Goal: Transaction & Acquisition: Obtain resource

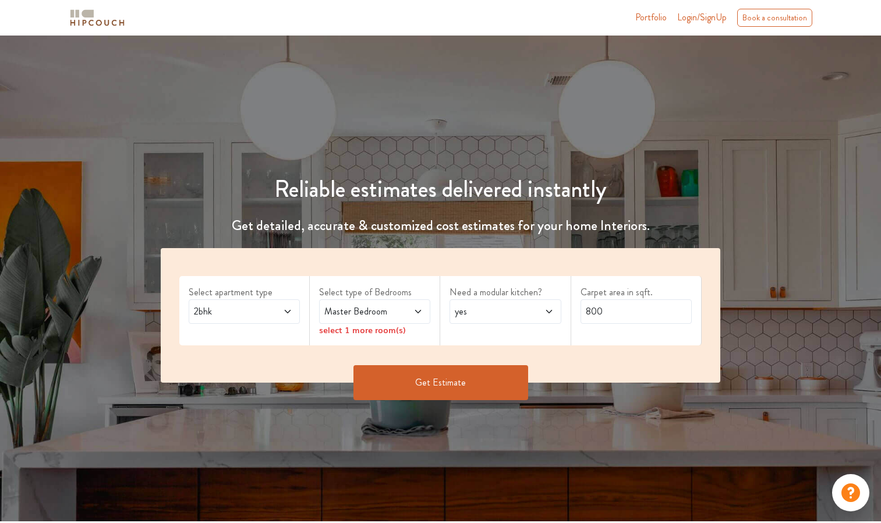
click at [279, 300] on div "2bhk" at bounding box center [244, 311] width 111 height 24
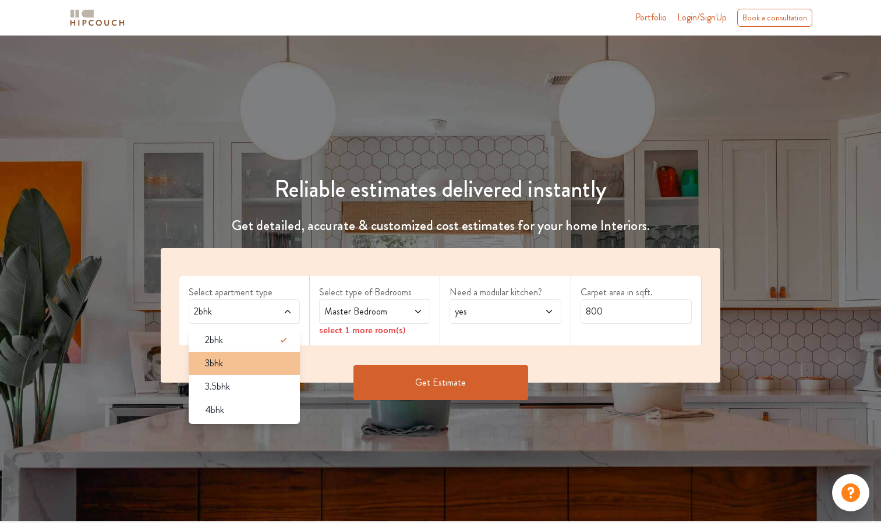
click at [253, 360] on div "3bhk" at bounding box center [248, 363] width 104 height 14
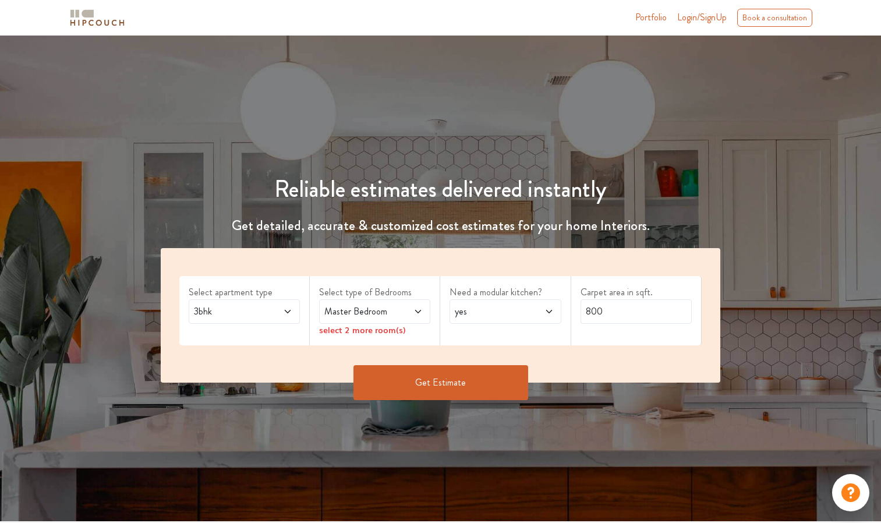
click at [383, 314] on span "Master Bedroom" at bounding box center [360, 311] width 76 height 14
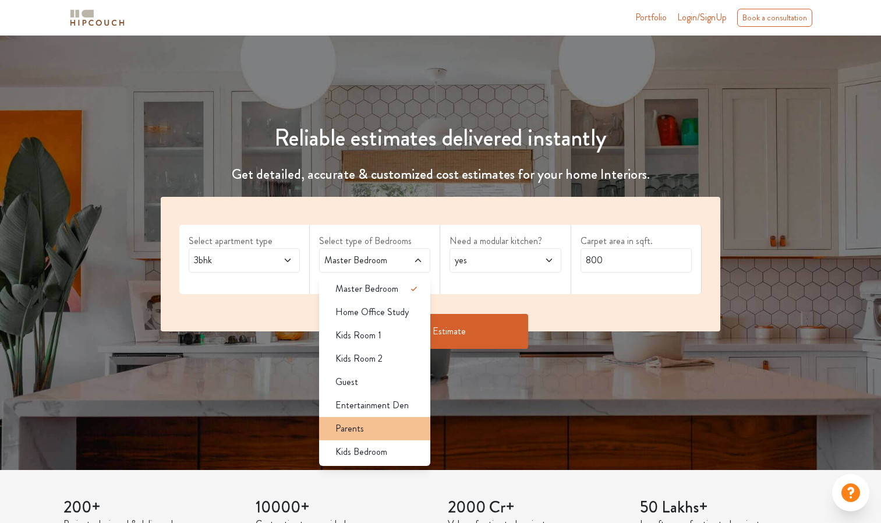
scroll to position [51, 0]
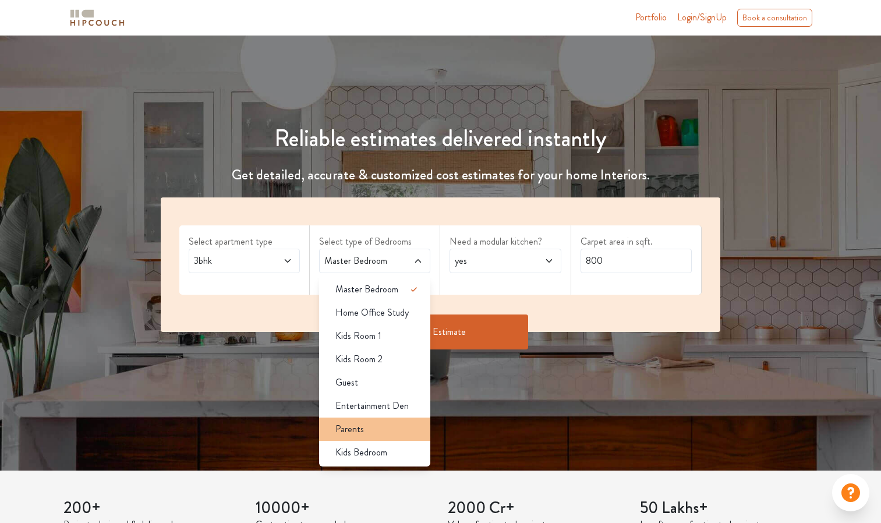
click at [380, 429] on div "Parents" at bounding box center [378, 429] width 104 height 14
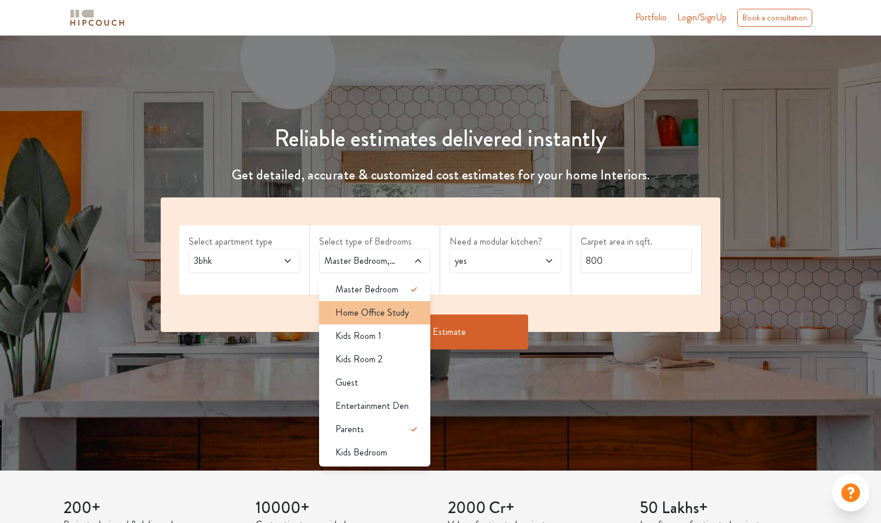
click at [398, 314] on span "Home Office Study" at bounding box center [371, 313] width 73 height 14
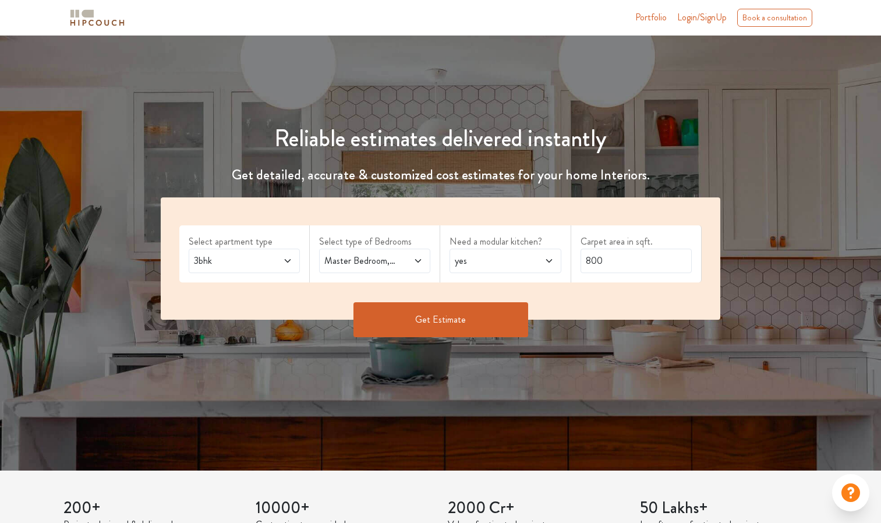
click at [516, 268] on div "yes" at bounding box center [504, 261] width 111 height 24
click at [518, 315] on div "no" at bounding box center [508, 313] width 104 height 14
click at [635, 257] on input "800" at bounding box center [635, 261] width 111 height 24
type input "8"
type input "678"
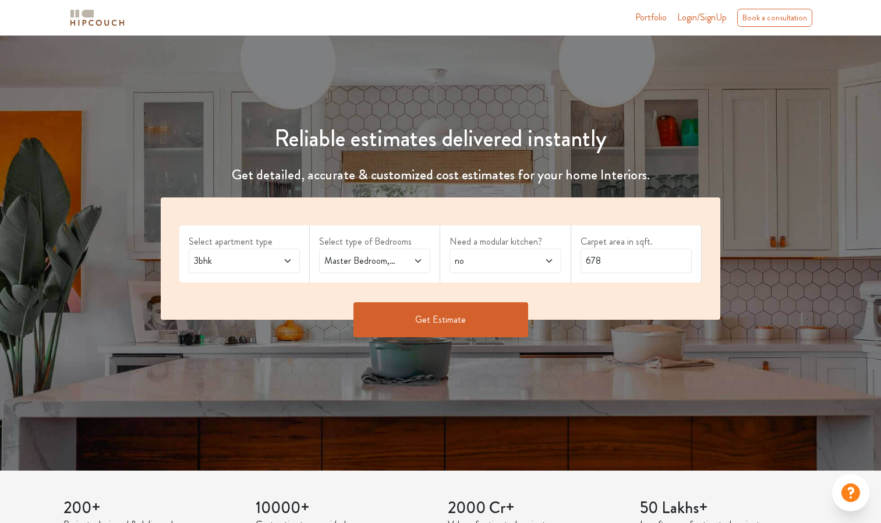
click at [477, 306] on button "Get Estimate" at bounding box center [440, 319] width 175 height 35
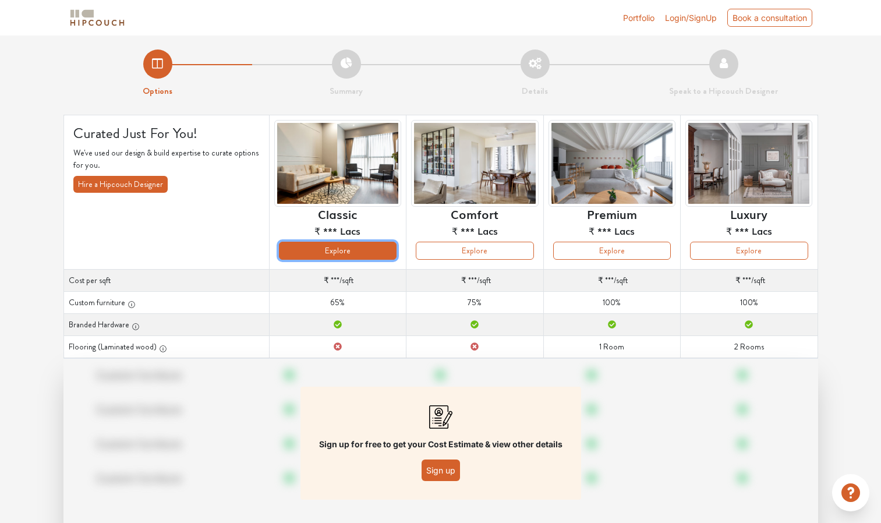
click at [371, 250] on button "Explore" at bounding box center [338, 251] width 118 height 18
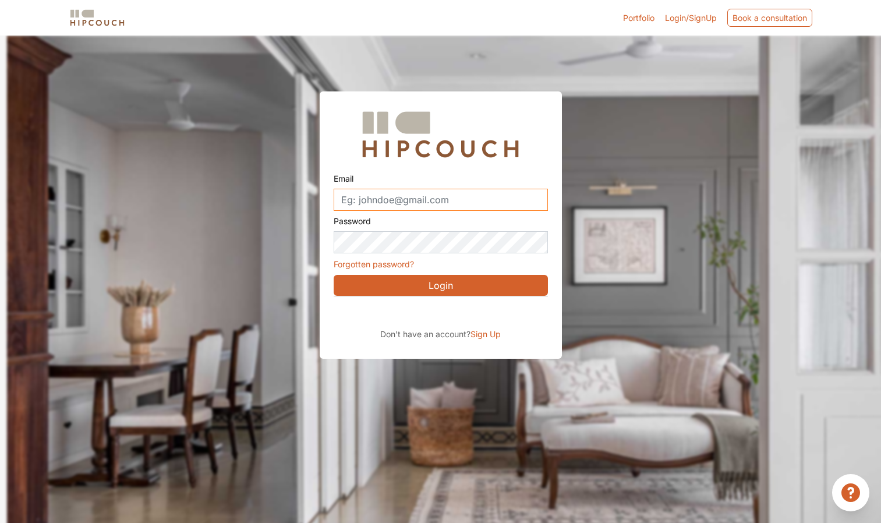
click at [431, 192] on input "Email" at bounding box center [441, 200] width 214 height 22
type input "saihejbarara@gmail.com"
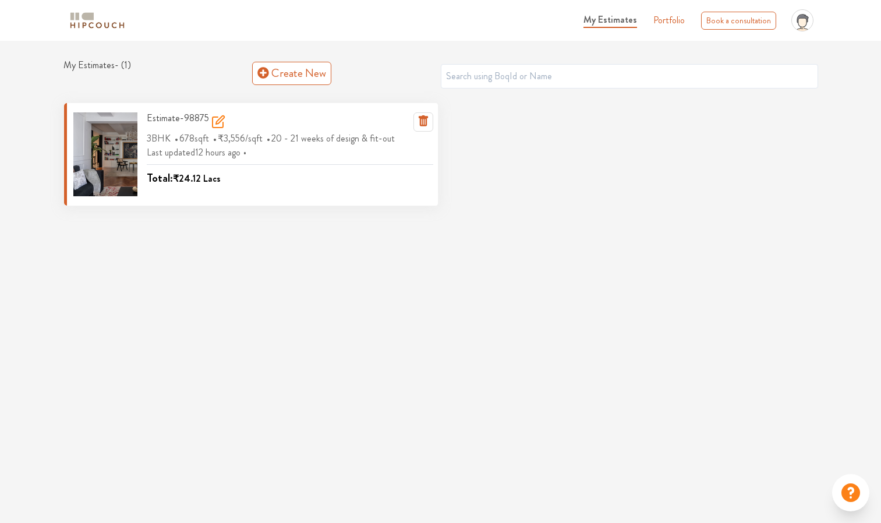
click at [218, 121] on icon at bounding box center [218, 122] width 14 height 14
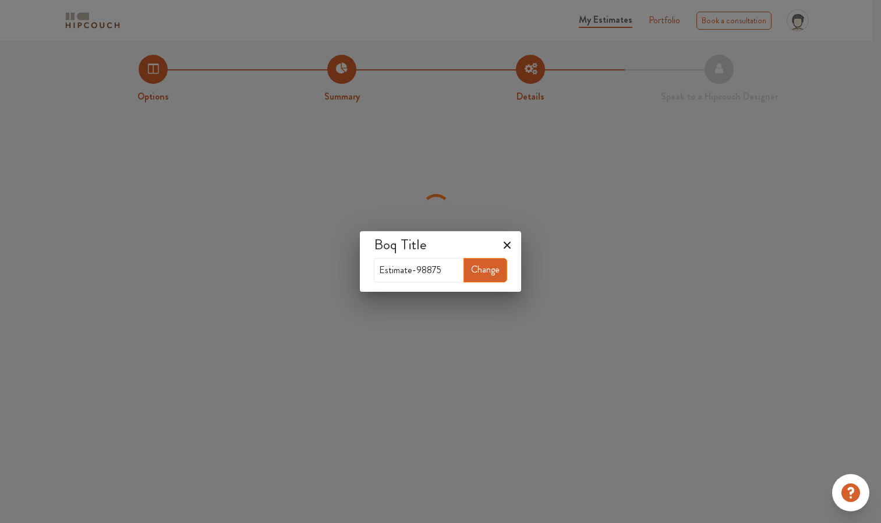
click at [510, 245] on icon at bounding box center [507, 245] width 19 height 19
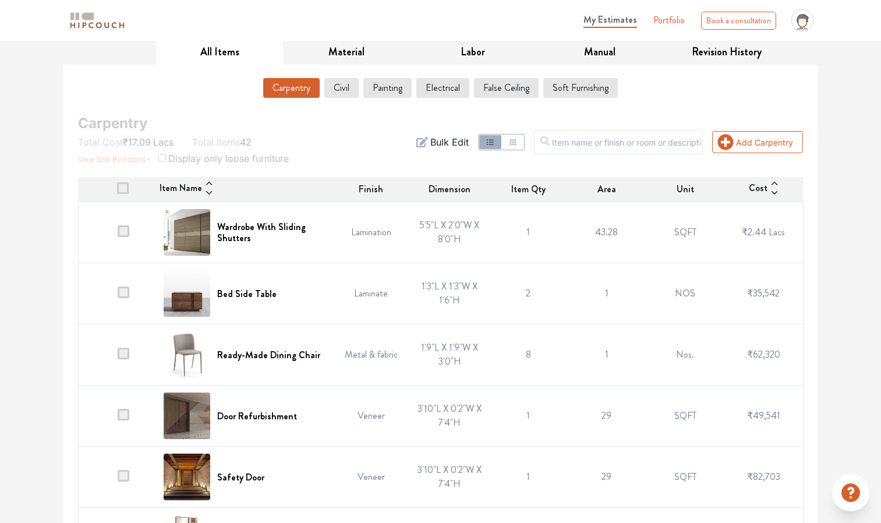
scroll to position [182, 0]
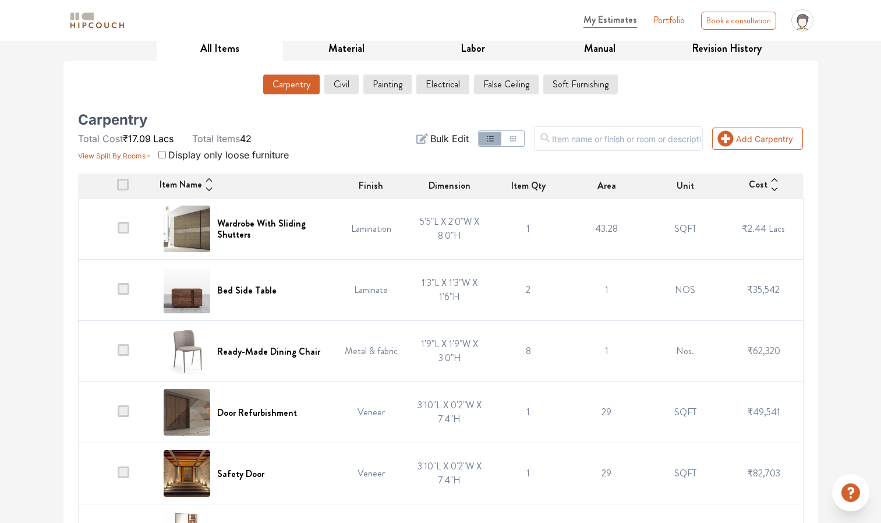
click at [132, 289] on td at bounding box center [117, 290] width 79 height 61
click at [125, 288] on span at bounding box center [124, 289] width 12 height 12
click at [118, 293] on input "checkbox" at bounding box center [118, 293] width 0 height 0
click at [124, 352] on span at bounding box center [124, 350] width 12 height 12
click at [118, 354] on input "checkbox" at bounding box center [118, 354] width 0 height 0
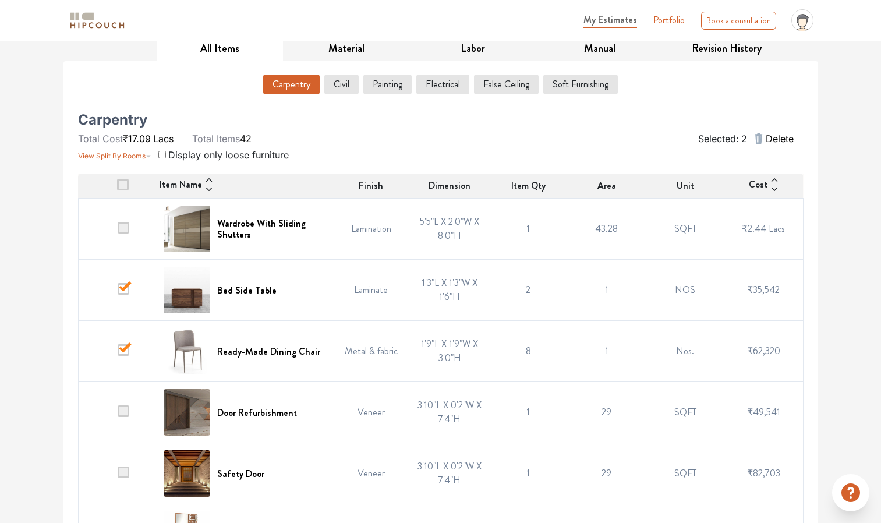
click at [126, 412] on span at bounding box center [124, 411] width 12 height 12
click at [118, 415] on input "checkbox" at bounding box center [118, 415] width 0 height 0
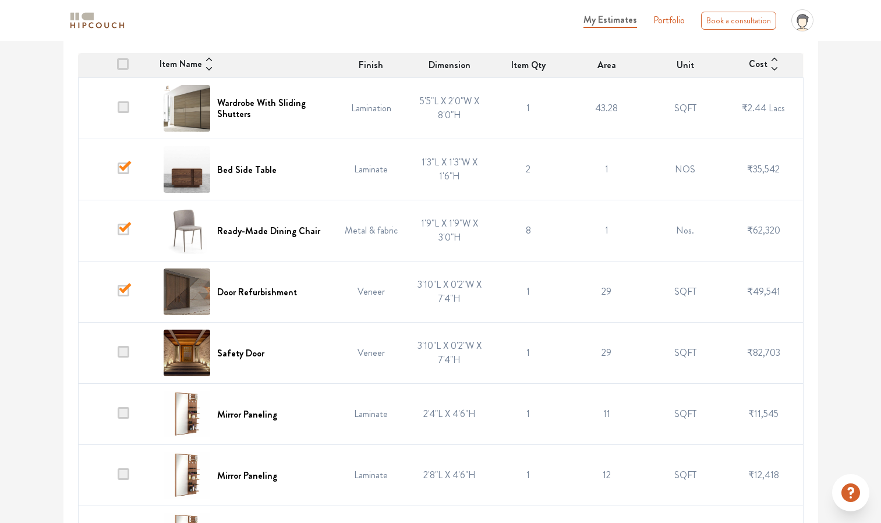
scroll to position [303, 0]
click at [122, 346] on span at bounding box center [124, 351] width 12 height 12
click at [118, 355] on input "checkbox" at bounding box center [118, 355] width 0 height 0
click at [124, 413] on span at bounding box center [124, 412] width 12 height 12
click at [118, 416] on input "checkbox" at bounding box center [118, 416] width 0 height 0
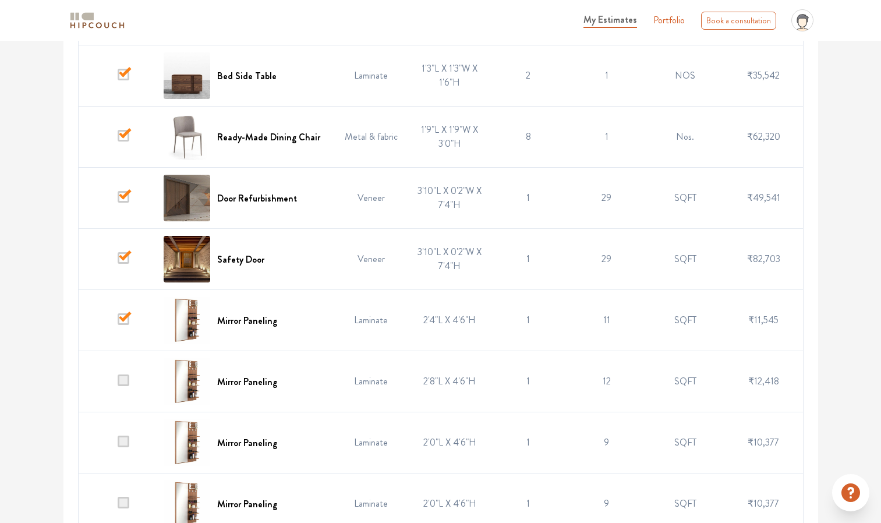
scroll to position [409, 0]
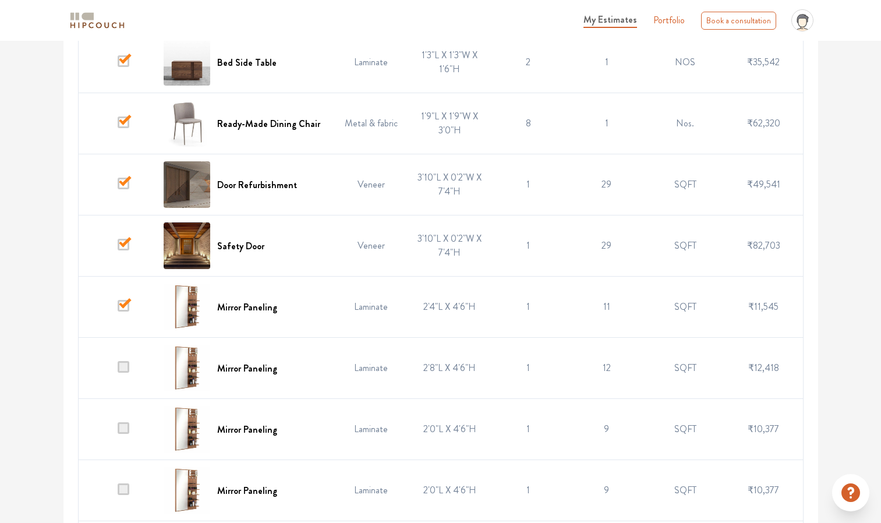
click at [128, 369] on span at bounding box center [124, 367] width 12 height 12
click at [118, 371] on input "checkbox" at bounding box center [118, 371] width 0 height 0
click at [126, 429] on span at bounding box center [124, 428] width 12 height 12
click at [118, 432] on input "checkbox" at bounding box center [118, 432] width 0 height 0
click at [128, 486] on span at bounding box center [124, 489] width 12 height 12
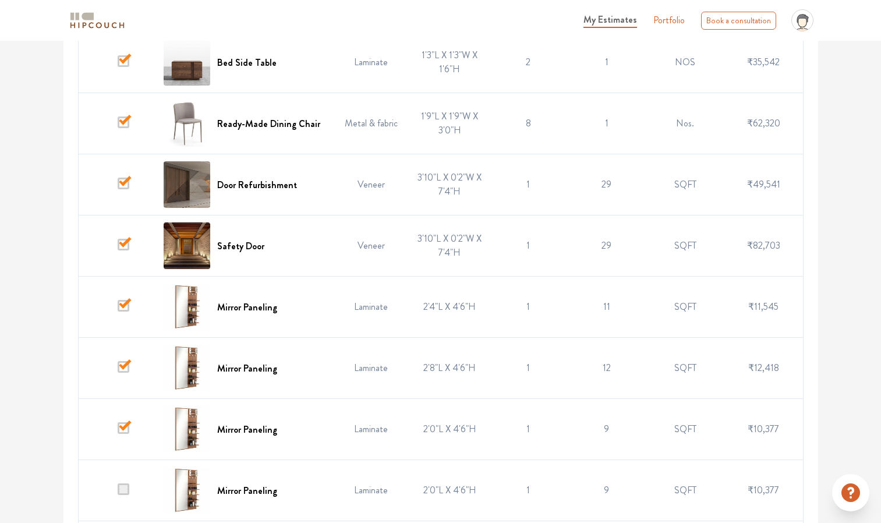
click at [118, 493] on input "checkbox" at bounding box center [118, 493] width 0 height 0
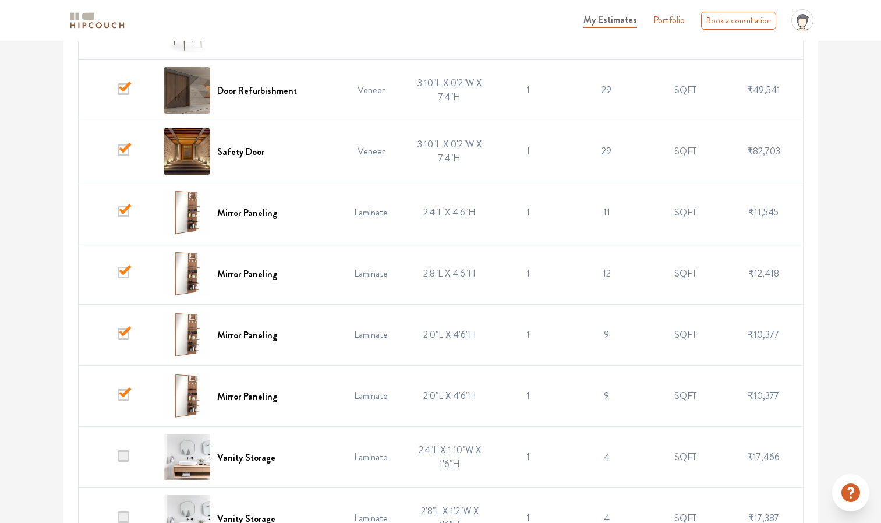
scroll to position [551, 0]
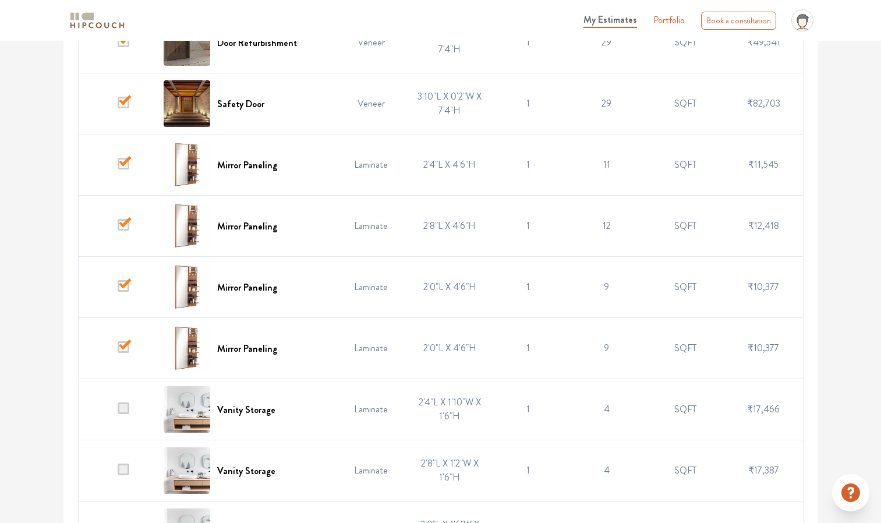
click at [128, 401] on td at bounding box center [117, 409] width 79 height 61
click at [125, 410] on span at bounding box center [124, 408] width 12 height 12
click at [118, 412] on input "checkbox" at bounding box center [118, 412] width 0 height 0
click at [128, 470] on span at bounding box center [124, 469] width 12 height 12
click at [118, 473] on input "checkbox" at bounding box center [118, 473] width 0 height 0
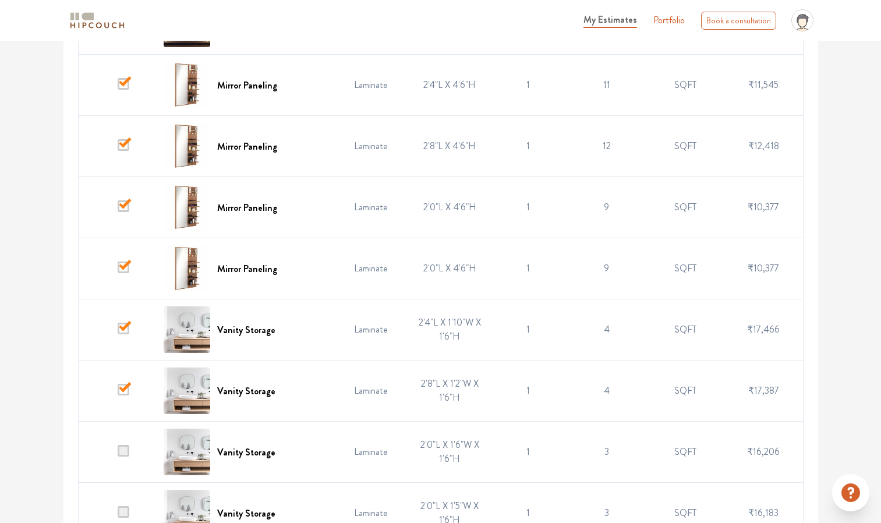
scroll to position [631, 0]
click at [123, 448] on span at bounding box center [124, 451] width 12 height 12
click at [118, 455] on input "checkbox" at bounding box center [118, 455] width 0 height 0
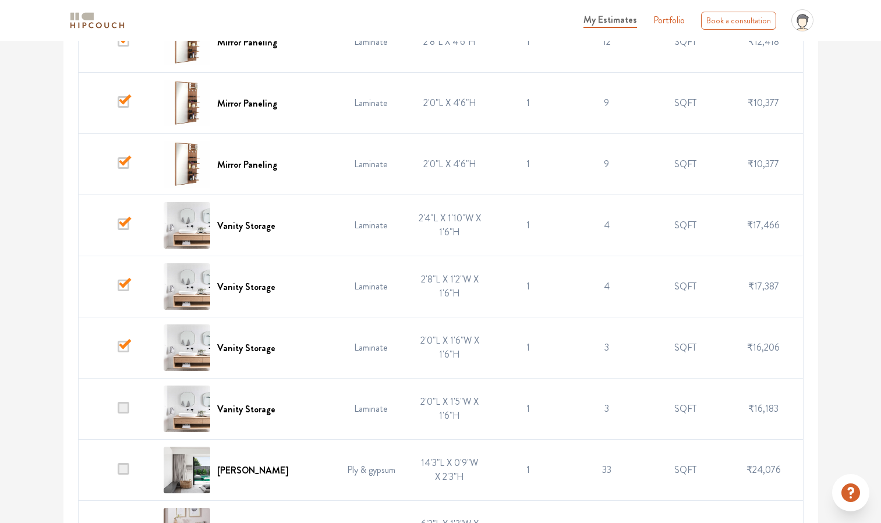
scroll to position [735, 0]
click at [130, 401] on td at bounding box center [117, 409] width 79 height 61
click at [125, 409] on span at bounding box center [124, 408] width 12 height 12
click at [118, 412] on input "checkbox" at bounding box center [118, 412] width 0 height 0
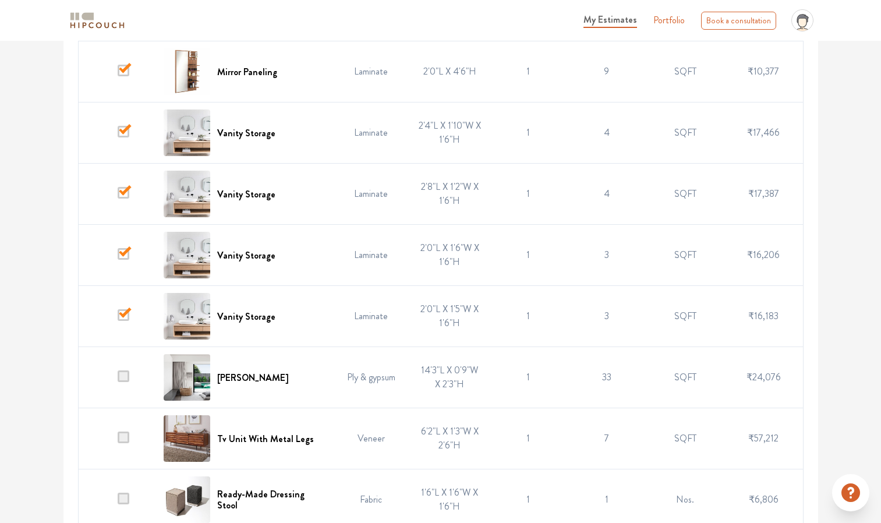
scroll to position [839, 0]
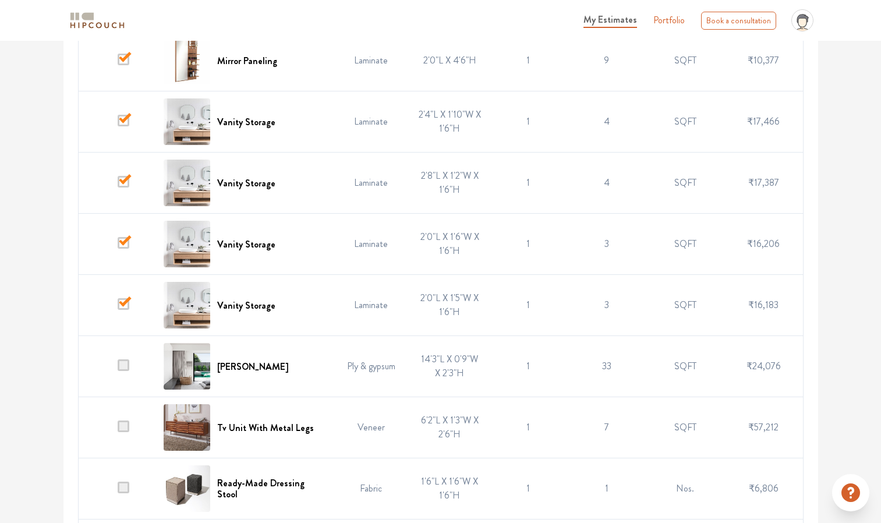
click at [123, 427] on span at bounding box center [124, 426] width 12 height 12
click at [118, 430] on input "checkbox" at bounding box center [118, 430] width 0 height 0
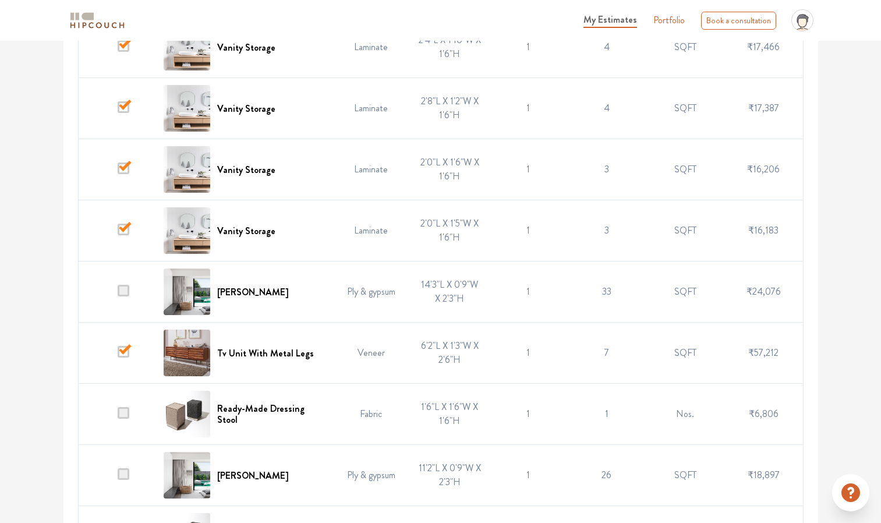
scroll to position [915, 0]
click at [123, 476] on span at bounding box center [124, 473] width 12 height 12
click at [118, 477] on input "checkbox" at bounding box center [118, 477] width 0 height 0
click at [123, 416] on span at bounding box center [124, 412] width 12 height 12
click at [118, 416] on input "checkbox" at bounding box center [118, 416] width 0 height 0
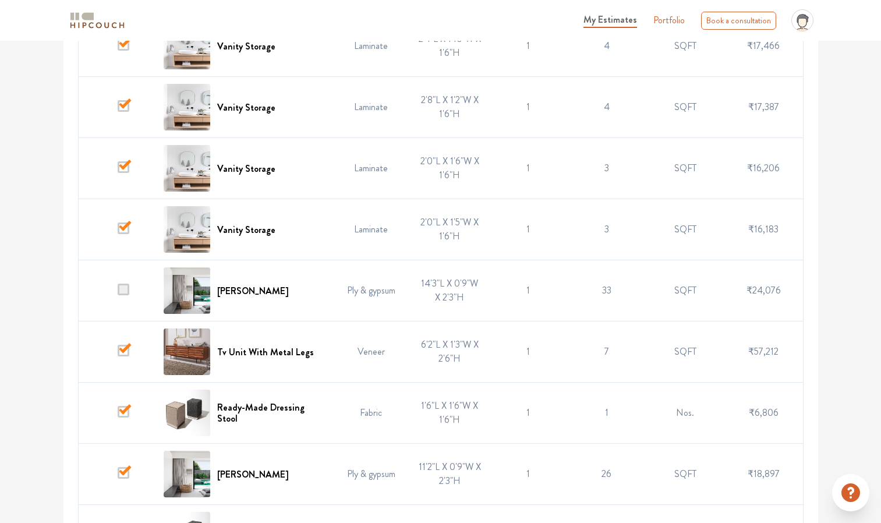
click at [125, 469] on span at bounding box center [124, 473] width 12 height 12
click at [118, 477] on input "checkbox" at bounding box center [118, 477] width 0 height 0
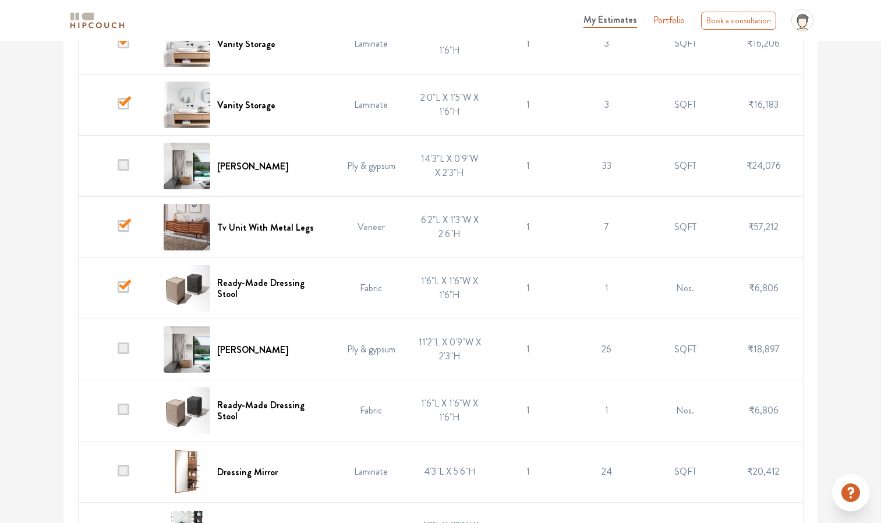
scroll to position [1039, 0]
click at [127, 350] on span at bounding box center [124, 349] width 12 height 12
click at [118, 353] on input "checkbox" at bounding box center [118, 353] width 0 height 0
click at [121, 406] on span at bounding box center [124, 410] width 12 height 12
click at [118, 414] on input "checkbox" at bounding box center [118, 414] width 0 height 0
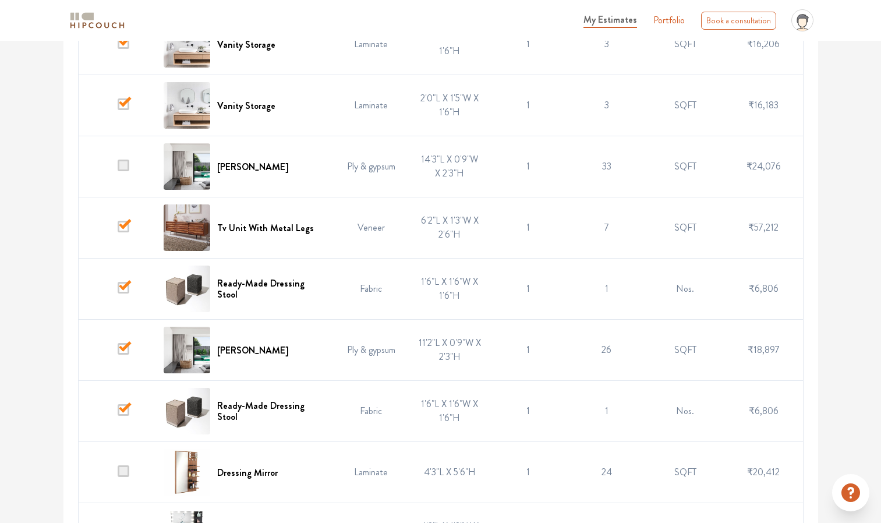
click at [121, 468] on span at bounding box center [124, 471] width 12 height 12
click at [118, 475] on input "checkbox" at bounding box center [118, 475] width 0 height 0
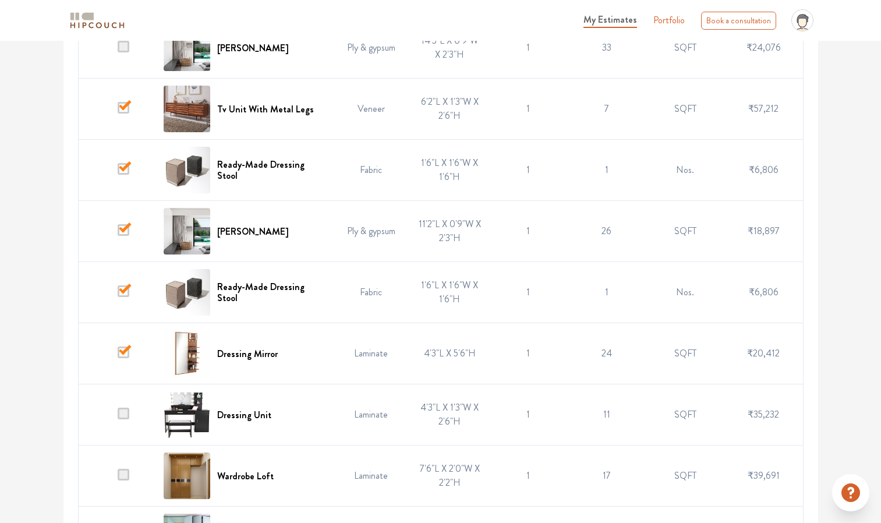
scroll to position [1161, 0]
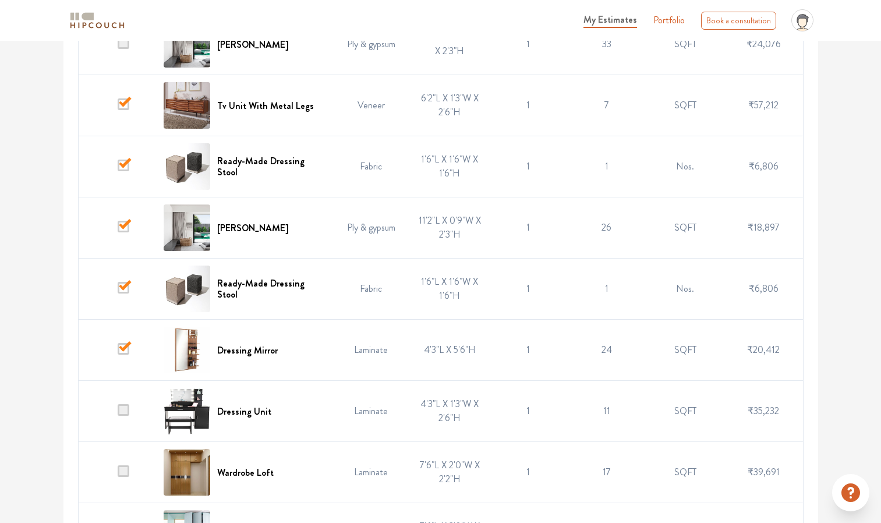
click at [126, 407] on span at bounding box center [124, 410] width 12 height 12
click at [118, 414] on input "checkbox" at bounding box center [118, 414] width 0 height 0
click at [125, 470] on span at bounding box center [124, 471] width 12 height 12
click at [118, 475] on input "checkbox" at bounding box center [118, 475] width 0 height 0
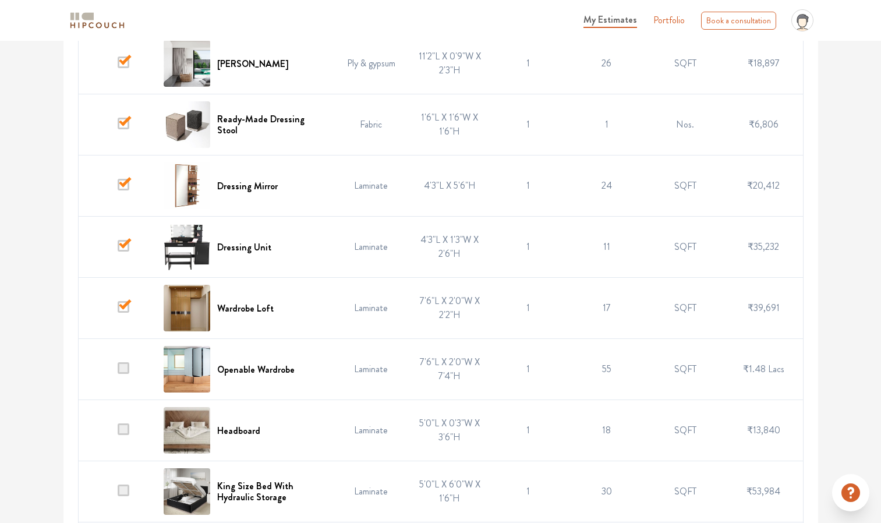
scroll to position [1329, 0]
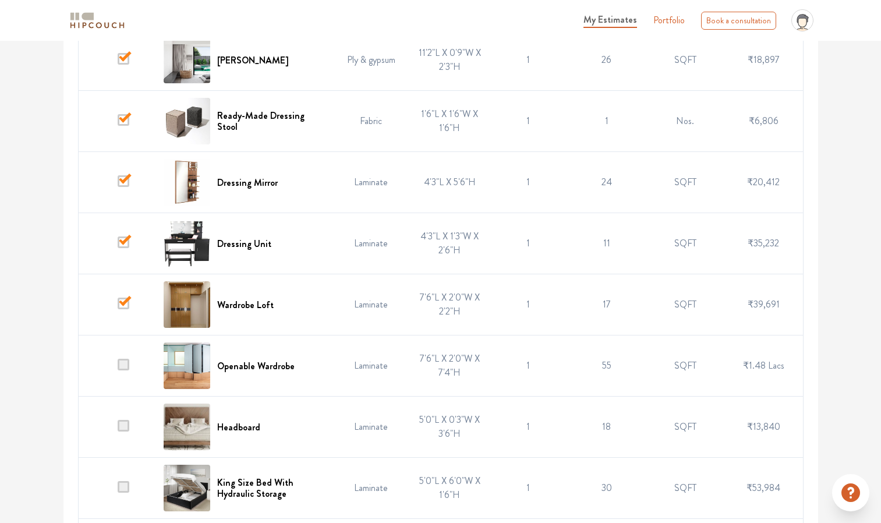
click at [126, 364] on span at bounding box center [124, 365] width 12 height 12
click at [118, 369] on input "checkbox" at bounding box center [118, 369] width 0 height 0
click at [121, 422] on span at bounding box center [124, 426] width 12 height 12
click at [118, 430] on input "checkbox" at bounding box center [118, 430] width 0 height 0
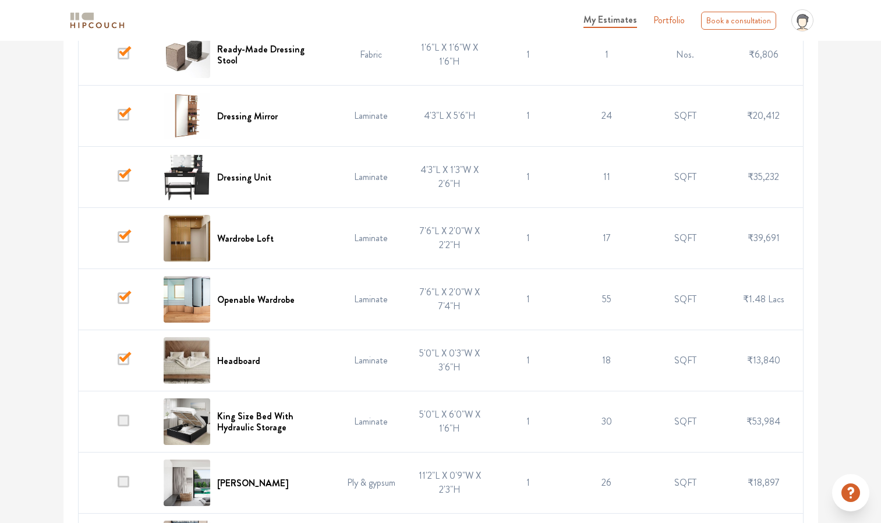
scroll to position [1396, 0]
click at [123, 420] on span at bounding box center [124, 420] width 12 height 12
click at [118, 424] on input "checkbox" at bounding box center [118, 424] width 0 height 0
click at [122, 478] on span at bounding box center [124, 481] width 12 height 12
click at [118, 485] on input "checkbox" at bounding box center [118, 485] width 0 height 0
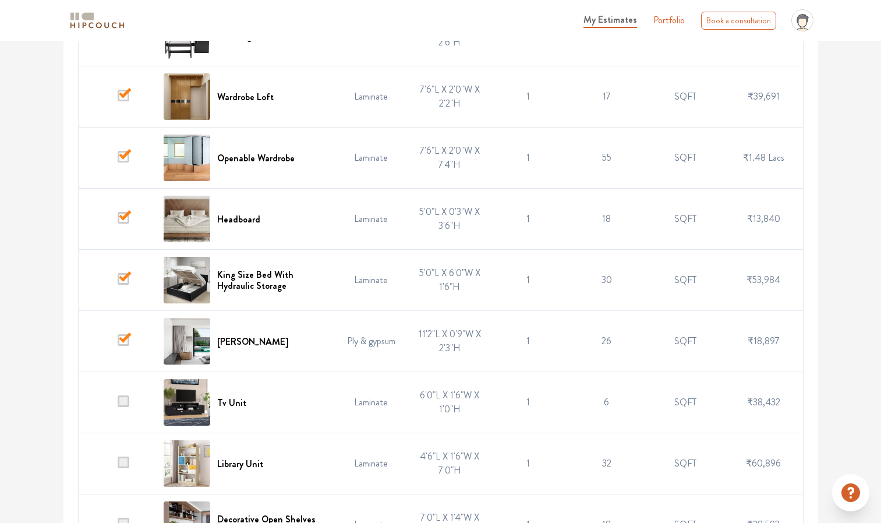
scroll to position [1558, 0]
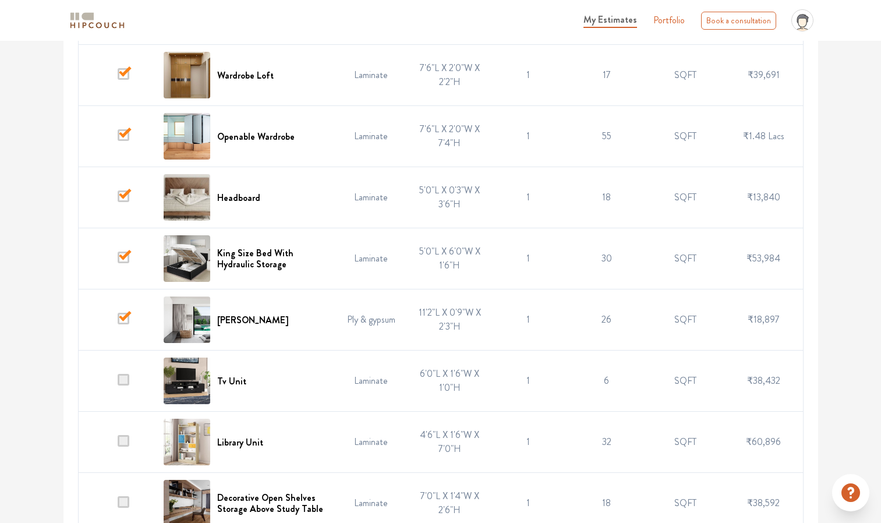
click at [123, 378] on span at bounding box center [124, 380] width 12 height 12
click at [118, 384] on input "checkbox" at bounding box center [118, 384] width 0 height 0
click at [126, 440] on span at bounding box center [124, 441] width 12 height 12
click at [118, 445] on input "checkbox" at bounding box center [118, 445] width 0 height 0
click at [128, 501] on span at bounding box center [124, 502] width 12 height 12
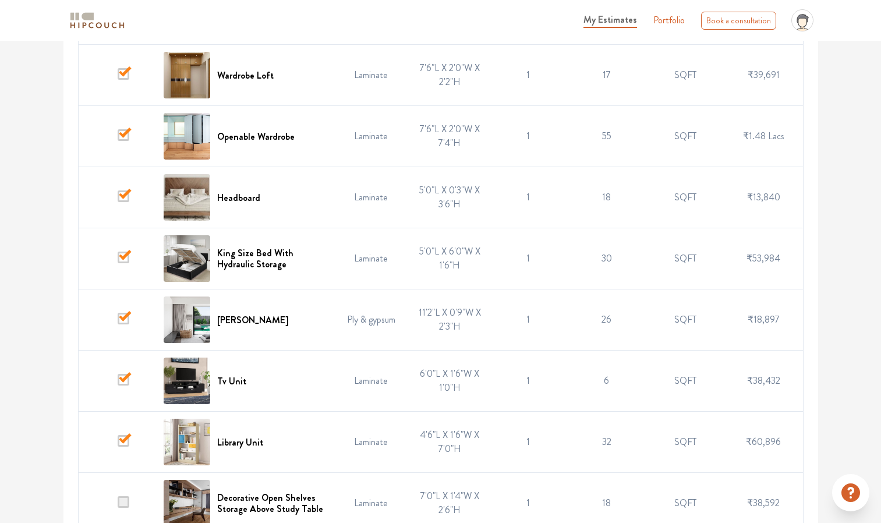
click at [118, 506] on input "checkbox" at bounding box center [118, 506] width 0 height 0
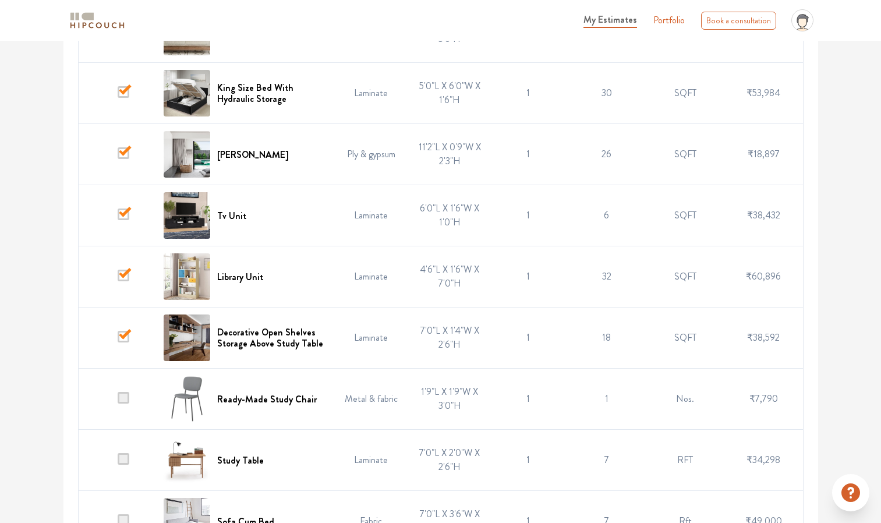
scroll to position [1817, 0]
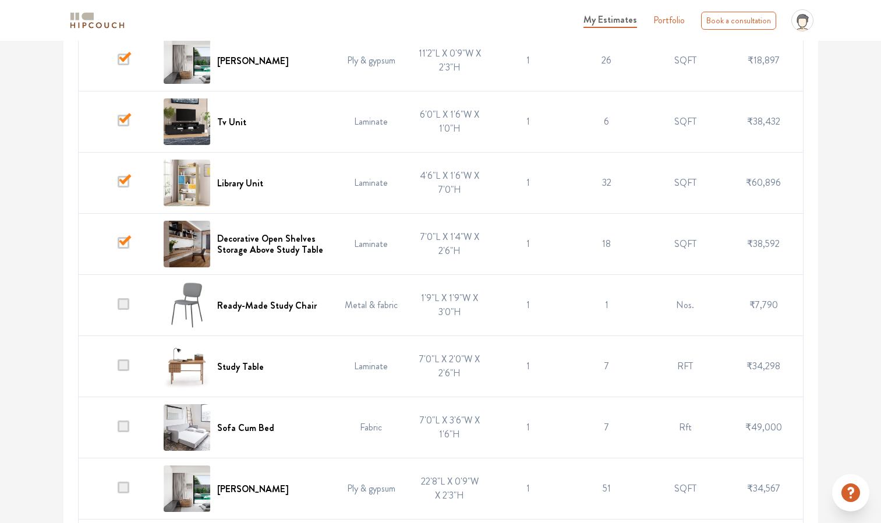
click at [125, 309] on span at bounding box center [124, 304] width 12 height 12
click at [118, 308] on input "checkbox" at bounding box center [118, 308] width 0 height 0
click at [130, 428] on td at bounding box center [117, 427] width 79 height 61
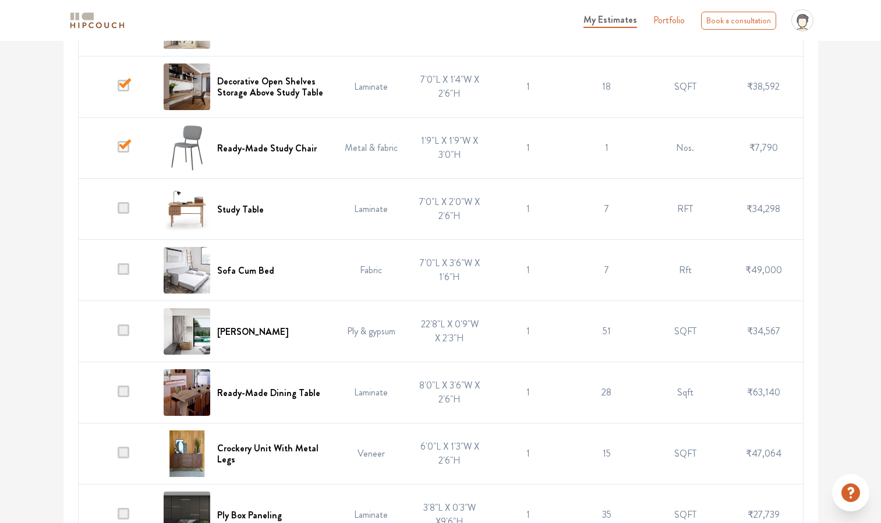
scroll to position [1953, 0]
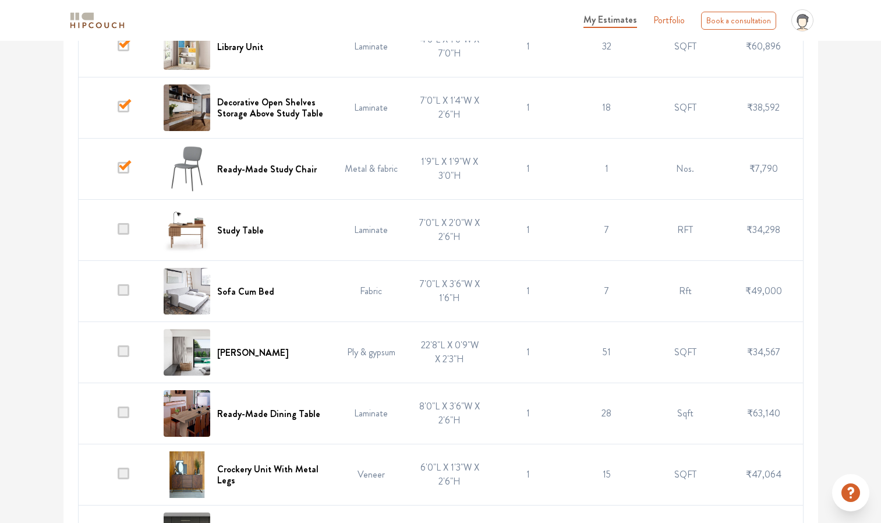
click at [122, 292] on span at bounding box center [124, 290] width 12 height 12
click at [118, 294] on input "checkbox" at bounding box center [118, 294] width 0 height 0
click at [128, 350] on span at bounding box center [124, 351] width 12 height 12
click at [118, 355] on input "checkbox" at bounding box center [118, 355] width 0 height 0
click at [124, 403] on td at bounding box center [117, 413] width 79 height 61
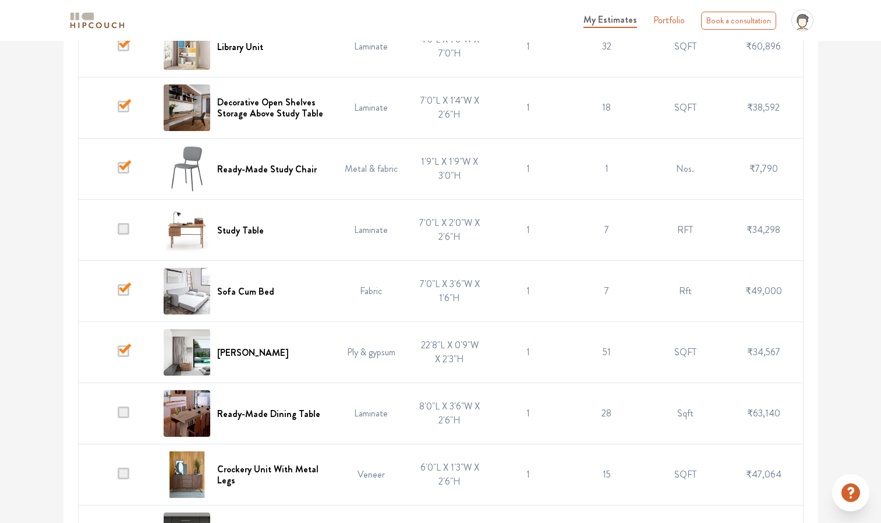
click at [120, 417] on span at bounding box center [124, 412] width 12 height 12
click at [118, 416] on input "checkbox" at bounding box center [118, 416] width 0 height 0
click at [122, 476] on span at bounding box center [124, 474] width 12 height 12
click at [118, 477] on input "checkbox" at bounding box center [118, 477] width 0 height 0
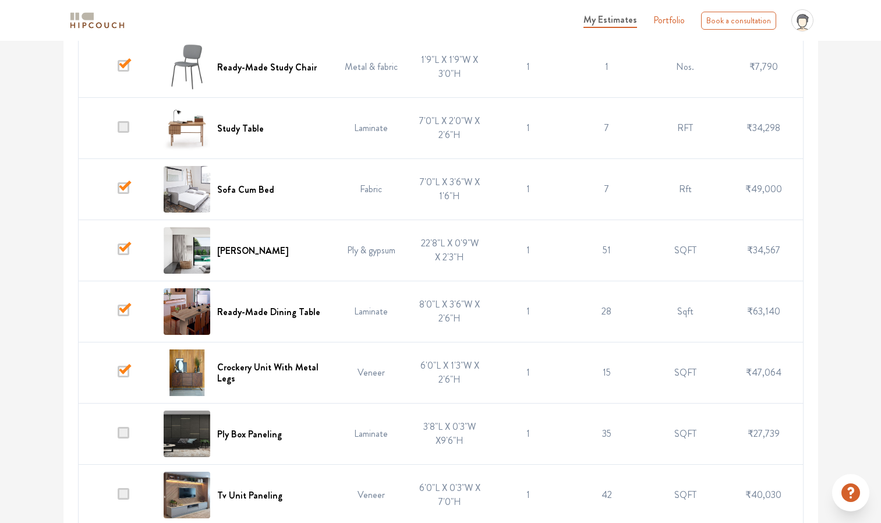
scroll to position [2099, 0]
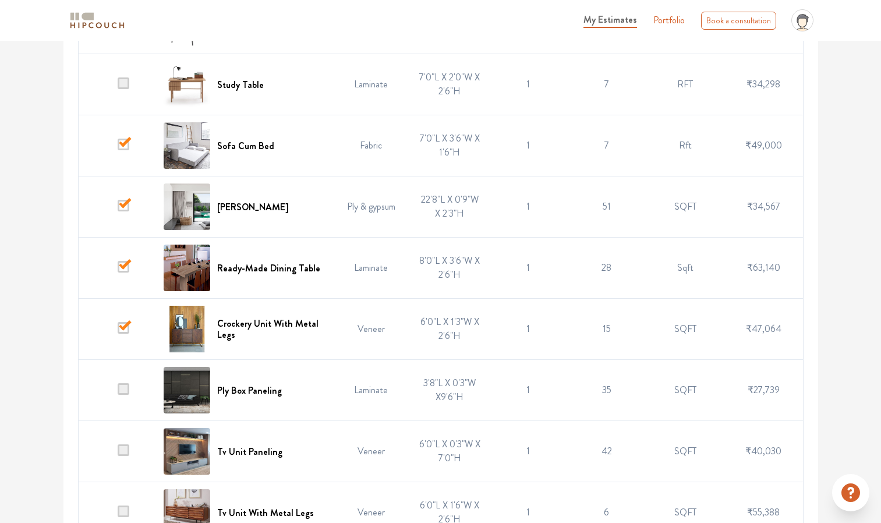
click at [124, 389] on span at bounding box center [124, 389] width 12 height 12
click at [118, 393] on input "checkbox" at bounding box center [118, 393] width 0 height 0
click at [122, 449] on span at bounding box center [124, 450] width 12 height 12
click at [118, 454] on input "checkbox" at bounding box center [118, 454] width 0 height 0
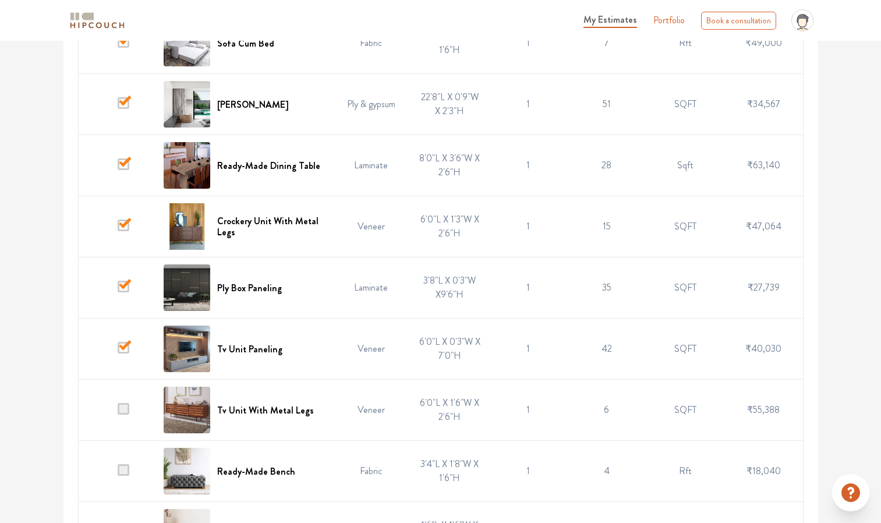
scroll to position [2241, 0]
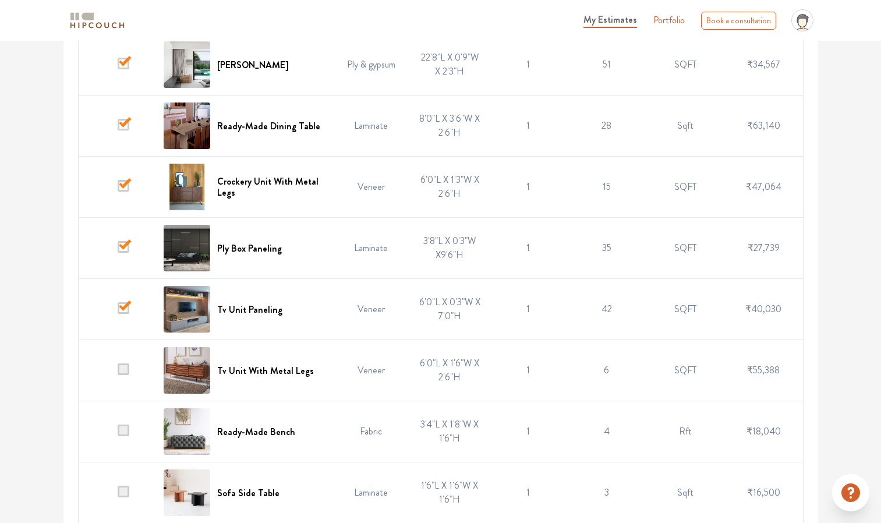
click at [126, 366] on span at bounding box center [124, 369] width 12 height 12
click at [118, 373] on input "checkbox" at bounding box center [118, 373] width 0 height 0
click at [123, 429] on span at bounding box center [124, 430] width 12 height 12
click at [118, 434] on input "checkbox" at bounding box center [118, 434] width 0 height 0
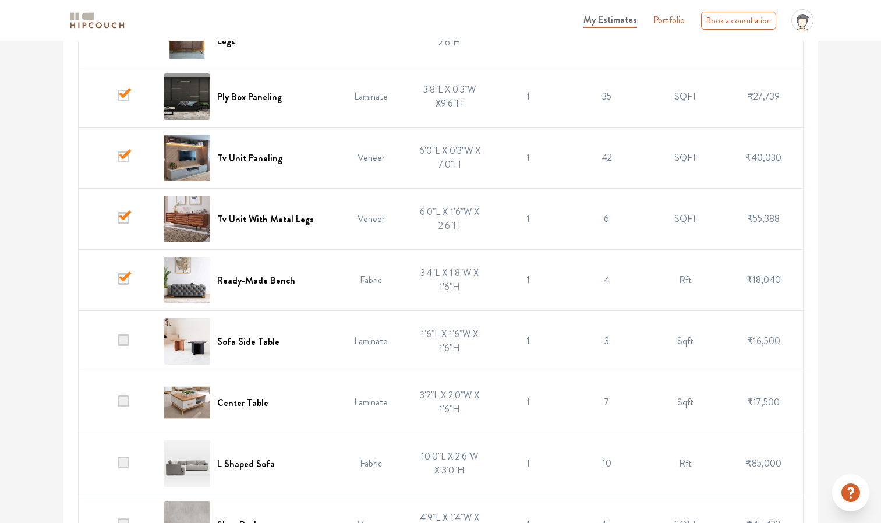
scroll to position [2434, 0]
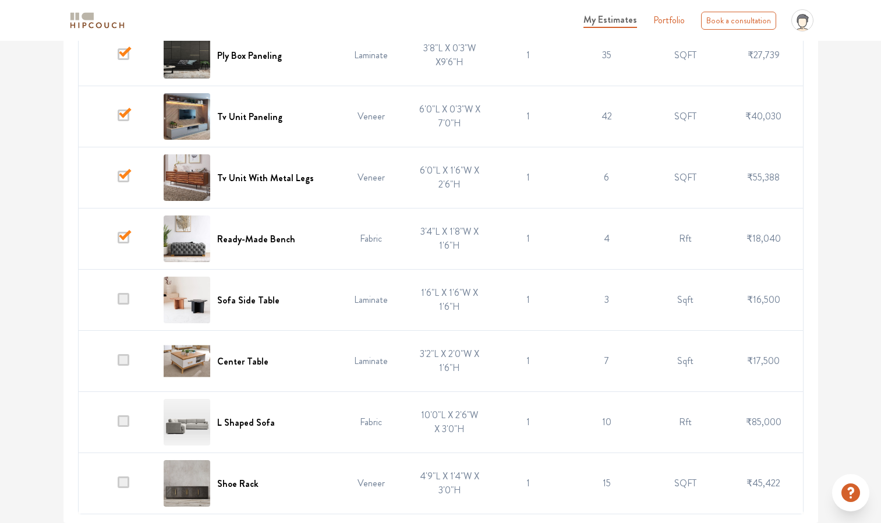
click at [128, 298] on span at bounding box center [124, 299] width 12 height 12
click at [118, 303] on input "checkbox" at bounding box center [118, 303] width 0 height 0
click at [125, 362] on span at bounding box center [124, 360] width 12 height 12
click at [118, 364] on input "checkbox" at bounding box center [118, 364] width 0 height 0
click at [122, 424] on span at bounding box center [124, 421] width 12 height 12
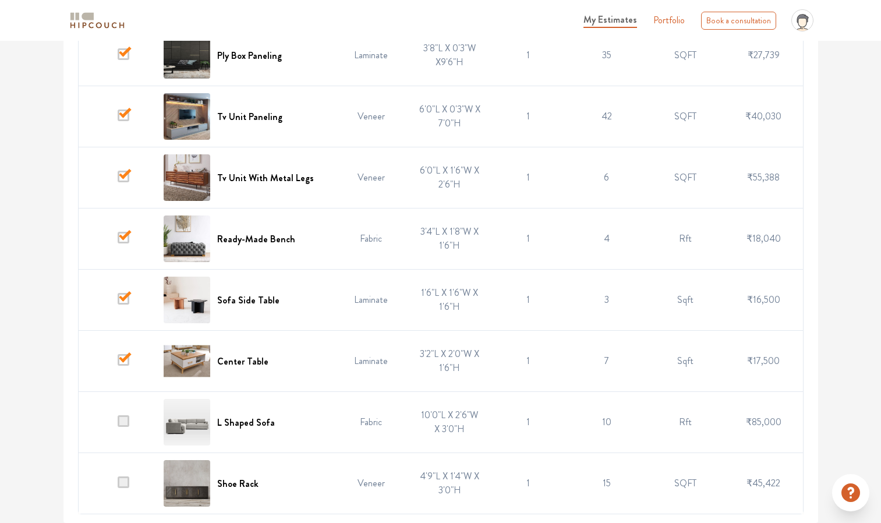
click at [118, 425] on input "checkbox" at bounding box center [118, 425] width 0 height 0
click at [124, 481] on span at bounding box center [124, 482] width 12 height 12
click at [118, 486] on input "checkbox" at bounding box center [118, 486] width 0 height 0
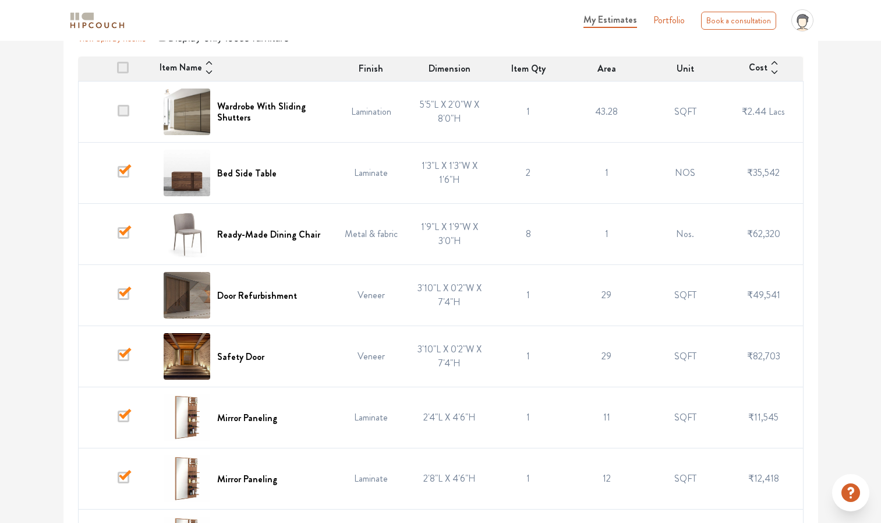
scroll to position [0, 0]
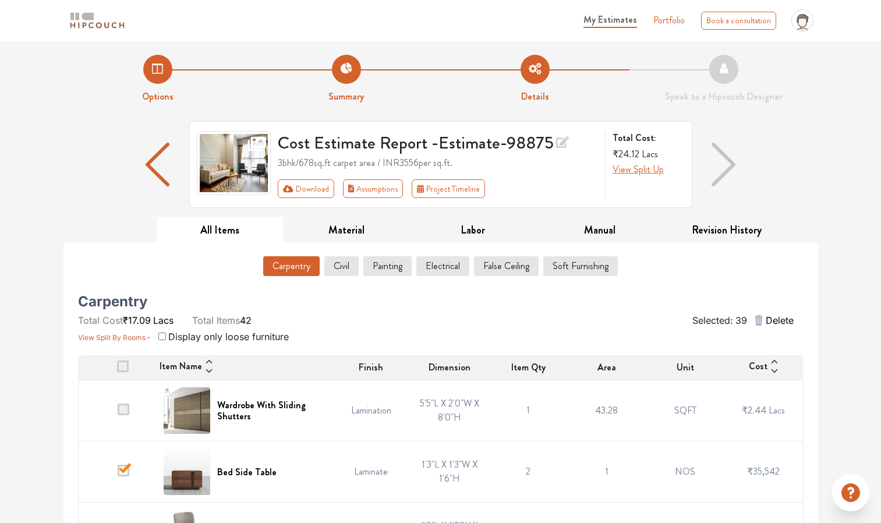
click at [776, 320] on span "Delete" at bounding box center [780, 320] width 28 height 14
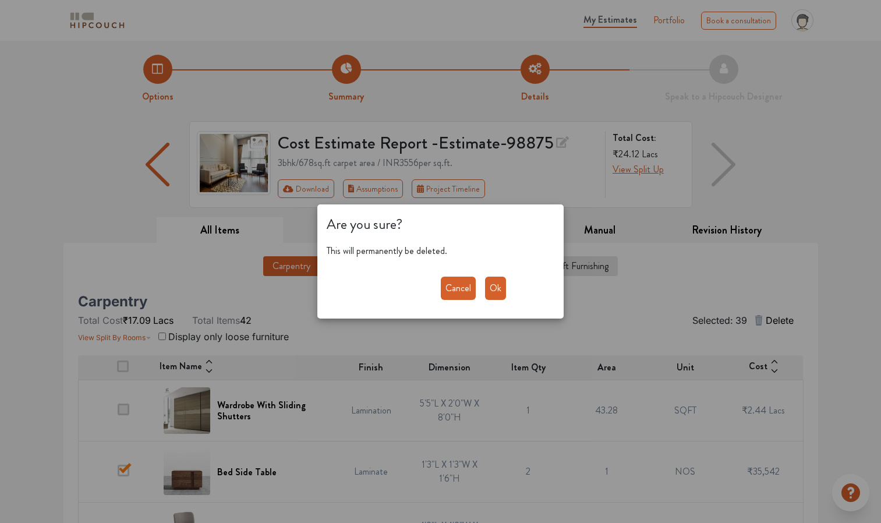
click at [487, 286] on button "Ok" at bounding box center [495, 288] width 21 height 23
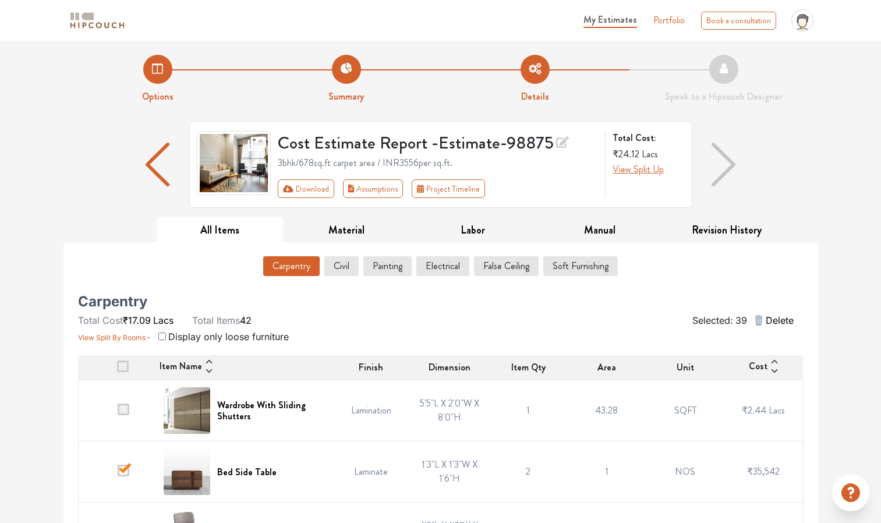
click at [125, 408] on span at bounding box center [124, 409] width 12 height 12
click at [118, 413] on input "checkbox" at bounding box center [118, 413] width 0 height 0
click at [759, 318] on icon "button" at bounding box center [759, 320] width 8 height 10
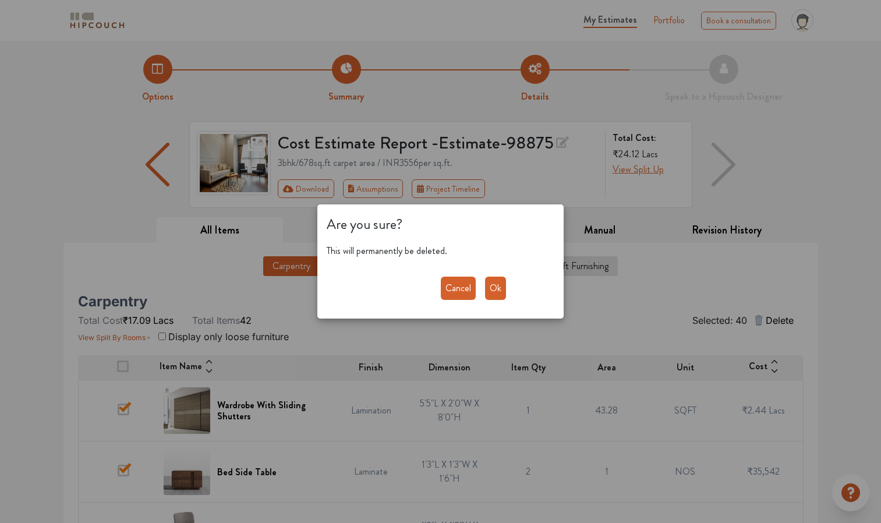
click at [500, 287] on button "Ok" at bounding box center [495, 288] width 21 height 23
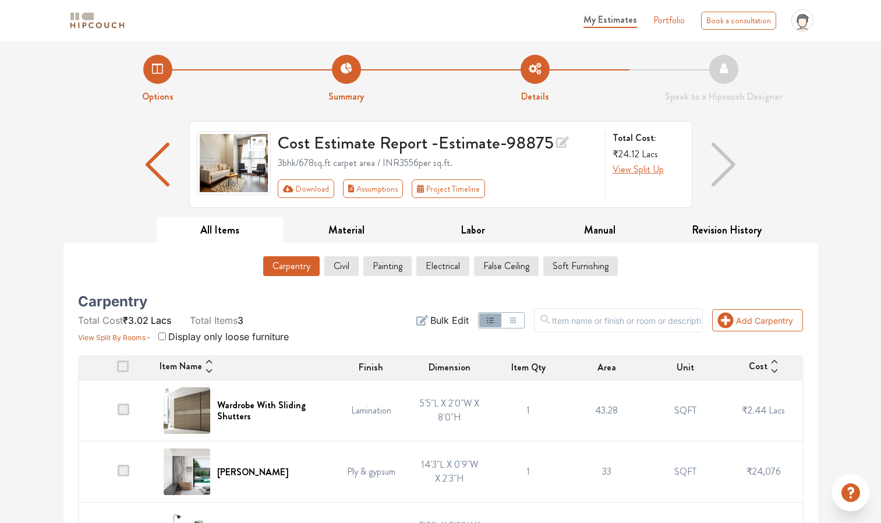
click at [122, 367] on span at bounding box center [123, 366] width 12 height 12
click at [117, 370] on input "checkbox" at bounding box center [117, 370] width 0 height 0
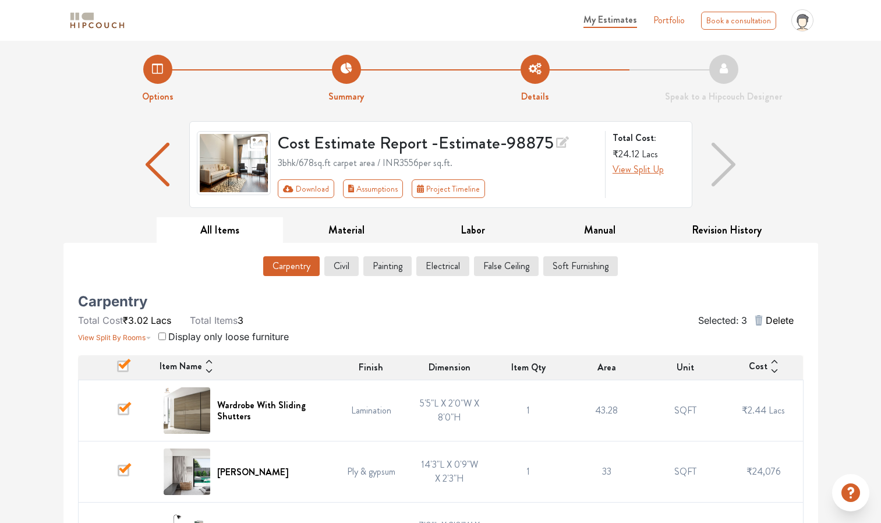
click at [758, 318] on icon "button" at bounding box center [759, 320] width 8 height 10
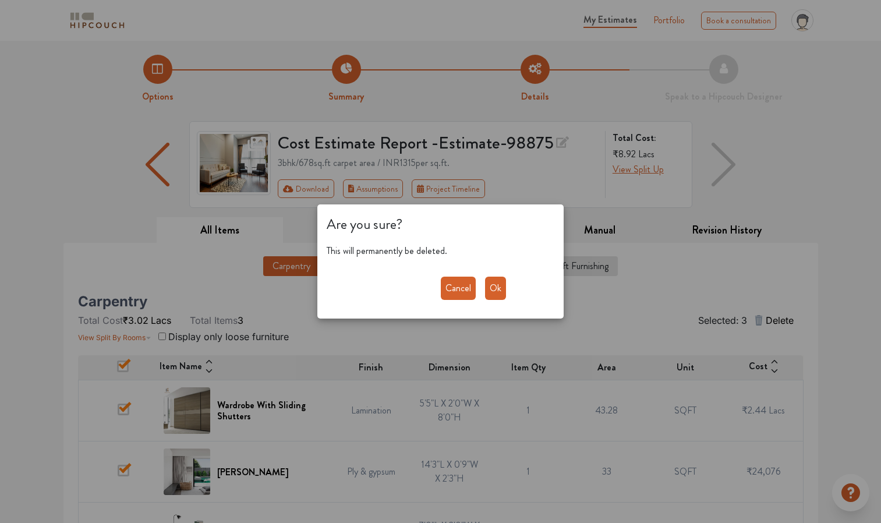
click at [498, 288] on button "Ok" at bounding box center [495, 288] width 21 height 23
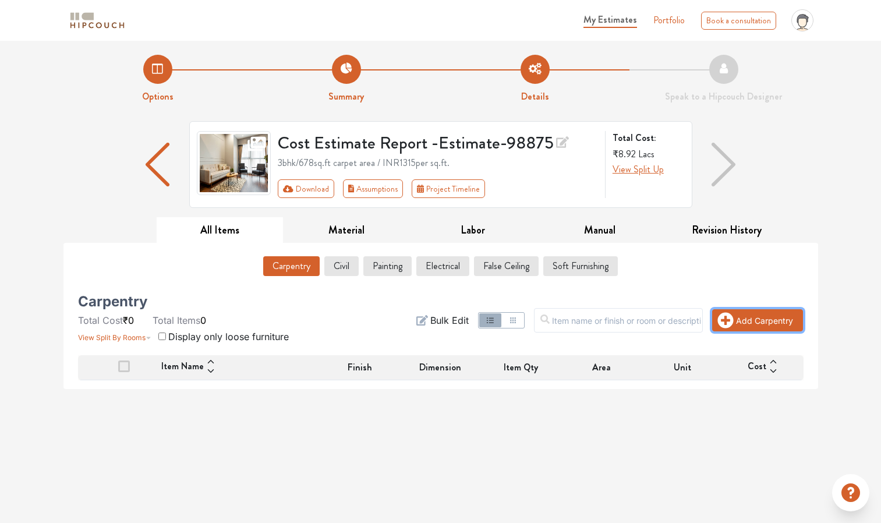
click at [738, 321] on button "Add Carpentry" at bounding box center [757, 320] width 91 height 22
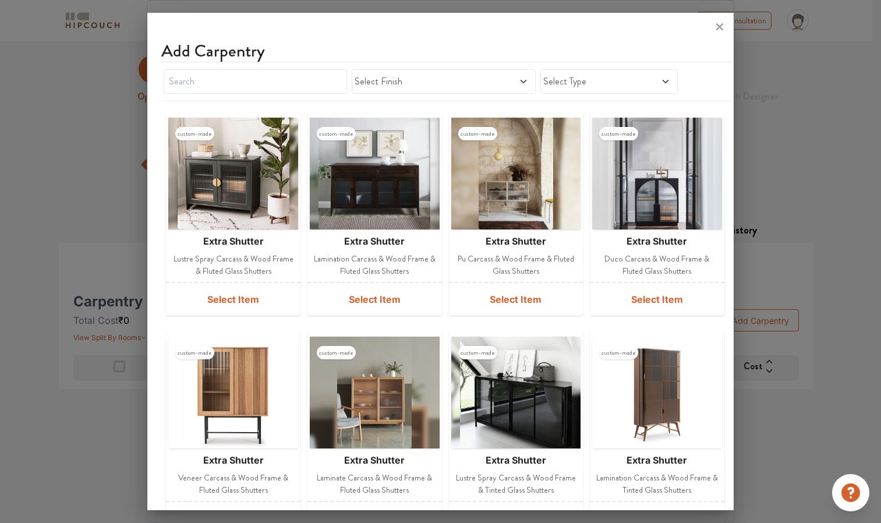
click at [295, 130] on div at bounding box center [233, 174] width 130 height 112
click at [264, 85] on input "text" at bounding box center [255, 81] width 183 height 24
click at [384, 83] on span "Select Finish" at bounding box center [420, 82] width 130 height 14
click at [288, 91] on input "text" at bounding box center [255, 81] width 183 height 24
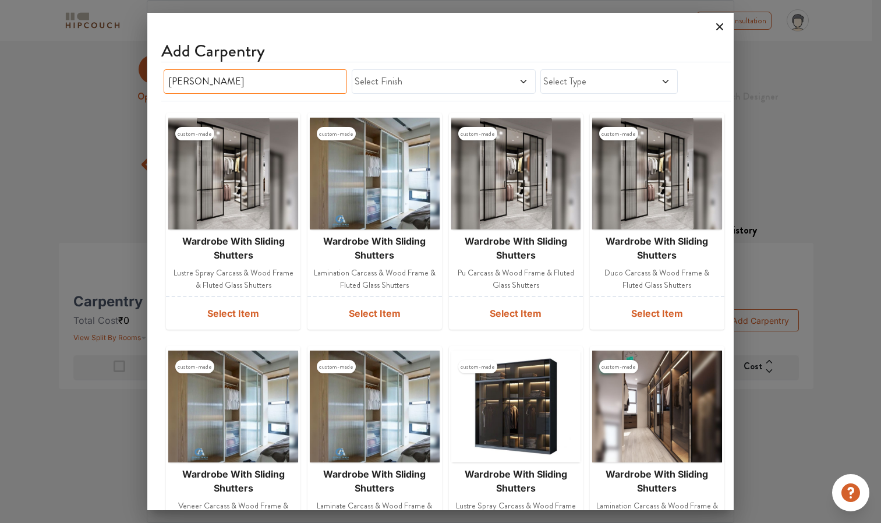
type input "ward"
click at [718, 26] on icon at bounding box center [719, 26] width 7 height 7
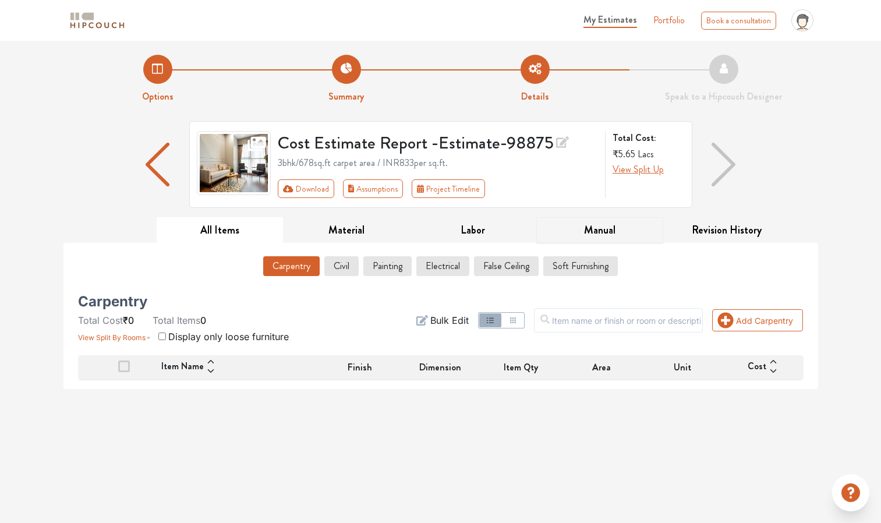
click at [598, 232] on button "Manual" at bounding box center [599, 230] width 127 height 26
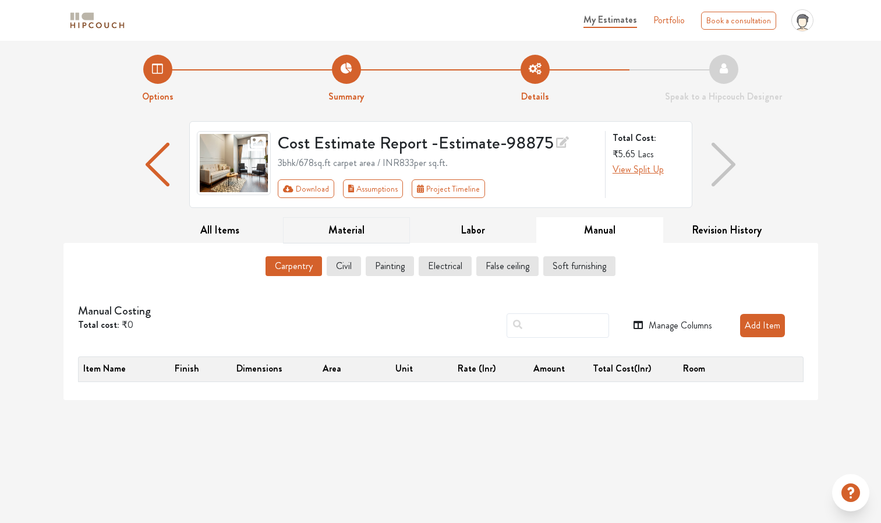
click at [346, 229] on button "Material" at bounding box center [346, 230] width 127 height 26
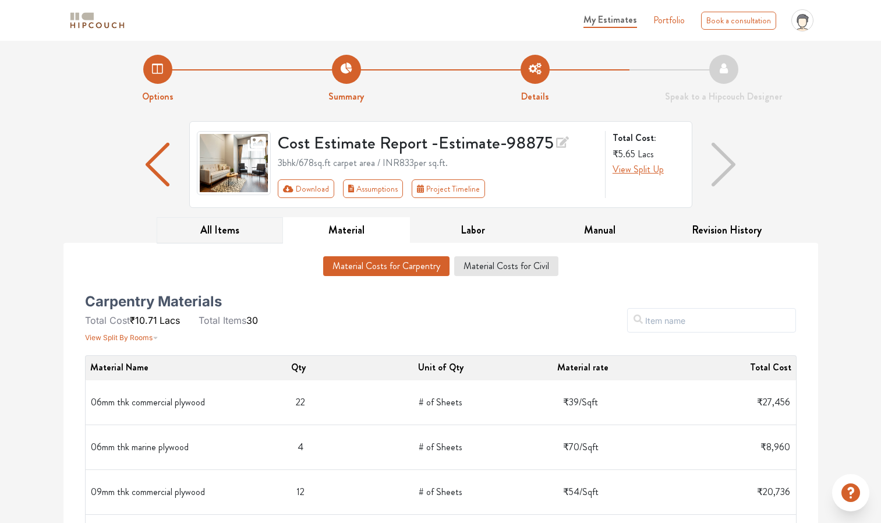
click at [223, 238] on button "All Items" at bounding box center [220, 230] width 127 height 26
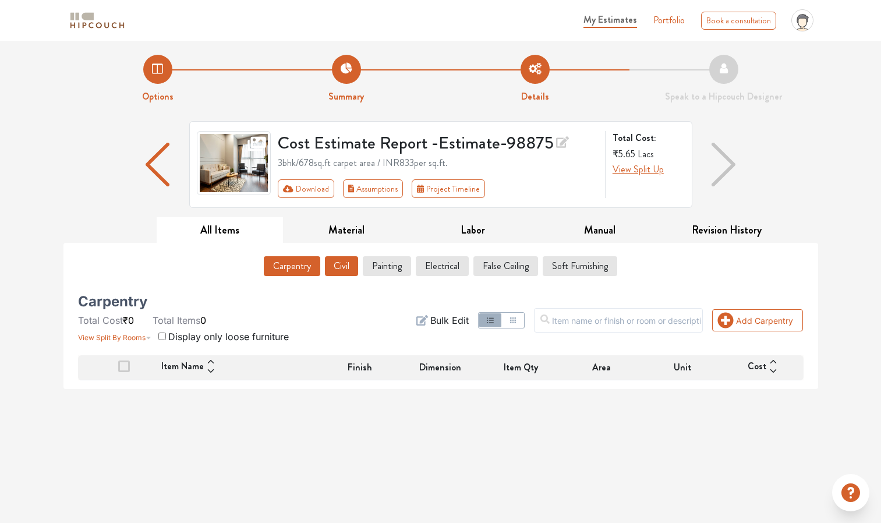
click at [348, 265] on button "Civil" at bounding box center [341, 266] width 33 height 20
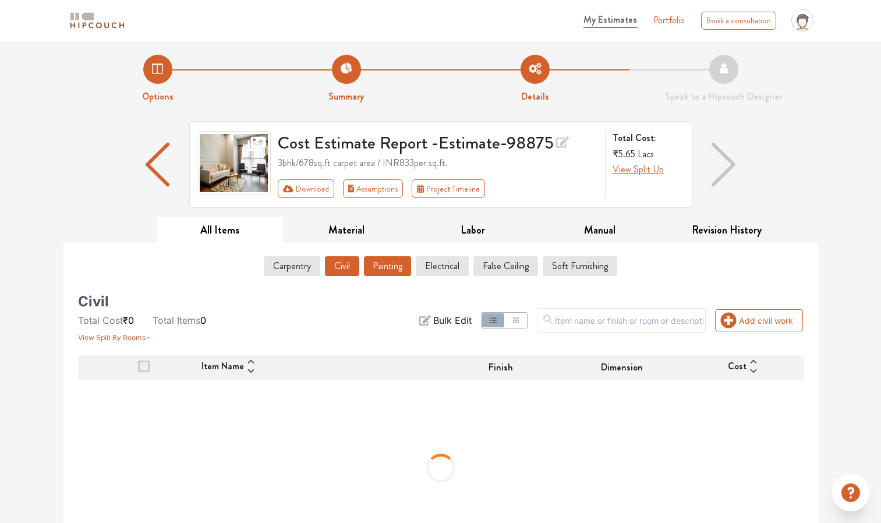
click at [388, 268] on button "Painting" at bounding box center [387, 266] width 47 height 20
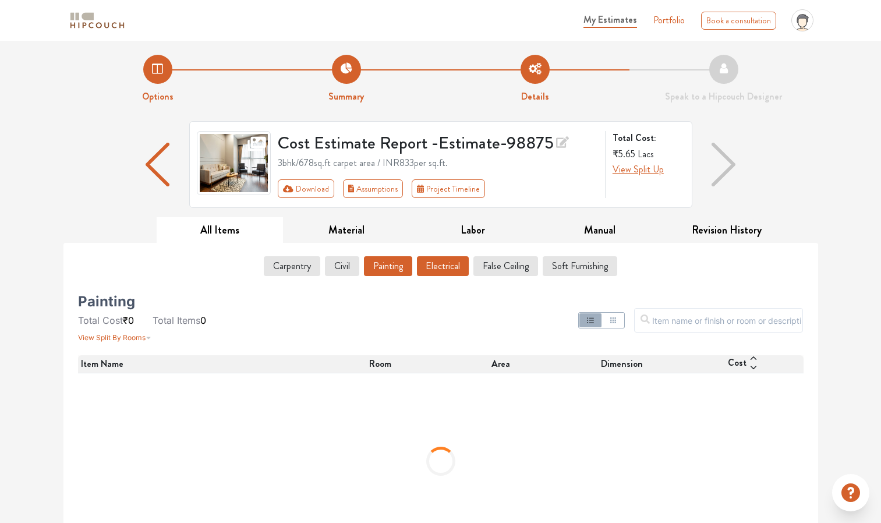
click at [455, 271] on button "Electrical" at bounding box center [443, 266] width 52 height 20
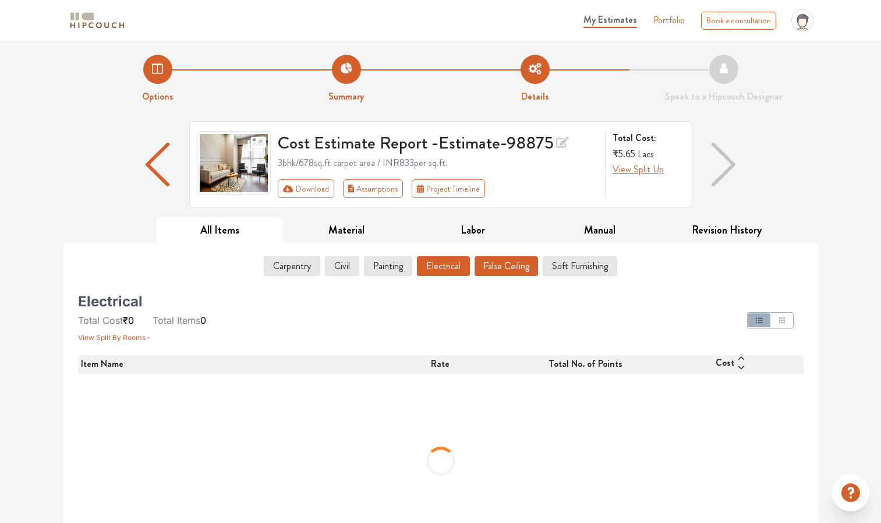
click at [515, 271] on button "False Ceiling" at bounding box center [505, 266] width 63 height 20
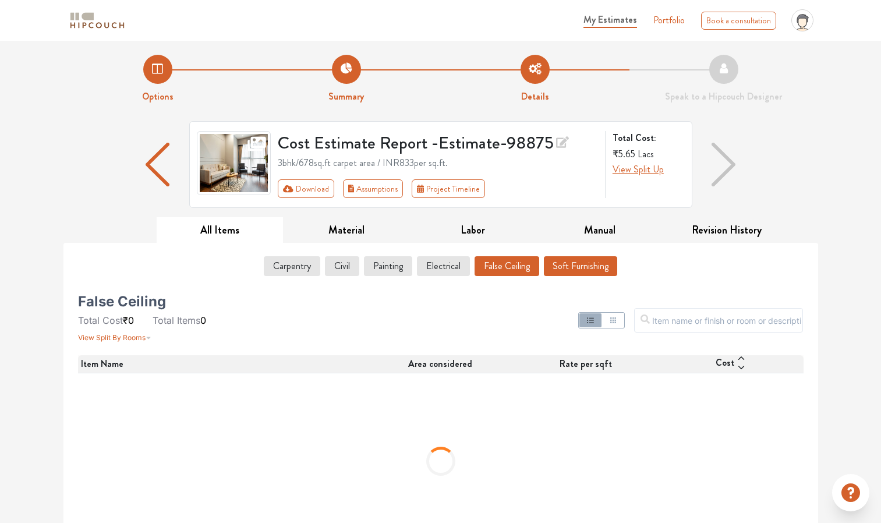
click at [579, 268] on button "Soft Furnishing" at bounding box center [580, 266] width 73 height 20
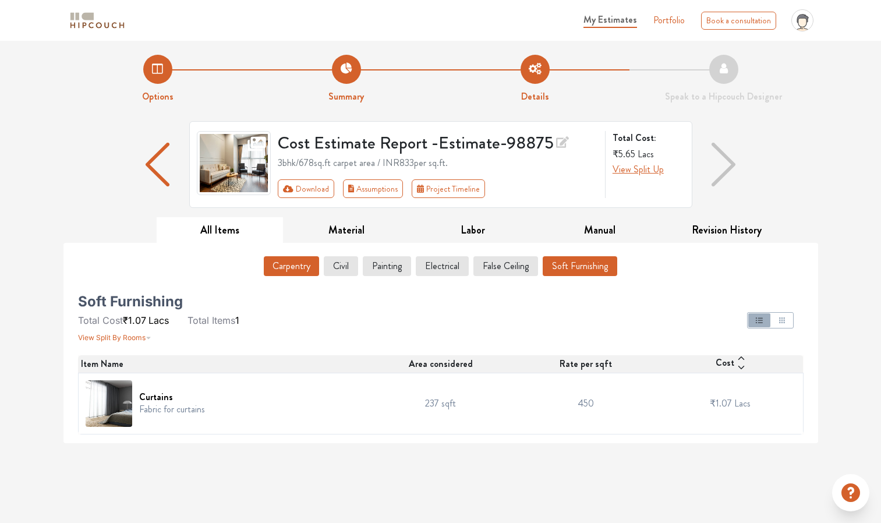
click at [277, 272] on button "Carpentry" at bounding box center [291, 266] width 55 height 20
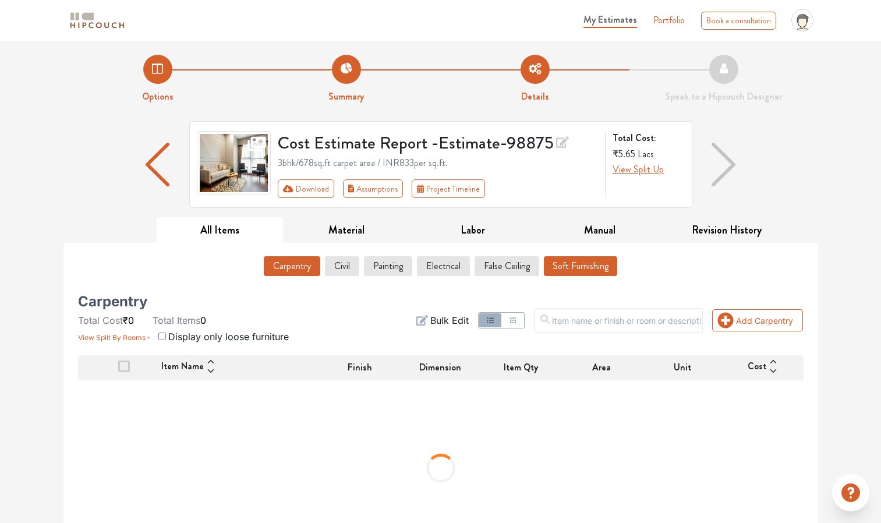
click at [598, 262] on button "Soft Furnishing" at bounding box center [580, 266] width 73 height 20
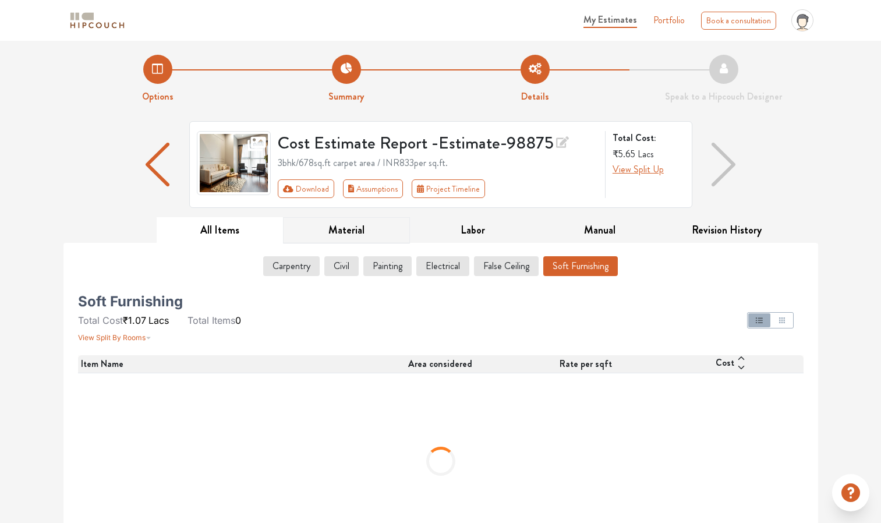
click at [360, 232] on button "Material" at bounding box center [346, 230] width 127 height 26
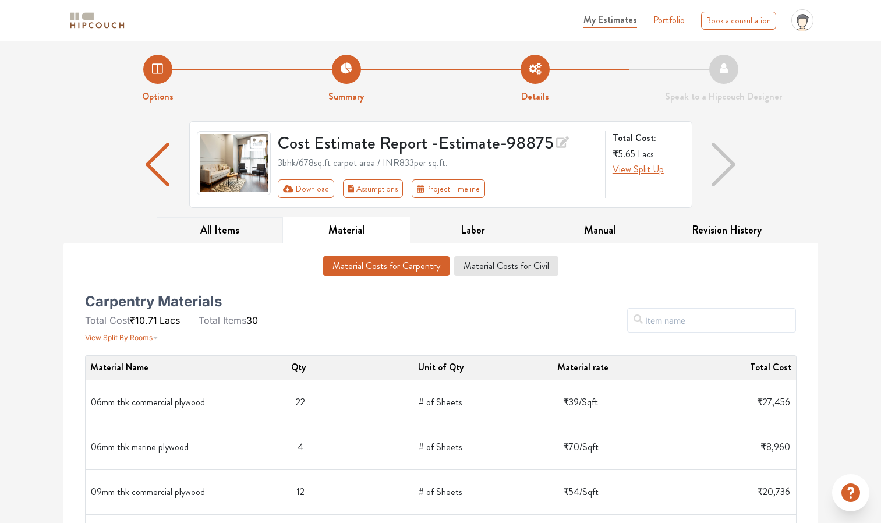
click at [263, 231] on button "All Items" at bounding box center [220, 230] width 127 height 26
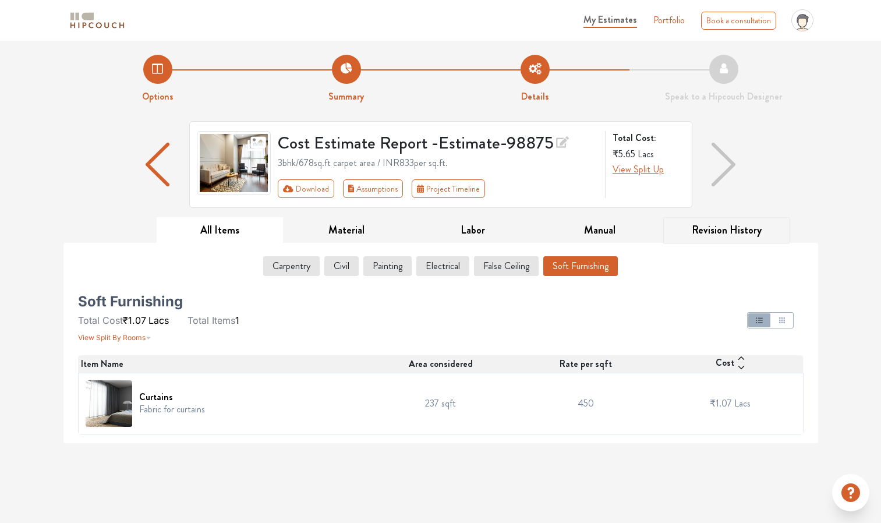
click at [702, 232] on button "Revision History" at bounding box center [726, 230] width 127 height 26
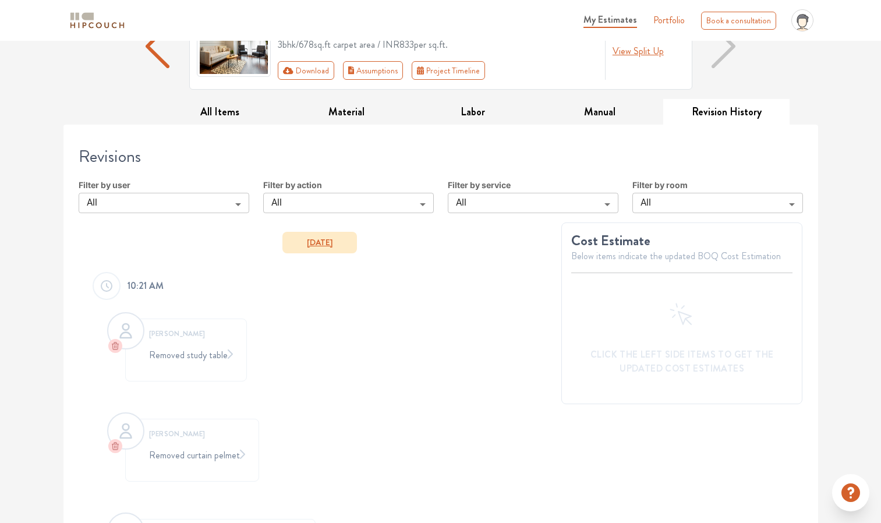
scroll to position [118, 0]
click at [596, 120] on button "Manual" at bounding box center [599, 113] width 127 height 26
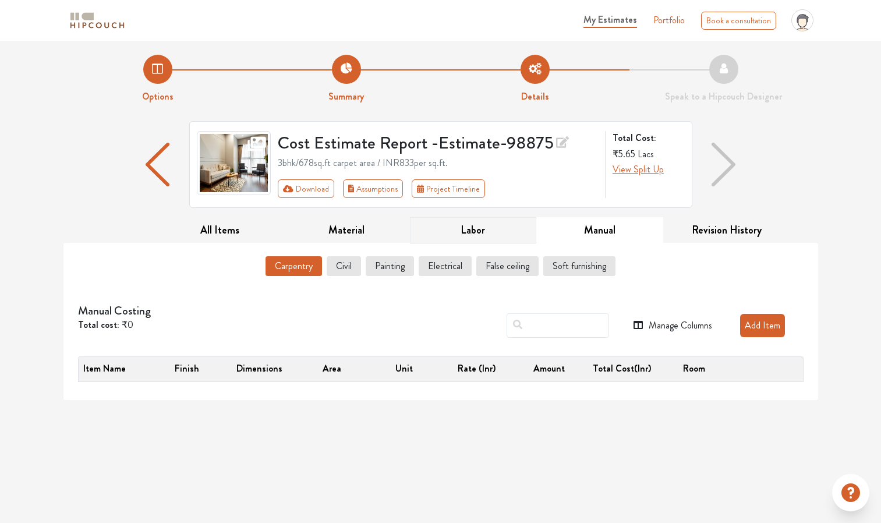
click at [473, 228] on button "Labor" at bounding box center [473, 230] width 127 height 26
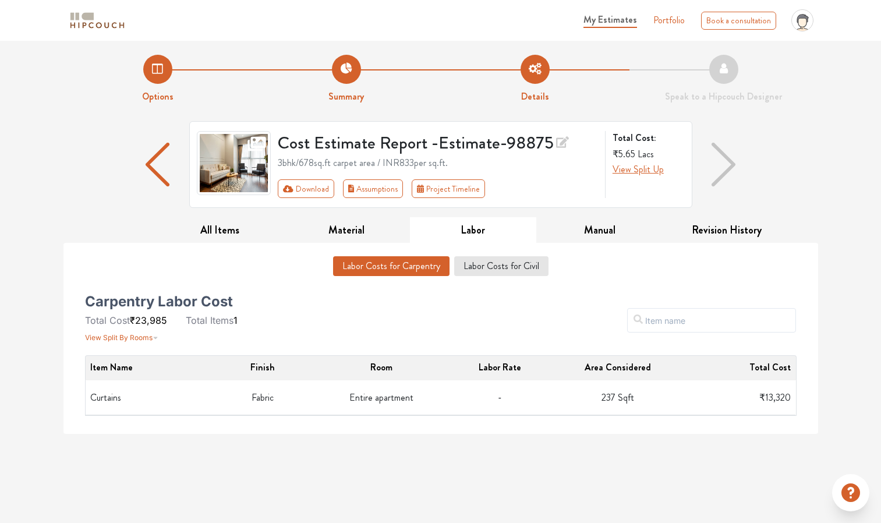
click at [635, 396] on td "237 Sqft" at bounding box center [618, 397] width 118 height 35
click at [114, 392] on td "Curtains" at bounding box center [145, 397] width 118 height 35
click at [148, 335] on span "View Split By Rooms" at bounding box center [119, 337] width 68 height 9
click at [472, 260] on button "Labor Costs for Civil" at bounding box center [501, 266] width 93 height 20
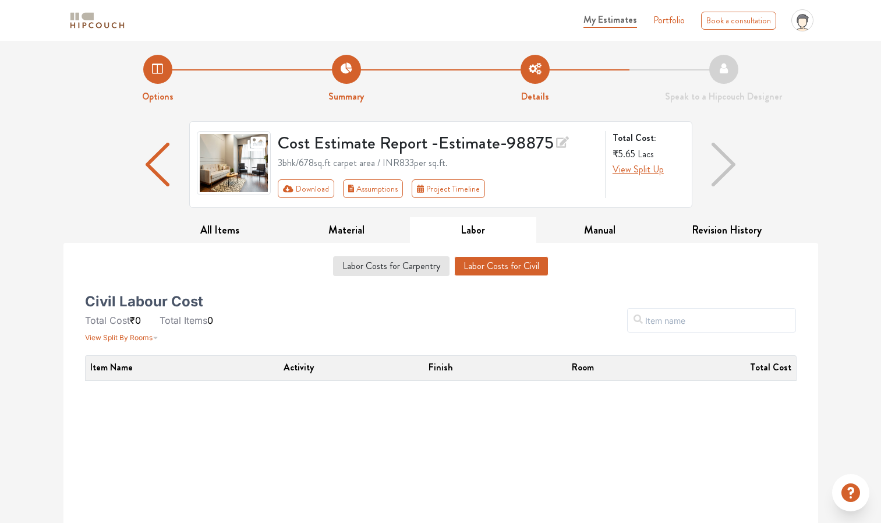
scroll to position [74, 0]
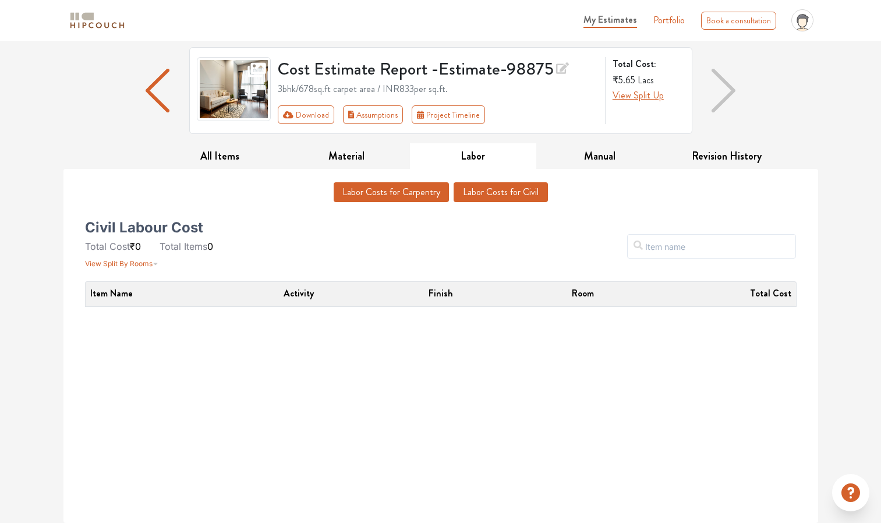
click at [424, 186] on button "Labor Costs for Carpentry" at bounding box center [391, 192] width 115 height 20
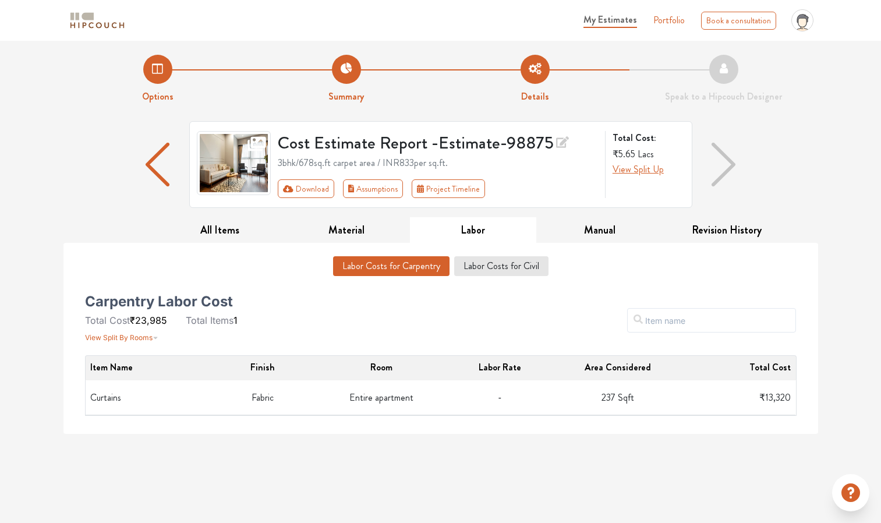
click at [661, 401] on td "237 Sqft" at bounding box center [618, 397] width 118 height 35
click at [351, 234] on button "Material" at bounding box center [346, 230] width 127 height 26
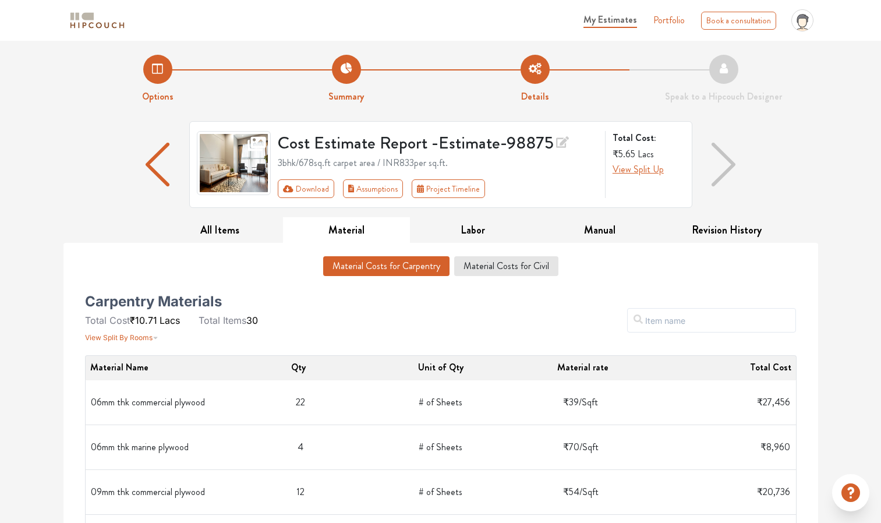
scroll to position [31, 0]
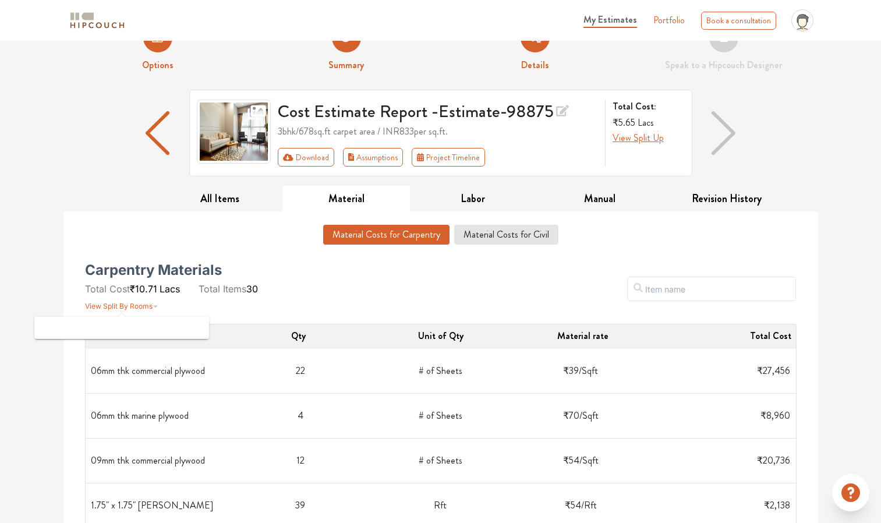
click at [134, 304] on span "View Split By Rooms" at bounding box center [119, 306] width 68 height 9
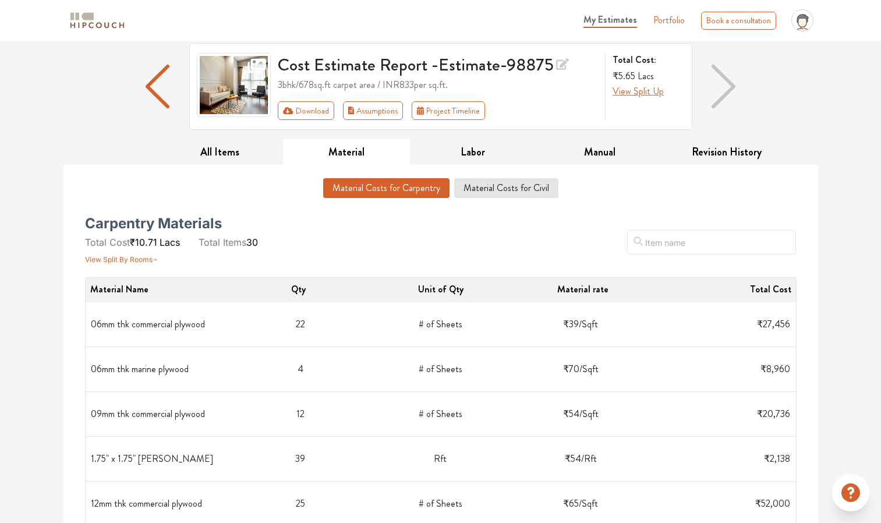
scroll to position [0, 0]
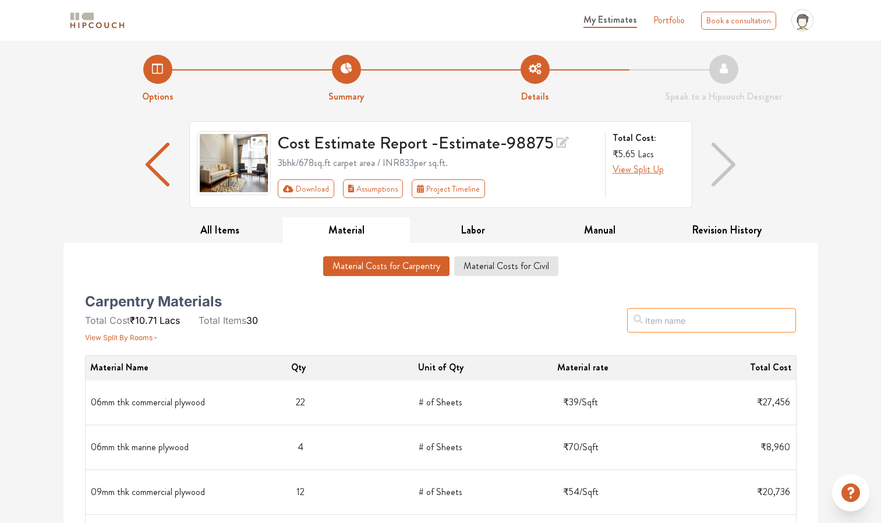
click at [686, 324] on input "text" at bounding box center [711, 320] width 169 height 24
click at [349, 322] on div "Filter" at bounding box center [562, 320] width 484 height 47
click at [226, 231] on button "All Items" at bounding box center [220, 230] width 127 height 26
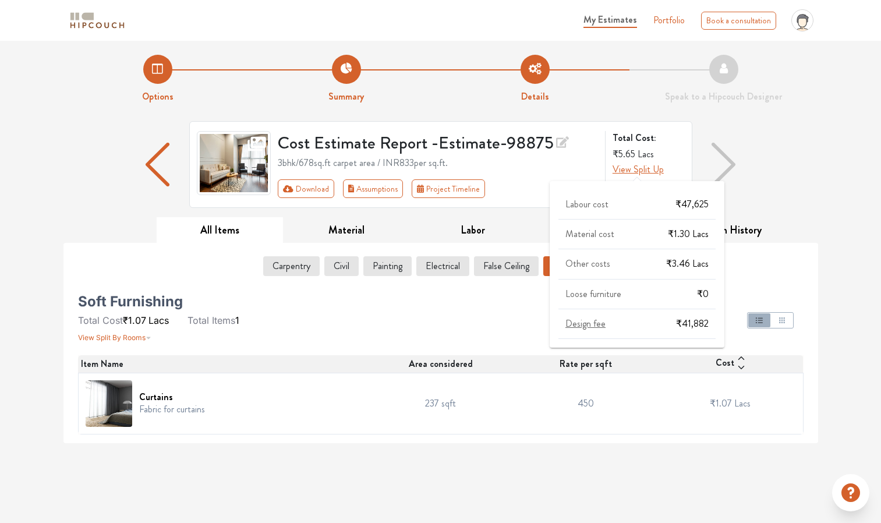
click at [640, 166] on span "View Split Up" at bounding box center [637, 168] width 51 height 13
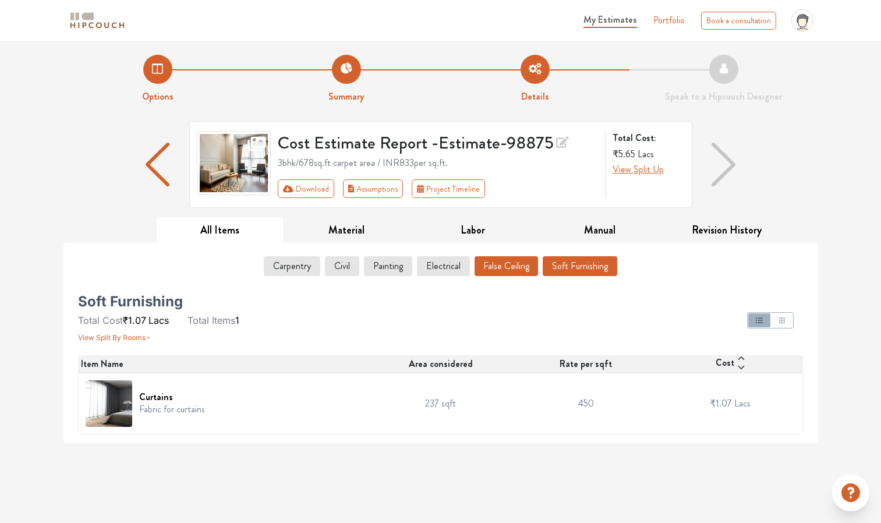
click at [525, 267] on button "False Ceiling" at bounding box center [505, 266] width 63 height 20
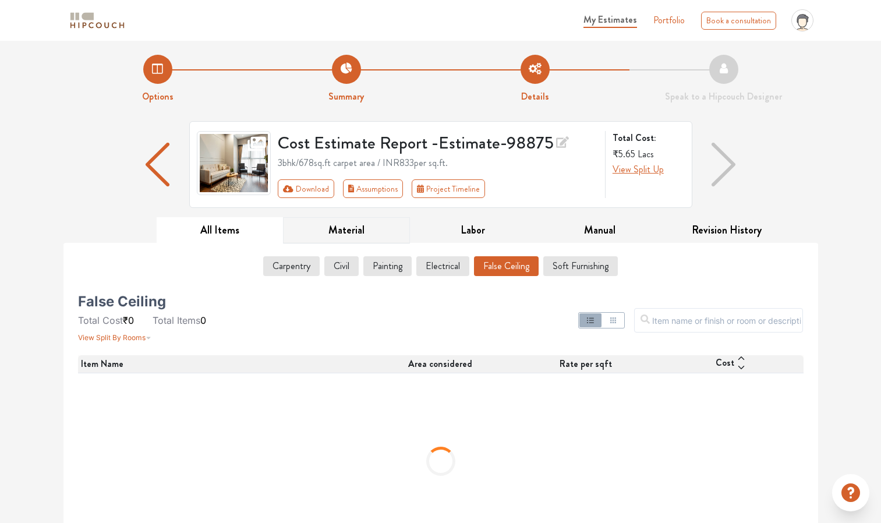
click at [350, 226] on button "Material" at bounding box center [346, 230] width 127 height 26
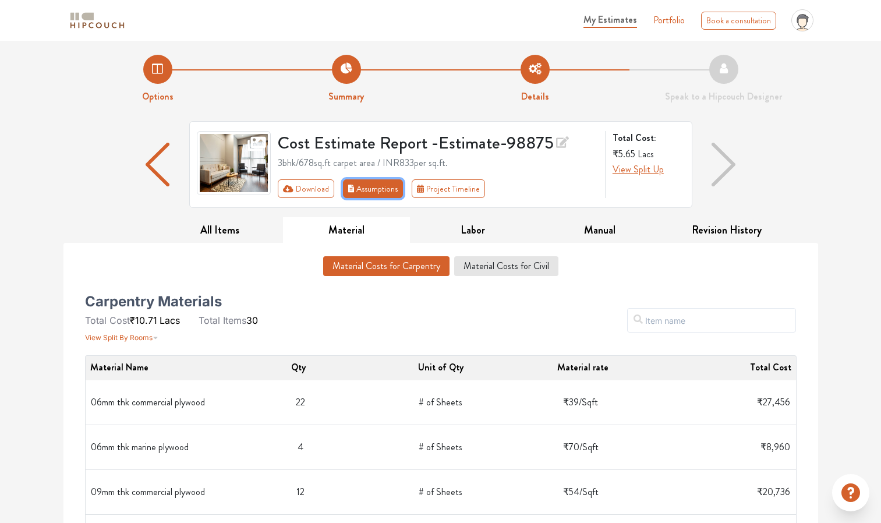
click at [377, 180] on button "Assumptions" at bounding box center [373, 188] width 61 height 19
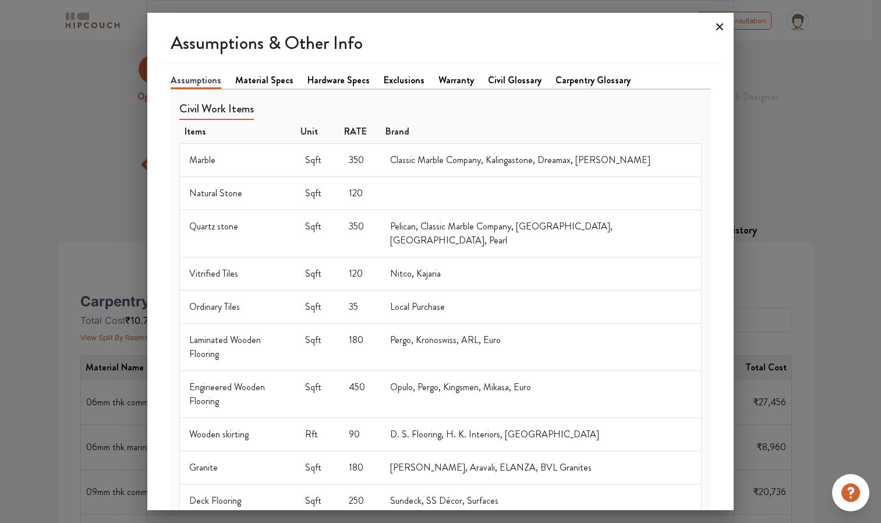
click at [718, 27] on icon at bounding box center [719, 26] width 19 height 19
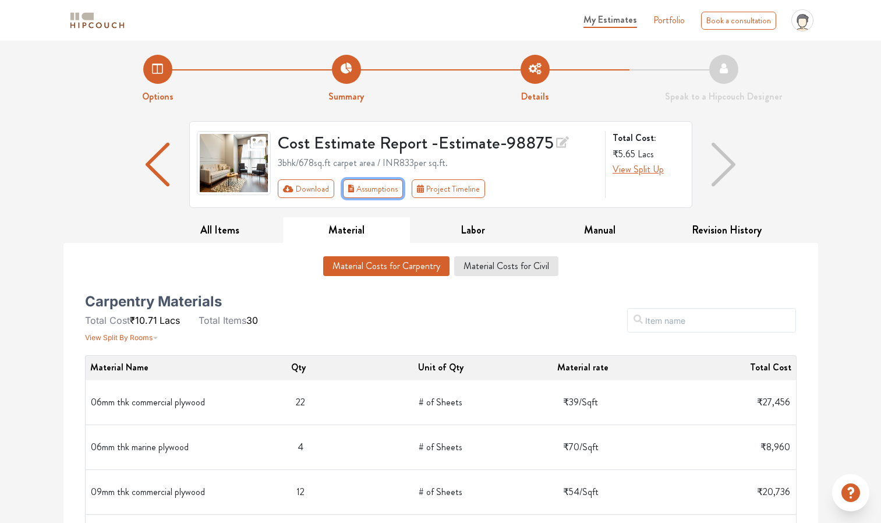
scroll to position [86, 0]
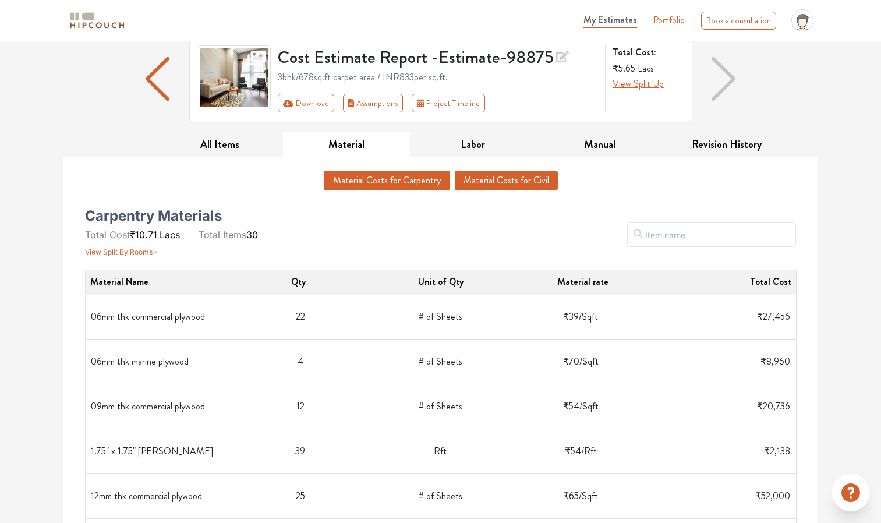
click at [490, 180] on button "Material Costs for Civil" at bounding box center [506, 181] width 103 height 20
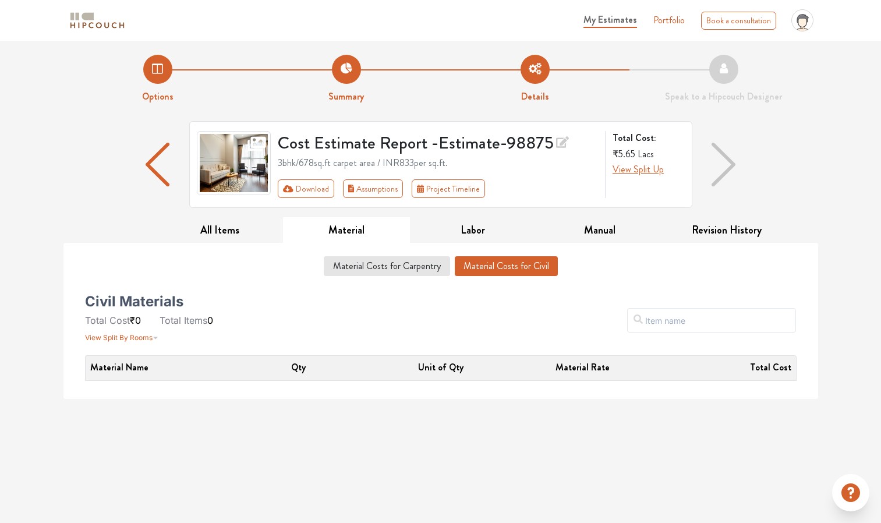
scroll to position [0, 0]
click at [203, 230] on button "All Items" at bounding box center [220, 230] width 127 height 26
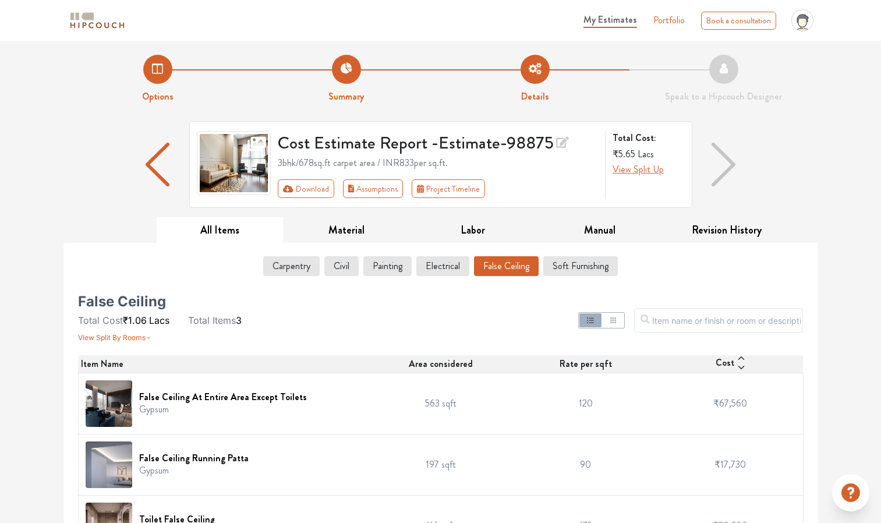
scroll to position [43, 0]
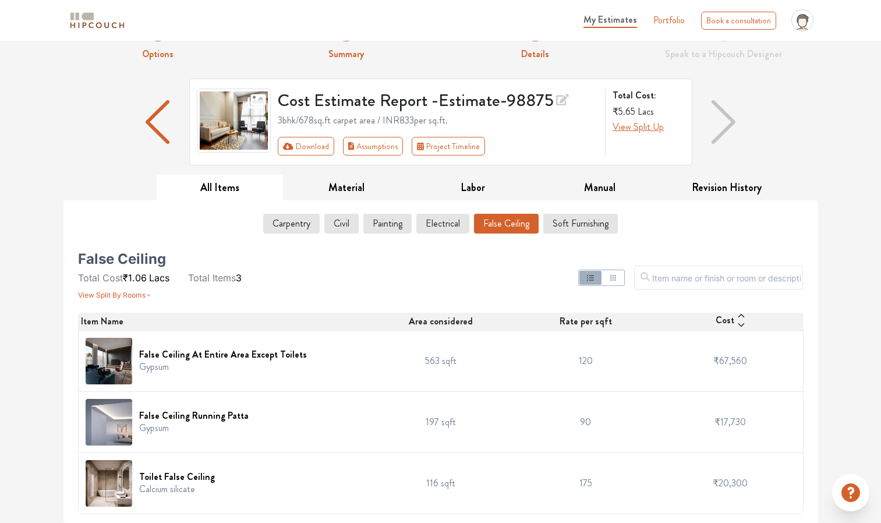
click at [358, 359] on div "False Ceiling At Entire Area Except Toilets Gypsum" at bounding box center [224, 361] width 276 height 47
click at [108, 349] on img at bounding box center [109, 361] width 47 height 47
click at [270, 349] on h6 "False Ceiling At Entire Area Except Toilets" at bounding box center [223, 354] width 168 height 11
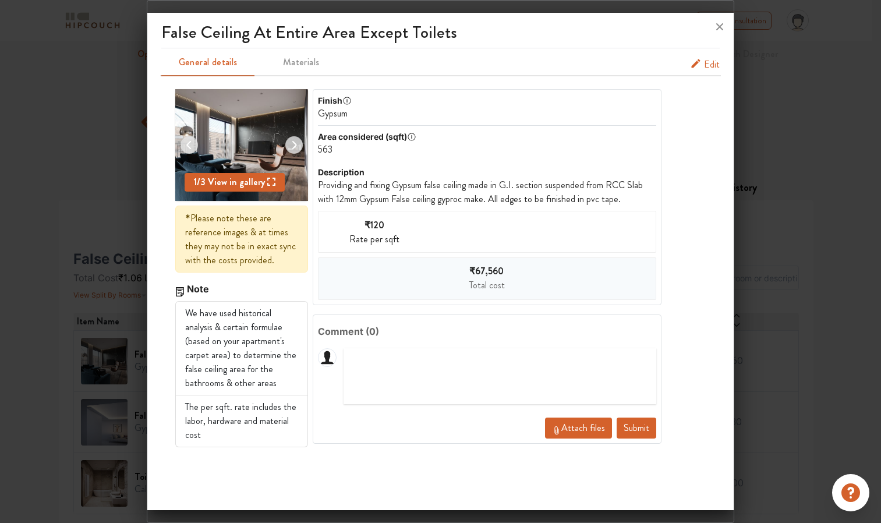
click at [293, 140] on img at bounding box center [294, 145] width 28 height 28
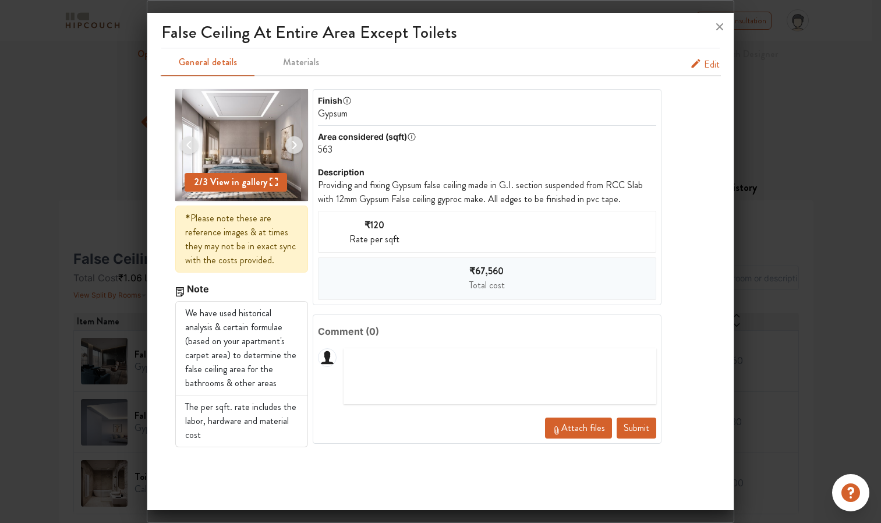
click at [293, 140] on img at bounding box center [294, 145] width 28 height 28
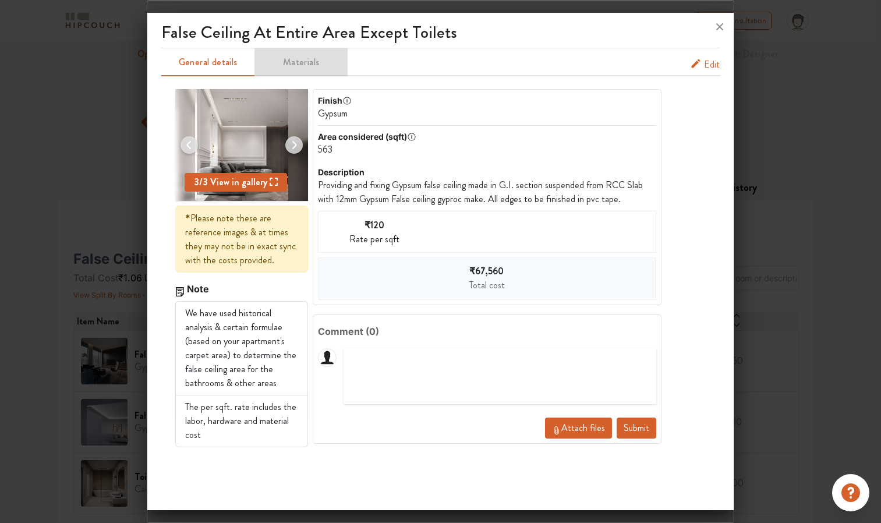
click at [304, 51] on button "Materials" at bounding box center [300, 62] width 93 height 28
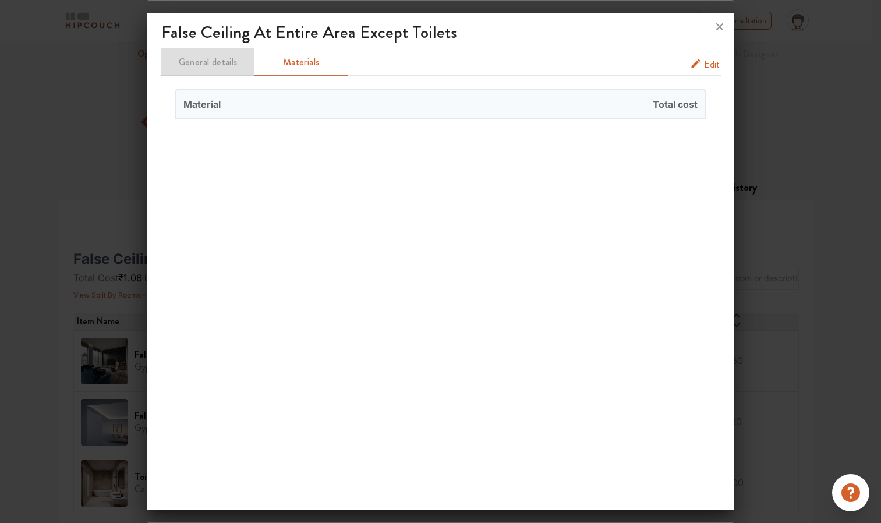
click at [235, 62] on span "General details" at bounding box center [207, 62] width 91 height 16
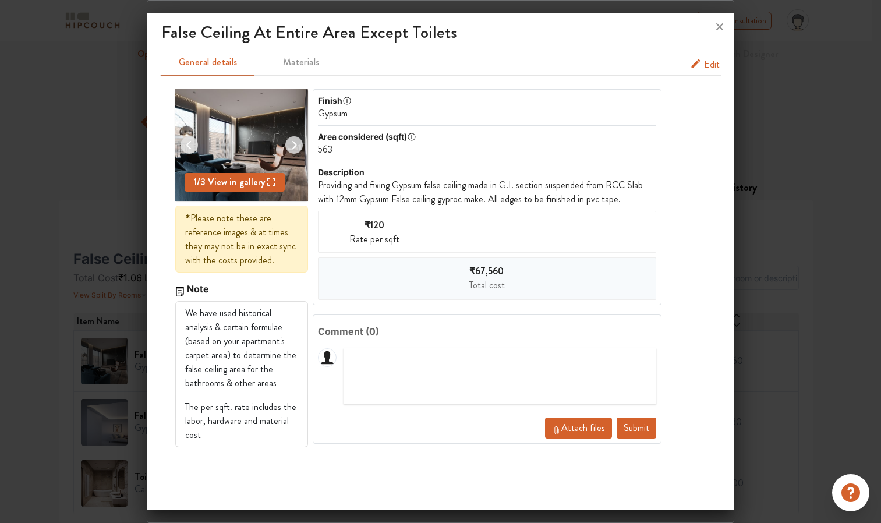
click at [708, 63] on span "Edit" at bounding box center [712, 65] width 16 height 14
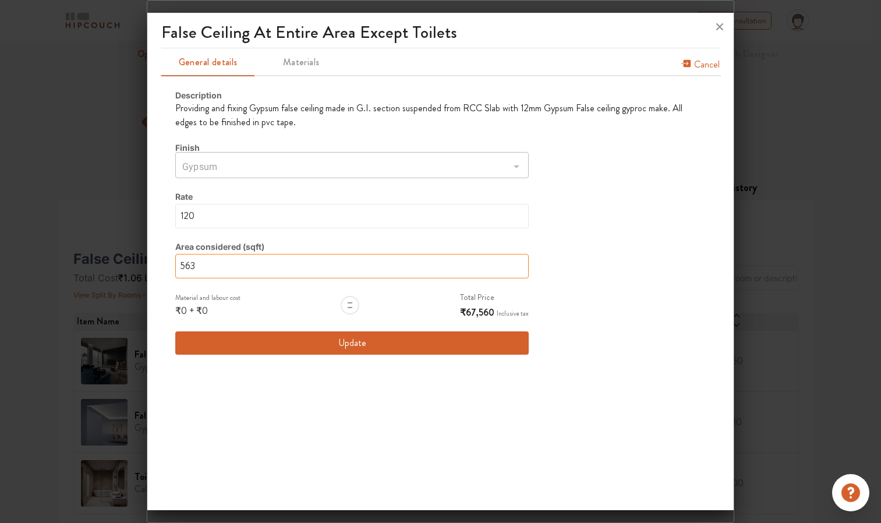
click at [379, 272] on input "563" at bounding box center [351, 266] width 353 height 24
type input "56"
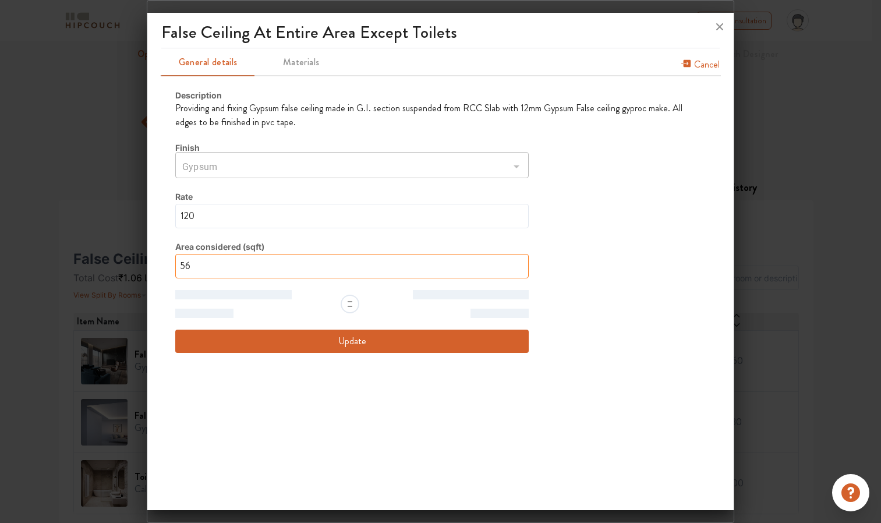
type input "5"
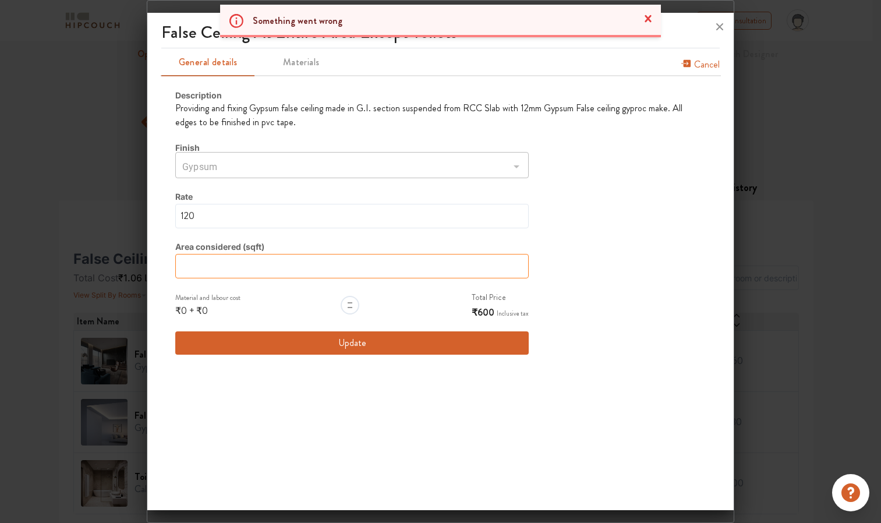
type input "5"
type input "50"
type input "5"
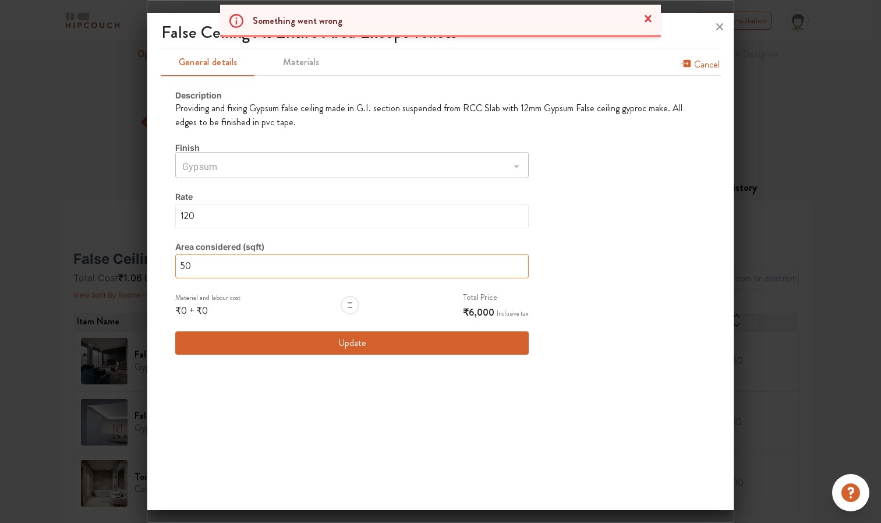
type input "5"
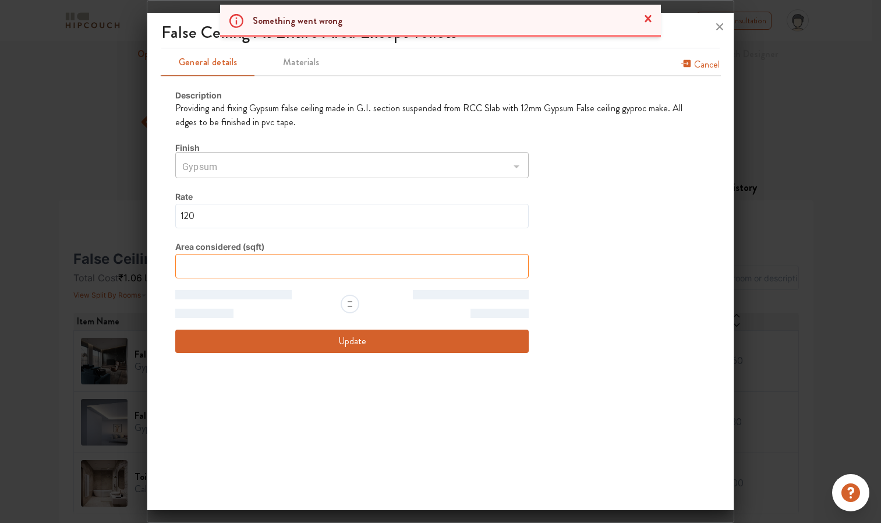
type input "5"
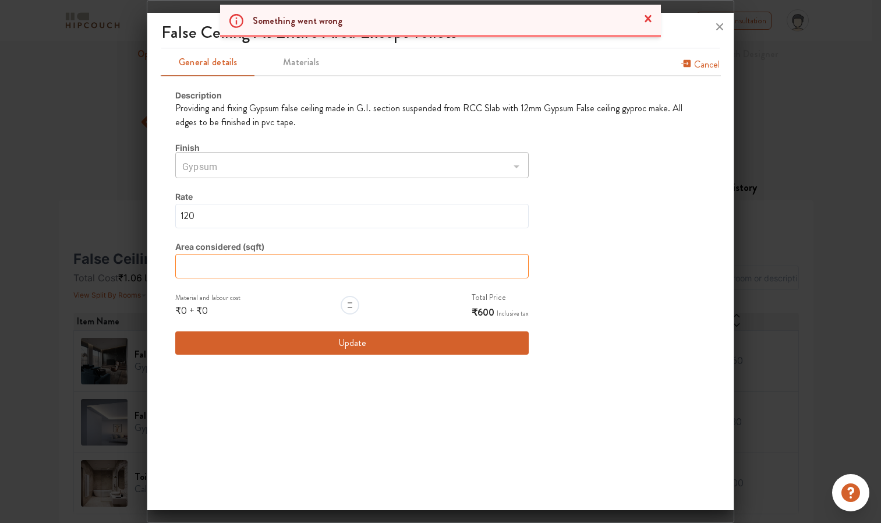
type input "5"
type input "50"
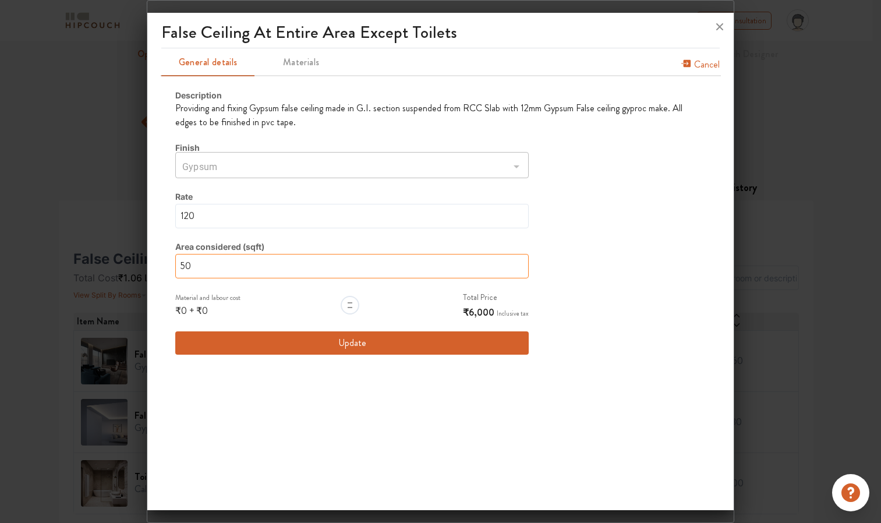
type input "5"
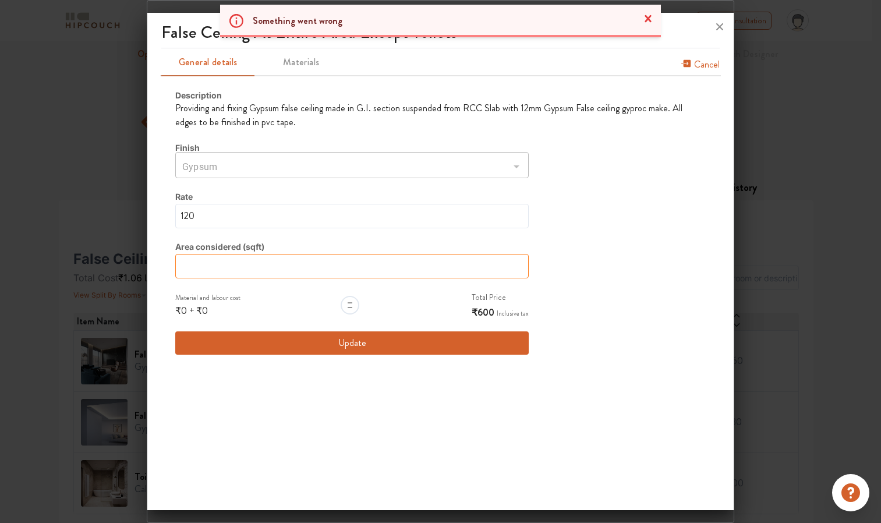
type input "5"
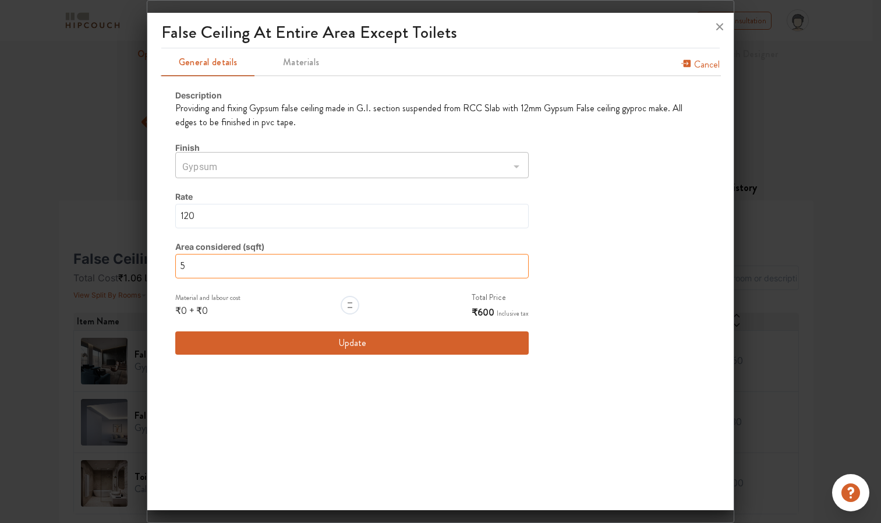
type input "5"
click at [699, 64] on span "Cancel" at bounding box center [707, 67] width 26 height 19
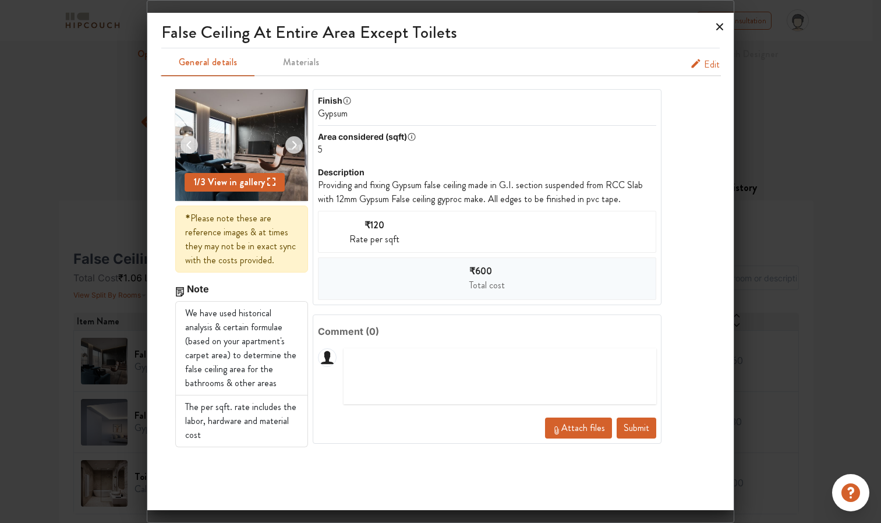
click at [713, 27] on icon at bounding box center [719, 26] width 19 height 19
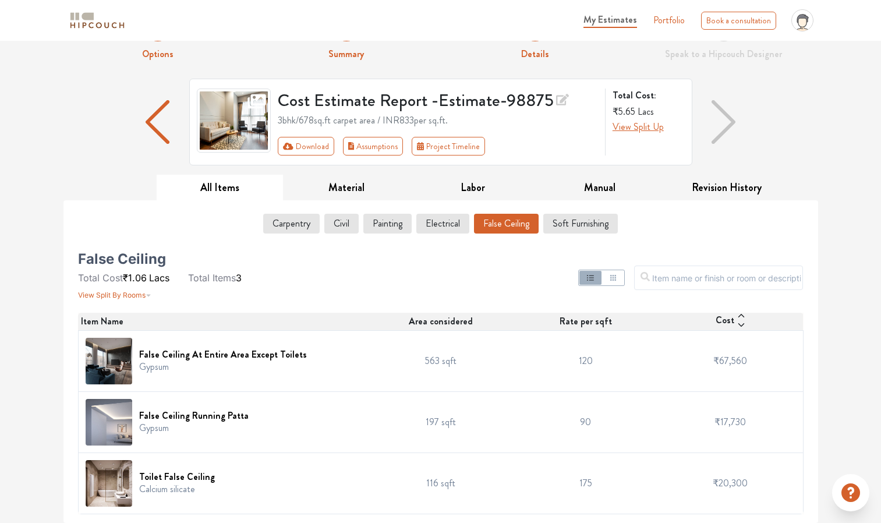
drag, startPoint x: 685, startPoint y: 419, endPoint x: 420, endPoint y: 284, distance: 298.1
click at [420, 284] on div at bounding box center [563, 277] width 493 height 47
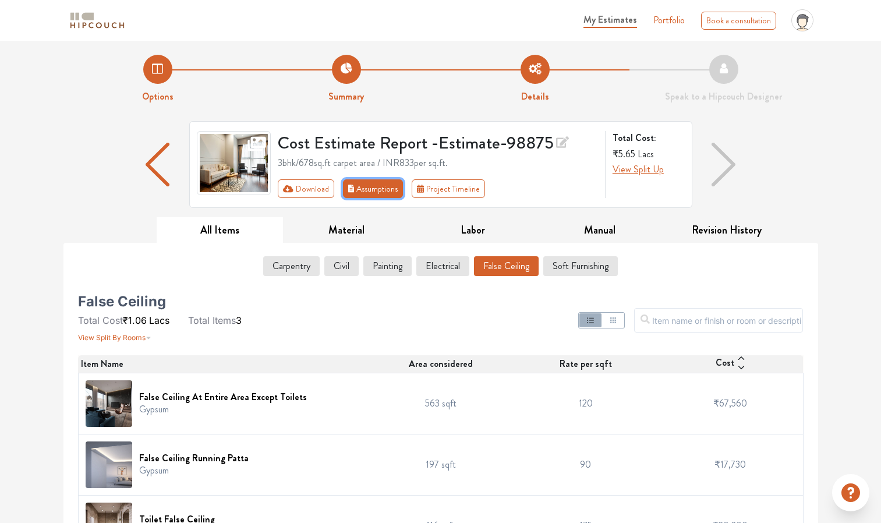
click at [359, 187] on button "Assumptions" at bounding box center [373, 188] width 61 height 19
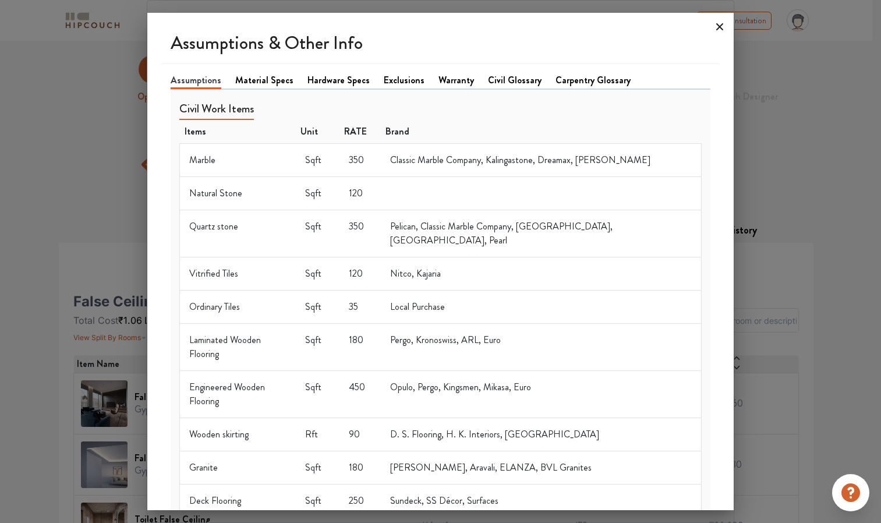
click at [716, 25] on icon at bounding box center [719, 26] width 19 height 19
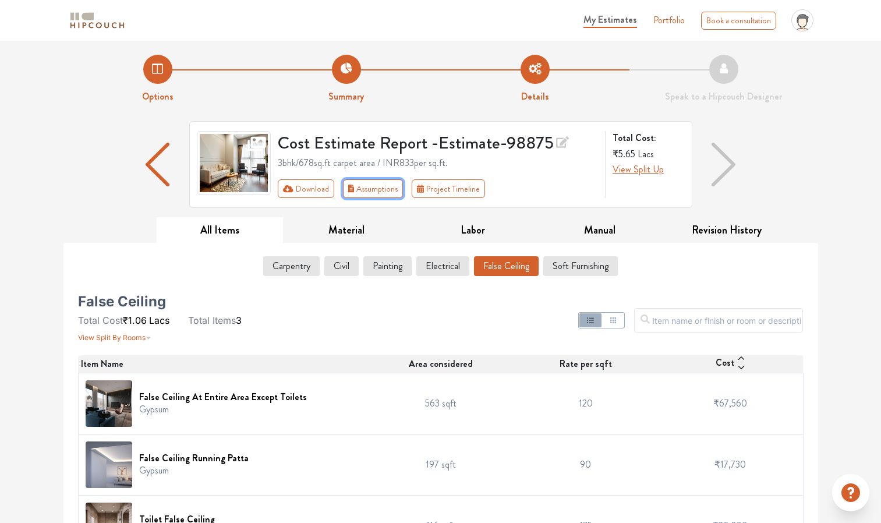
scroll to position [43, 0]
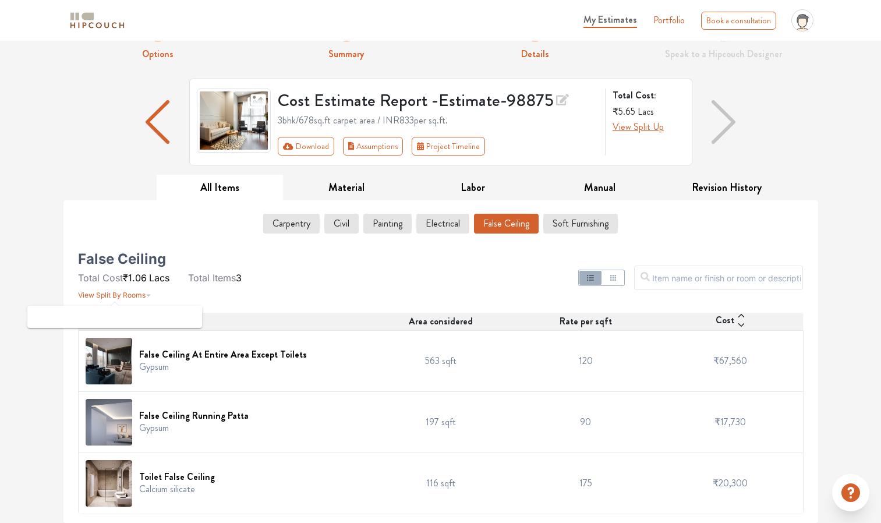
click at [128, 295] on span "View Split By Rooms" at bounding box center [112, 295] width 68 height 9
click at [624, 275] on button "button" at bounding box center [612, 278] width 22 height 14
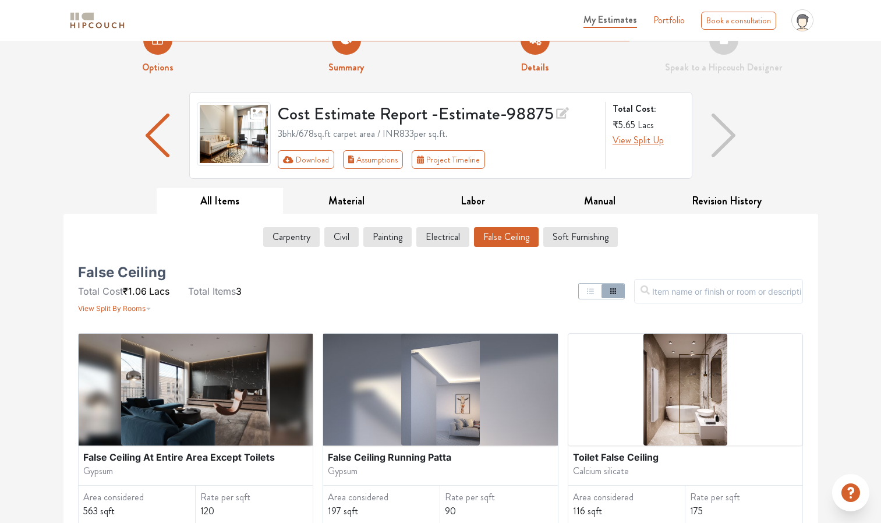
scroll to position [16, 0]
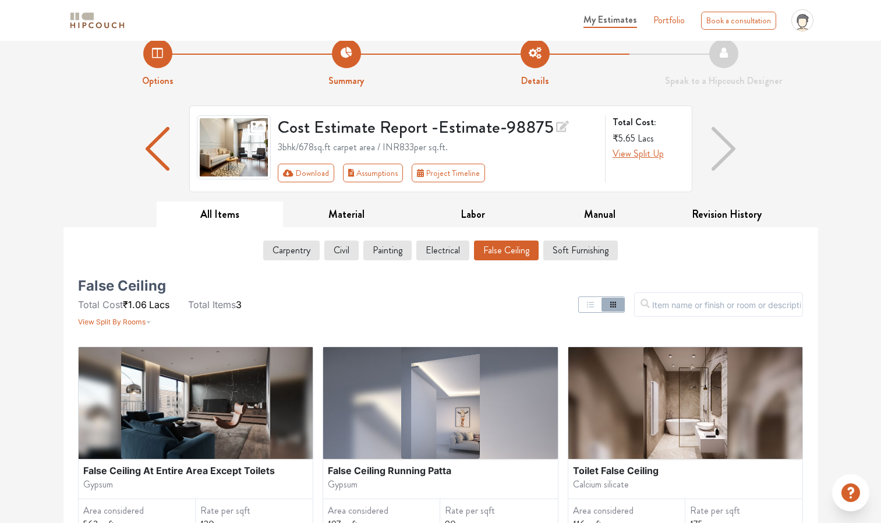
click at [560, 125] on icon at bounding box center [562, 126] width 13 height 17
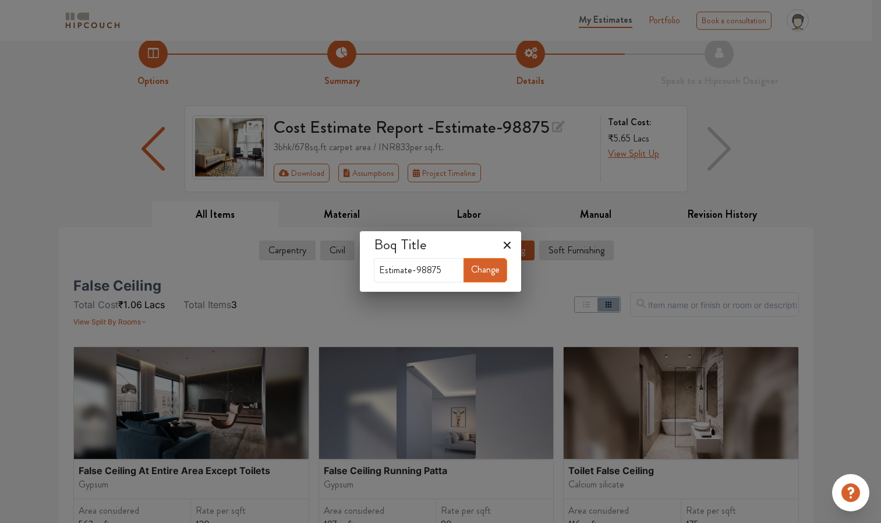
click at [511, 245] on icon at bounding box center [507, 245] width 7 height 7
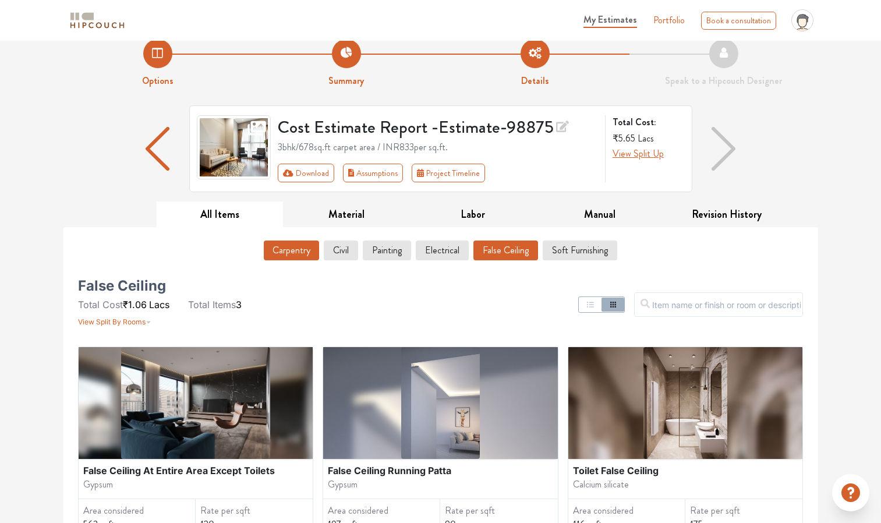
click at [294, 252] on button "Carpentry" at bounding box center [291, 250] width 55 height 20
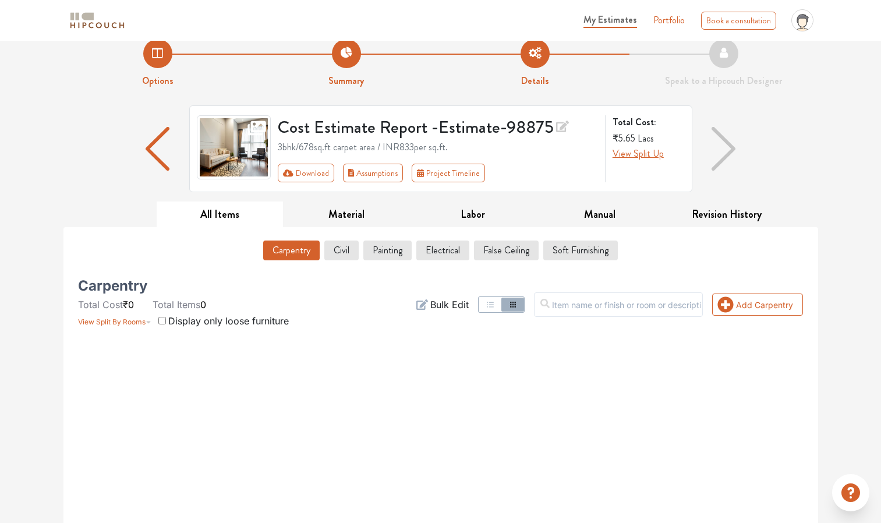
click at [343, 250] on button "Civil" at bounding box center [341, 250] width 33 height 20
click at [296, 247] on button "Carpentry" at bounding box center [291, 250] width 55 height 20
click at [463, 304] on span "Bulk Edit" at bounding box center [449, 305] width 38 height 14
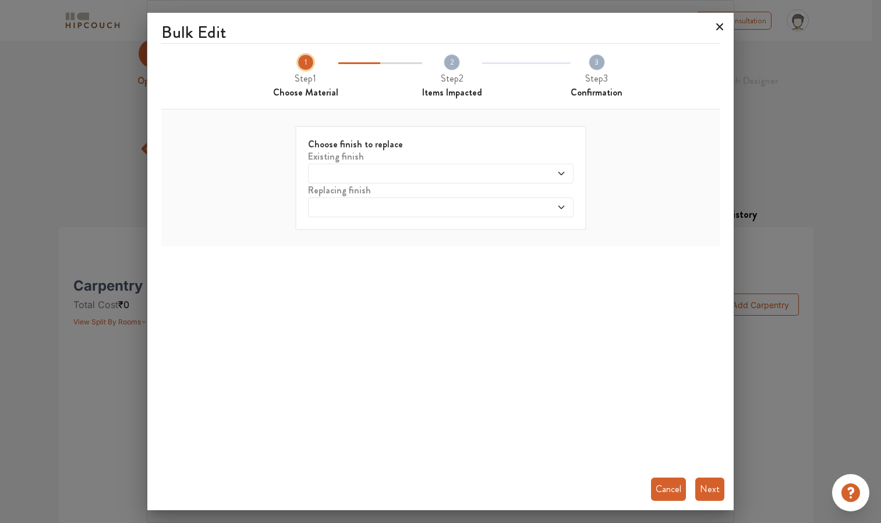
click at [718, 24] on icon at bounding box center [719, 26] width 19 height 19
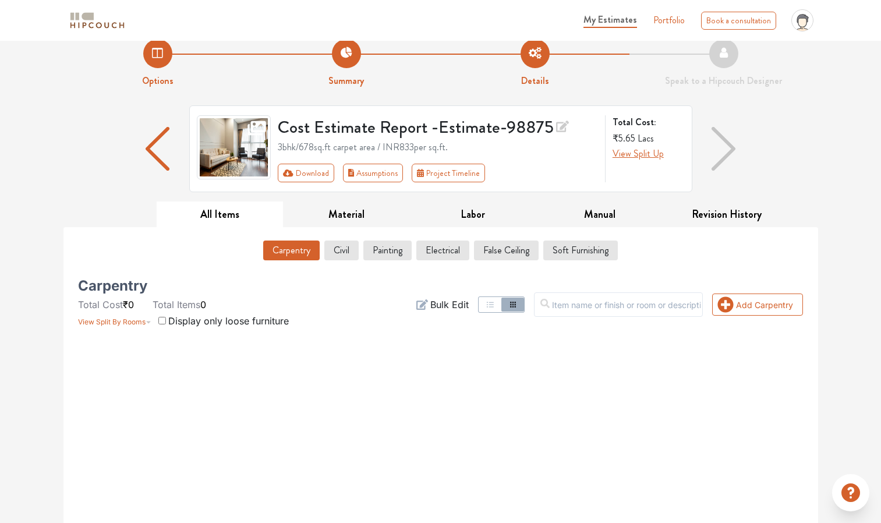
click at [495, 302] on icon "button" at bounding box center [490, 304] width 9 height 9
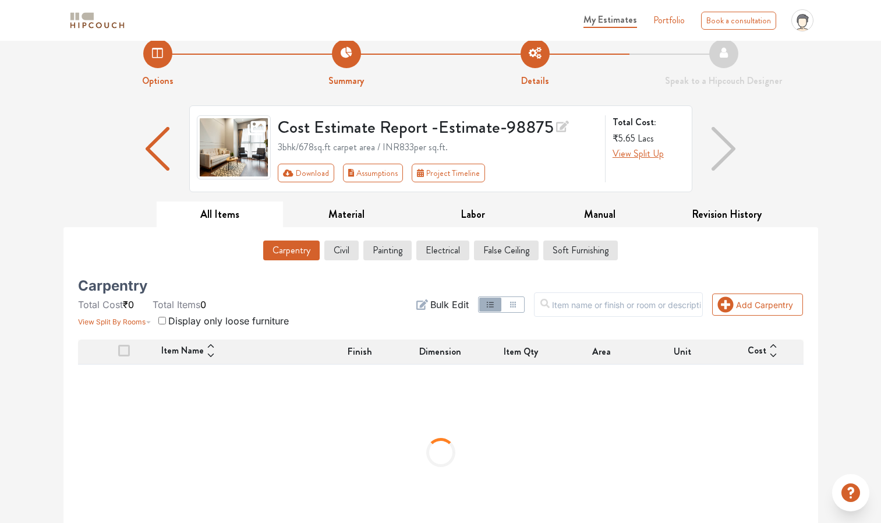
click at [428, 304] on icon "button" at bounding box center [422, 305] width 12 height 12
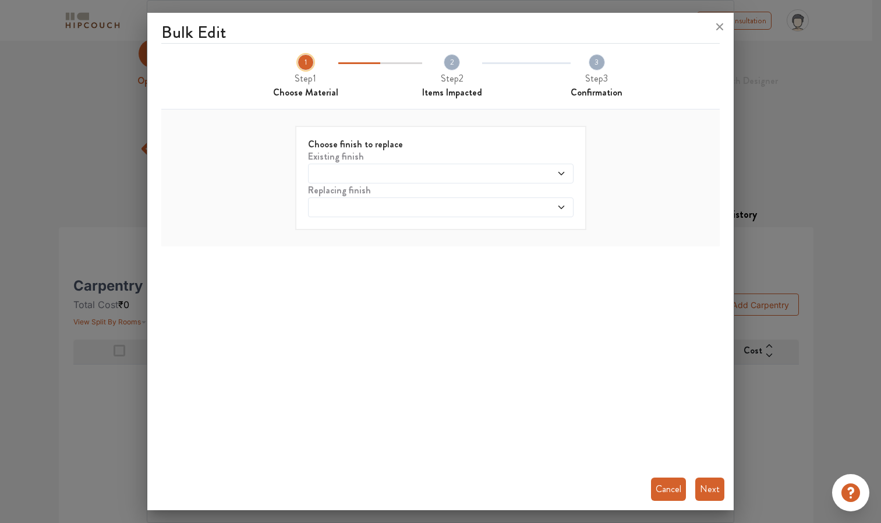
click at [558, 168] on div at bounding box center [440, 174] width 265 height 20
click at [616, 178] on div "Choose finish to replace Existing finish Replacing finish Cancel Next" at bounding box center [440, 178] width 535 height 128
click at [706, 483] on button "Next" at bounding box center [709, 488] width 29 height 23
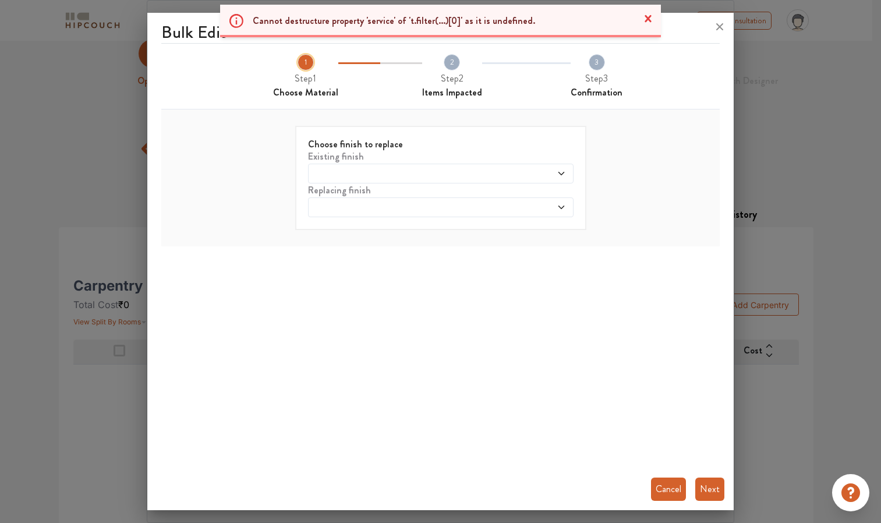
click at [720, 27] on div "Cannot destructure property 'service' of 't.filter(...)[0]' as it is undefined.…" at bounding box center [440, 21] width 881 height 33
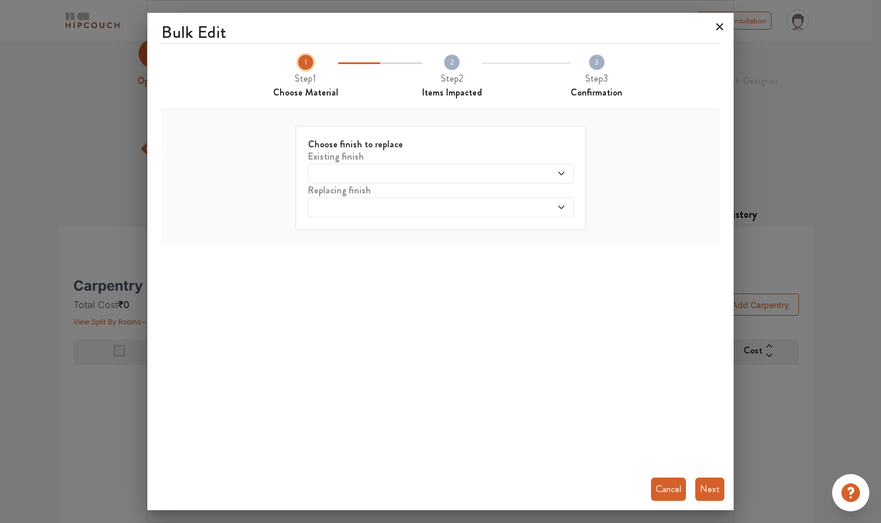
click at [722, 30] on icon at bounding box center [719, 26] width 7 height 7
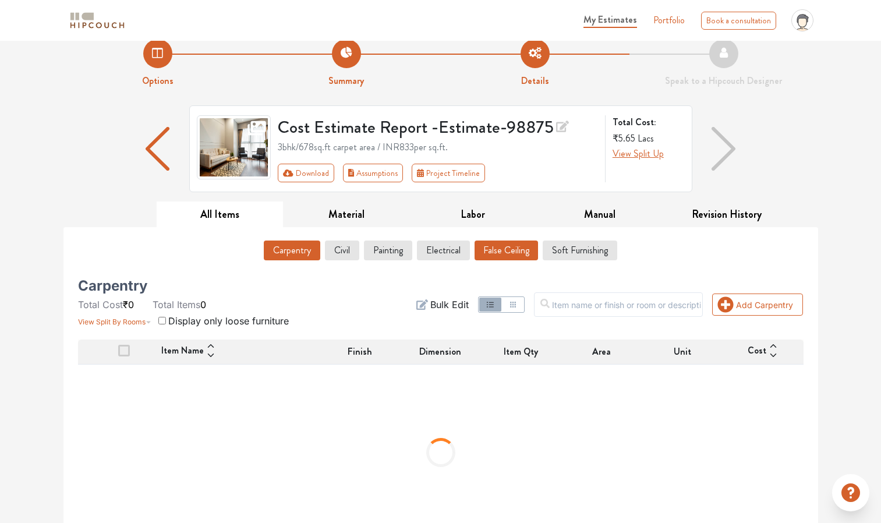
click at [500, 249] on button "False Ceiling" at bounding box center [505, 250] width 63 height 20
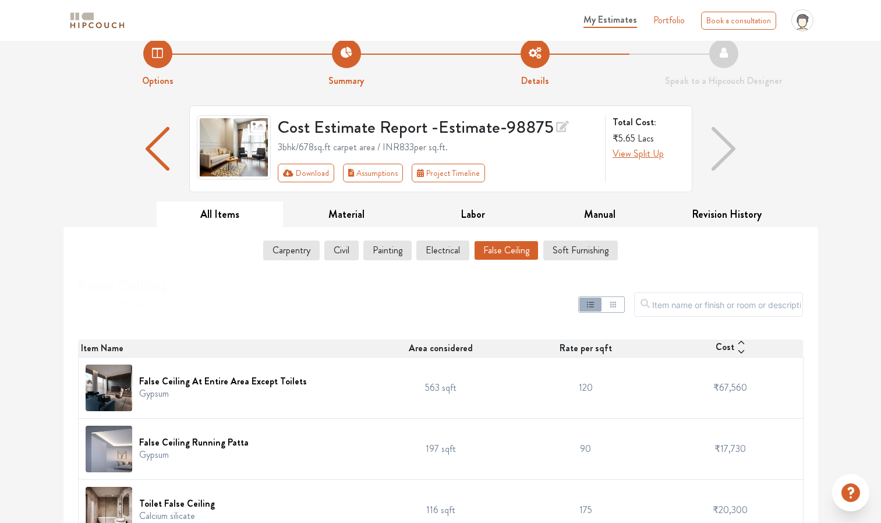
scroll to position [43, 0]
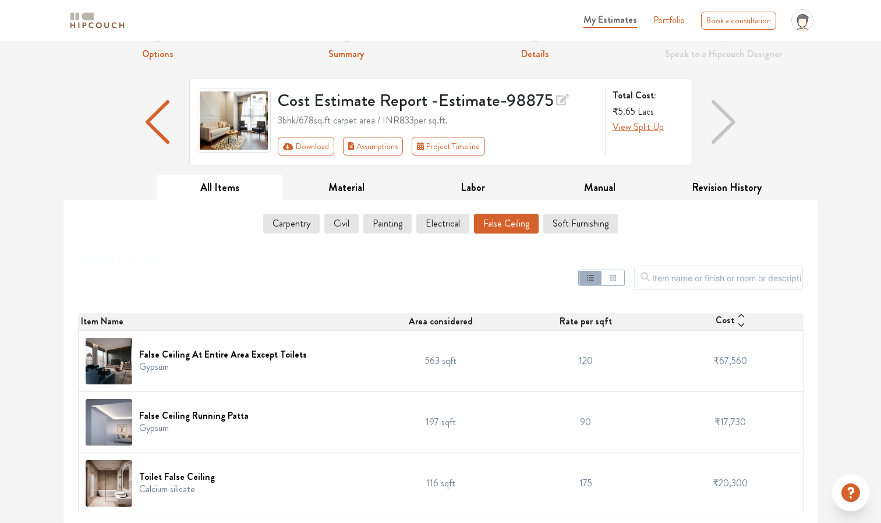
click at [445, 422] on td "197 sqft" at bounding box center [440, 422] width 145 height 61
click at [616, 279] on icon "button" at bounding box center [613, 278] width 6 height 6
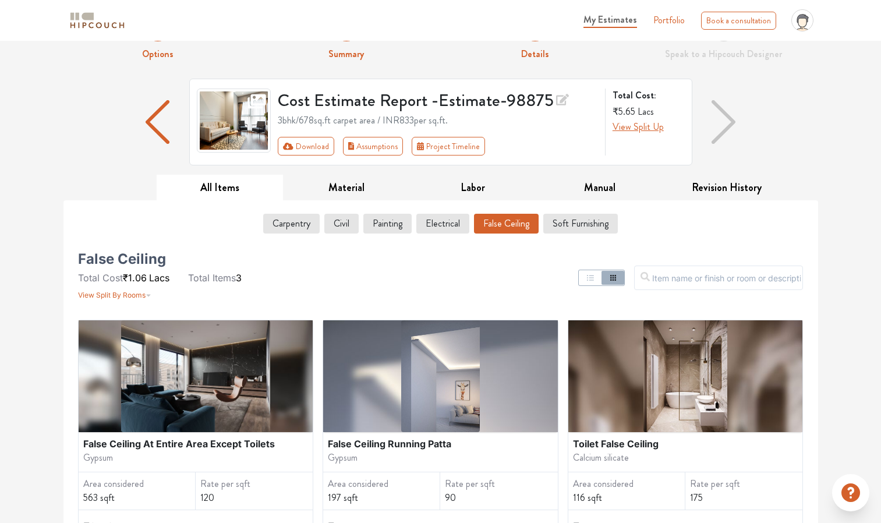
scroll to position [364, 0]
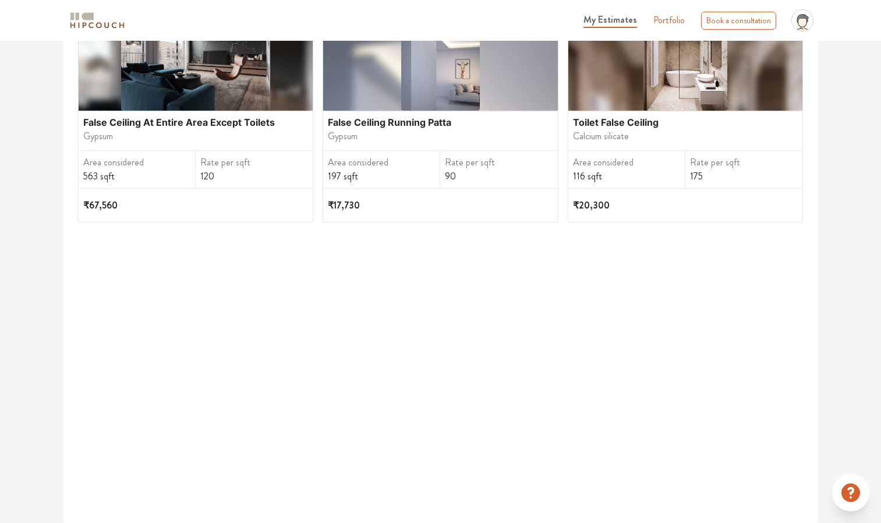
click at [264, 204] on div "₹67,560" at bounding box center [195, 205] width 225 height 33
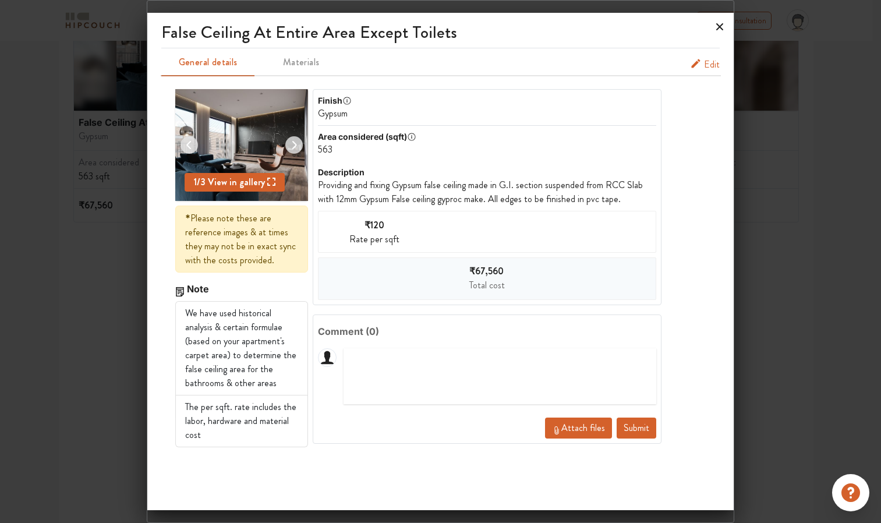
click at [721, 26] on icon at bounding box center [719, 26] width 19 height 19
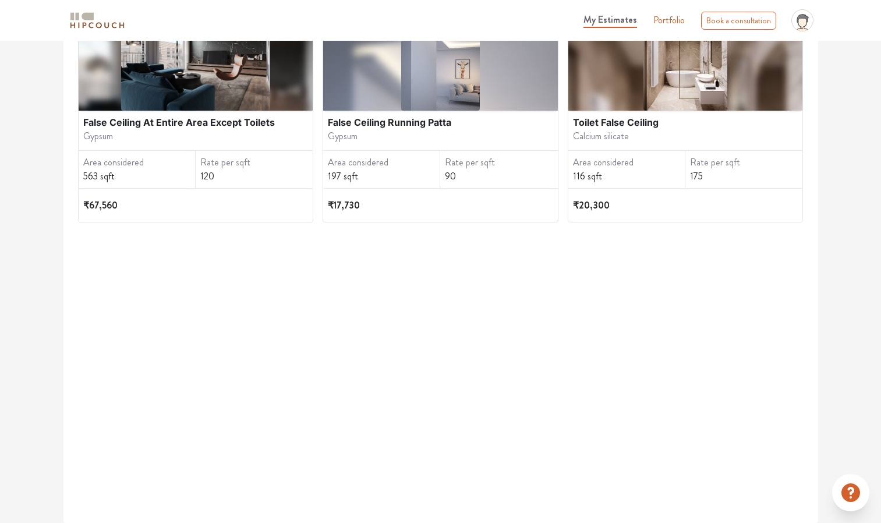
scroll to position [0, 0]
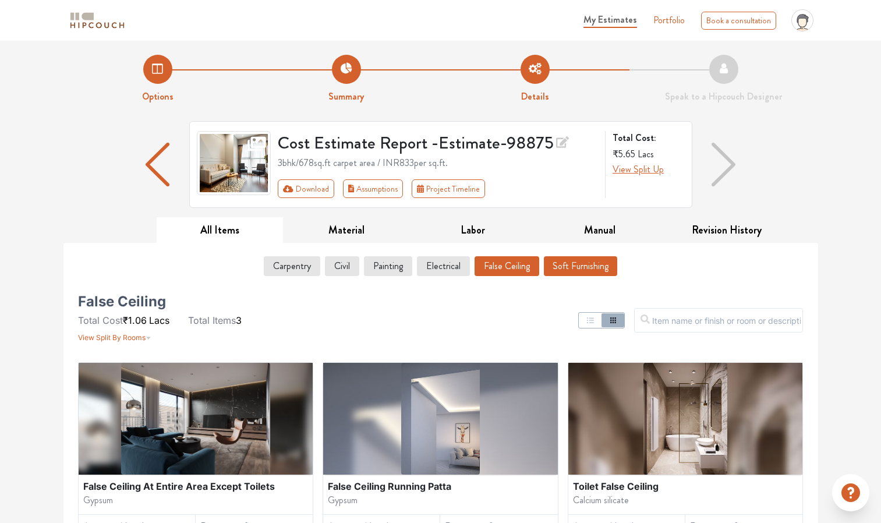
click at [594, 270] on button "Soft Furnishing" at bounding box center [580, 266] width 73 height 20
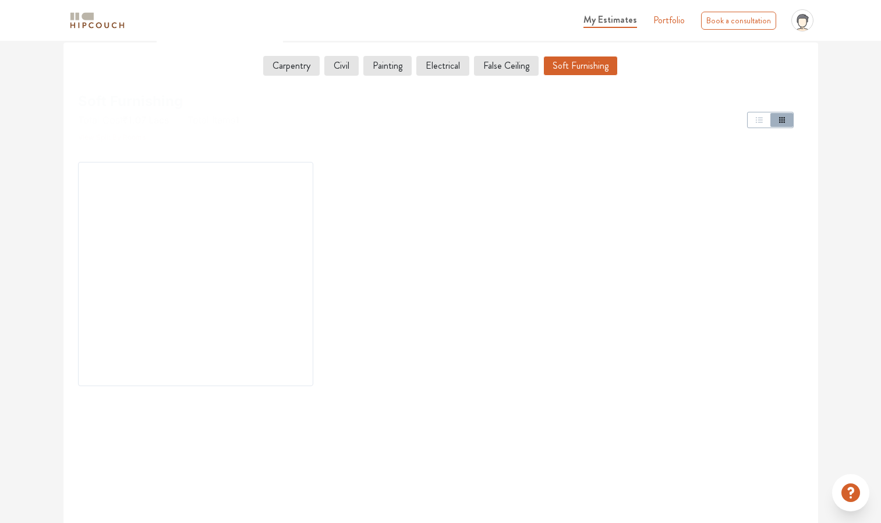
scroll to position [200, 0]
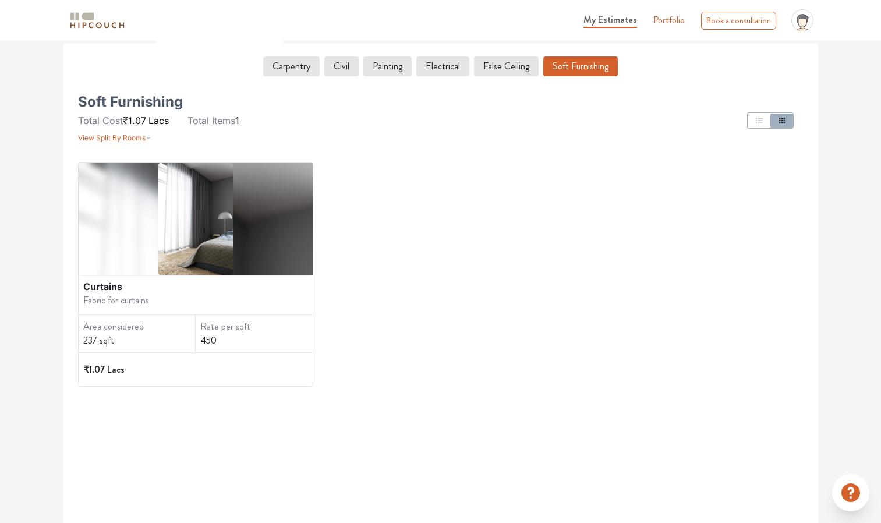
click at [236, 363] on div "₹1.07 Lacs" at bounding box center [195, 369] width 225 height 33
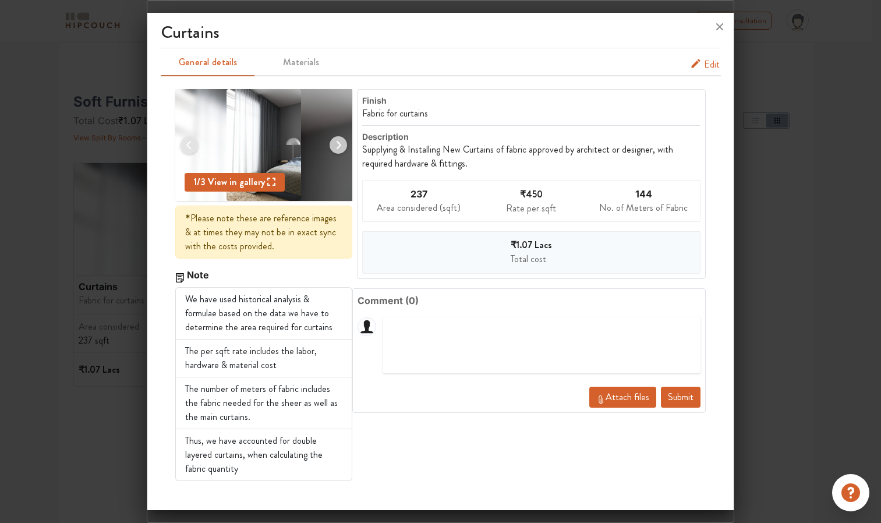
scroll to position [364, 0]
click at [701, 65] on icon "soft-furnishing info tabs" at bounding box center [696, 64] width 12 height 12
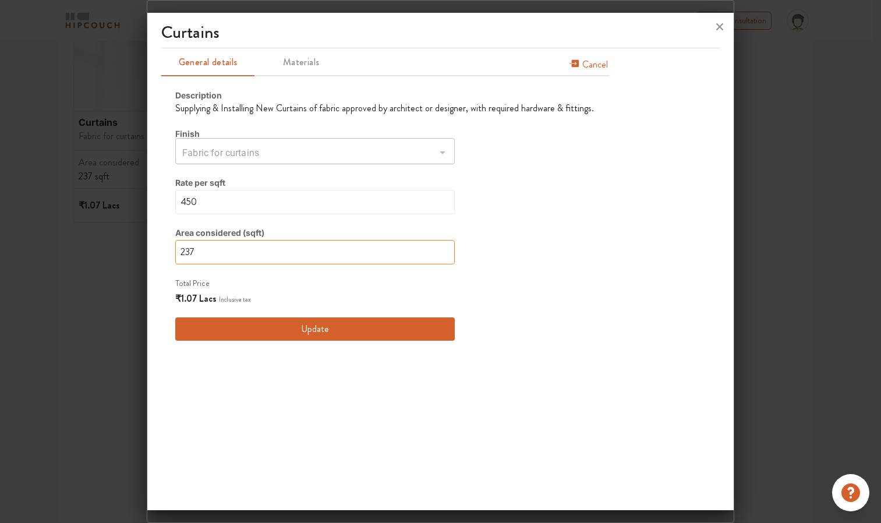
click at [272, 251] on input "237" at bounding box center [314, 252] width 279 height 24
type input "23"
type input "2"
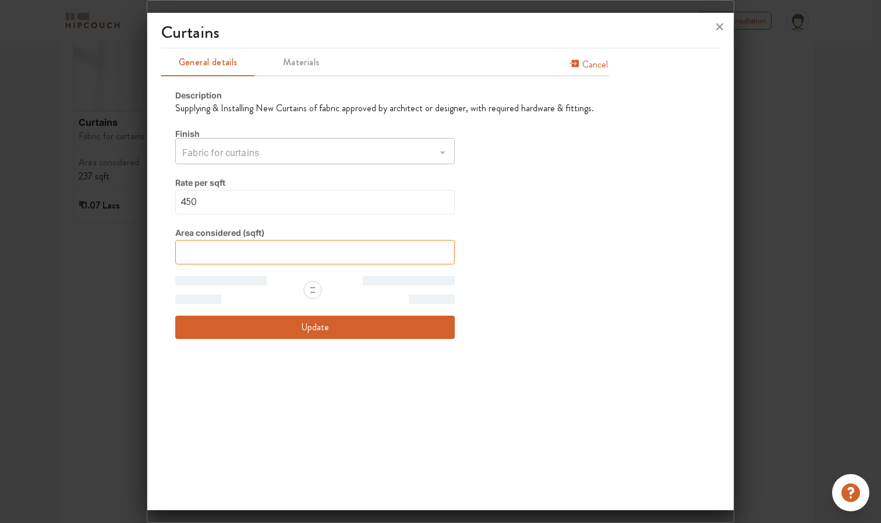
type input "2"
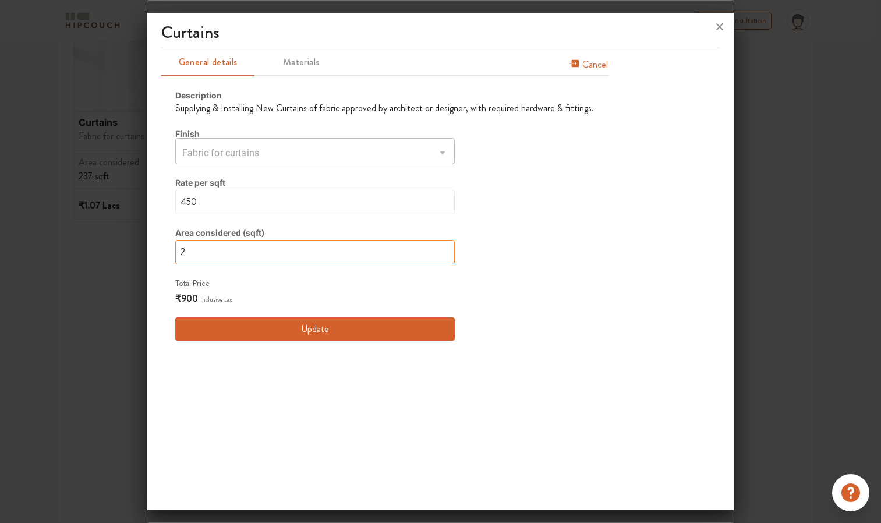
type input "20"
type input "2"
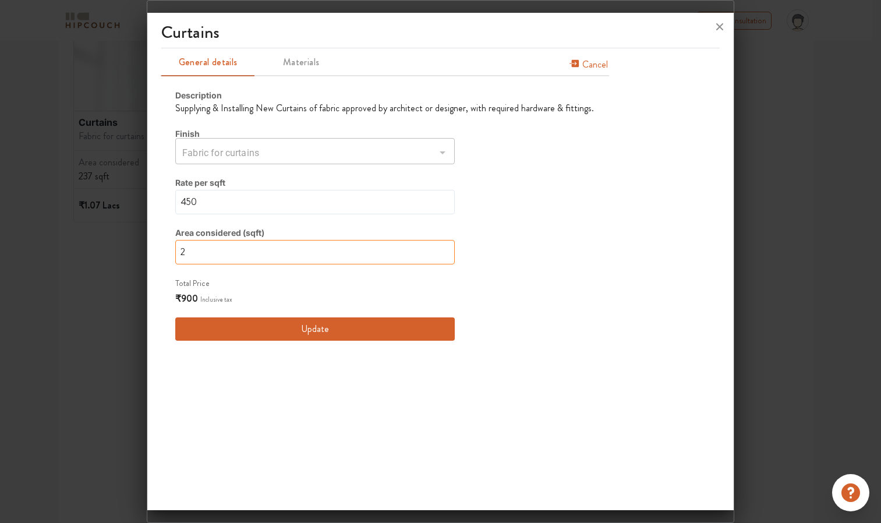
type input "2"
click at [300, 58] on span "Materials" at bounding box center [301, 62] width 91 height 16
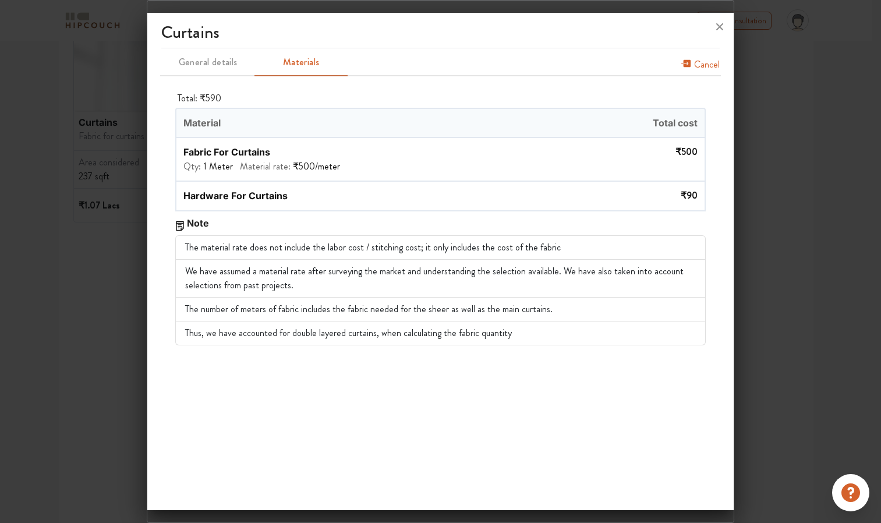
click at [698, 59] on span "Cancel" at bounding box center [707, 67] width 26 height 19
click at [696, 60] on icon "soft-furnishing info tabs" at bounding box center [696, 64] width 12 height 12
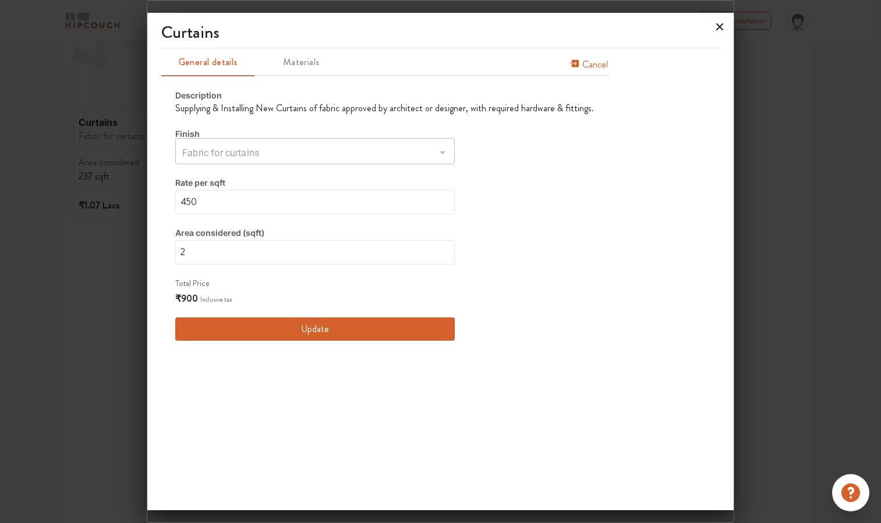
click at [723, 21] on icon at bounding box center [719, 26] width 19 height 19
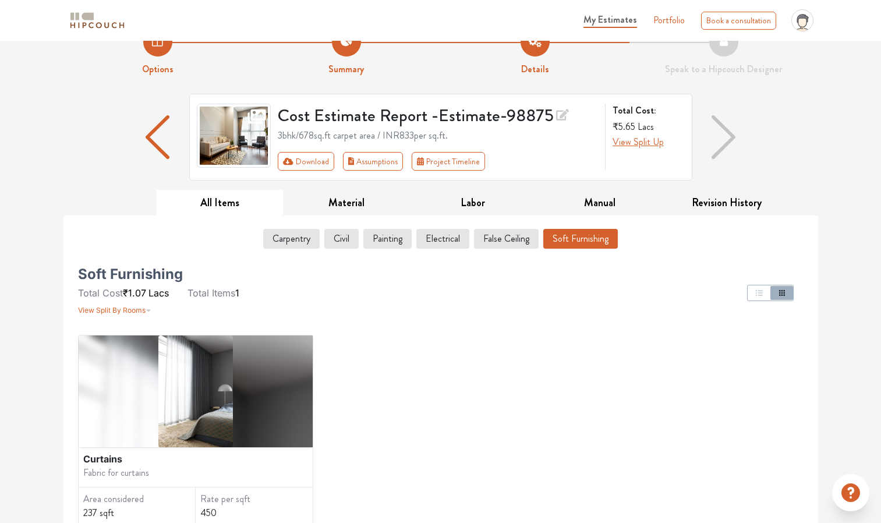
scroll to position [0, 0]
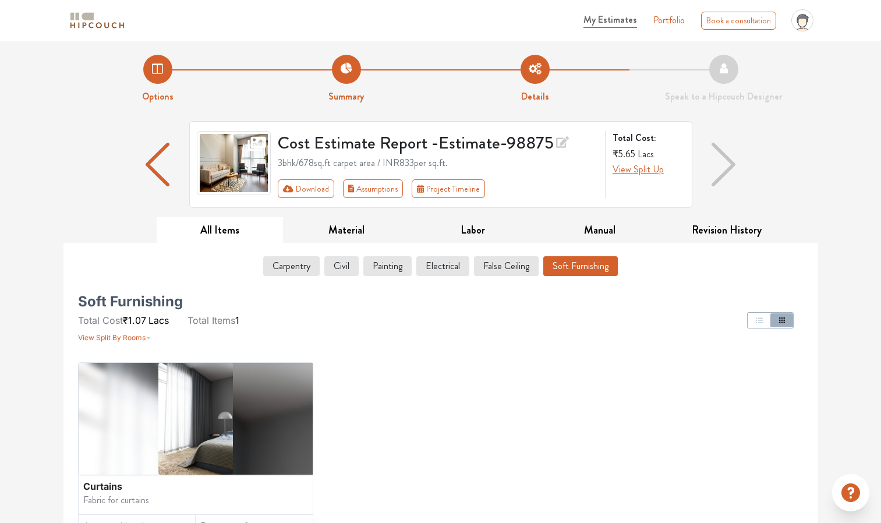
click at [153, 66] on li "Options" at bounding box center [157, 79] width 189 height 49
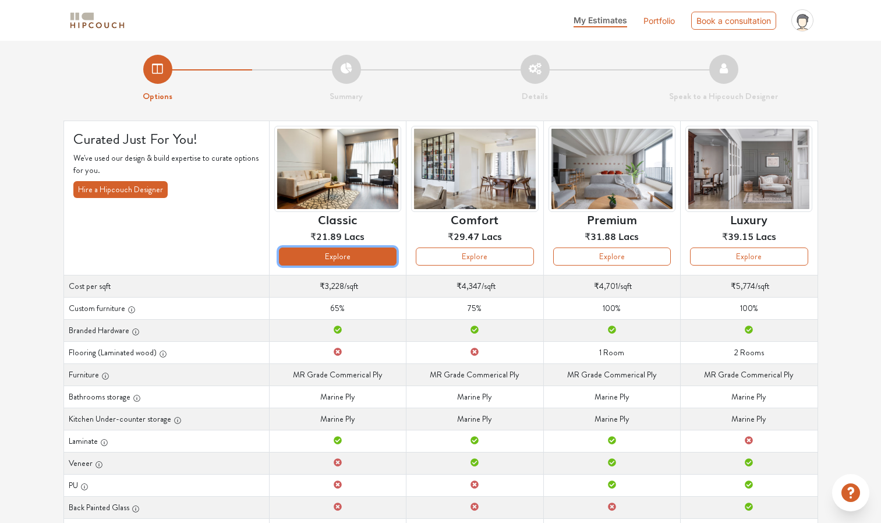
click at [325, 254] on button "Explore" at bounding box center [338, 256] width 118 height 18
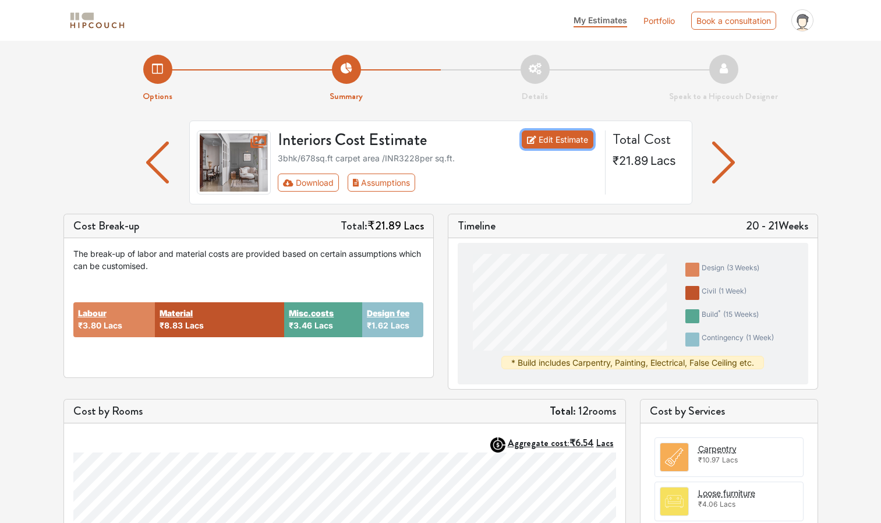
click at [536, 141] on link "Edit Estimate" at bounding box center [558, 139] width 72 height 18
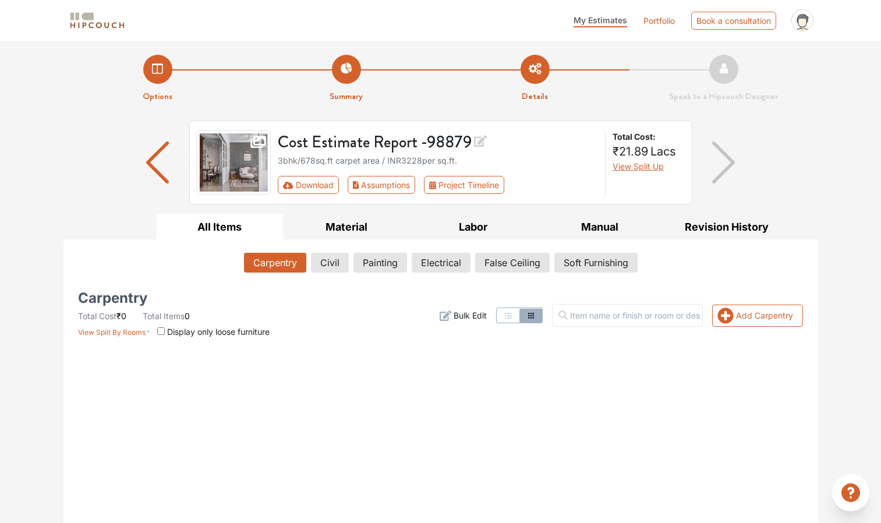
click at [161, 169] on img "button" at bounding box center [157, 162] width 23 height 42
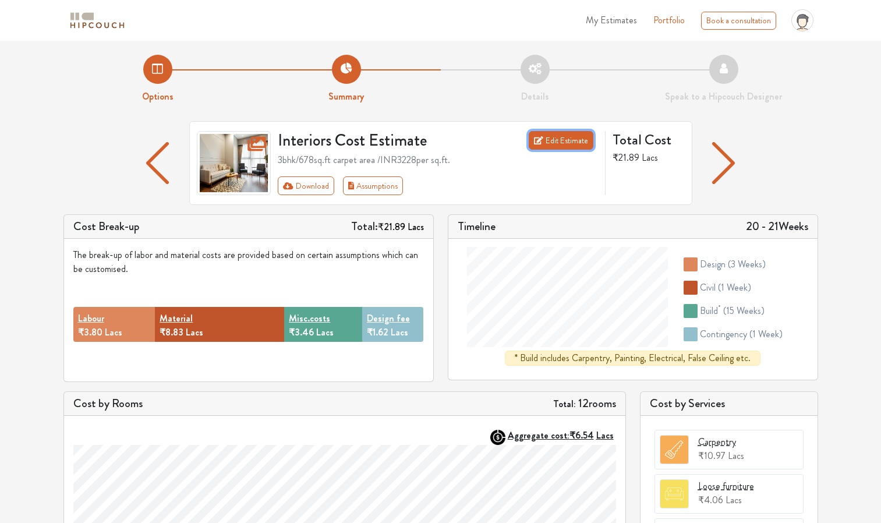
click at [556, 144] on link "Edit Estimate" at bounding box center [561, 140] width 65 height 19
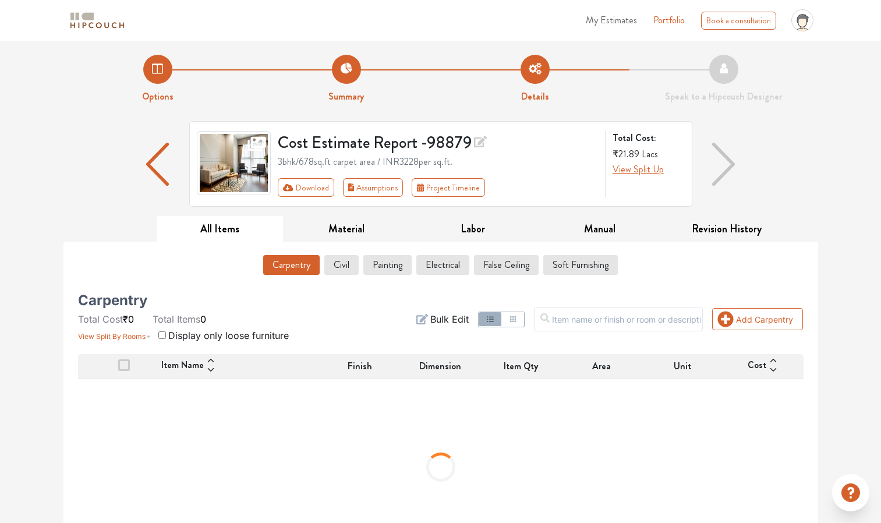
scroll to position [41, 0]
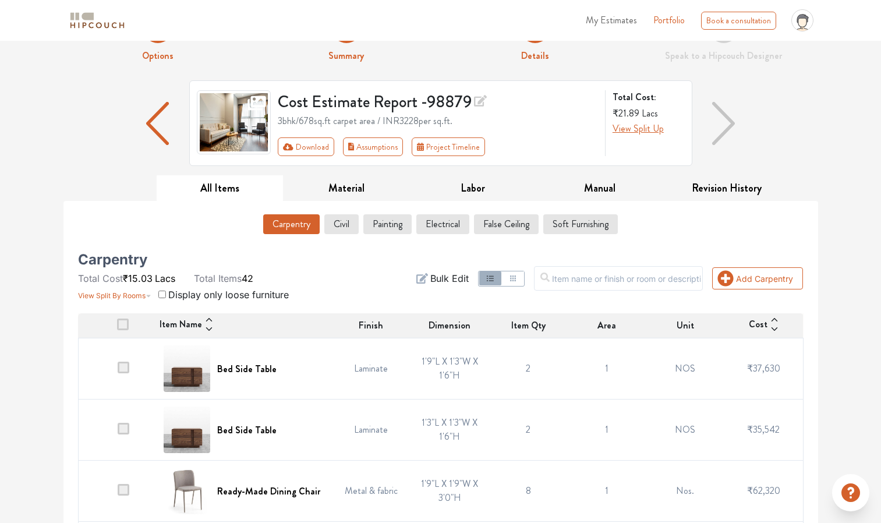
click at [126, 328] on span at bounding box center [123, 324] width 12 height 12
click at [117, 328] on input "checkbox" at bounding box center [117, 328] width 0 height 0
click at [770, 278] on span "Delete" at bounding box center [780, 278] width 28 height 14
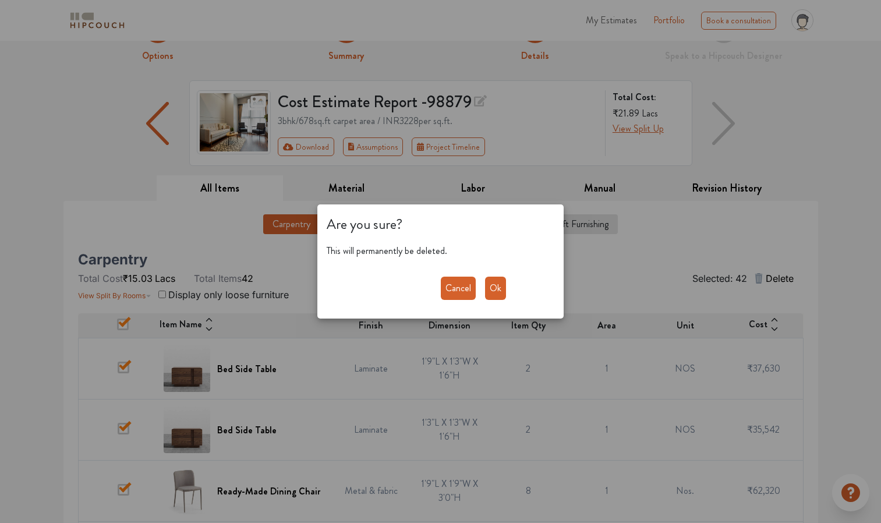
click at [488, 289] on button "Ok" at bounding box center [495, 288] width 21 height 23
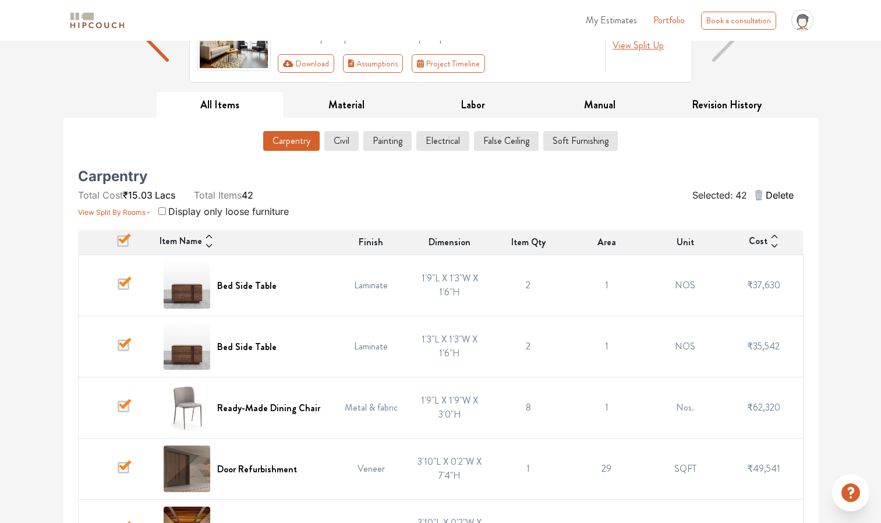
scroll to position [0, 0]
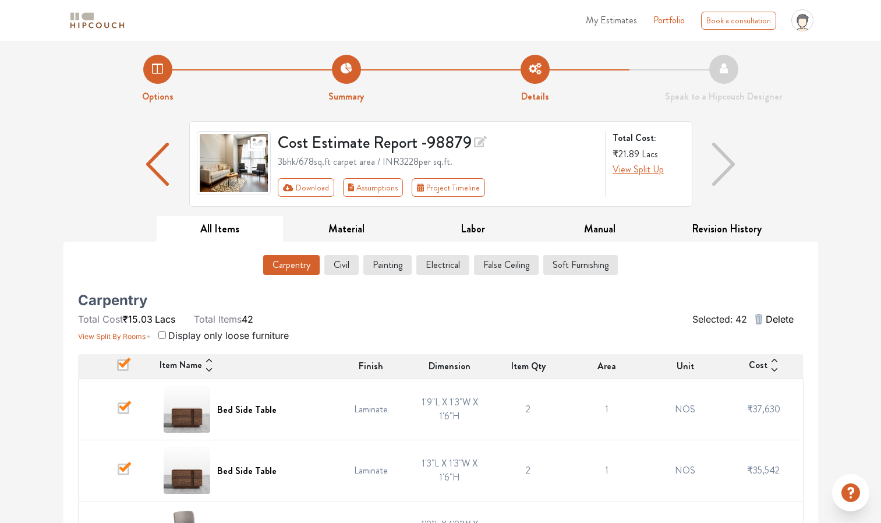
click at [772, 323] on span "Delete" at bounding box center [780, 319] width 28 height 14
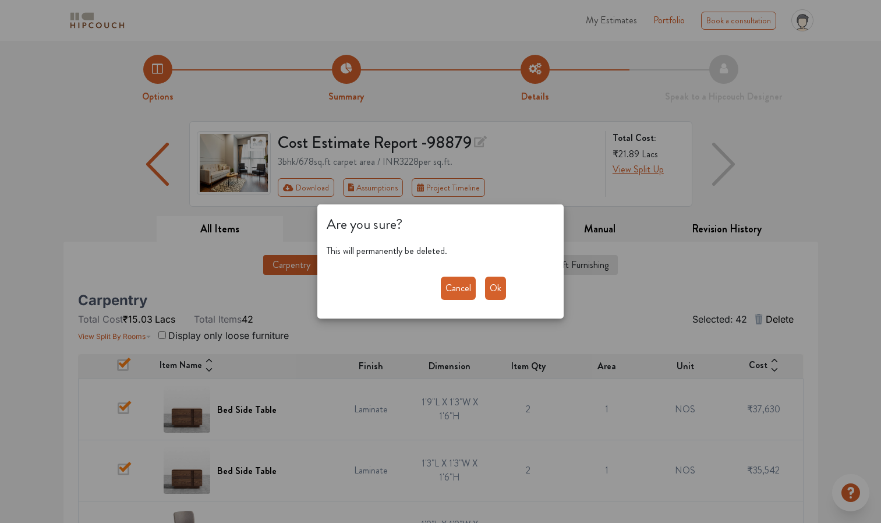
click at [495, 291] on button "Ok" at bounding box center [495, 288] width 21 height 23
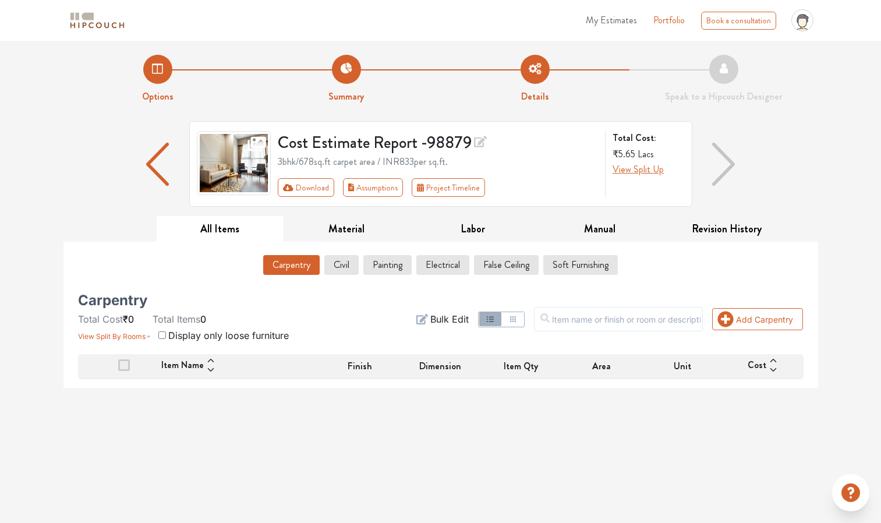
click at [451, 320] on span "Bulk Edit" at bounding box center [449, 319] width 38 height 14
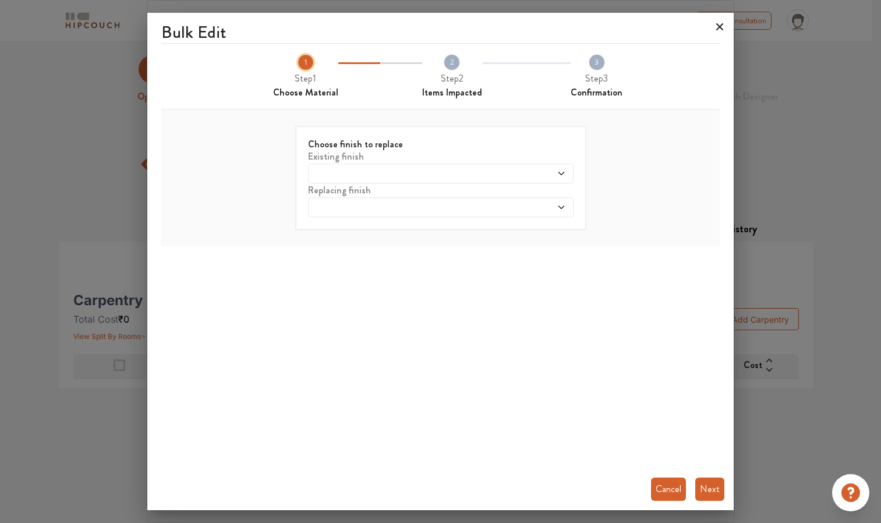
click at [719, 29] on icon at bounding box center [719, 26] width 19 height 19
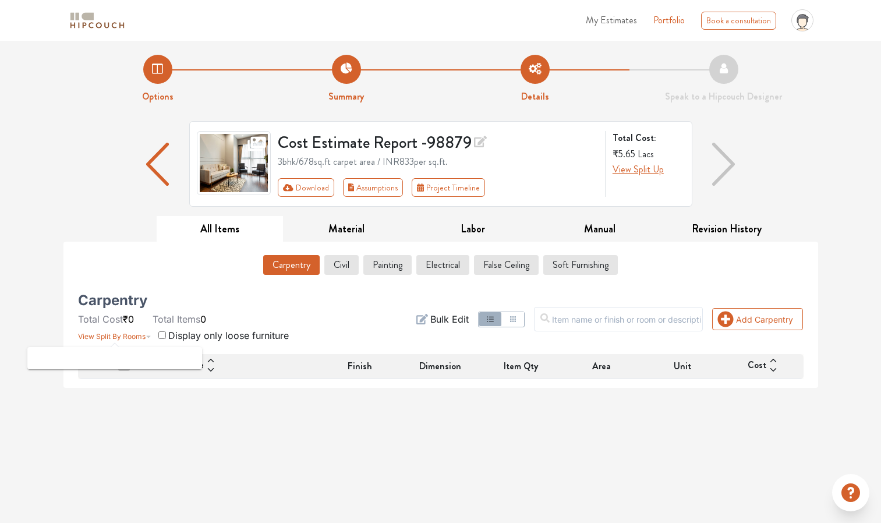
click at [136, 335] on span "View Split By Rooms" at bounding box center [112, 336] width 68 height 9
click at [143, 334] on span "View Split By Rooms" at bounding box center [112, 336] width 68 height 9
click at [280, 445] on div "My Estimates Portfolio Book a consultation profile pic Upload Boq Logout Option…" at bounding box center [440, 261] width 881 height 523
click at [166, 335] on section "View Split By Rooms Display only loose furniture" at bounding box center [183, 334] width 211 height 16
click at [144, 337] on span "View Split By Rooms" at bounding box center [112, 336] width 68 height 9
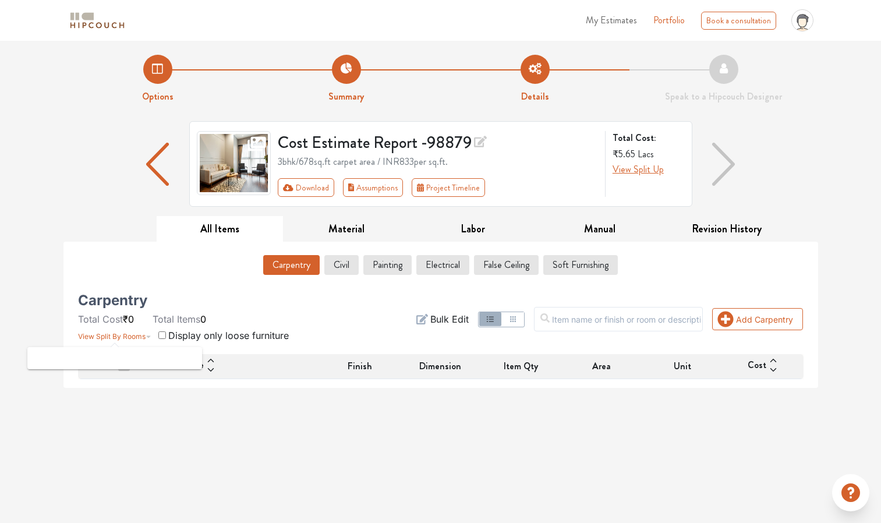
click at [133, 357] on div at bounding box center [114, 358] width 175 height 22
click at [622, 321] on input "text" at bounding box center [618, 319] width 169 height 24
click at [484, 399] on div "My Estimates Portfolio Book a consultation profile pic Upload Boq Logout Option…" at bounding box center [440, 261] width 881 height 523
click at [518, 318] on icon "button" at bounding box center [512, 318] width 9 height 9
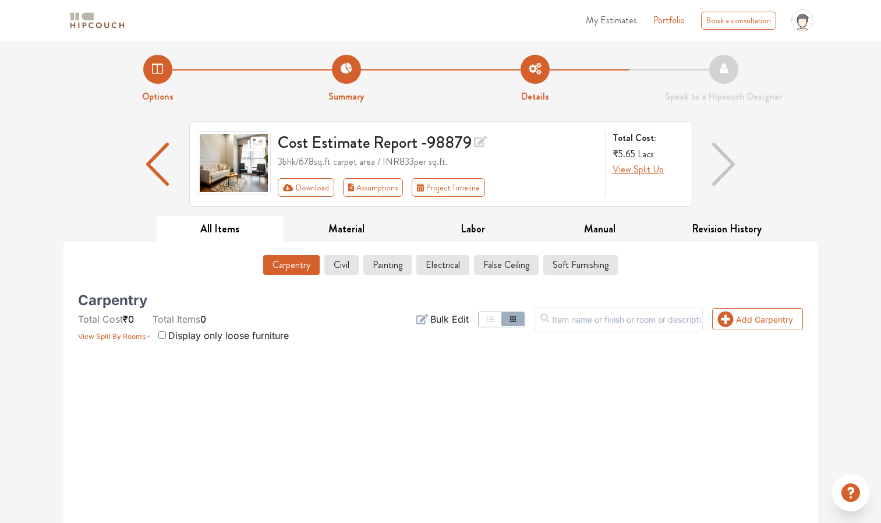
click at [495, 316] on icon "button" at bounding box center [490, 318] width 9 height 9
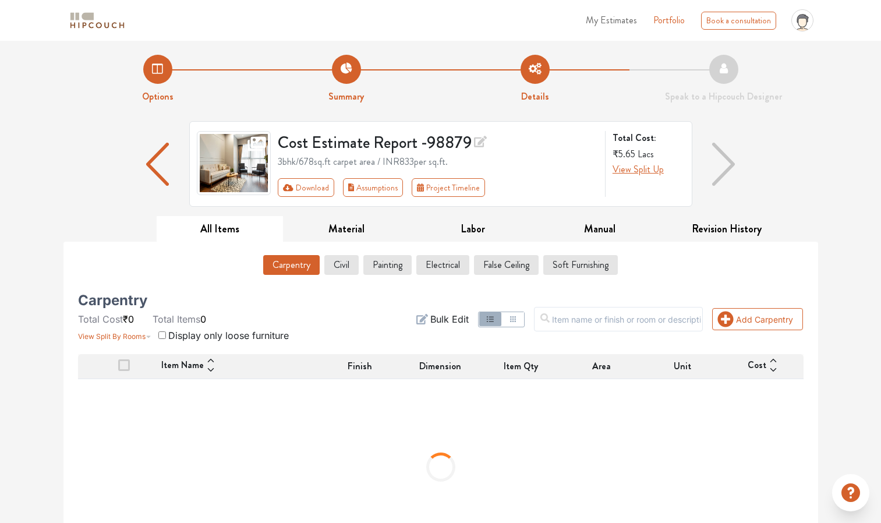
scroll to position [41, 0]
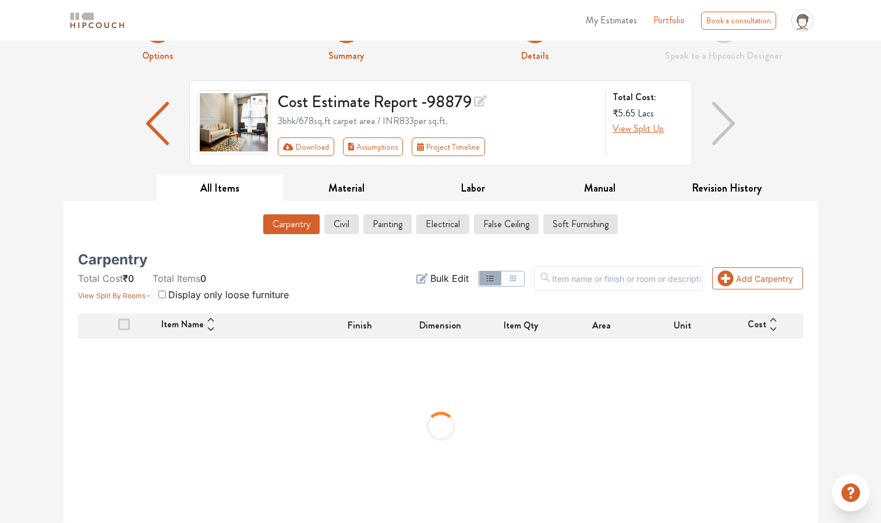
click at [167, 294] on section "View Split By Rooms Display only loose furniture" at bounding box center [183, 293] width 211 height 16
click at [745, 282] on button "Add Carpentry" at bounding box center [757, 278] width 91 height 22
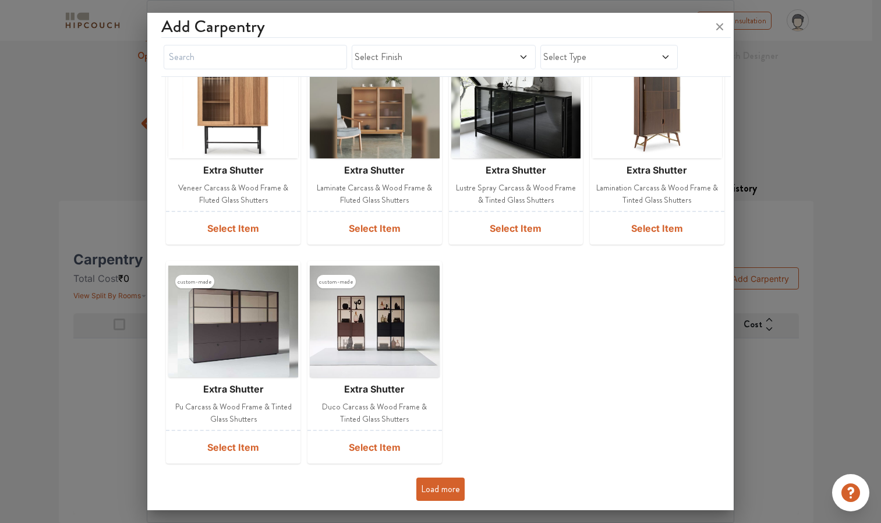
scroll to position [0, 0]
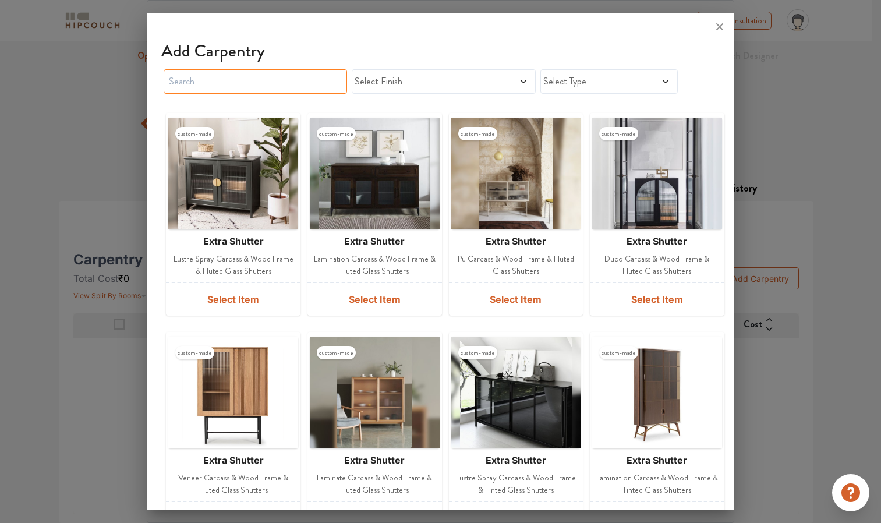
click at [215, 80] on input "text" at bounding box center [255, 81] width 183 height 24
type input "wardrobe"
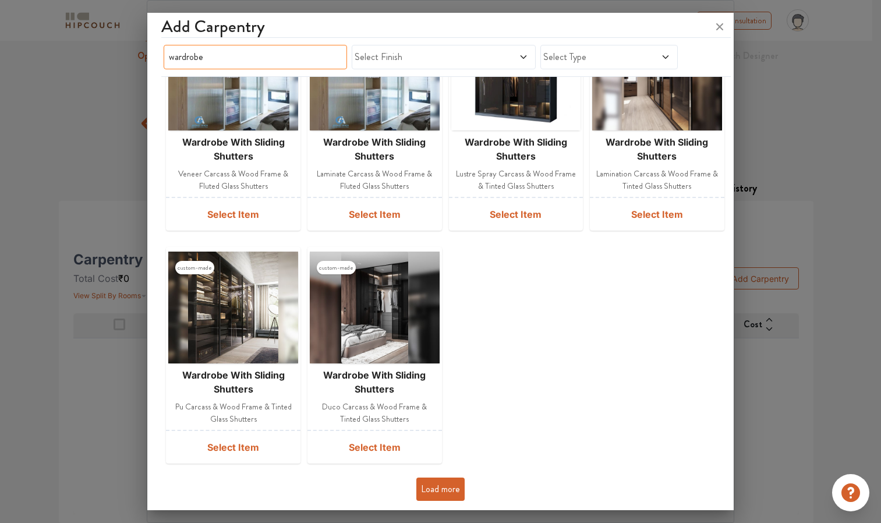
scroll to position [332, 0]
click at [441, 482] on button "Load more" at bounding box center [440, 488] width 48 height 23
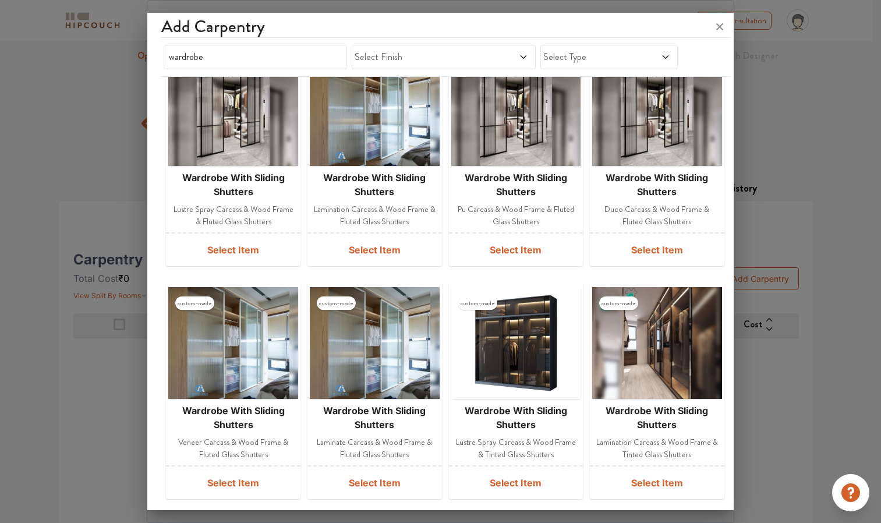
scroll to position [0, 0]
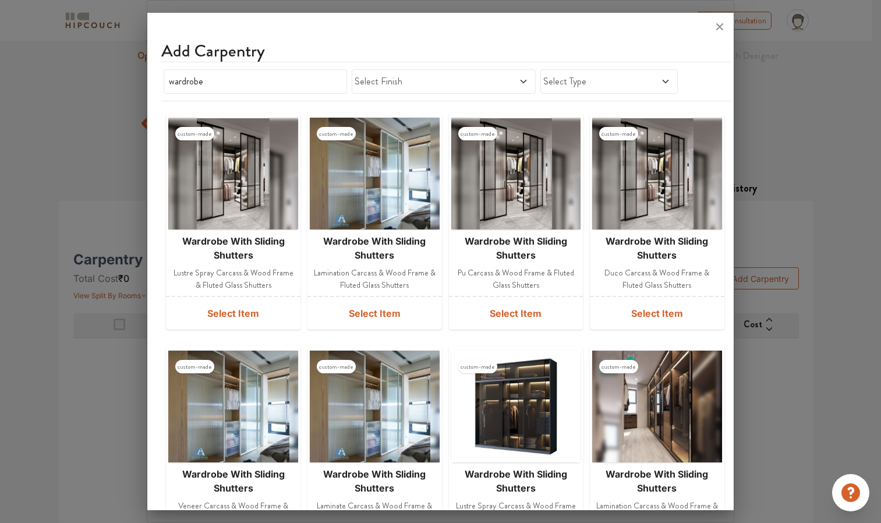
click at [484, 78] on span at bounding box center [505, 82] width 43 height 14
click at [472, 80] on span "Select Finish" at bounding box center [420, 82] width 130 height 14
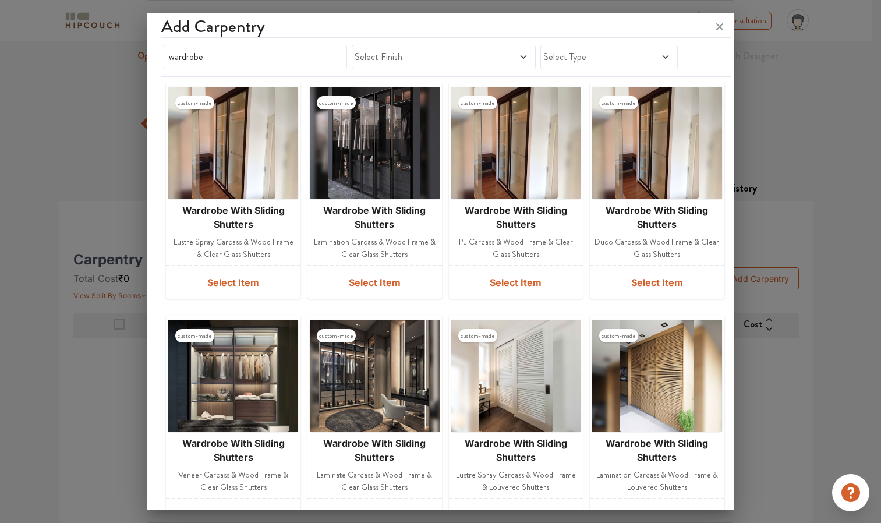
scroll to position [798, 0]
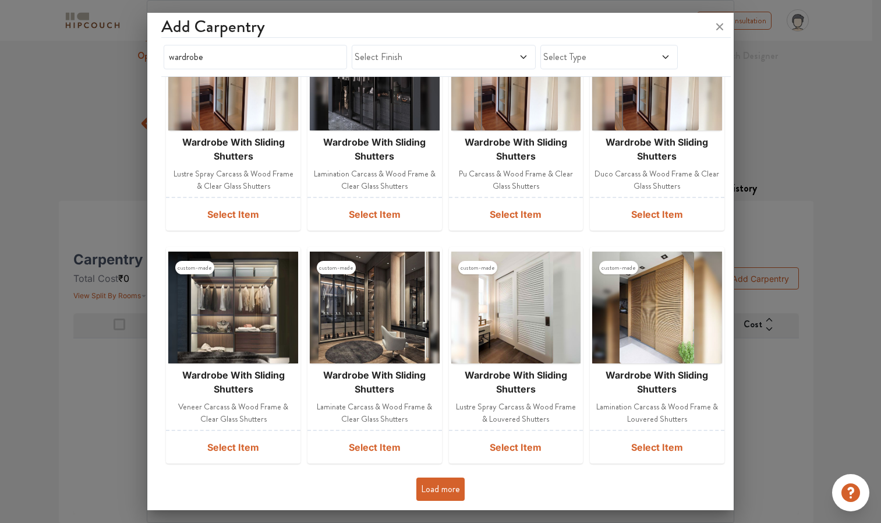
click at [429, 488] on button "Load more" at bounding box center [440, 488] width 48 height 23
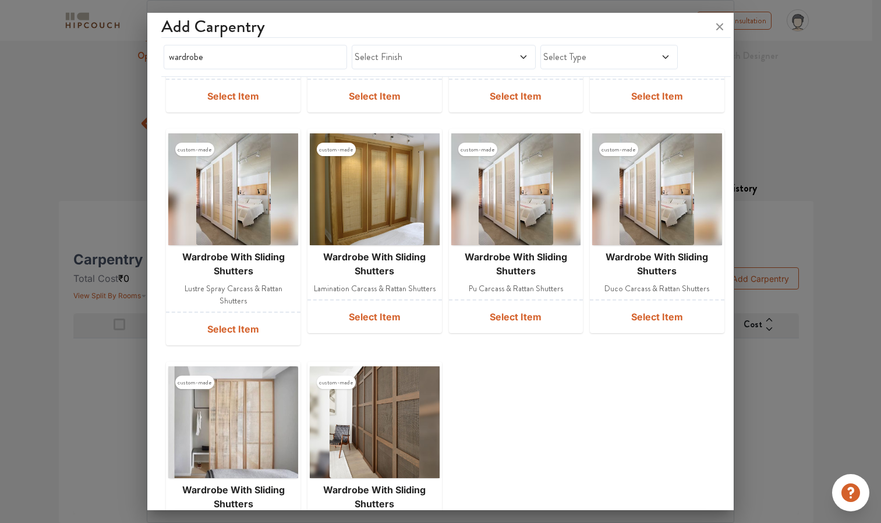
scroll to position [1484, 0]
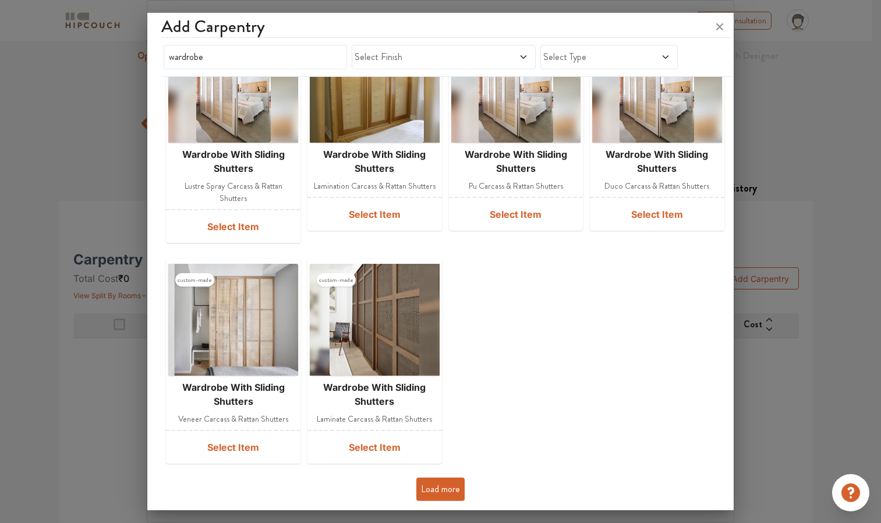
click at [440, 490] on button "Load more" at bounding box center [440, 488] width 48 height 23
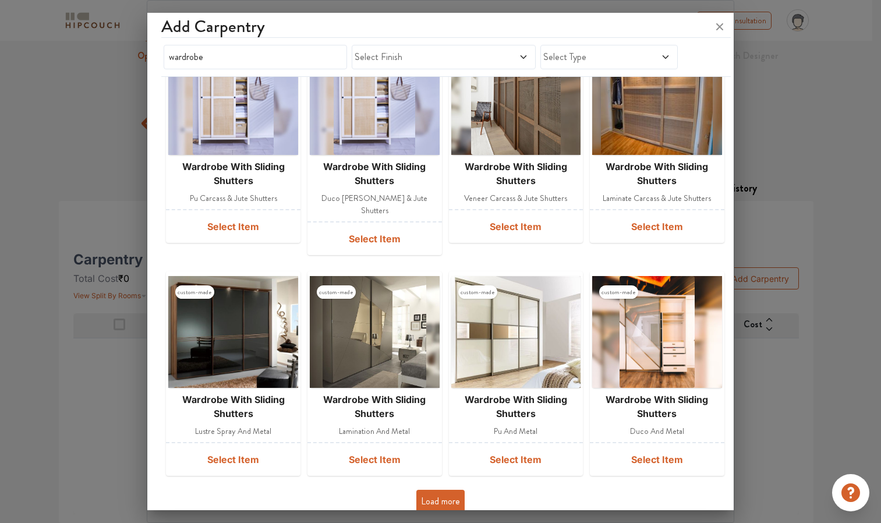
scroll to position [1925, 0]
click at [447, 490] on button "Load more" at bounding box center [440, 501] width 48 height 23
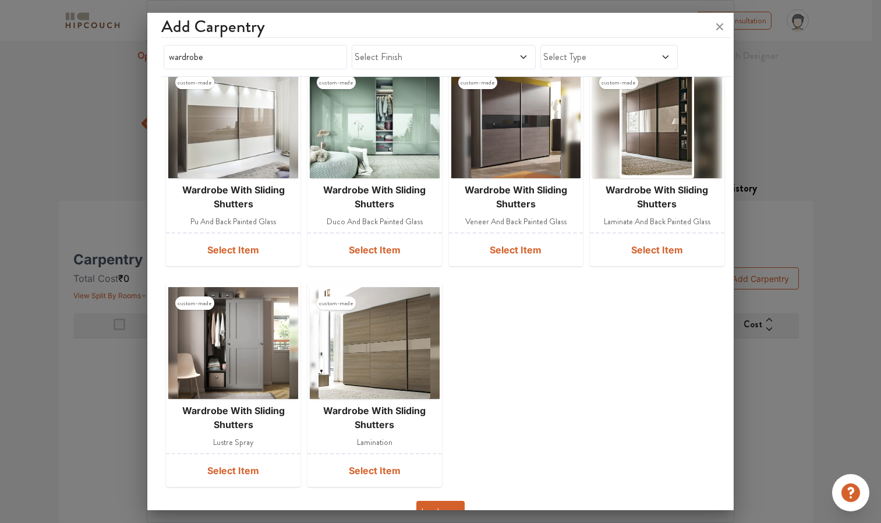
scroll to position [2587, 0]
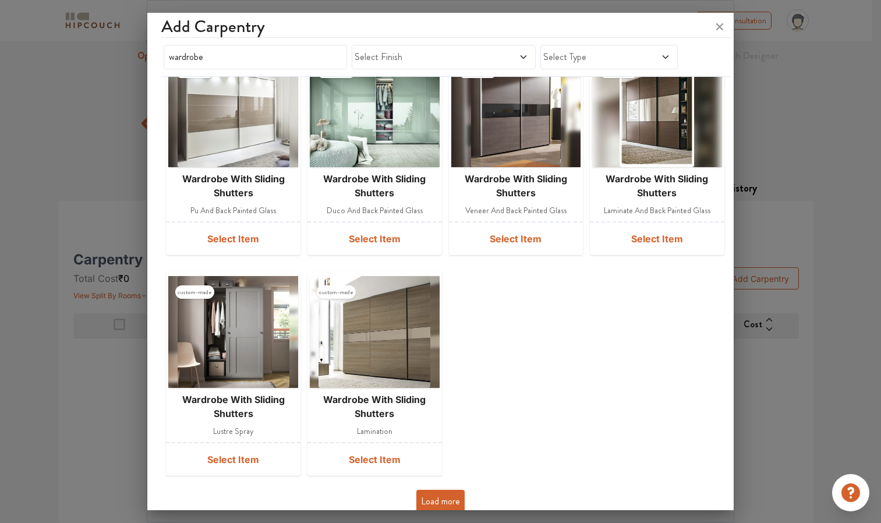
click at [434, 490] on button "Load more" at bounding box center [440, 501] width 48 height 23
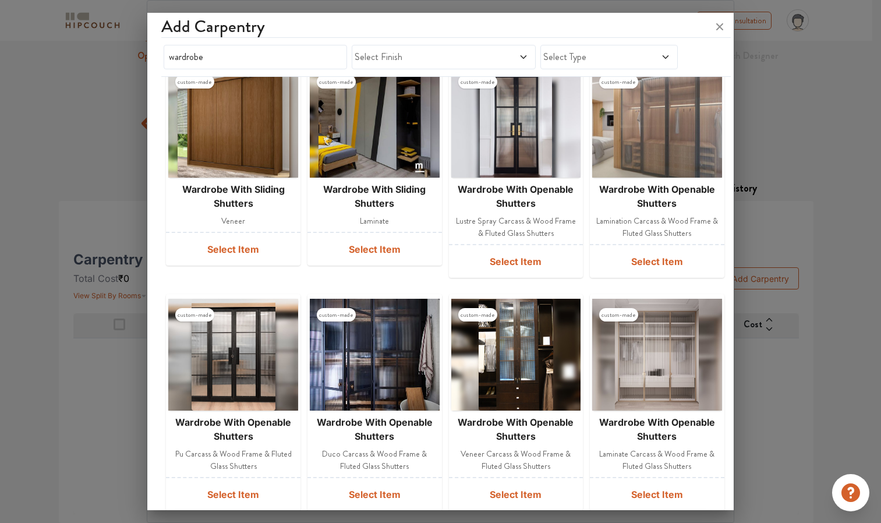
scroll to position [3053, 0]
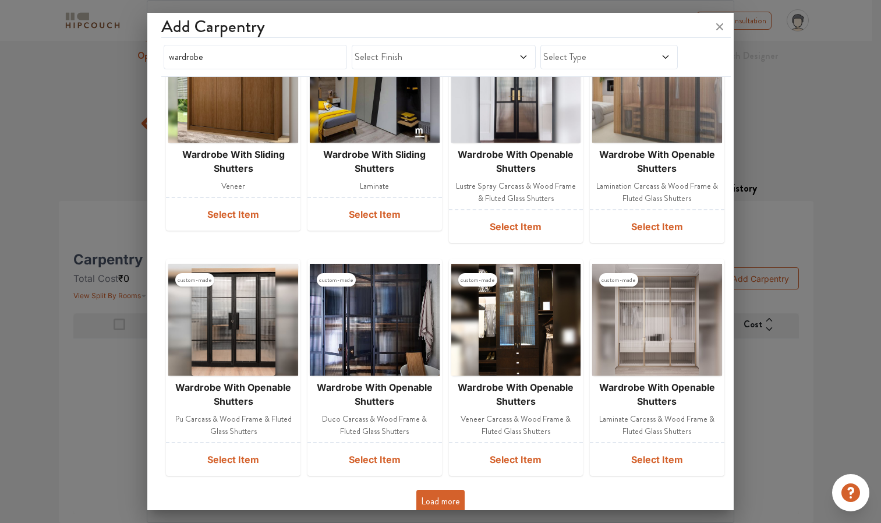
click at [434, 490] on button "Load more" at bounding box center [440, 501] width 48 height 23
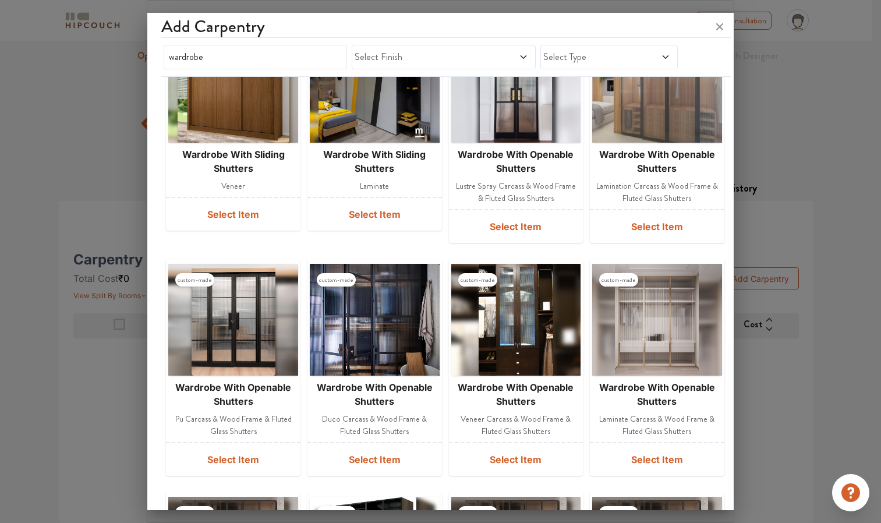
click at [61, 220] on div at bounding box center [440, 261] width 881 height 523
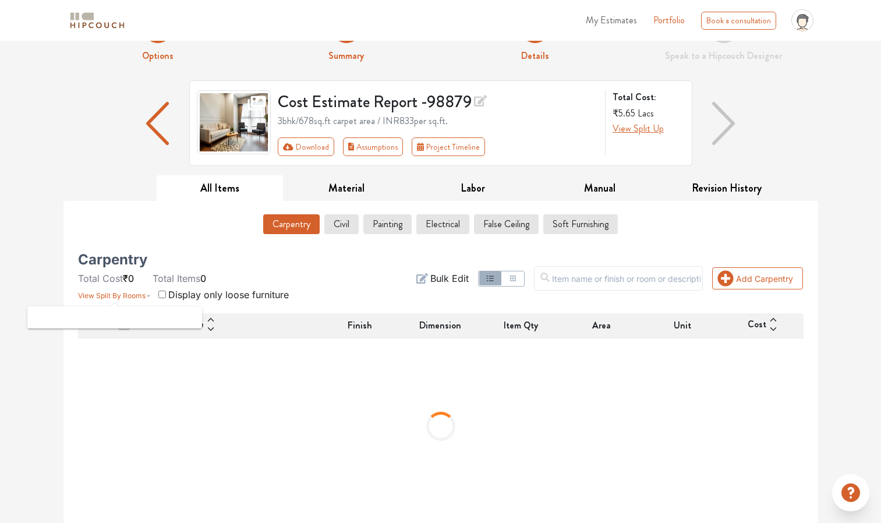
click at [147, 290] on icon "button" at bounding box center [149, 292] width 6 height 14
click at [140, 293] on span "View Split By Rooms" at bounding box center [112, 295] width 68 height 9
click at [703, 193] on button "Revision History" at bounding box center [726, 188] width 127 height 26
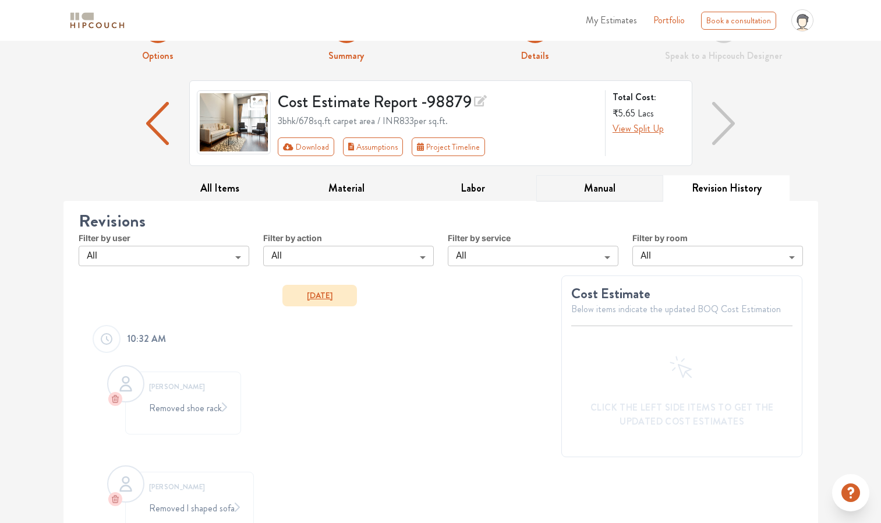
click at [610, 188] on button "Manual" at bounding box center [599, 188] width 127 height 26
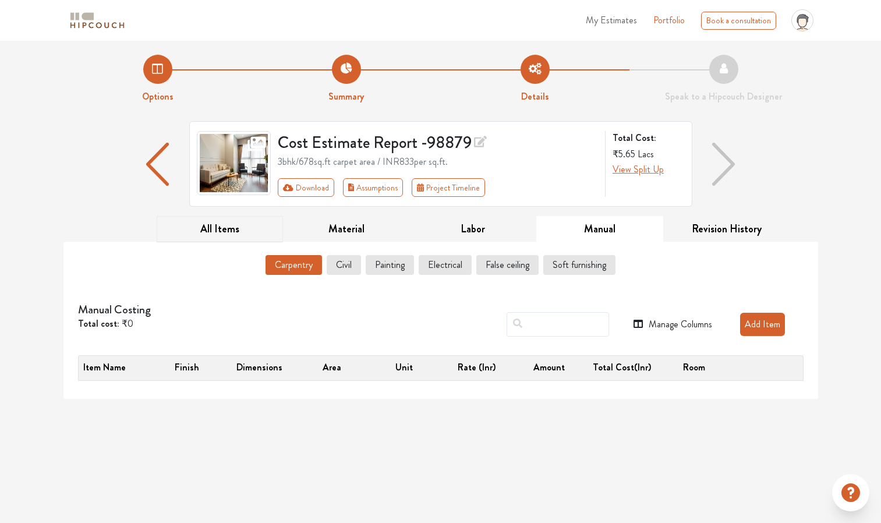
click at [204, 235] on button "All Items" at bounding box center [220, 229] width 127 height 26
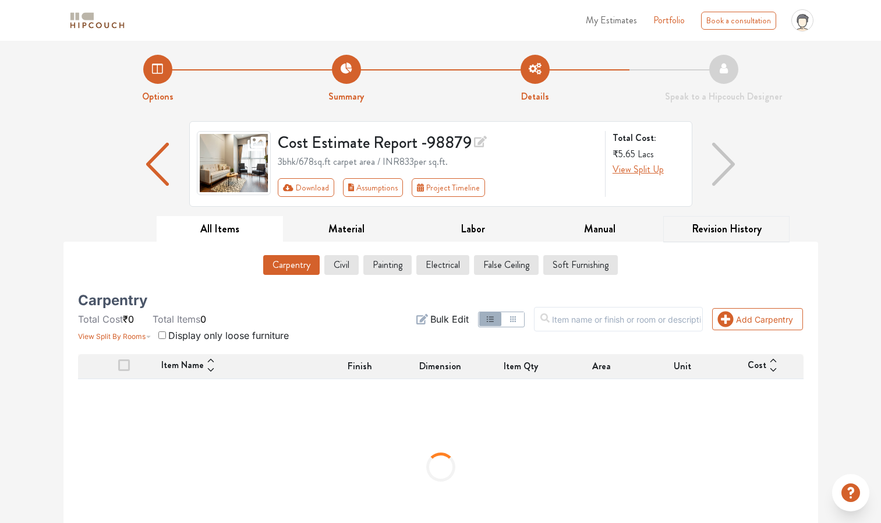
click at [708, 223] on button "Revision History" at bounding box center [726, 229] width 127 height 26
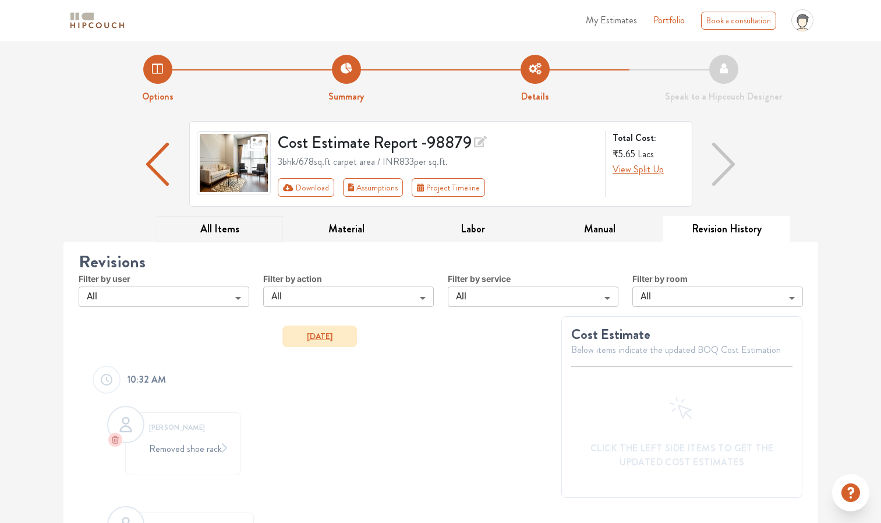
click at [217, 224] on button "All Items" at bounding box center [220, 229] width 127 height 26
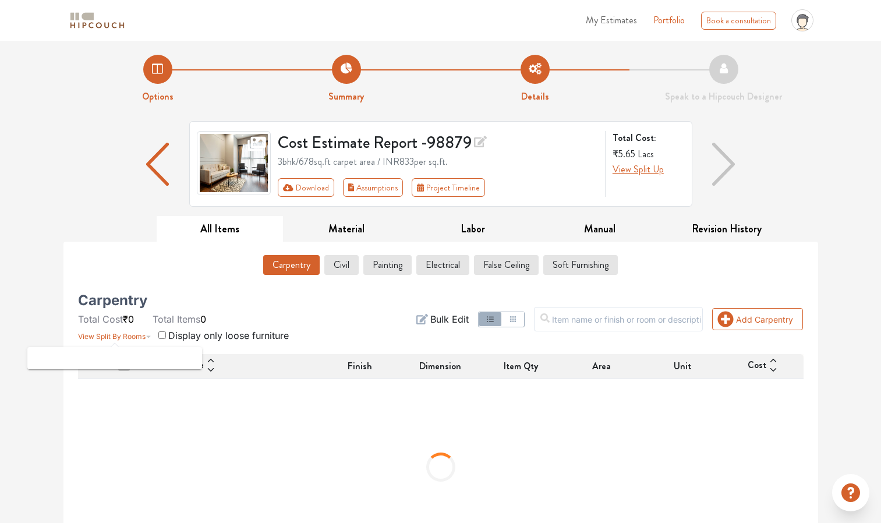
click at [139, 334] on span "View Split By Rooms" at bounding box center [112, 336] width 68 height 9
click at [603, 316] on input "text" at bounding box center [618, 319] width 169 height 24
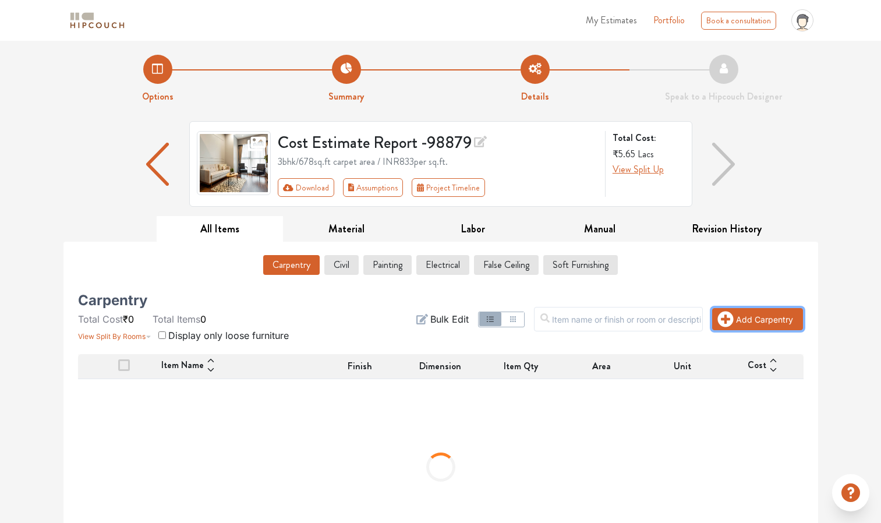
click at [727, 316] on icon "button" at bounding box center [725, 319] width 16 height 16
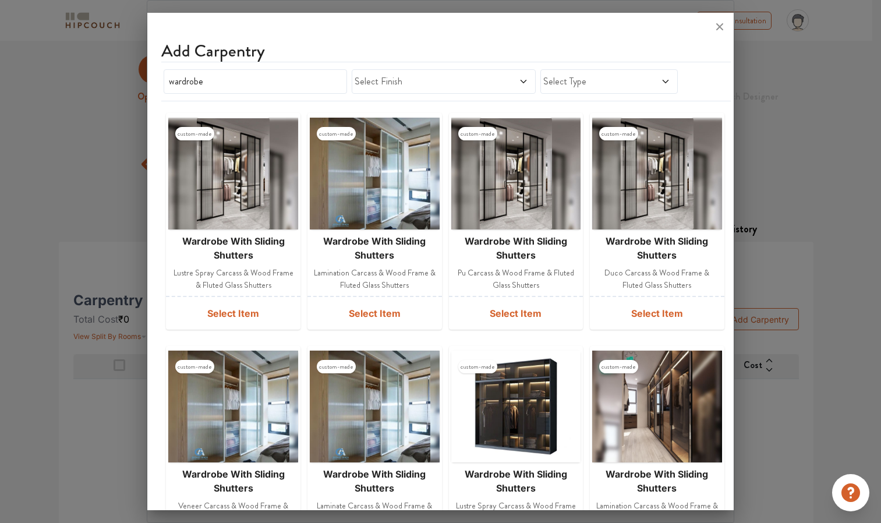
click at [465, 76] on span "Select Finish" at bounding box center [420, 82] width 130 height 14
click at [576, 80] on span "Select Type" at bounding box center [590, 82] width 95 height 14
click at [661, 79] on icon at bounding box center [665, 81] width 9 height 9
click at [701, 87] on div "wardrobe Select Finish Select Type" at bounding box center [436, 81] width 551 height 29
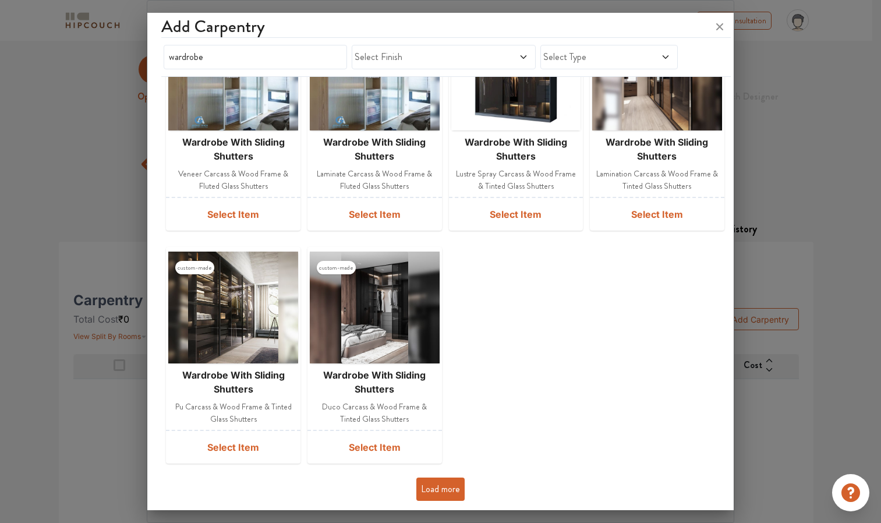
scroll to position [331, 0]
click at [441, 486] on button "Load more" at bounding box center [440, 489] width 48 height 23
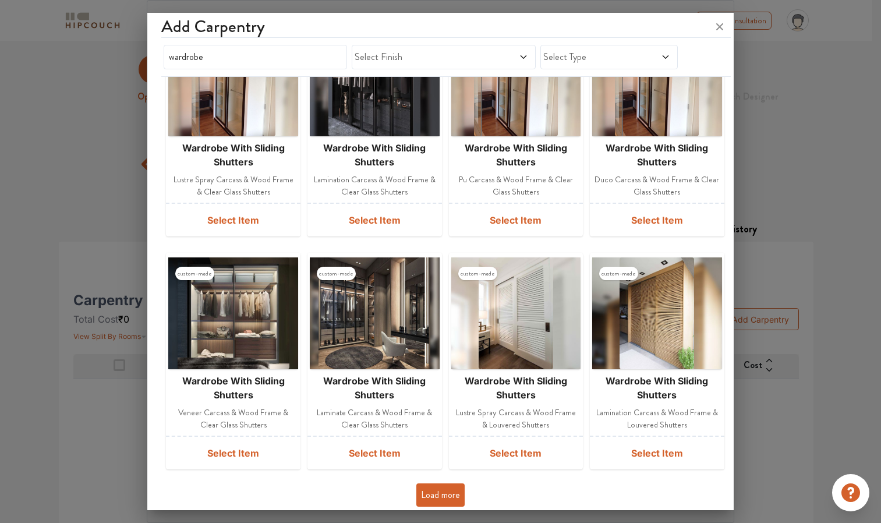
scroll to position [791, 0]
click at [424, 495] on button "Load more" at bounding box center [440, 495] width 48 height 23
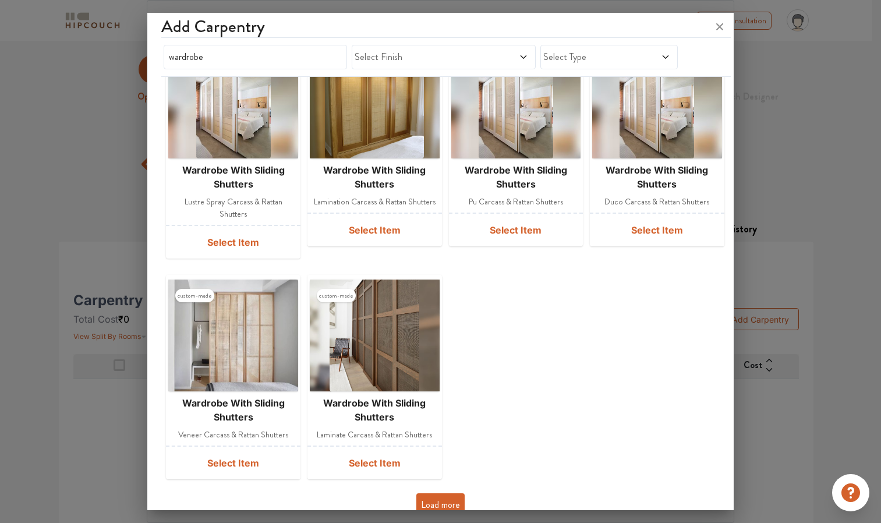
scroll to position [1484, 0]
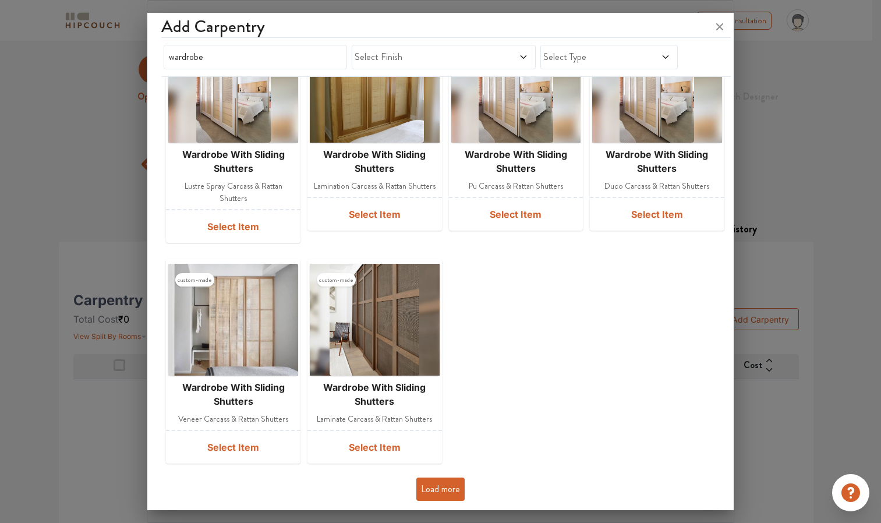
click at [593, 58] on span "Select Type" at bounding box center [590, 57] width 95 height 14
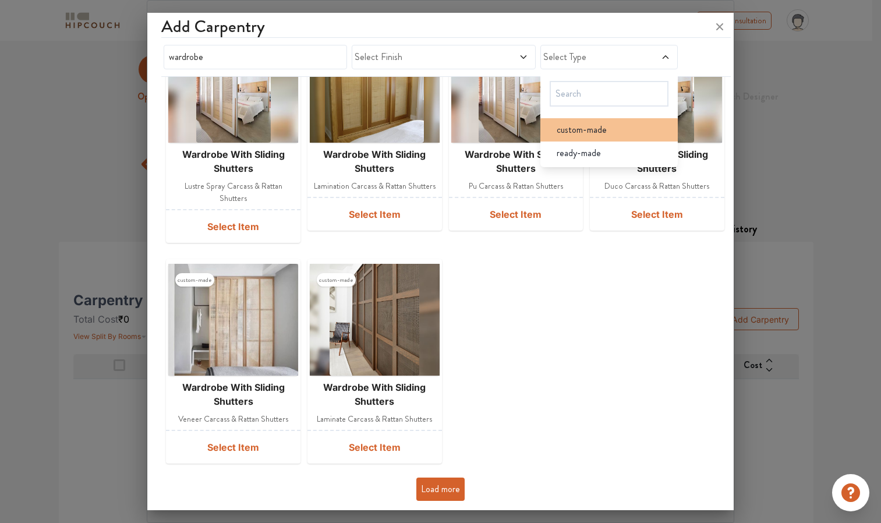
click at [589, 137] on span "custom-made" at bounding box center [582, 130] width 50 height 14
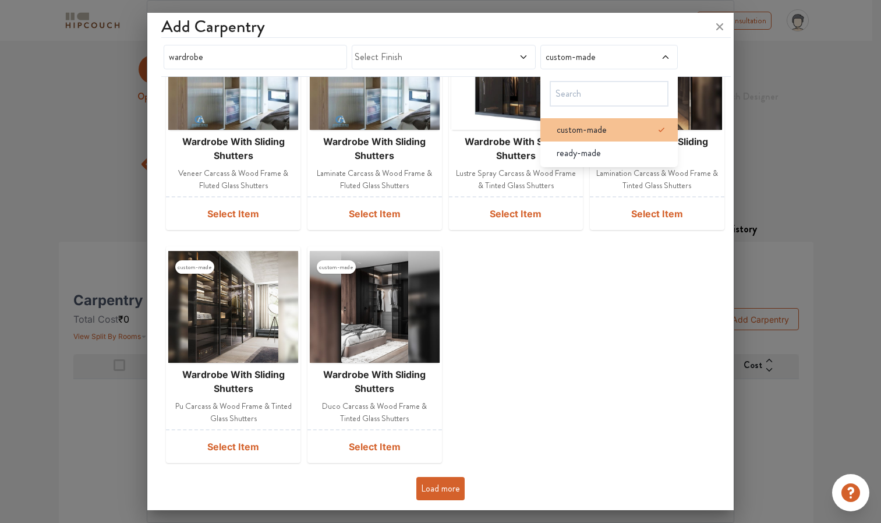
scroll to position [332, 0]
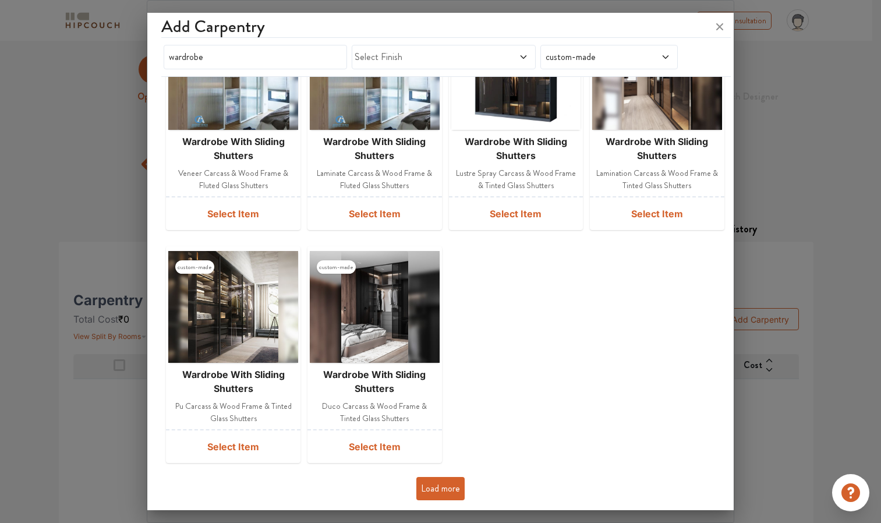
click at [520, 337] on div "custom-made wardrobe with sliding shutters lustre spray carcass & wood frame & …" at bounding box center [440, 122] width 558 height 692
click at [477, 52] on span "Select Finish" at bounding box center [420, 57] width 130 height 14
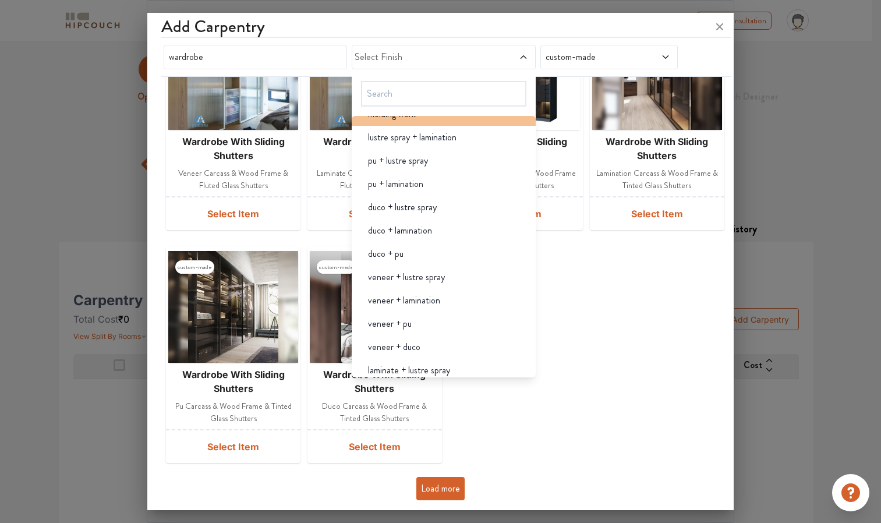
scroll to position [0, 0]
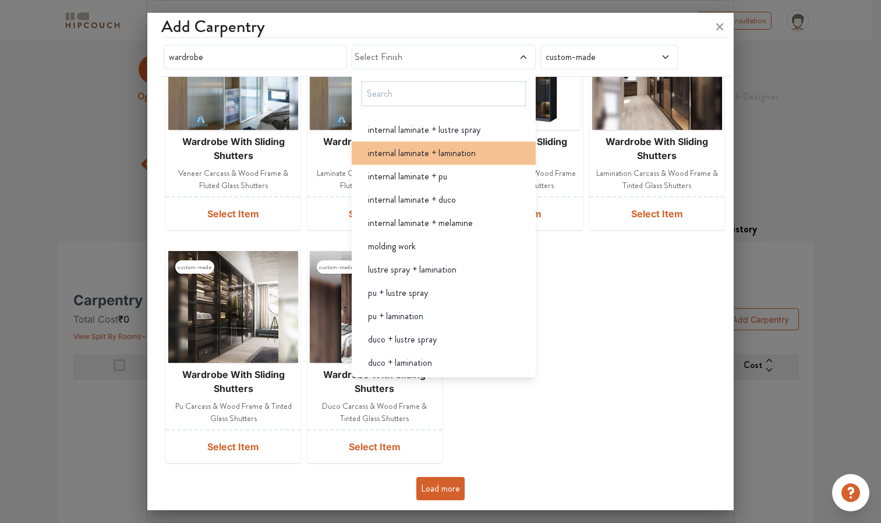
click at [449, 153] on span "internal laminate + lamination" at bounding box center [422, 153] width 108 height 14
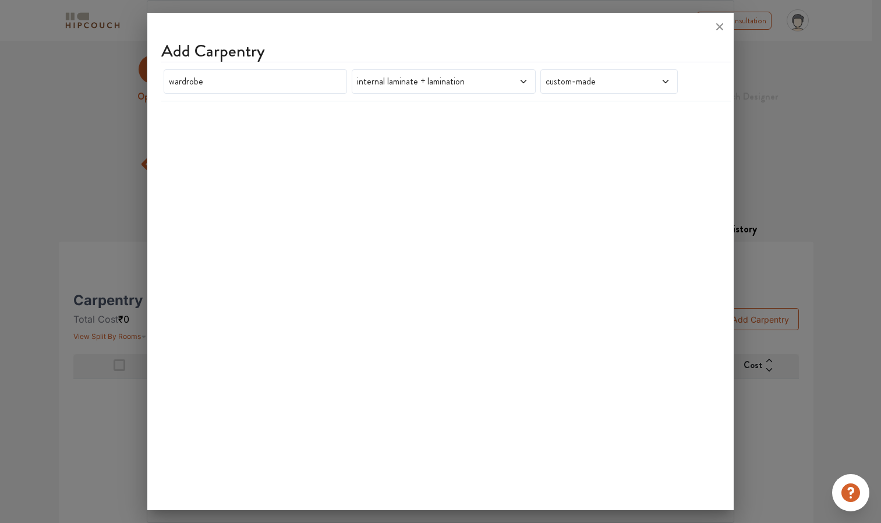
click at [505, 40] on div at bounding box center [440, 27] width 586 height 28
click at [601, 84] on span "custom-made" at bounding box center [590, 82] width 95 height 14
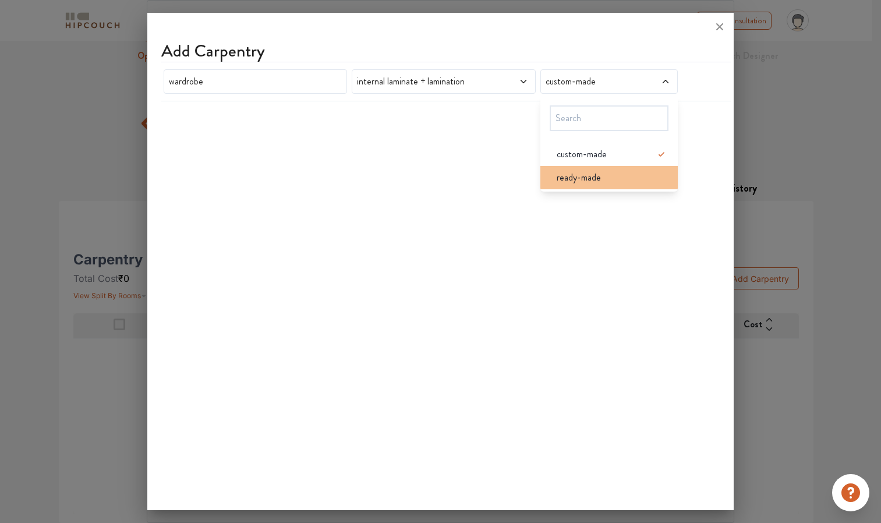
click at [600, 176] on div "ready-made" at bounding box center [612, 178] width 130 height 14
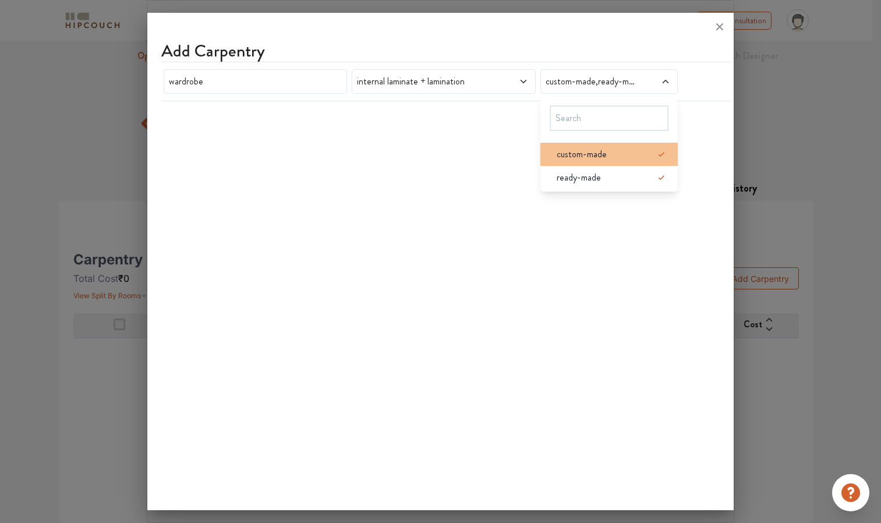
click at [617, 162] on li "custom-made" at bounding box center [608, 154] width 137 height 23
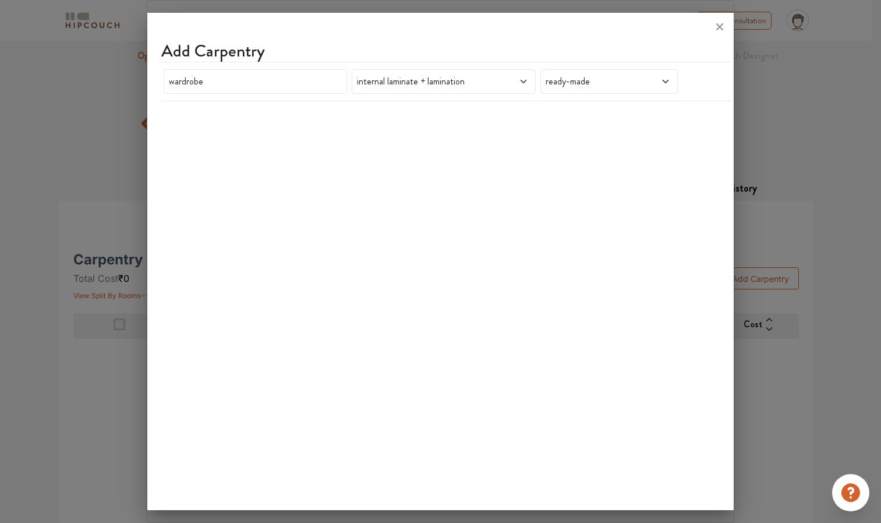
click at [610, 242] on div "Add Carpentry wardrobe internal laminate + lamination ready-made" at bounding box center [440, 263] width 586 height 492
click at [270, 93] on input "wardrobe" at bounding box center [255, 81] width 183 height 24
click at [177, 82] on input "wardrobe" at bounding box center [255, 81] width 183 height 24
type input "Wardrobe"
click at [187, 78] on input "Wardrobe" at bounding box center [255, 81] width 183 height 24
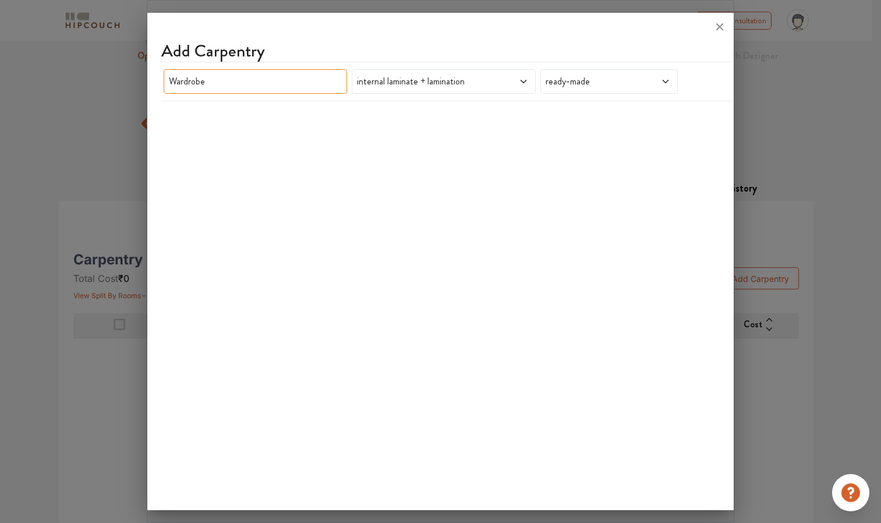
click at [187, 78] on input "Wardrobe" at bounding box center [255, 81] width 183 height 24
click at [724, 20] on icon at bounding box center [719, 26] width 19 height 19
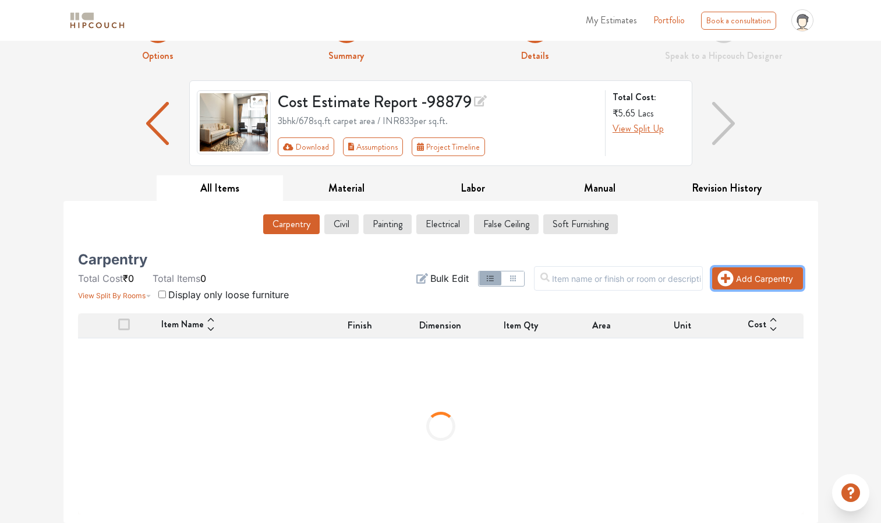
click at [752, 274] on button "Add Carpentry" at bounding box center [757, 278] width 91 height 22
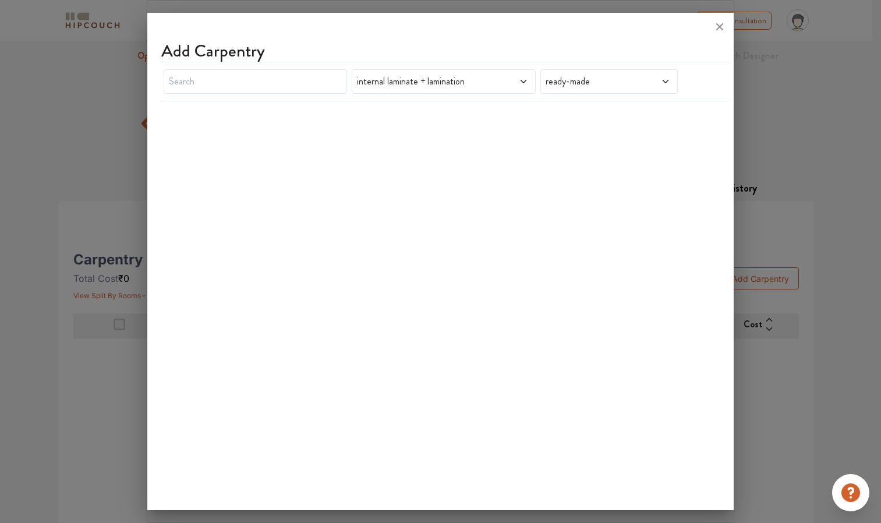
click at [469, 77] on span "internal laminate + lamination" at bounding box center [420, 82] width 130 height 14
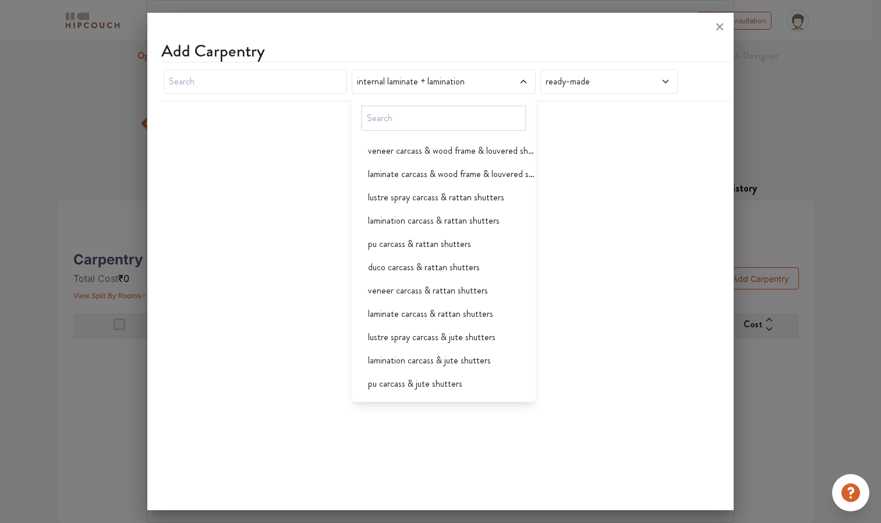
scroll to position [1174, 0]
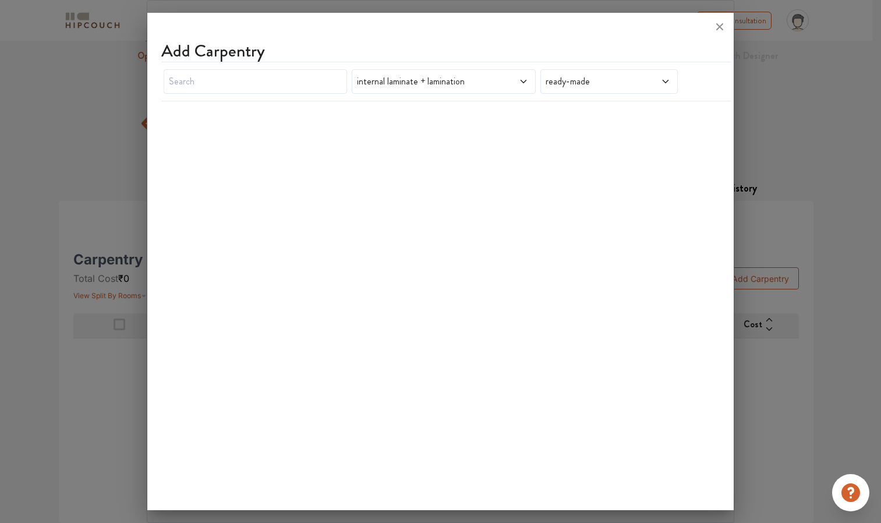
click at [448, 85] on span "internal laminate + lamination" at bounding box center [420, 82] width 130 height 14
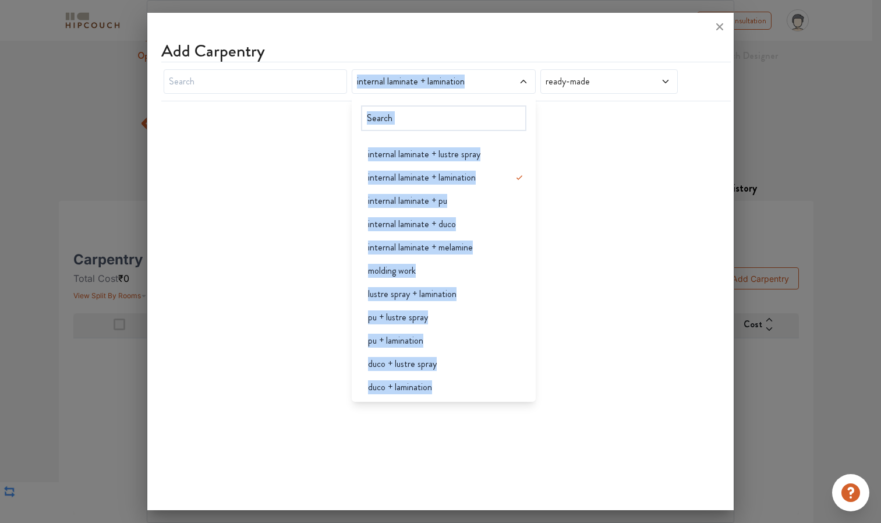
scroll to position [0, 0]
drag, startPoint x: 448, startPoint y: 85, endPoint x: 504, endPoint y: 78, distance: 56.3
click at [504, 78] on span at bounding box center [505, 82] width 43 height 14
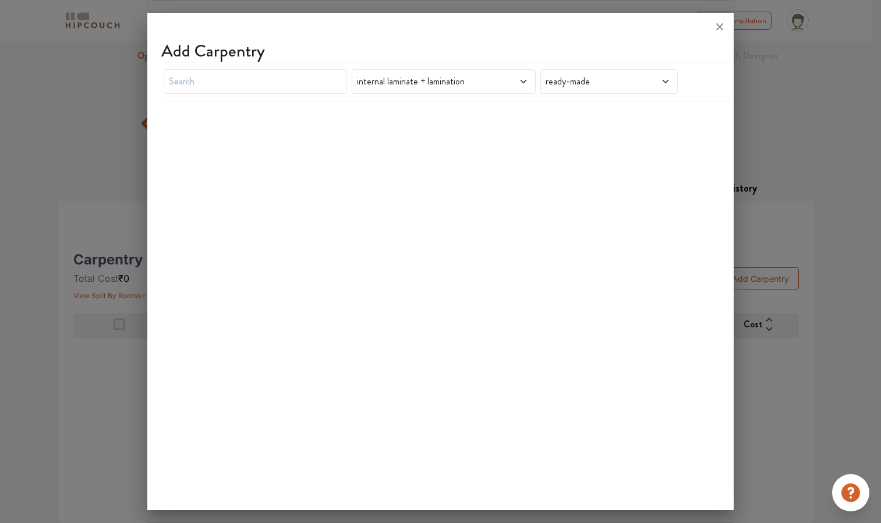
click at [412, 82] on span "internal laminate + lamination" at bounding box center [420, 82] width 130 height 14
drag, startPoint x: 412, startPoint y: 82, endPoint x: 518, endPoint y: 57, distance: 109.3
click at [518, 57] on div "Add Carpentry" at bounding box center [445, 51] width 569 height 21
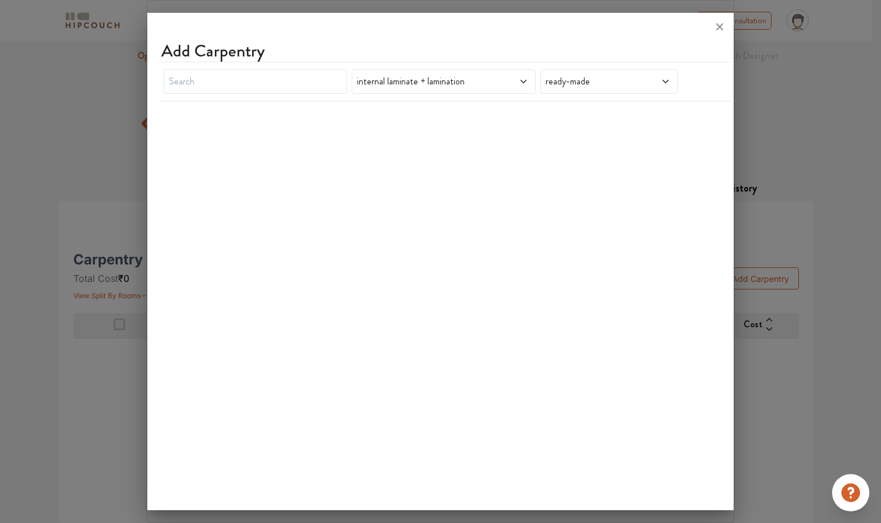
click at [518, 82] on span at bounding box center [505, 82] width 43 height 14
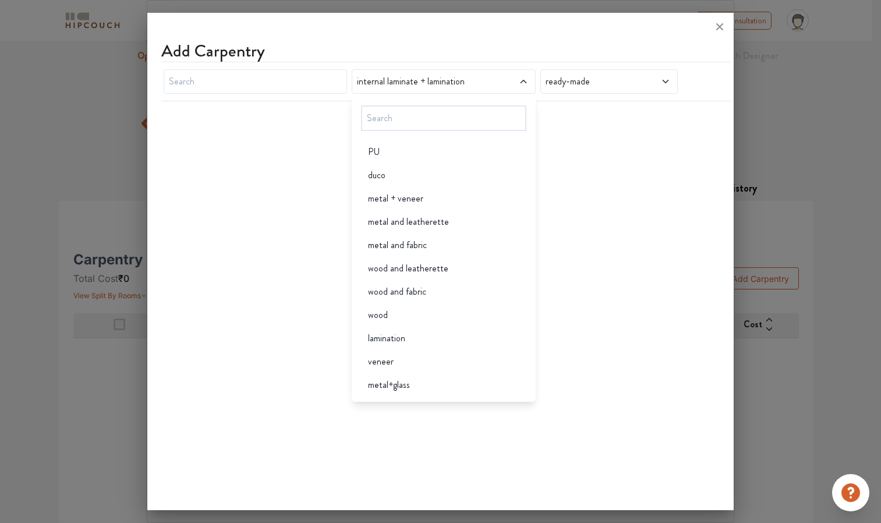
scroll to position [2145, 0]
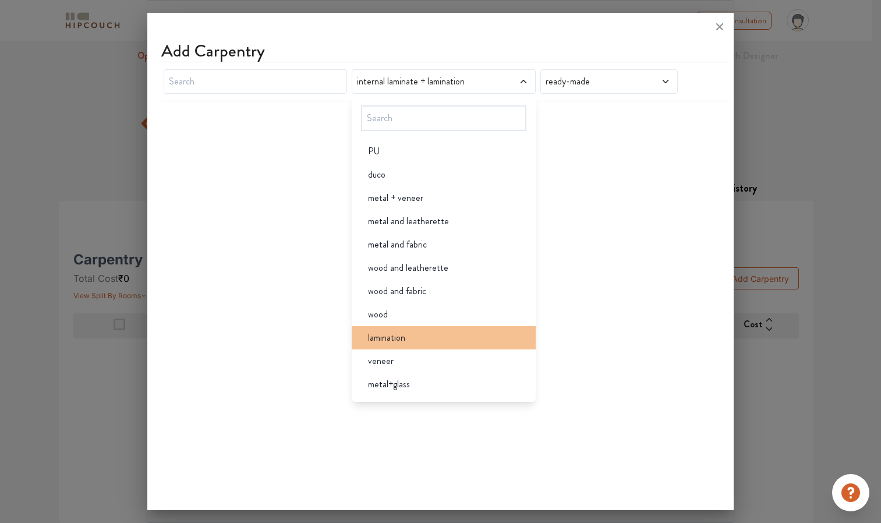
click at [469, 342] on div "lamination" at bounding box center [447, 338] width 176 height 14
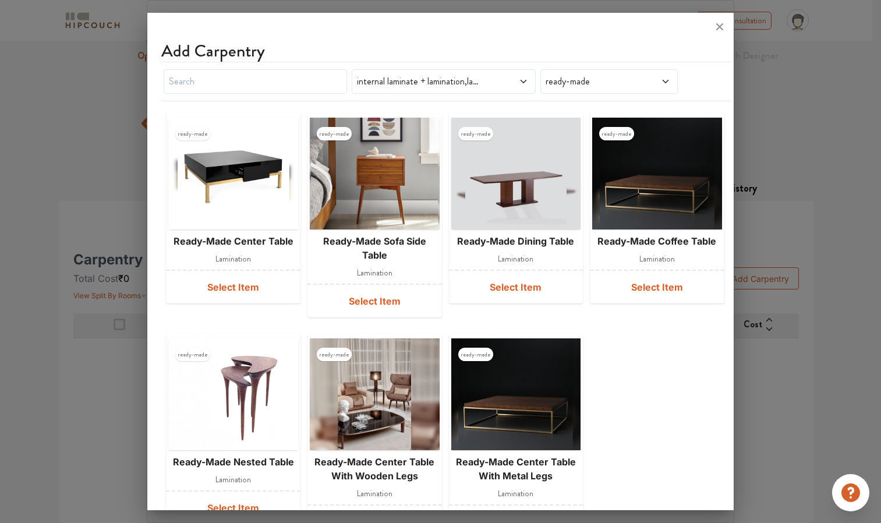
click at [520, 76] on span at bounding box center [505, 82] width 43 height 14
click at [258, 76] on input "text" at bounding box center [255, 81] width 183 height 24
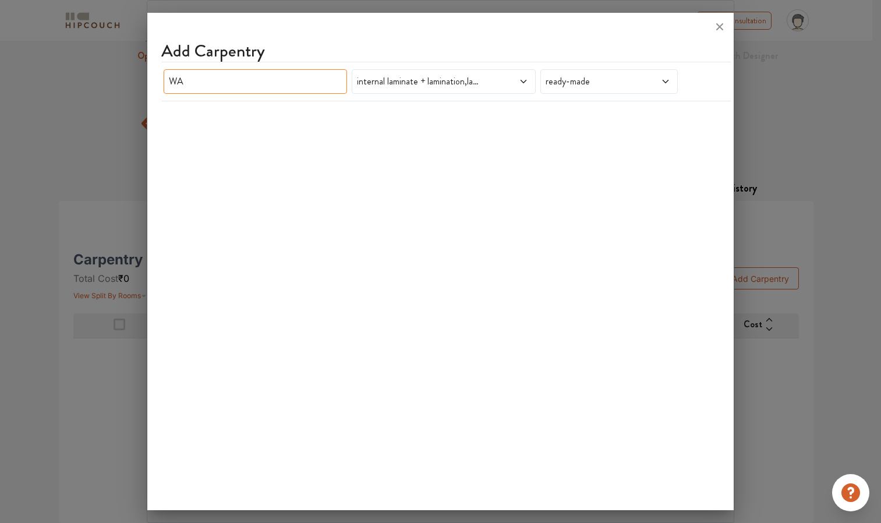
type input "W"
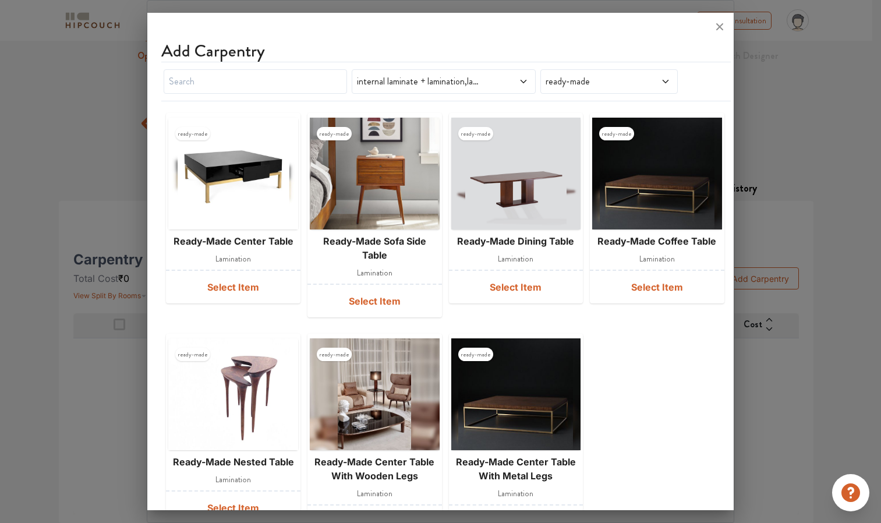
click at [582, 83] on span "ready-made" at bounding box center [590, 82] width 95 height 14
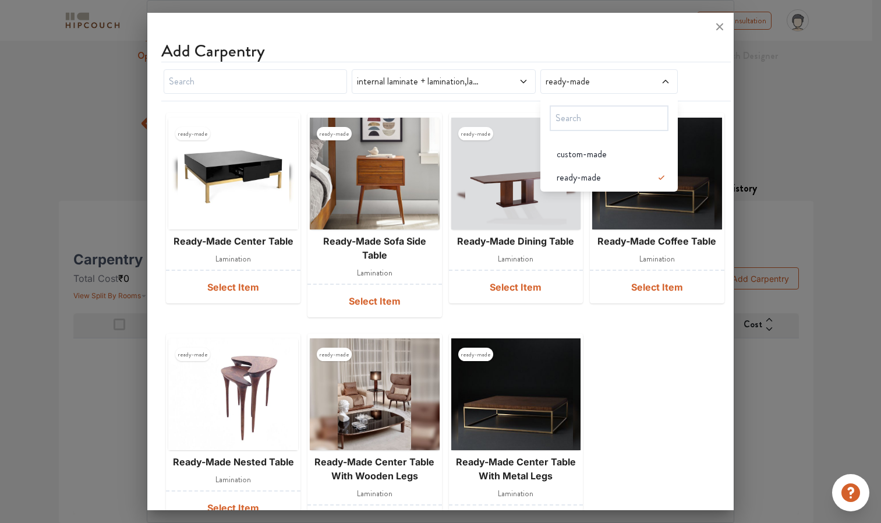
click at [666, 78] on div "ready-made" at bounding box center [608, 81] width 137 height 24
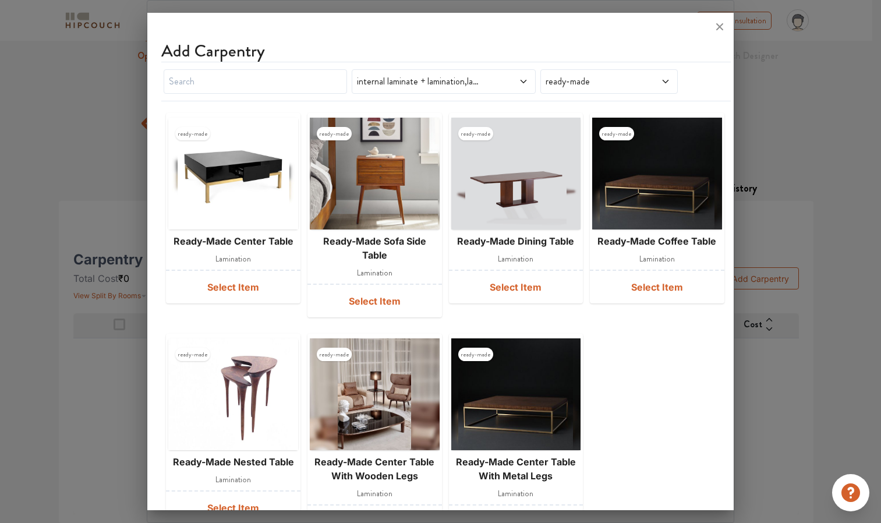
click at [521, 82] on icon at bounding box center [523, 81] width 9 height 9
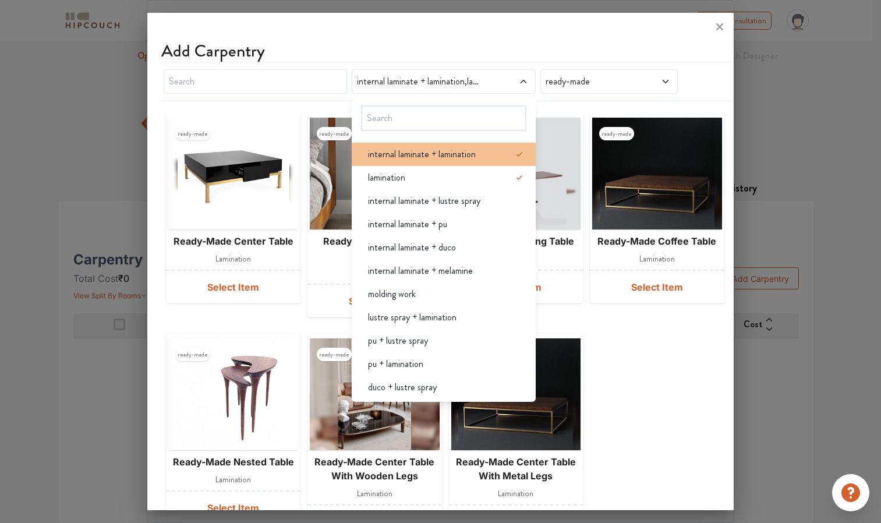
click at [512, 151] on icon at bounding box center [519, 154] width 14 height 14
click at [512, 156] on icon at bounding box center [519, 154] width 14 height 14
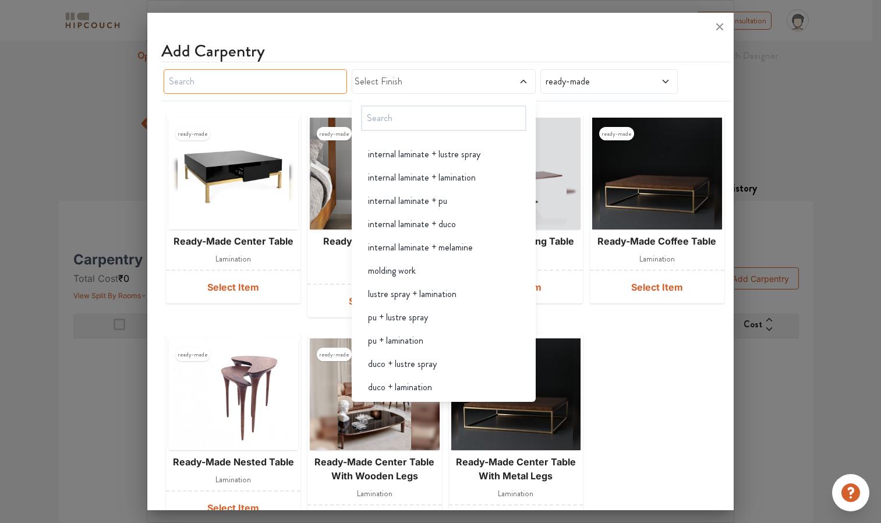
click at [296, 73] on input "text" at bounding box center [255, 81] width 183 height 24
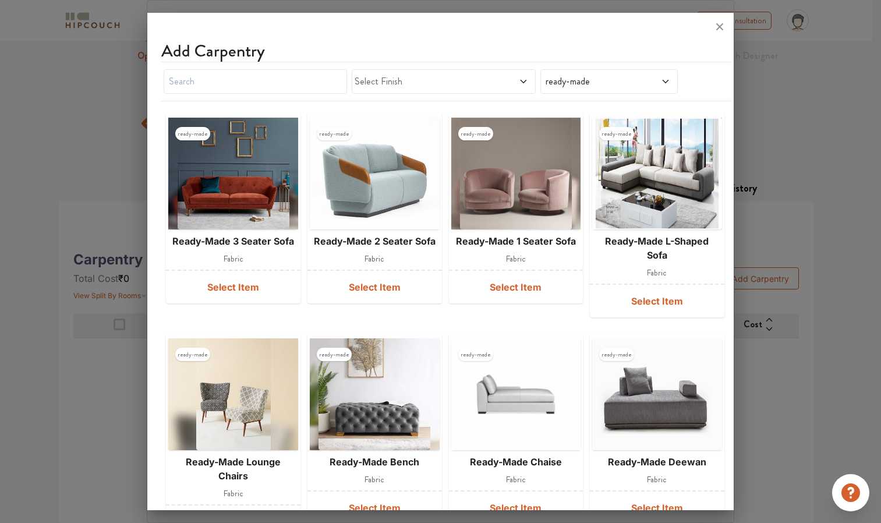
click at [643, 84] on span at bounding box center [655, 82] width 32 height 14
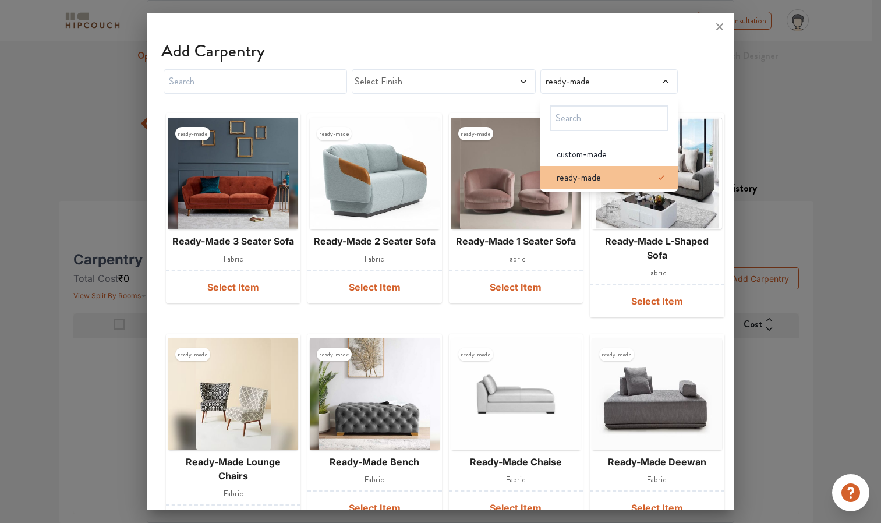
click at [627, 180] on div "ready-made" at bounding box center [612, 178] width 130 height 14
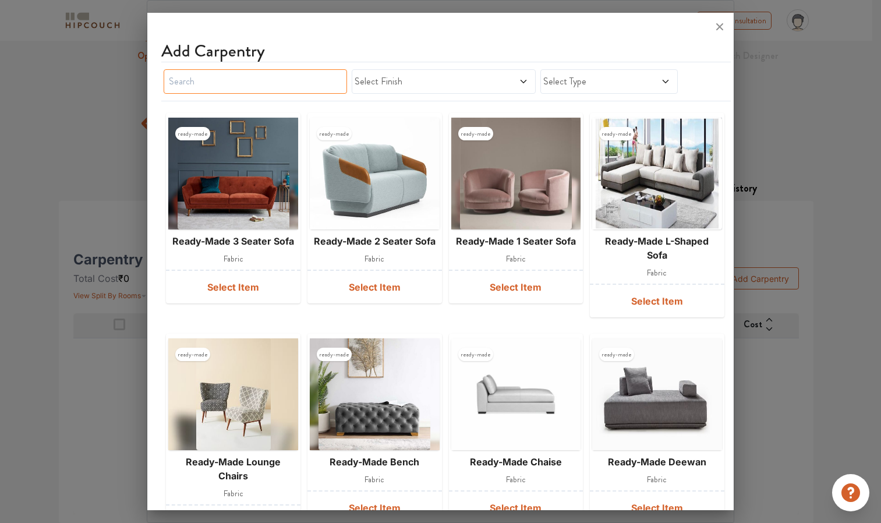
click at [302, 85] on input "text" at bounding box center [255, 81] width 183 height 24
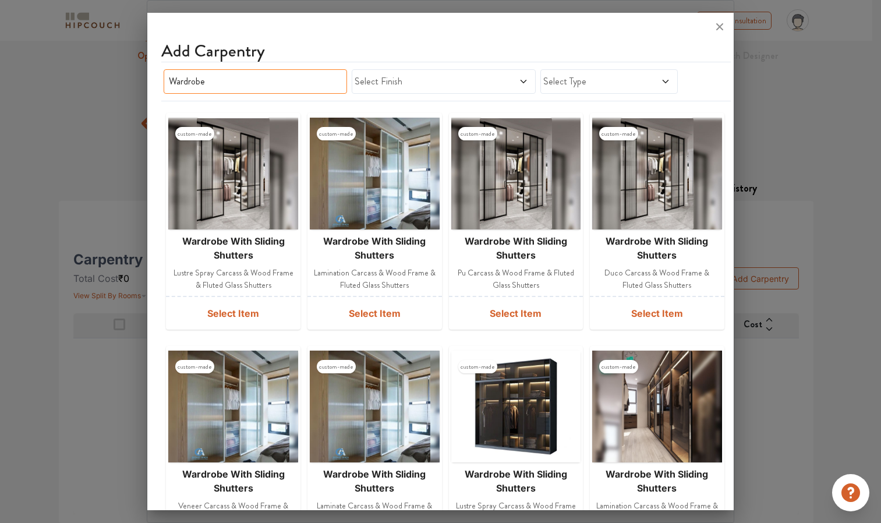
type input "Wardrobe"
click at [275, 87] on input "Wardrobe" at bounding box center [255, 81] width 183 height 24
click at [331, 52] on div "Add Carpentry" at bounding box center [445, 51] width 569 height 21
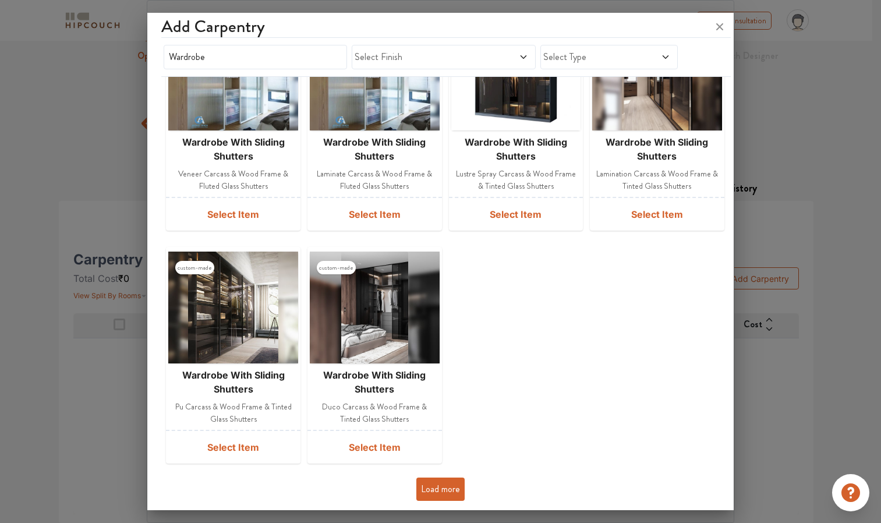
scroll to position [331, 0]
click at [434, 488] on button "Load more" at bounding box center [440, 489] width 48 height 23
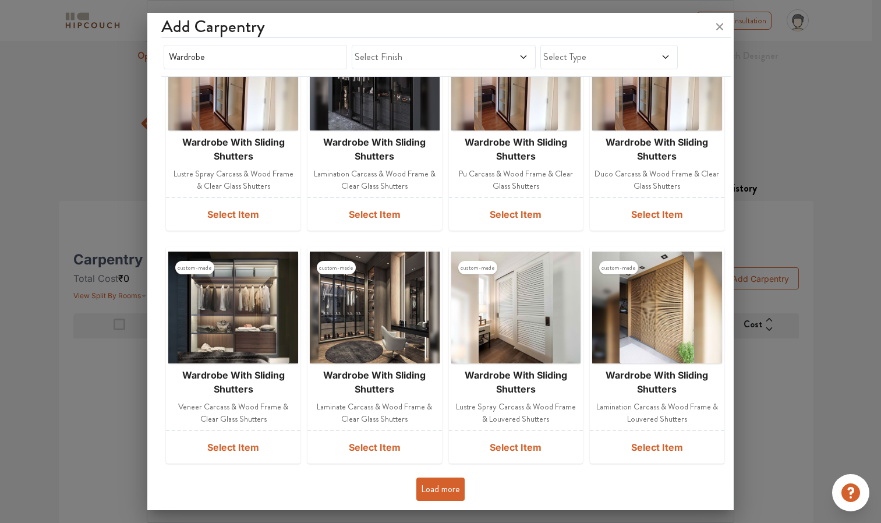
scroll to position [796, 0]
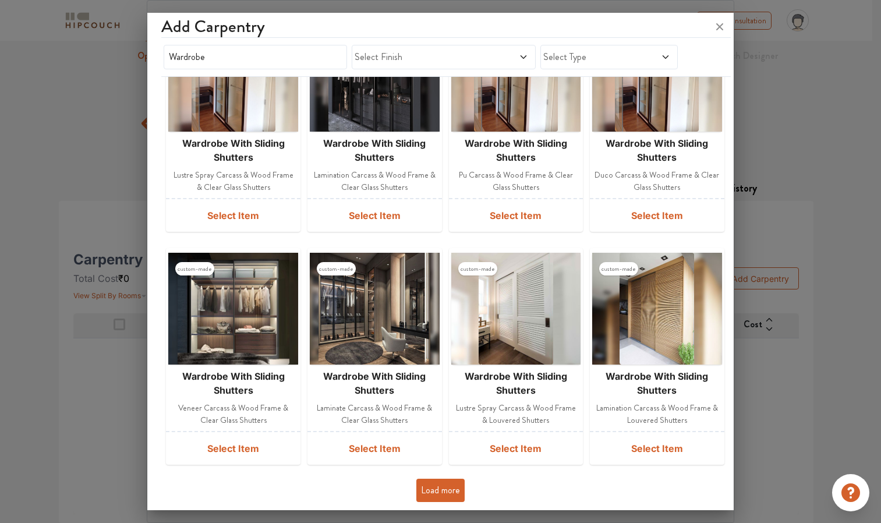
click at [422, 483] on button "Load more" at bounding box center [440, 490] width 48 height 23
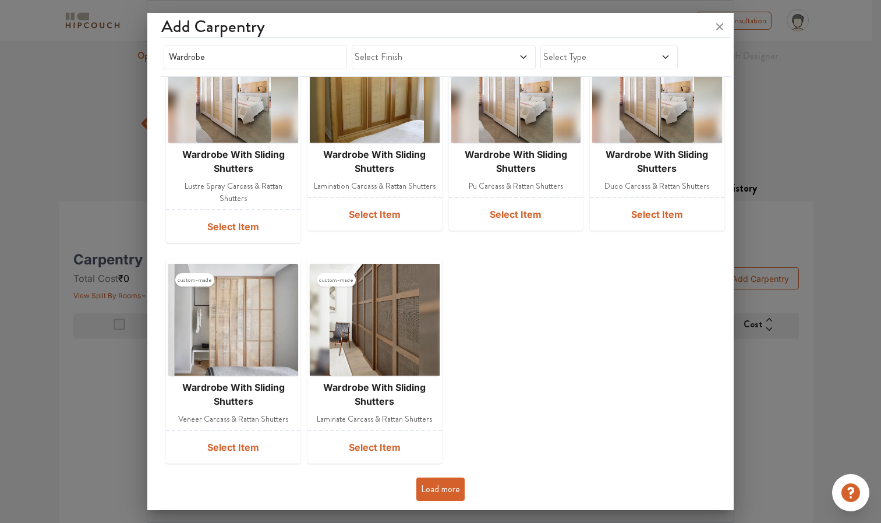
scroll to position [1483, 0]
click at [430, 487] on button "Load more" at bounding box center [440, 489] width 48 height 23
click at [442, 491] on button "Load more" at bounding box center [440, 489] width 48 height 23
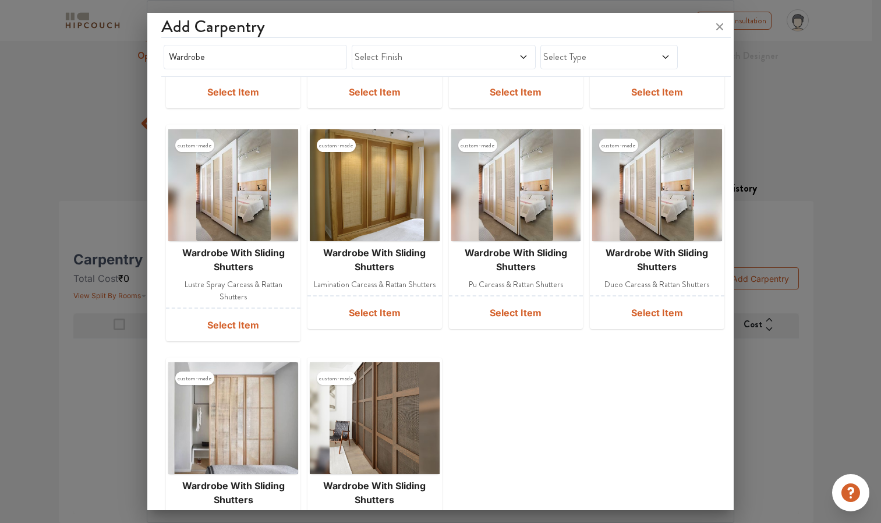
scroll to position [1484, 0]
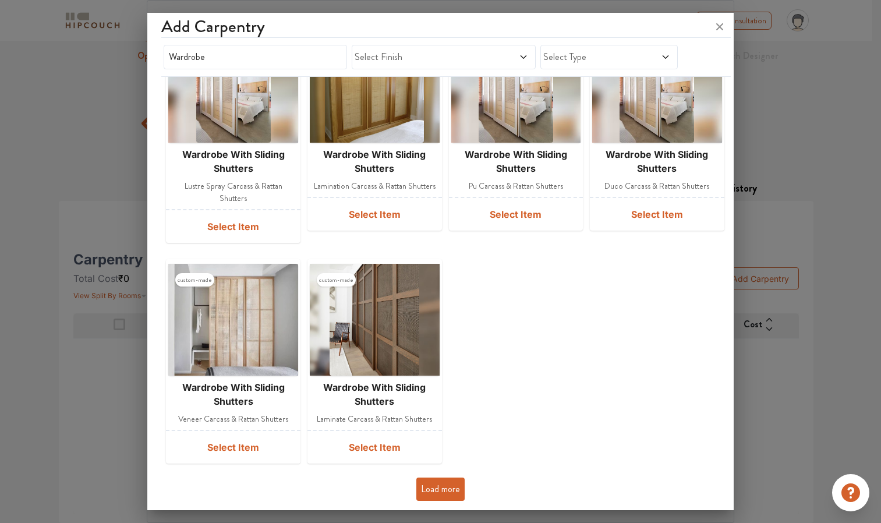
click at [443, 490] on button "Load more" at bounding box center [440, 488] width 48 height 23
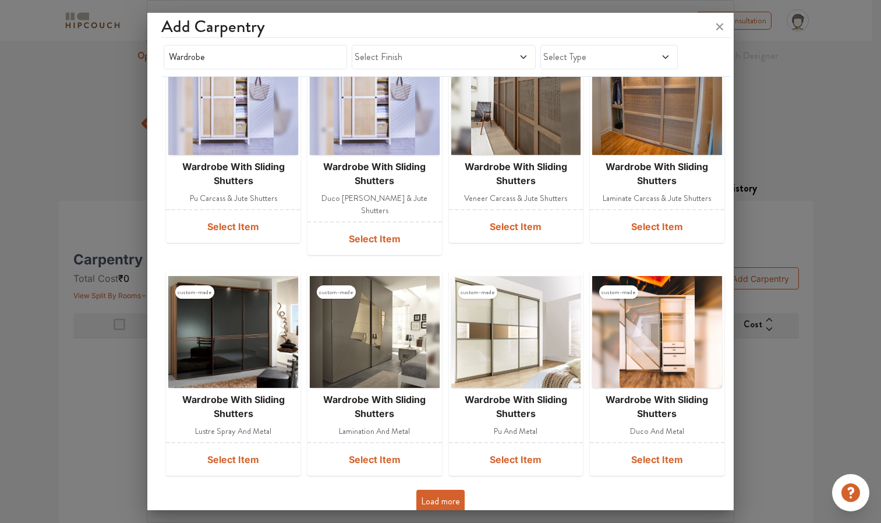
scroll to position [1925, 0]
click at [442, 490] on button "Load more" at bounding box center [440, 501] width 48 height 23
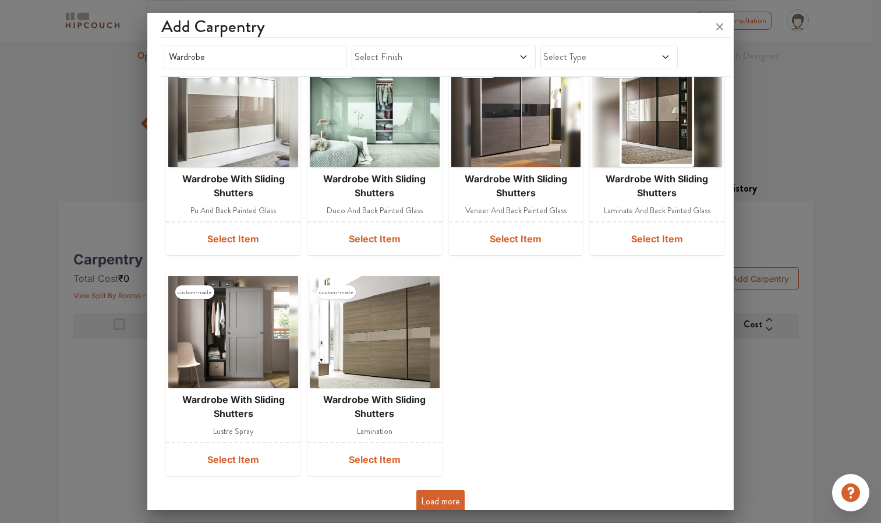
scroll to position [2587, 0]
click at [423, 490] on button "Load more" at bounding box center [440, 501] width 48 height 23
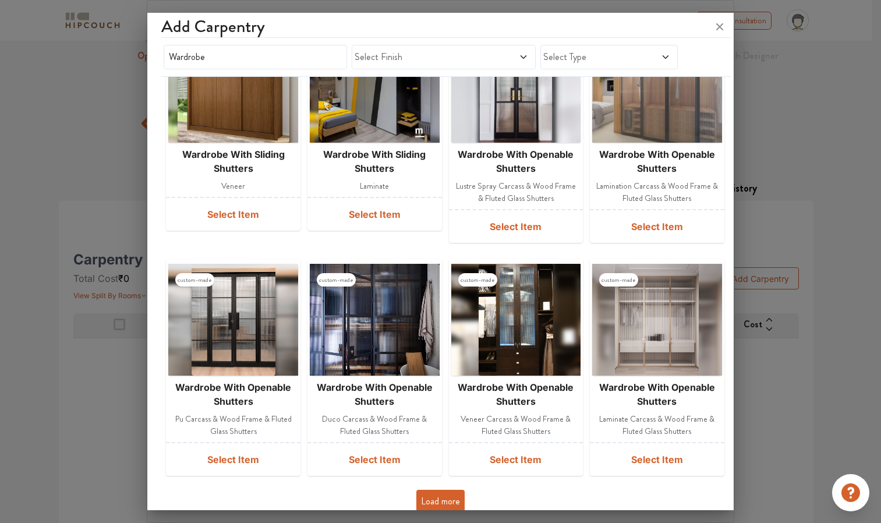
scroll to position [3052, 0]
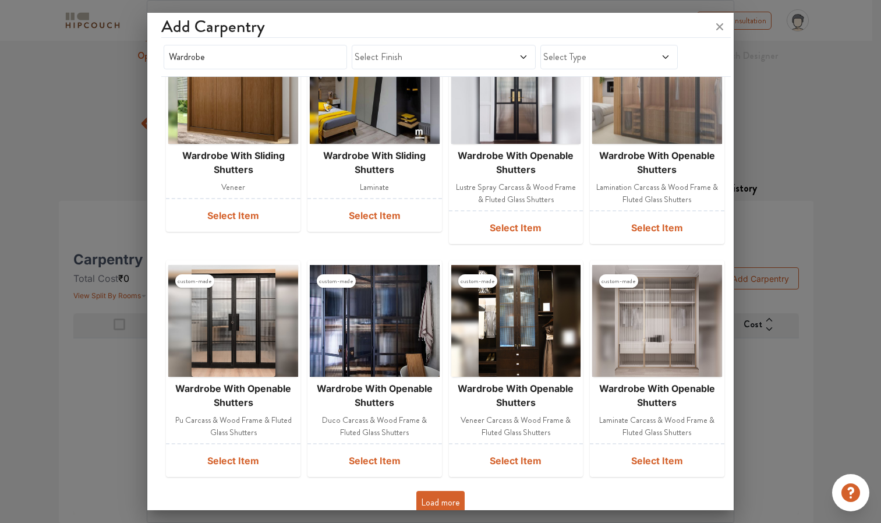
click at [451, 491] on button "Load more" at bounding box center [440, 502] width 48 height 23
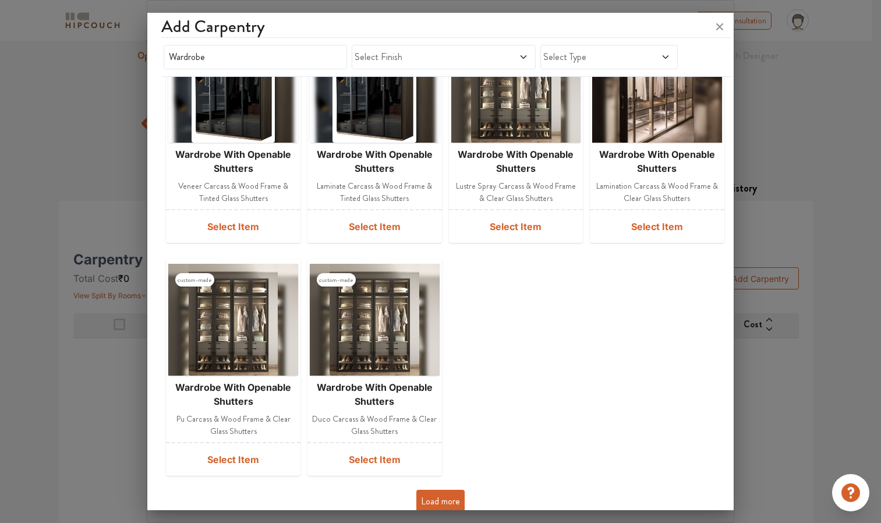
scroll to position [3752, 0]
click at [438, 494] on button "Load more" at bounding box center [440, 501] width 48 height 23
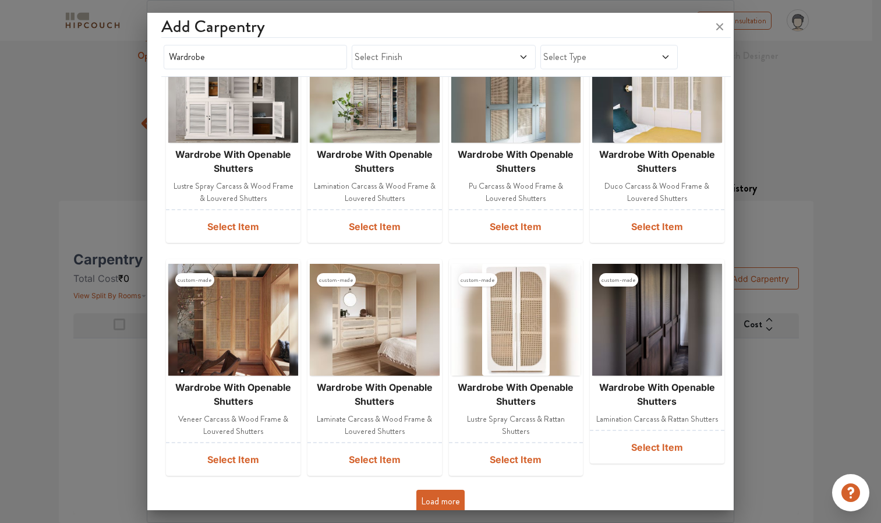
scroll to position [4216, 0]
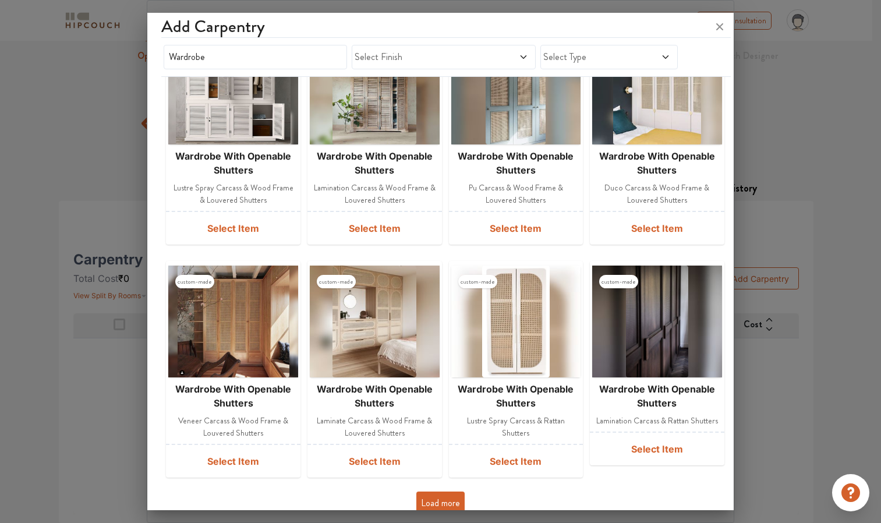
click at [451, 491] on button "Load more" at bounding box center [440, 502] width 48 height 23
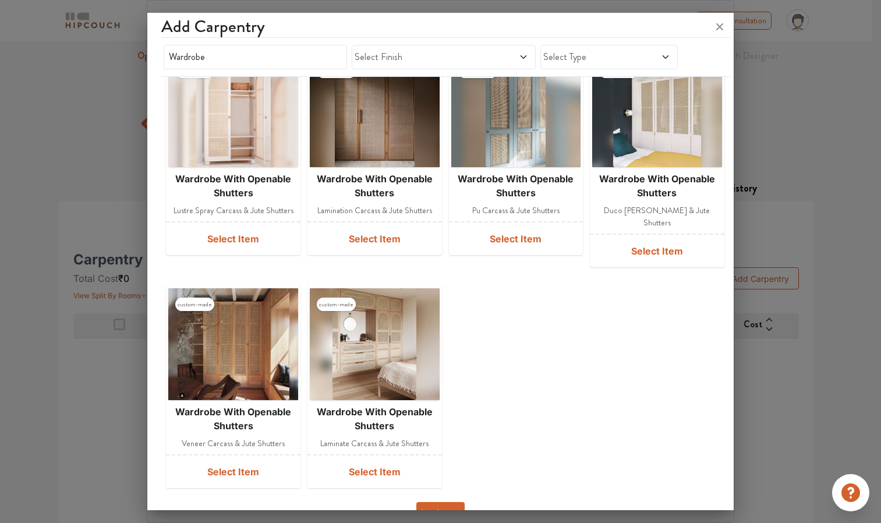
scroll to position [4879, 0]
click at [440, 502] on button "Load more" at bounding box center [440, 513] width 48 height 23
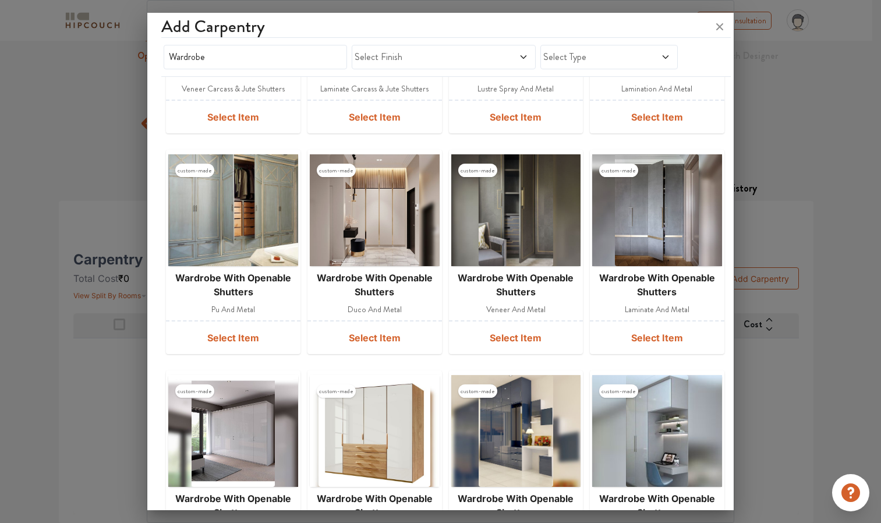
scroll to position [5232, 0]
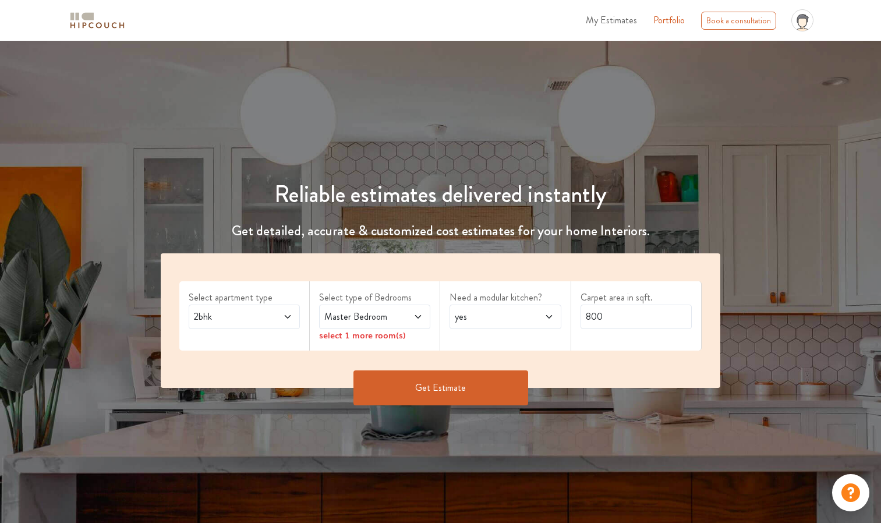
click at [279, 314] on span at bounding box center [279, 317] width 25 height 14
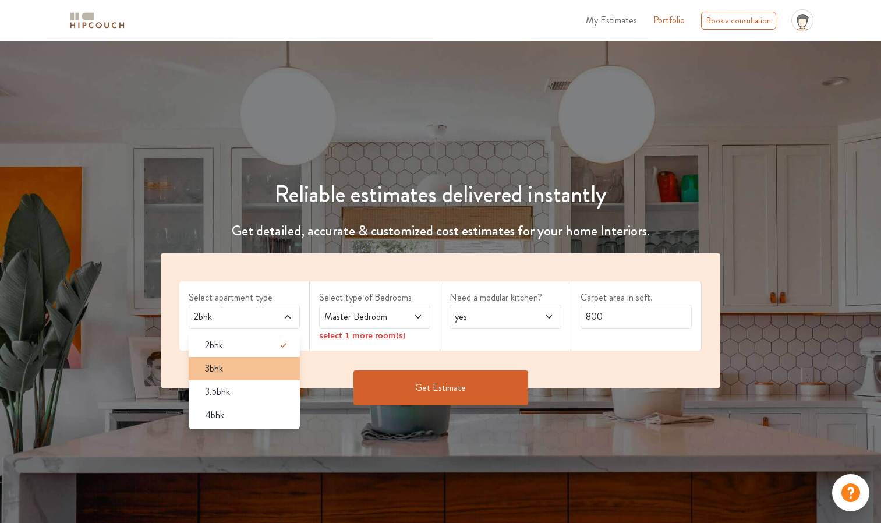
click at [278, 363] on div "3bhk" at bounding box center [248, 369] width 104 height 14
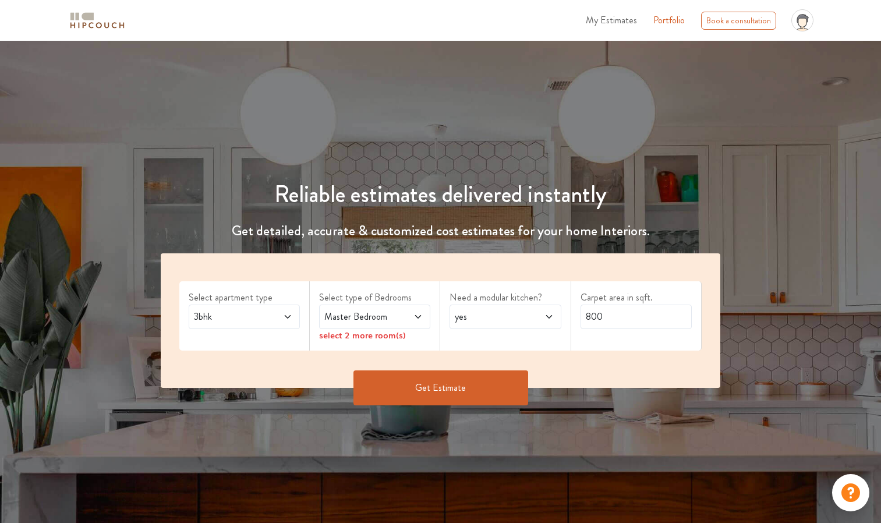
click at [412, 317] on span at bounding box center [410, 317] width 25 height 14
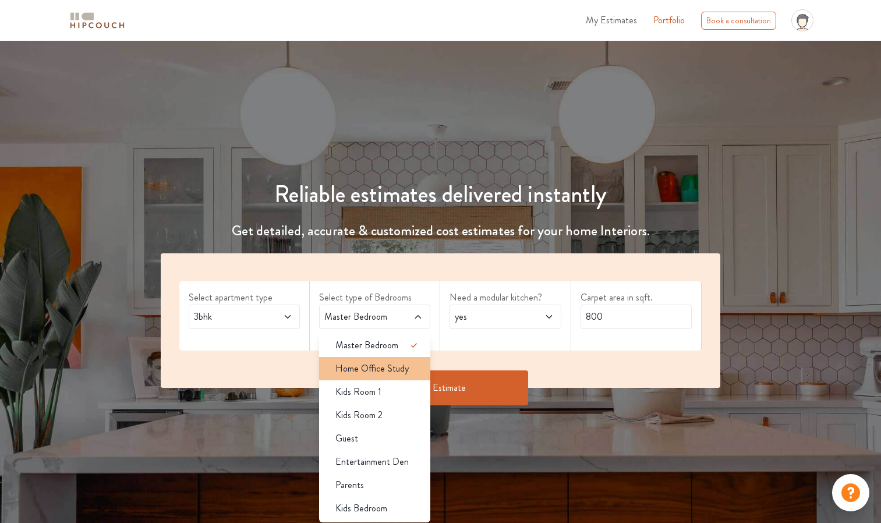
click at [399, 364] on span "Home Office Study" at bounding box center [371, 369] width 73 height 14
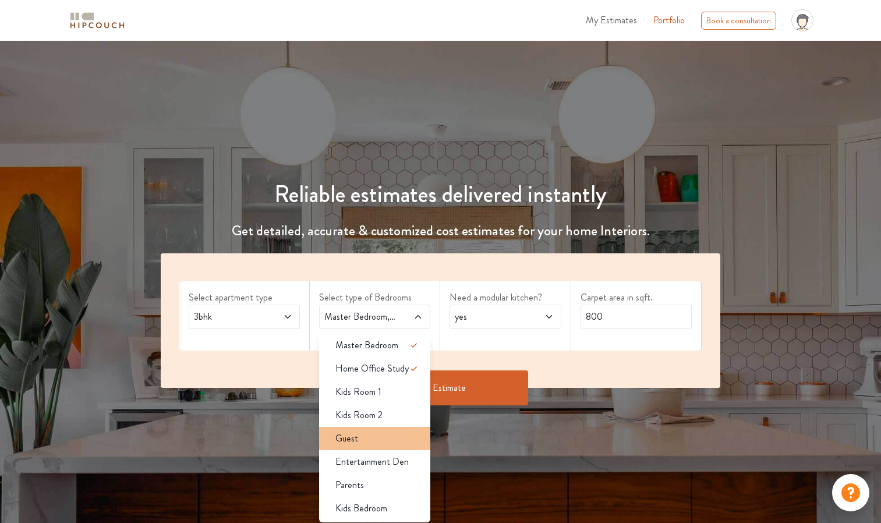
click at [398, 448] on li "Guest" at bounding box center [374, 438] width 111 height 23
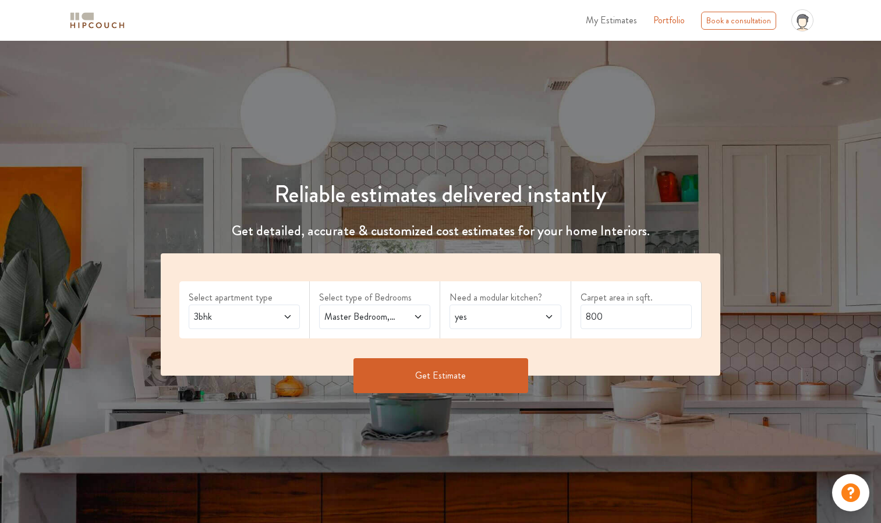
click at [530, 313] on span at bounding box center [540, 317] width 25 height 14
click at [543, 362] on div "no" at bounding box center [508, 369] width 104 height 14
click at [614, 314] on input "800" at bounding box center [635, 316] width 111 height 24
type input "8"
type input "678"
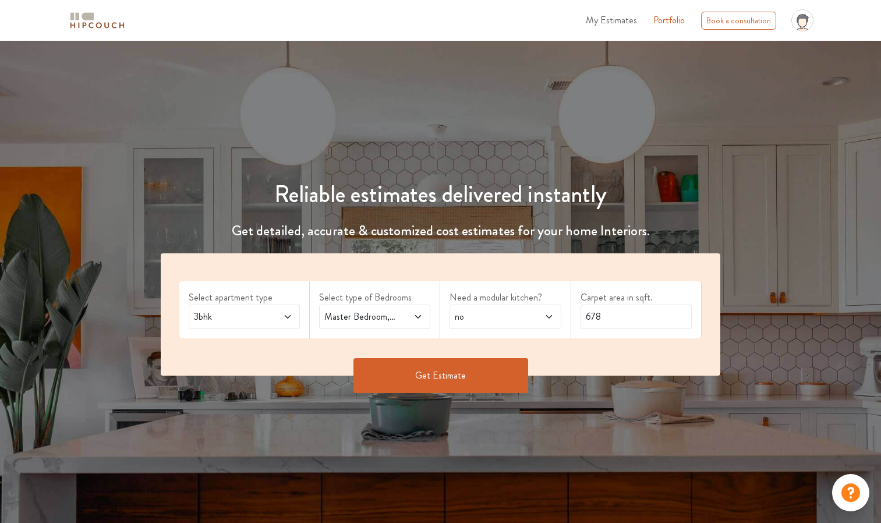
click at [479, 369] on button "Get Estimate" at bounding box center [440, 375] width 175 height 35
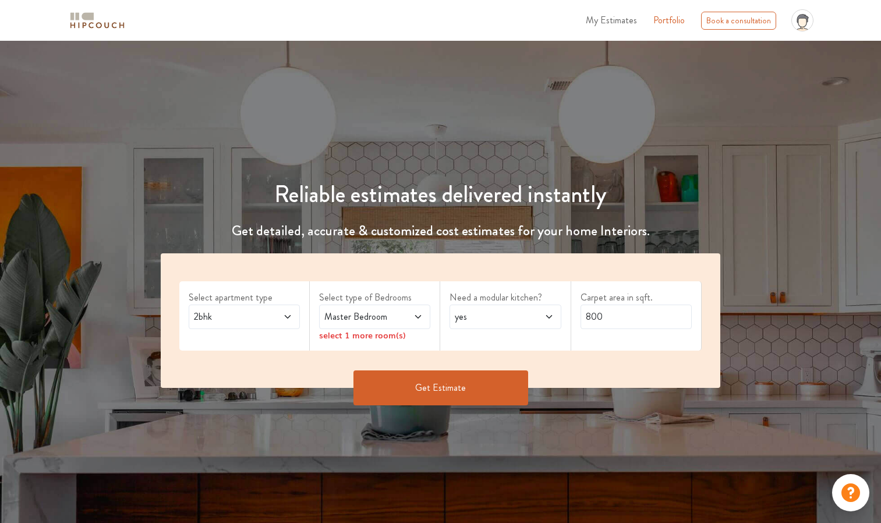
click at [286, 316] on icon at bounding box center [288, 316] width 6 height 3
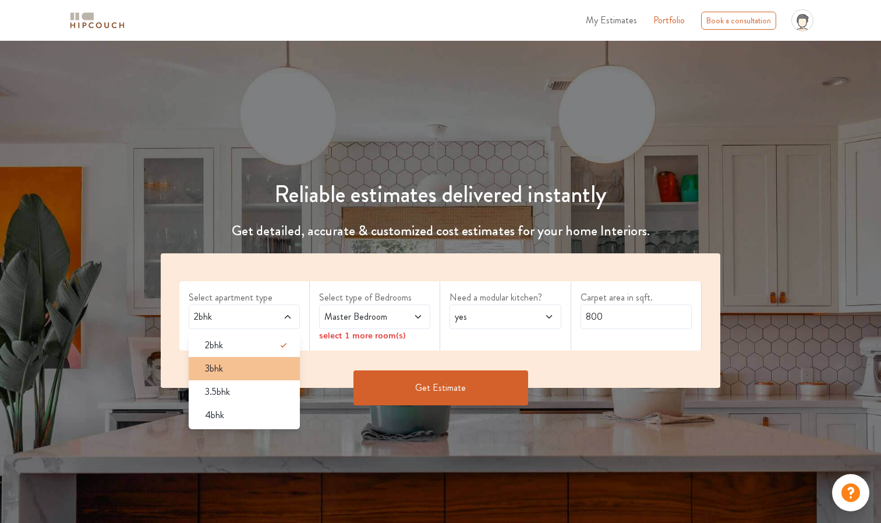
click at [258, 363] on div "3bhk" at bounding box center [248, 369] width 104 height 14
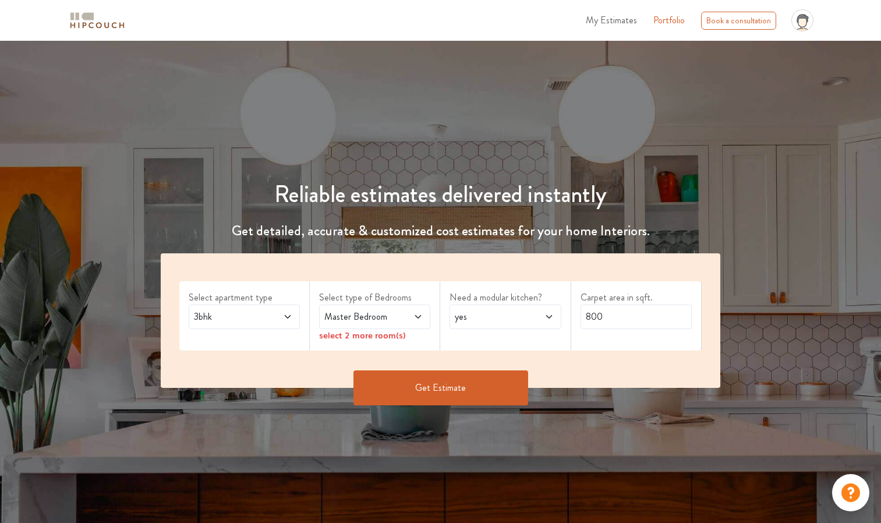
click at [415, 316] on icon at bounding box center [417, 316] width 9 height 9
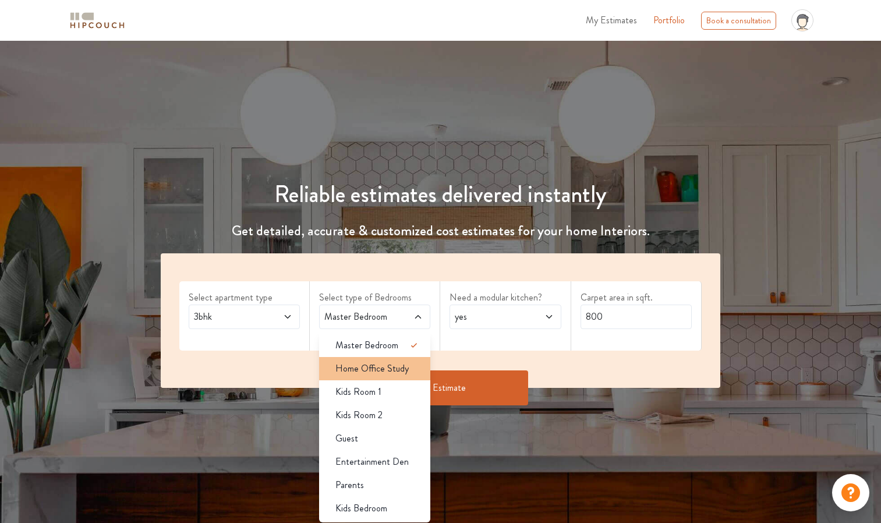
click at [392, 367] on span "Home Office Study" at bounding box center [371, 369] width 73 height 14
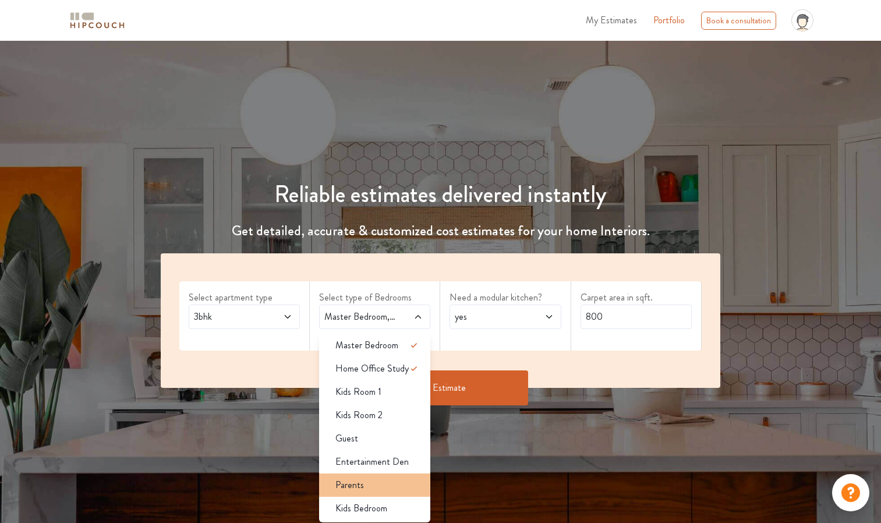
click at [396, 487] on div "Parents" at bounding box center [378, 485] width 104 height 14
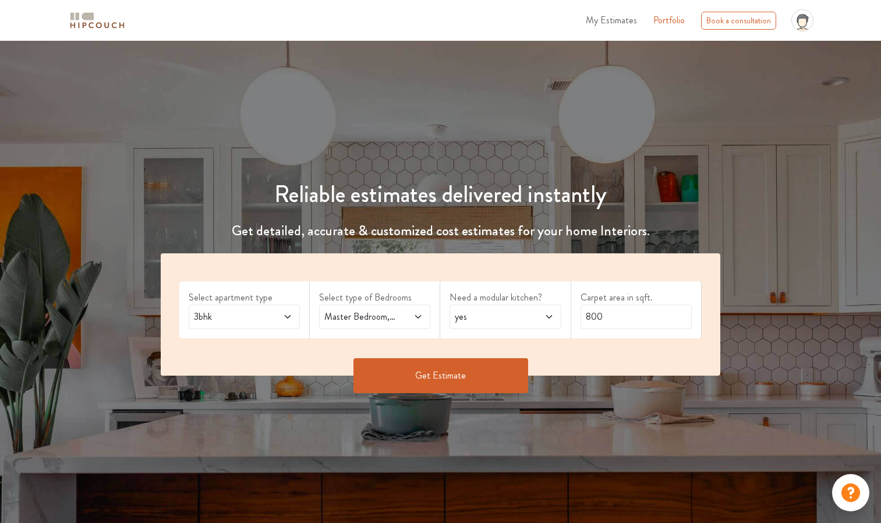
click at [416, 314] on icon at bounding box center [417, 316] width 9 height 9
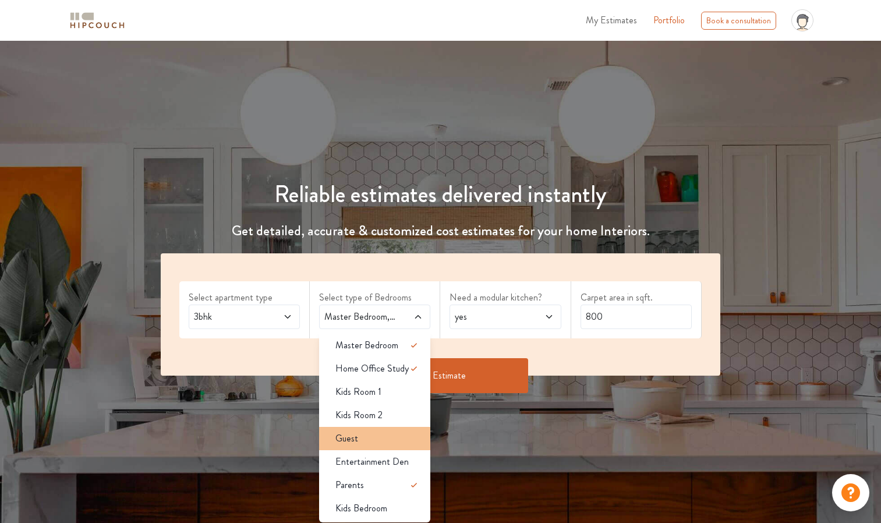
click at [401, 438] on div "Guest" at bounding box center [378, 438] width 104 height 14
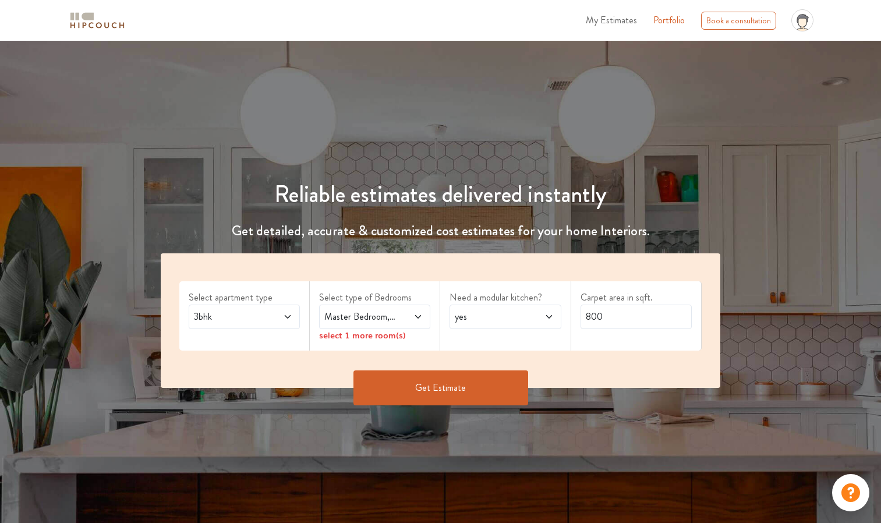
click at [416, 320] on icon at bounding box center [417, 316] width 9 height 9
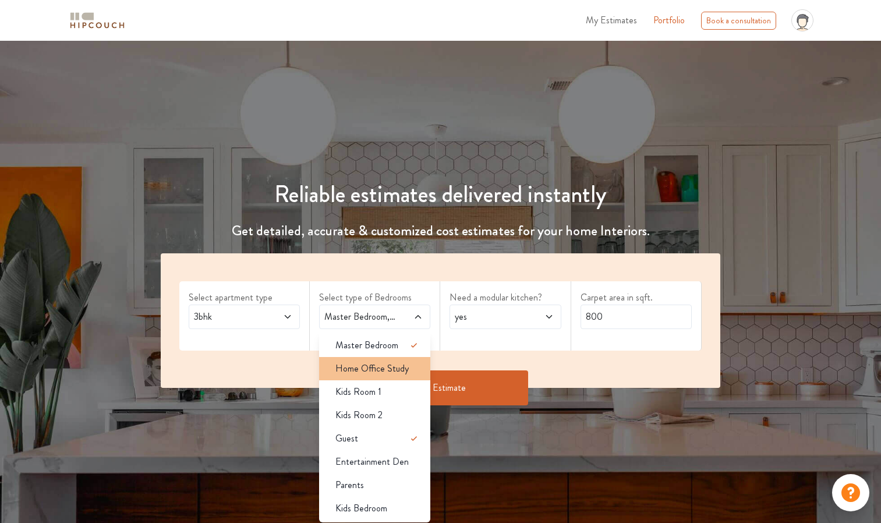
click at [411, 371] on div "Home Office Study" at bounding box center [378, 369] width 104 height 14
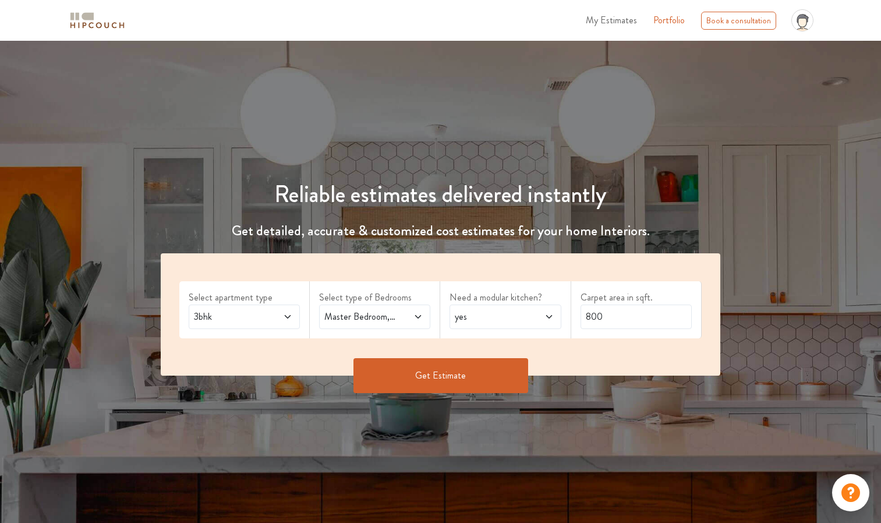
click at [535, 314] on span at bounding box center [540, 317] width 25 height 14
click at [532, 374] on div "no" at bounding box center [508, 369] width 104 height 14
click at [592, 314] on input "800" at bounding box center [635, 316] width 111 height 24
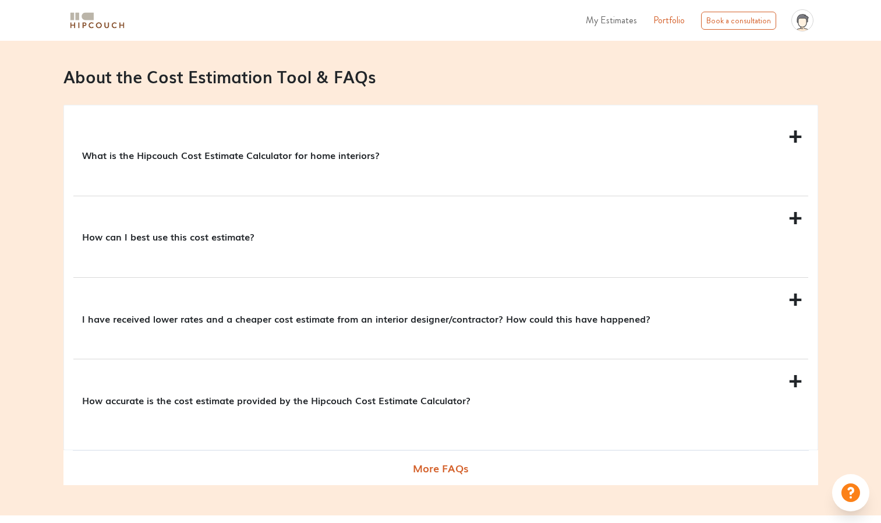
scroll to position [1139, 0]
click at [388, 157] on p "What is the Hipcouch Cost Estimate Calculator for home interiors?" at bounding box center [438, 156] width 713 height 14
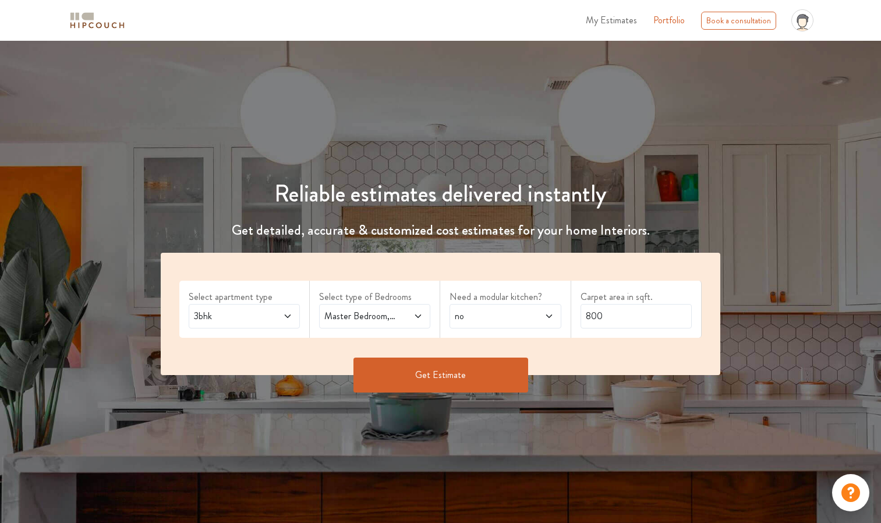
scroll to position [0, 0]
click at [608, 315] on input "800" at bounding box center [635, 316] width 111 height 24
type input "8"
click at [480, 380] on button "Get Estimate" at bounding box center [440, 375] width 175 height 35
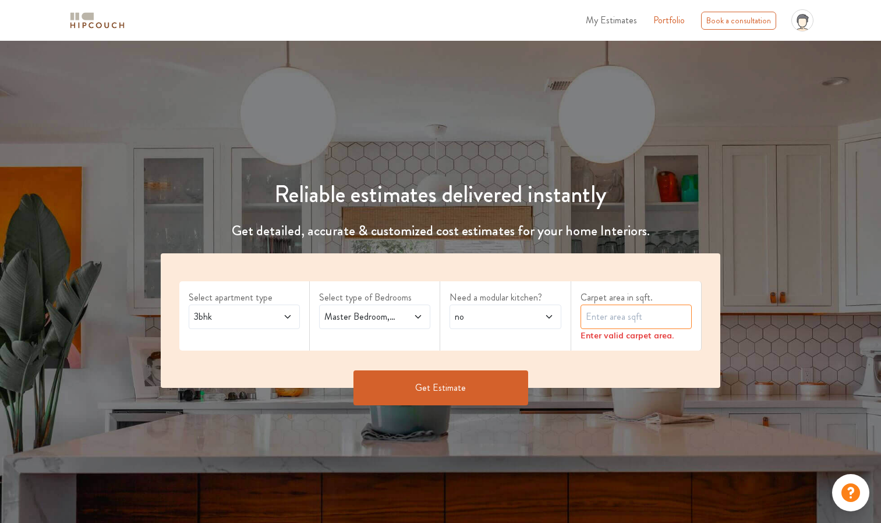
click at [594, 319] on input "text" at bounding box center [635, 316] width 111 height 24
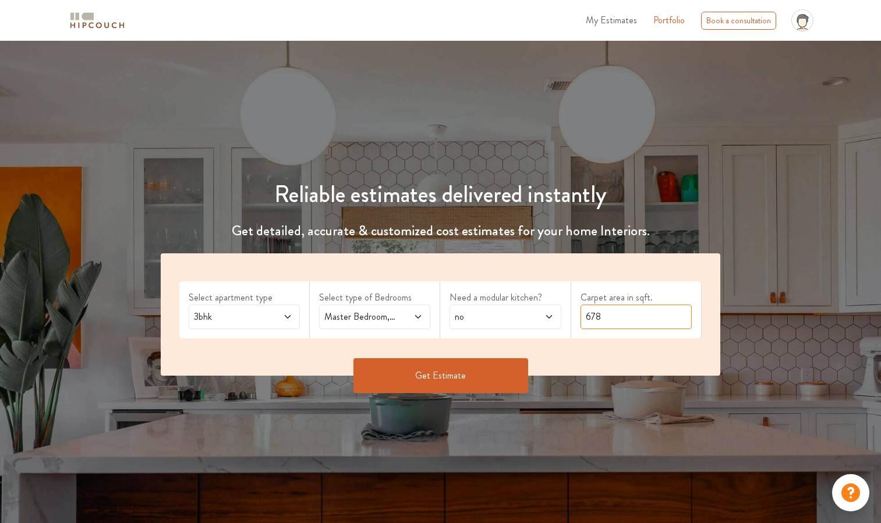
type input "678"
click at [433, 371] on button "Get Estimate" at bounding box center [440, 375] width 175 height 35
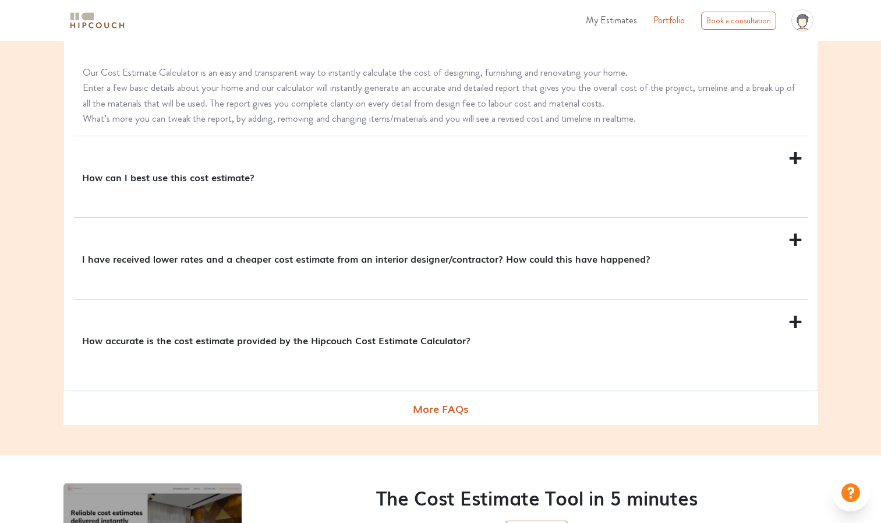
scroll to position [1279, 0]
click at [374, 346] on p "How accurate is the cost estimate provided by the Hipcouch Cost Estimate Calcul…" at bounding box center [438, 341] width 713 height 14
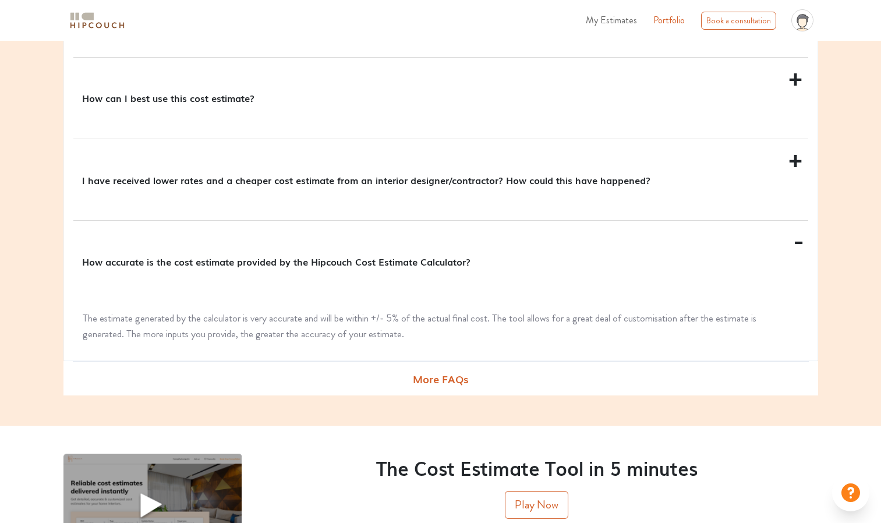
click at [397, 175] on p "I have received lower rates and a cheaper cost estimate from an interior design…" at bounding box center [438, 180] width 713 height 14
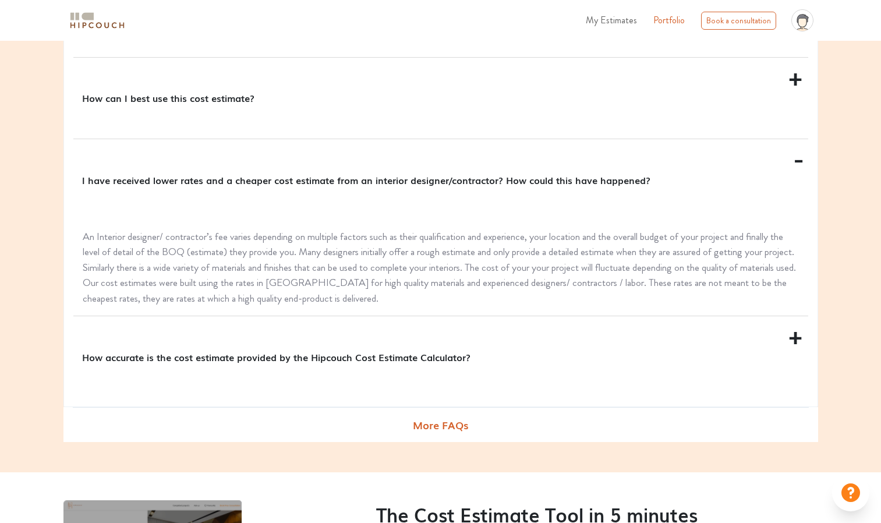
click at [363, 373] on div "How accurate is the cost estimate provided by the Hipcouch Cost Estimate Calcul…" at bounding box center [440, 356] width 735 height 81
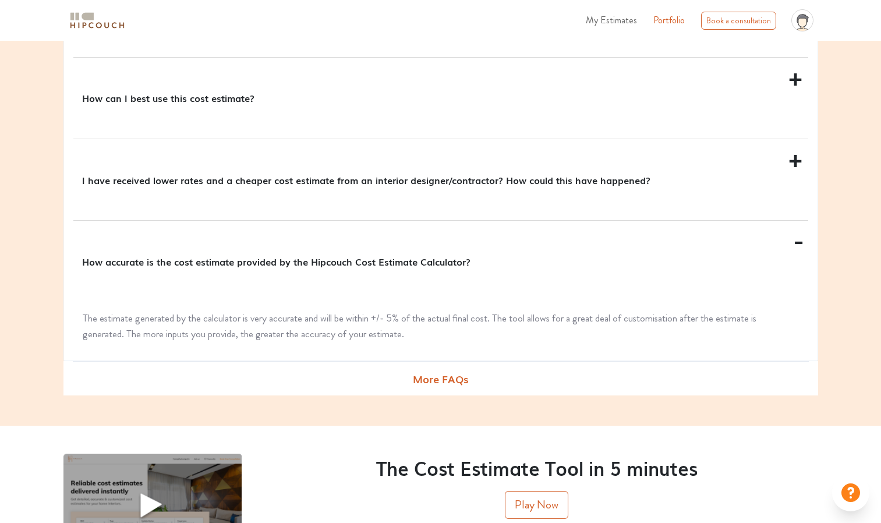
scroll to position [1530, 0]
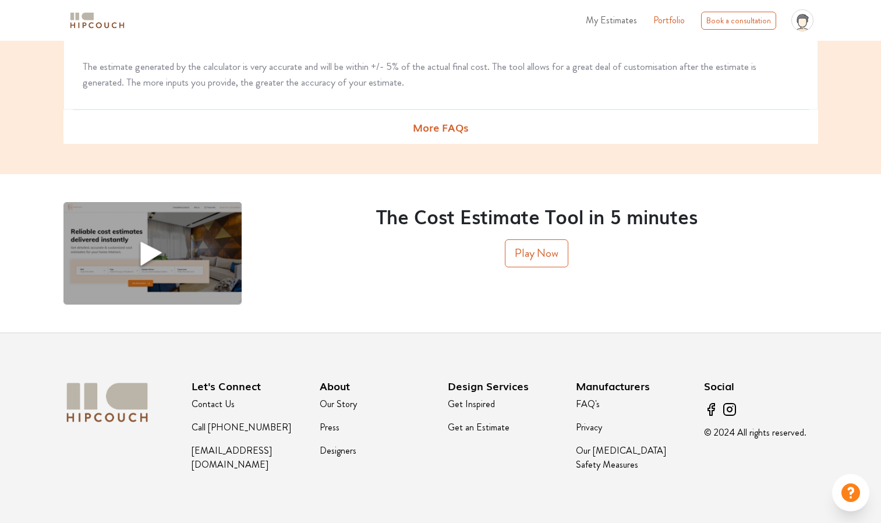
click at [154, 249] on img at bounding box center [152, 253] width 178 height 102
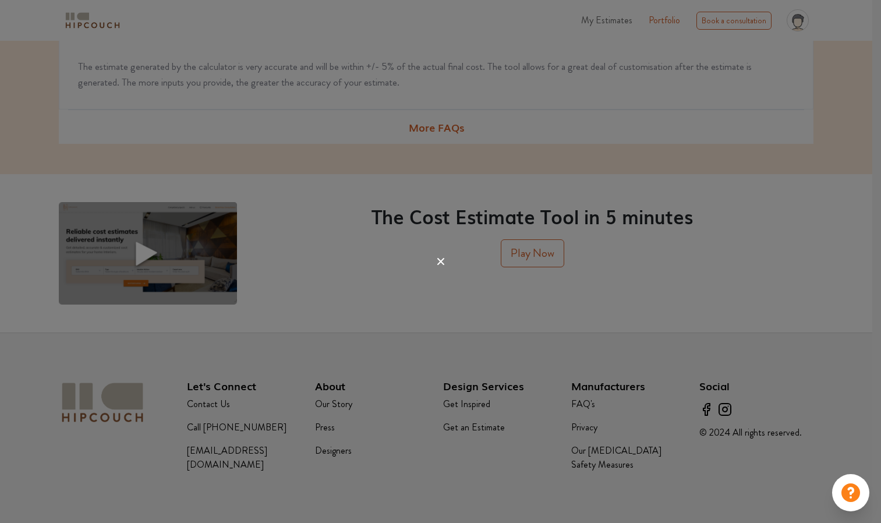
click at [440, 257] on icon at bounding box center [440, 261] width 19 height 19
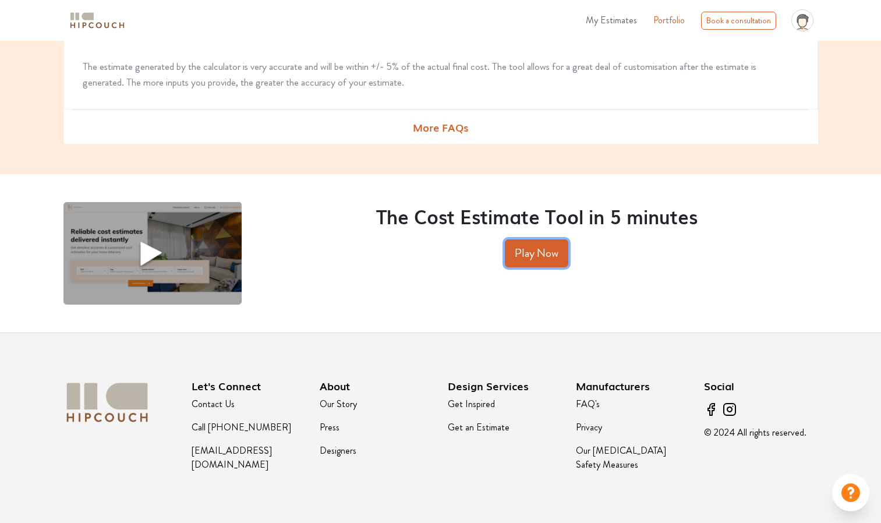
click at [552, 251] on button "Play Now" at bounding box center [536, 253] width 63 height 28
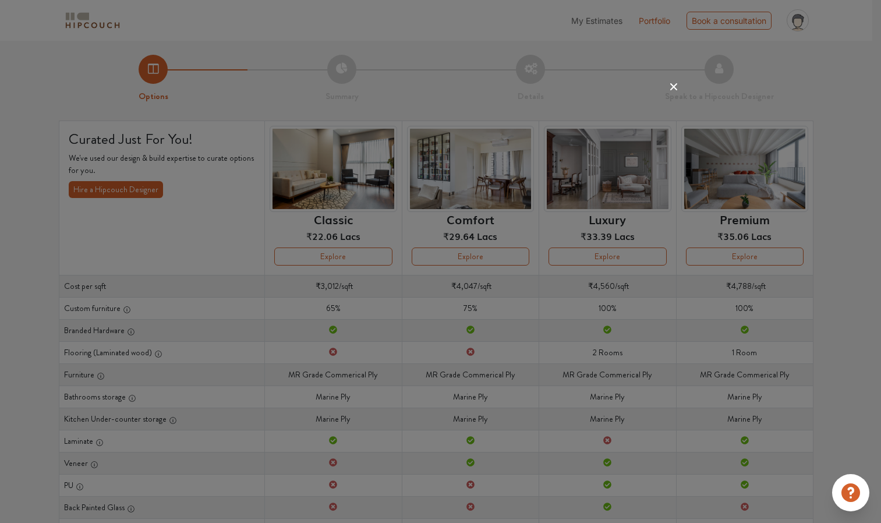
click at [668, 84] on icon at bounding box center [673, 86] width 19 height 19
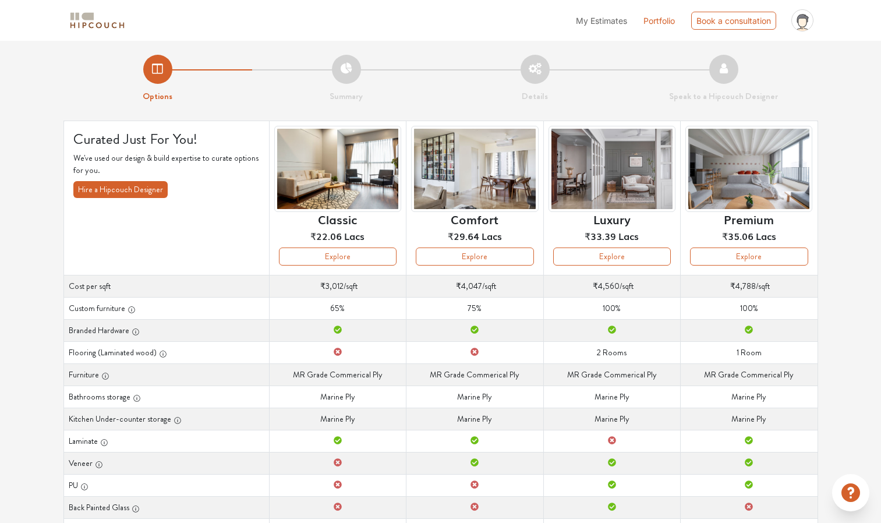
click at [335, 350] on icon at bounding box center [338, 352] width 8 height 8
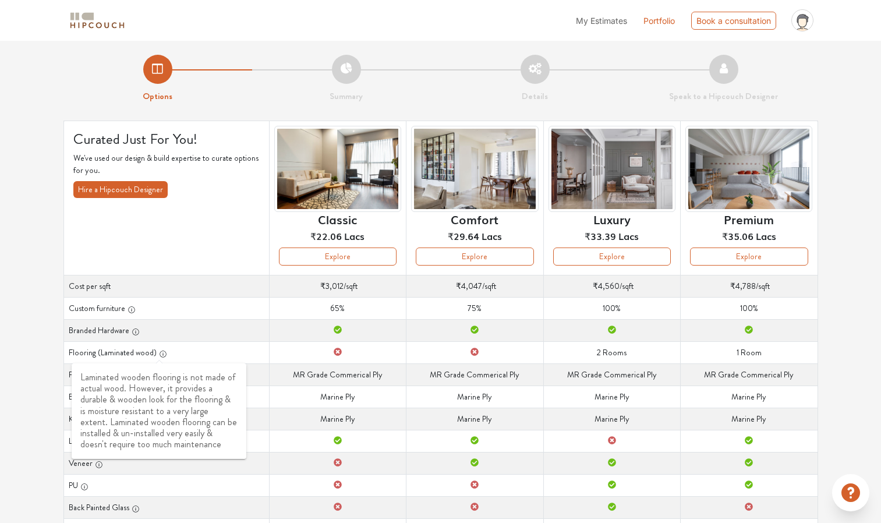
click at [160, 352] on icon "button" at bounding box center [163, 354] width 8 height 8
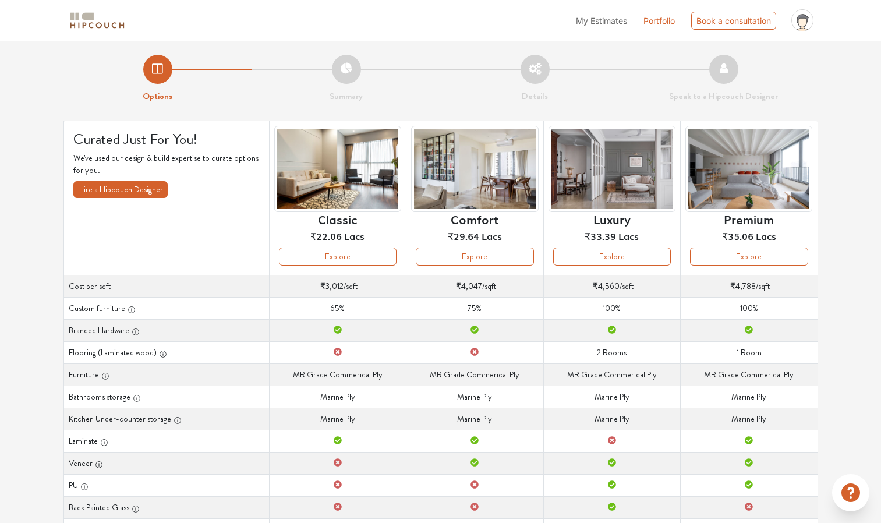
scroll to position [157, 0]
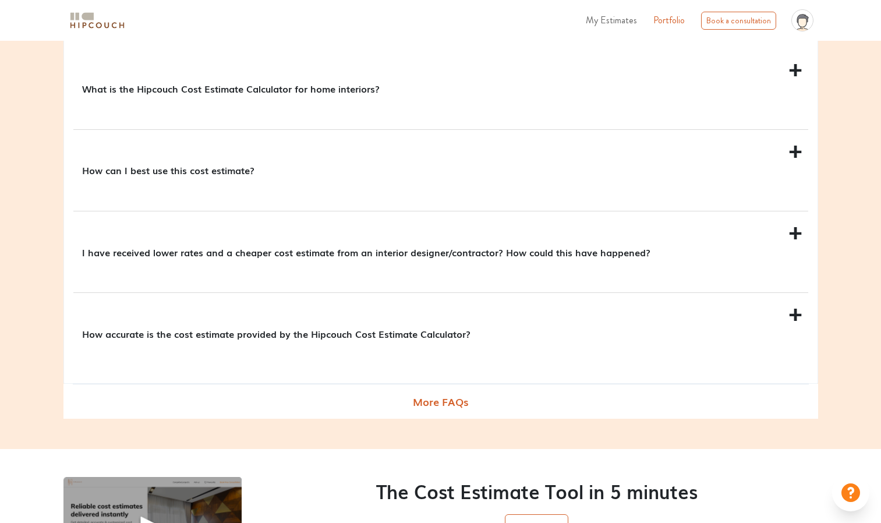
scroll to position [1481, 0]
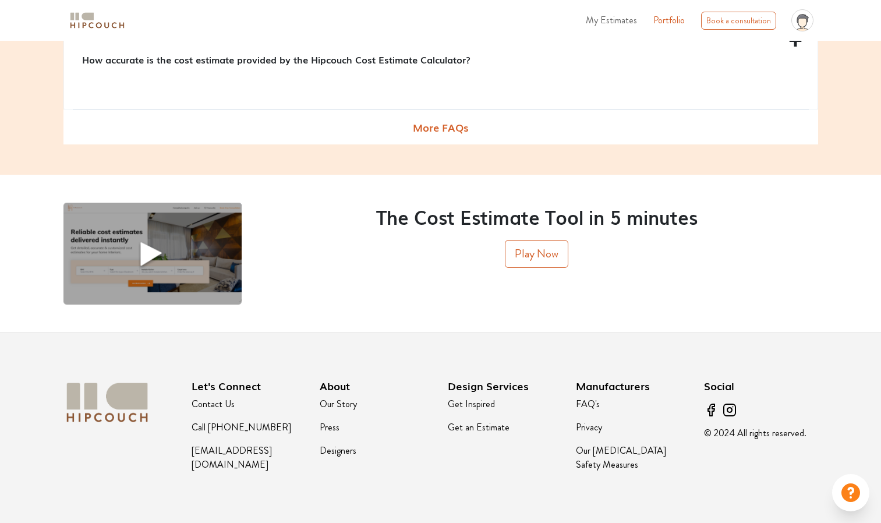
click at [155, 253] on img at bounding box center [152, 254] width 178 height 102
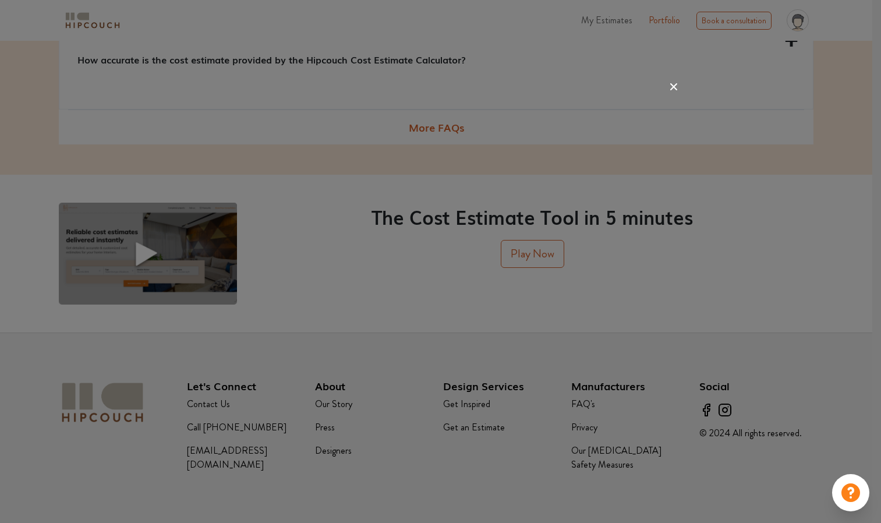
click at [671, 87] on icon at bounding box center [673, 86] width 19 height 19
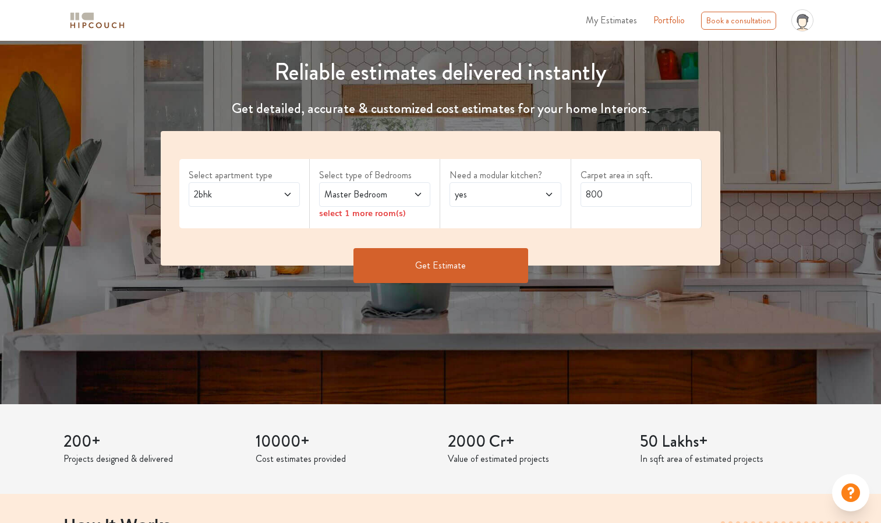
scroll to position [122, 0]
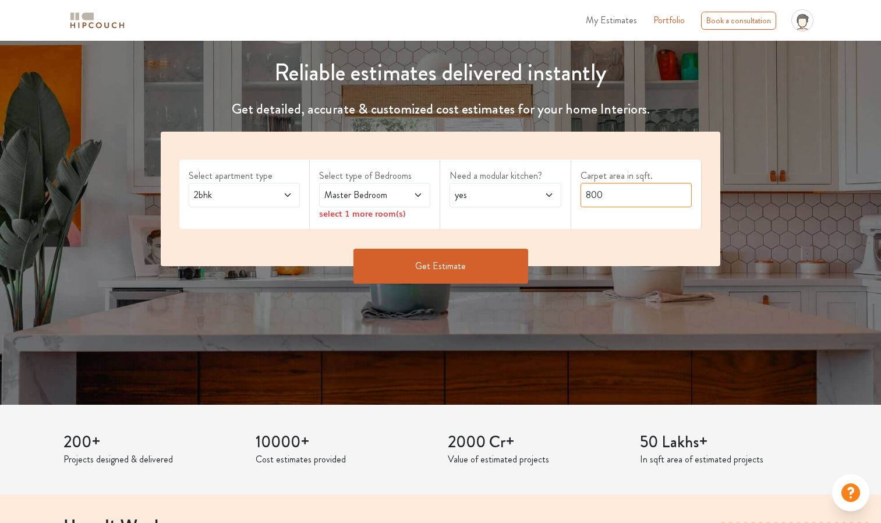
click at [631, 198] on input "800" at bounding box center [635, 195] width 111 height 24
type input "8"
type input "678"
click at [431, 270] on button "Get Estimate" at bounding box center [440, 266] width 175 height 35
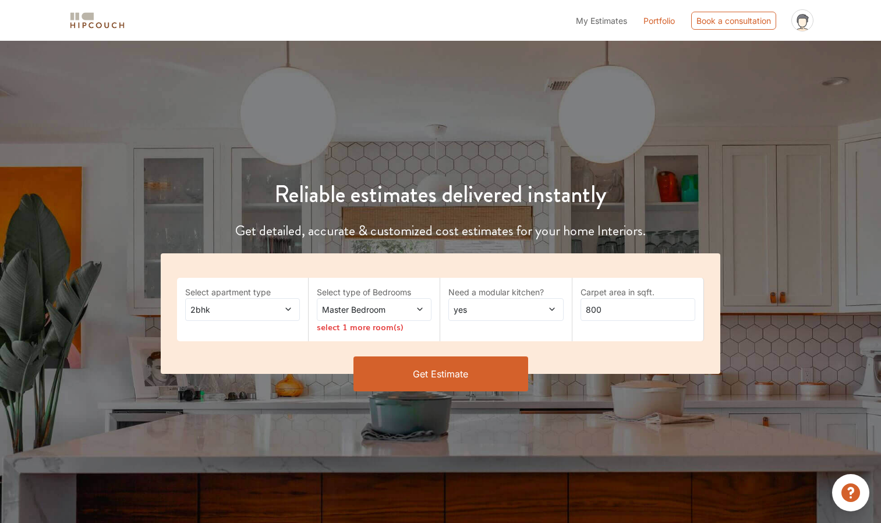
scroll to position [122, 0]
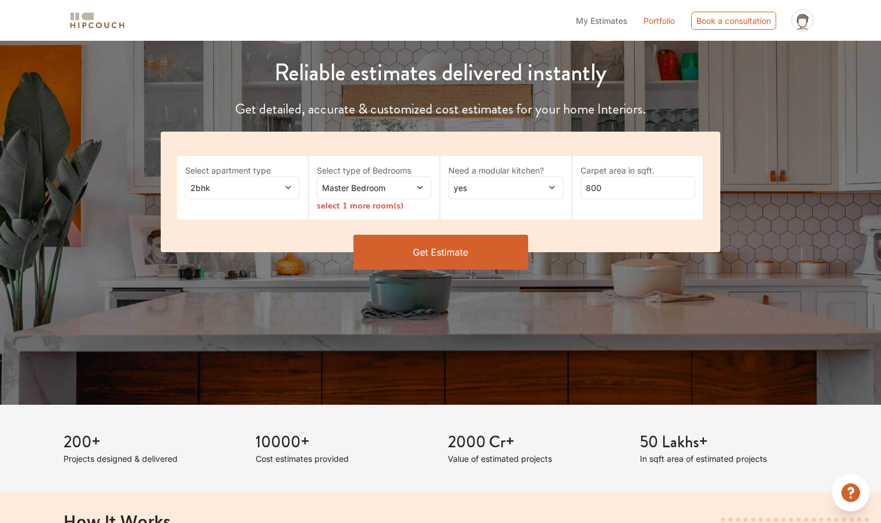
click at [279, 182] on span at bounding box center [280, 188] width 26 height 12
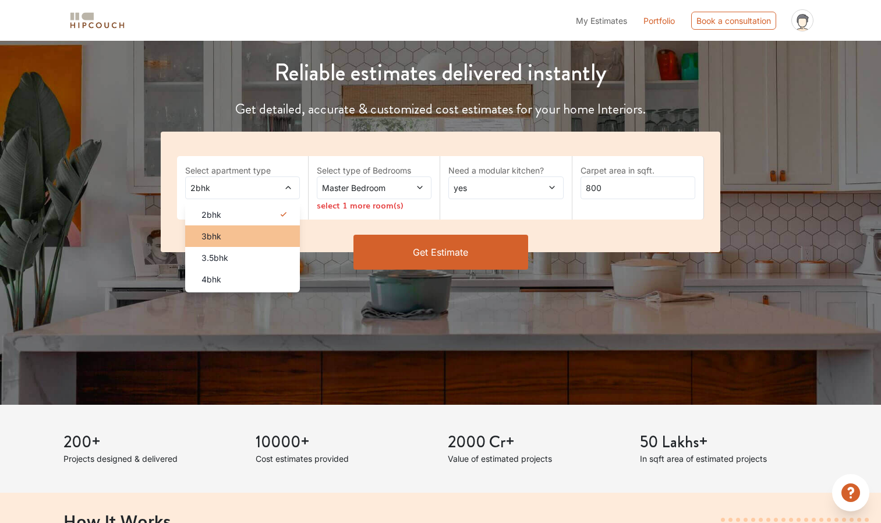
click at [266, 242] on li "3bhk" at bounding box center [242, 236] width 115 height 22
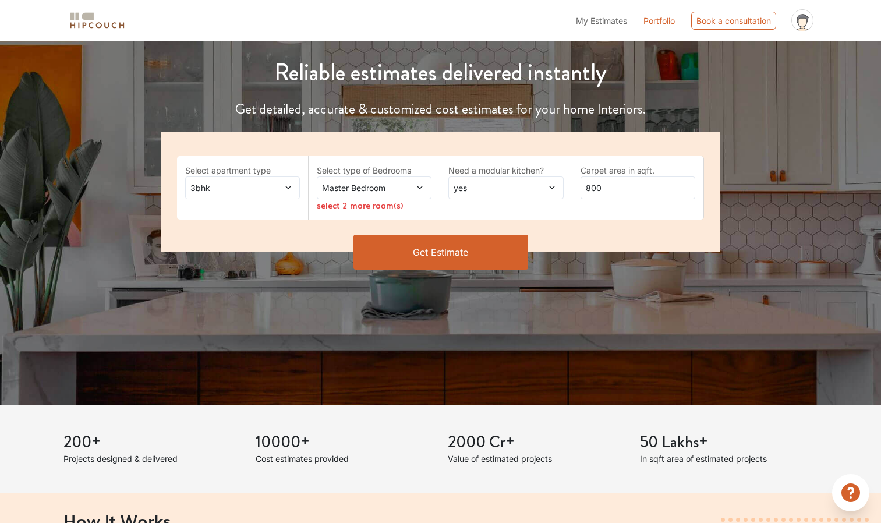
click at [419, 189] on icon at bounding box center [420, 187] width 8 height 8
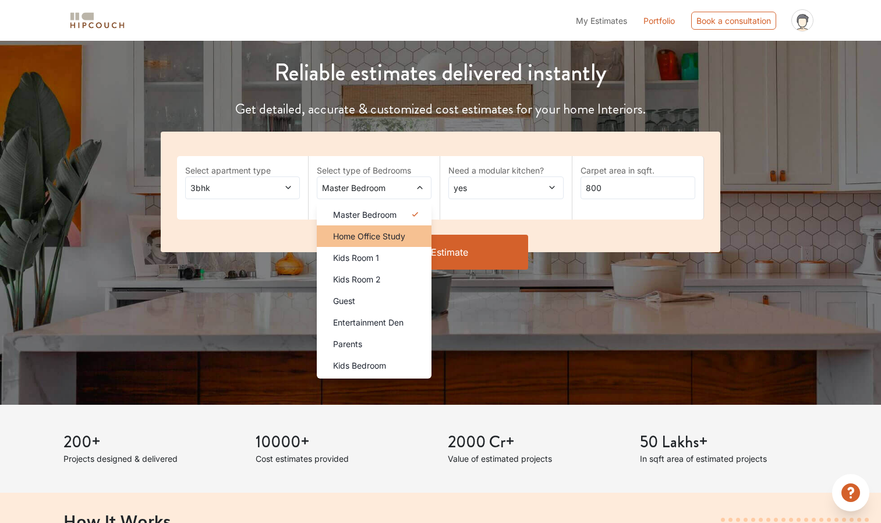
click at [399, 234] on span "Home Office Study" at bounding box center [369, 236] width 72 height 12
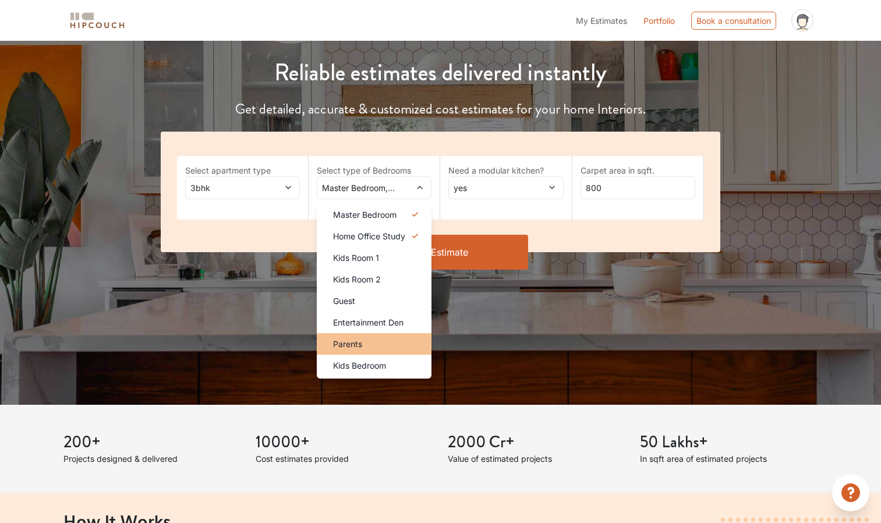
click at [411, 346] on div "Parents" at bounding box center [378, 344] width 108 height 12
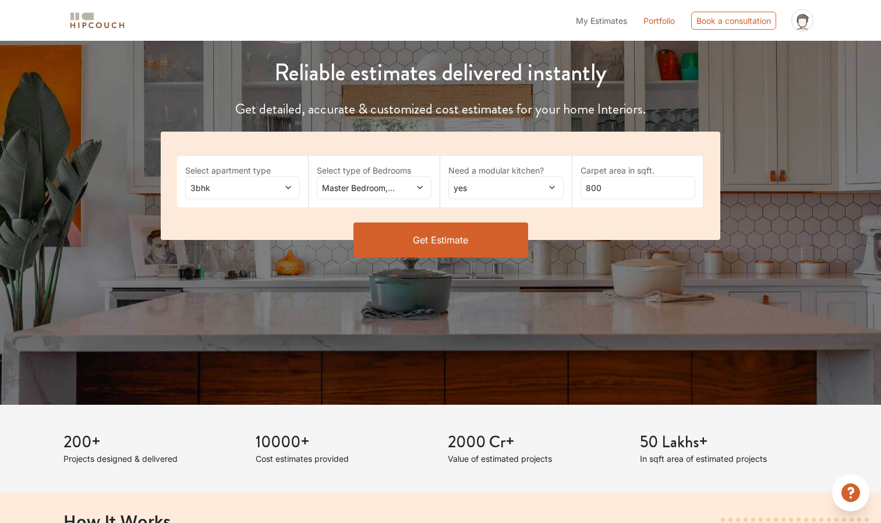
click at [419, 192] on icon at bounding box center [420, 187] width 8 height 8
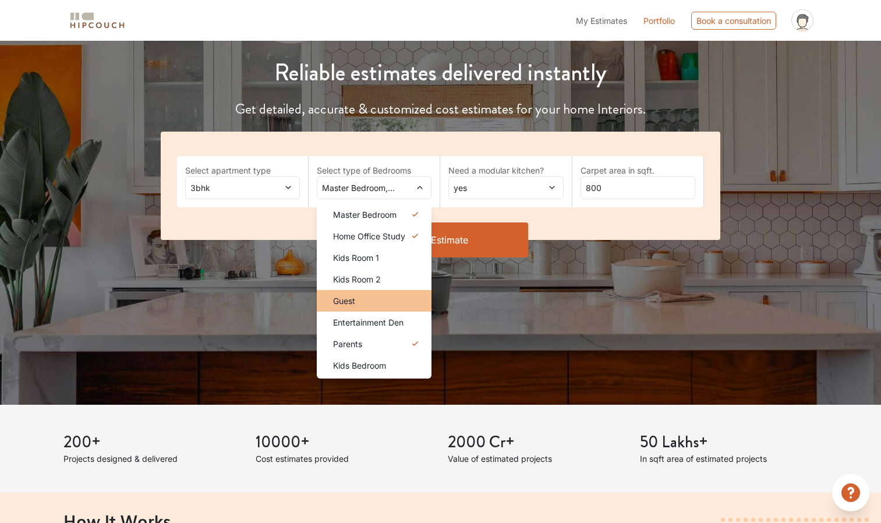
click at [403, 302] on div "Guest" at bounding box center [378, 301] width 108 height 12
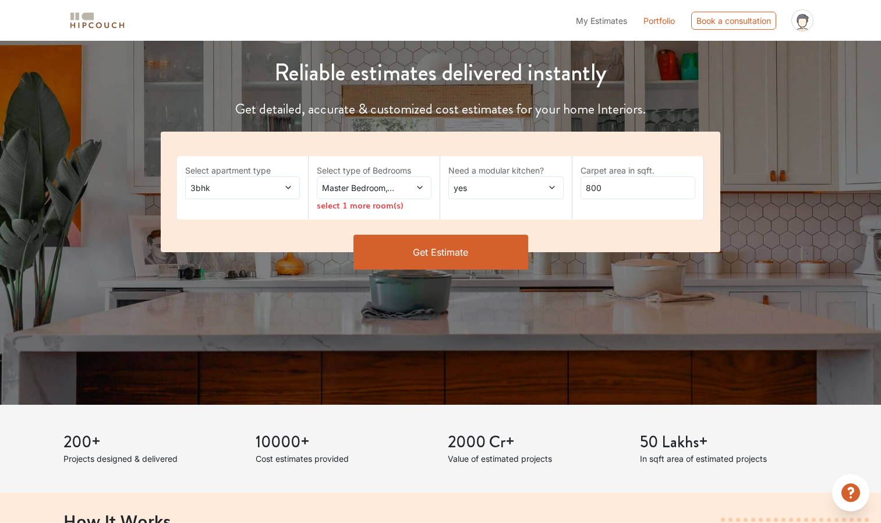
click at [420, 189] on icon at bounding box center [419, 187] width 5 height 3
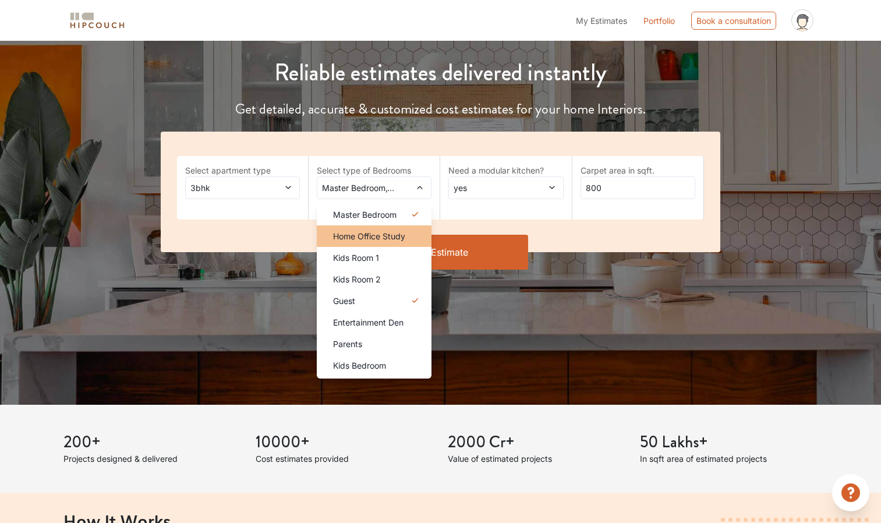
click at [407, 236] on div "Home Office Study" at bounding box center [378, 236] width 108 height 12
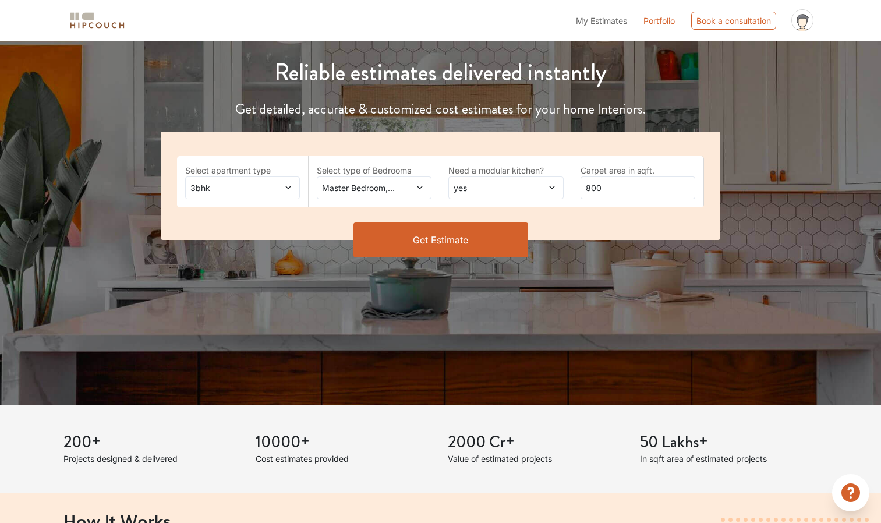
click at [547, 187] on span at bounding box center [543, 188] width 26 height 12
click at [519, 233] on div "no" at bounding box center [509, 236] width 108 height 12
click at [618, 182] on input "800" at bounding box center [637, 187] width 115 height 23
type input "8"
type input "678"
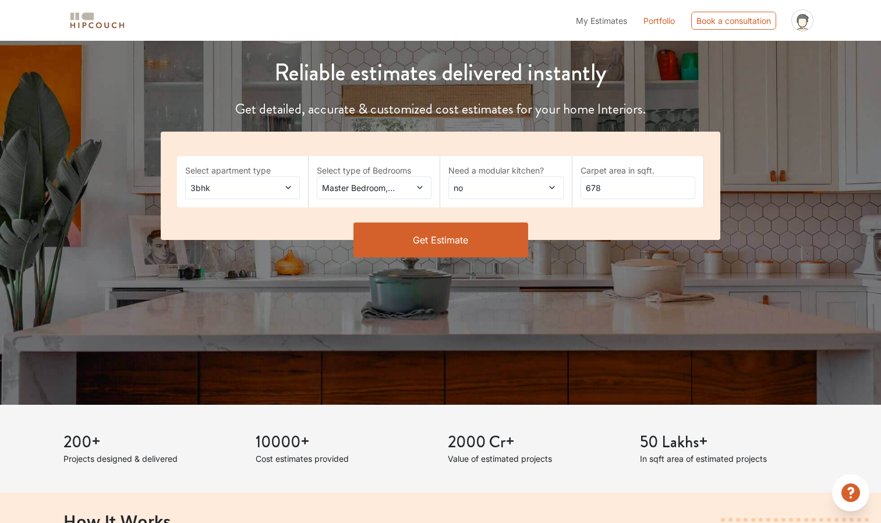
click at [443, 230] on button "Get Estimate" at bounding box center [440, 239] width 175 height 35
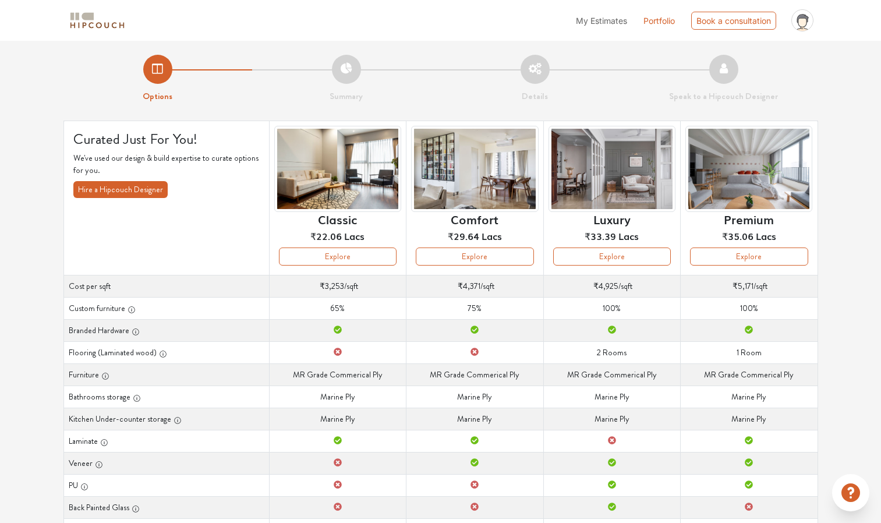
scroll to position [157, 0]
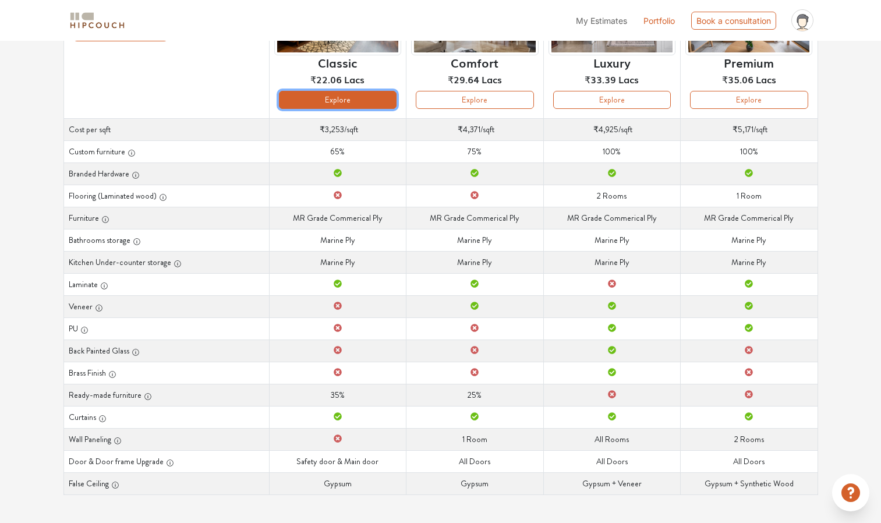
click at [369, 102] on button "Explore" at bounding box center [338, 100] width 118 height 18
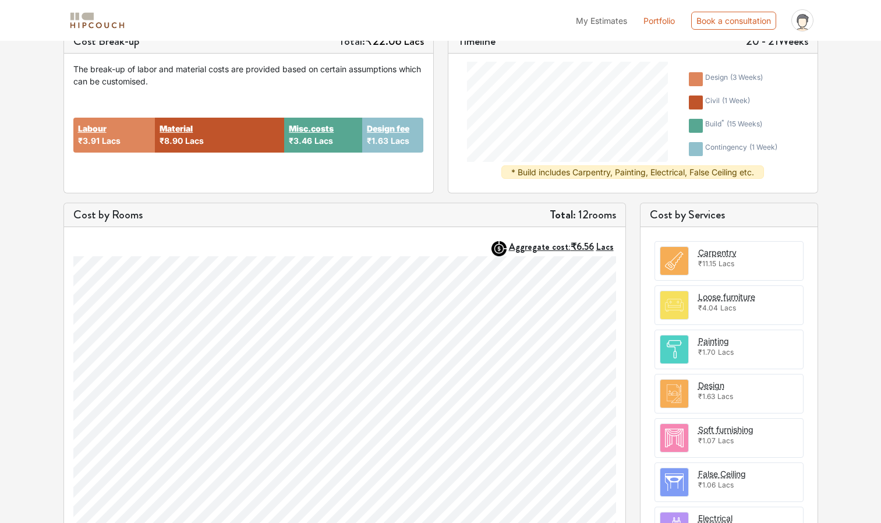
scroll to position [184, 0]
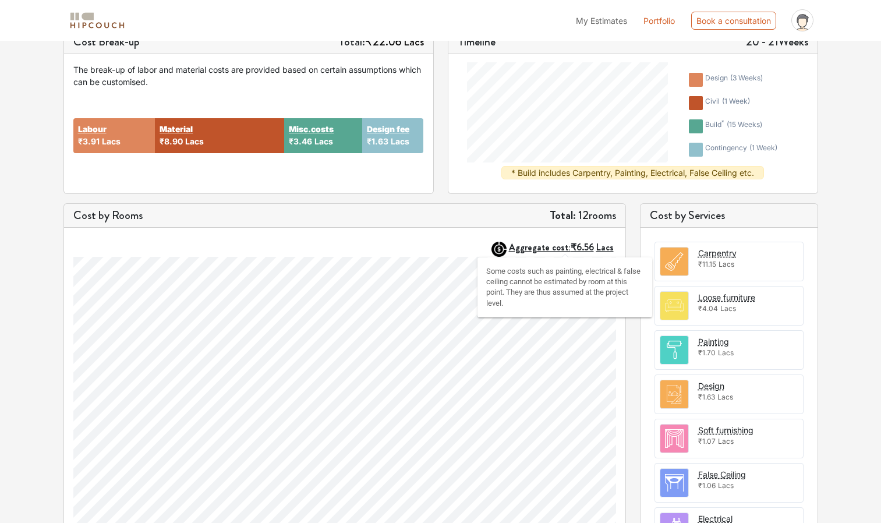
click at [596, 245] on span "₹6.56 Lacs" at bounding box center [592, 246] width 43 height 13
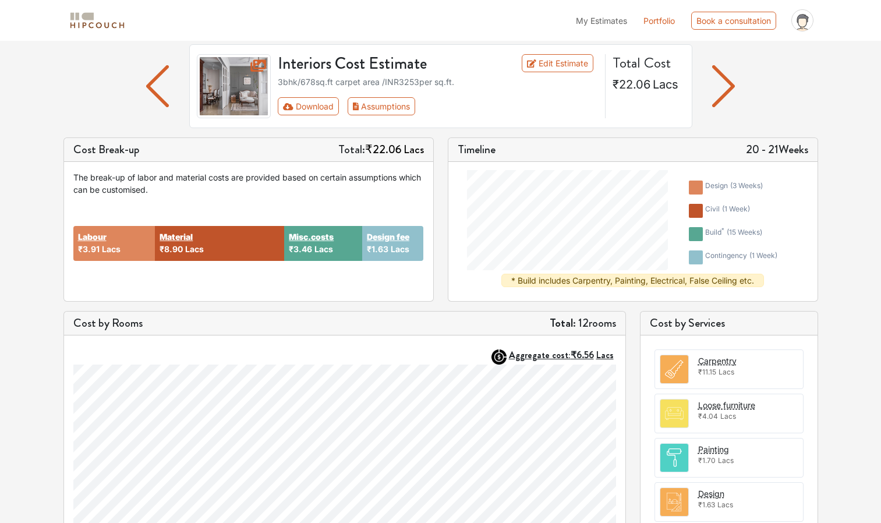
scroll to position [0, 0]
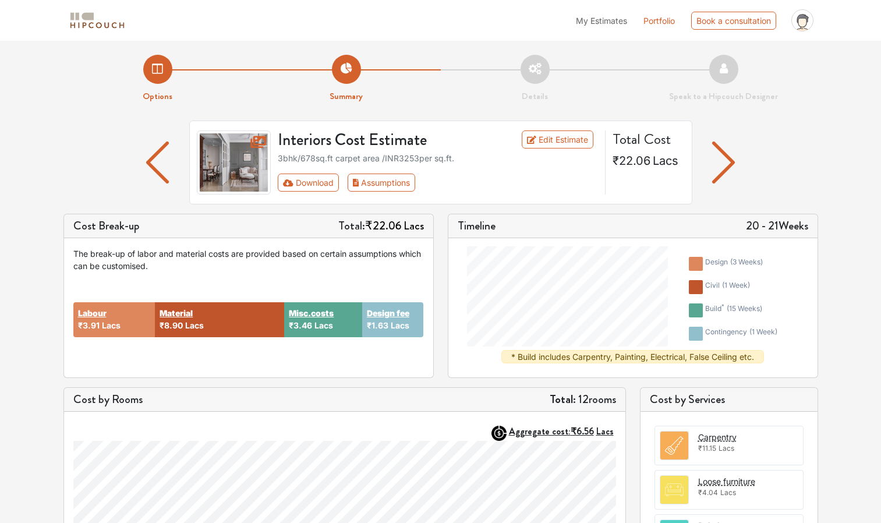
click at [716, 163] on img "button" at bounding box center [723, 162] width 23 height 42
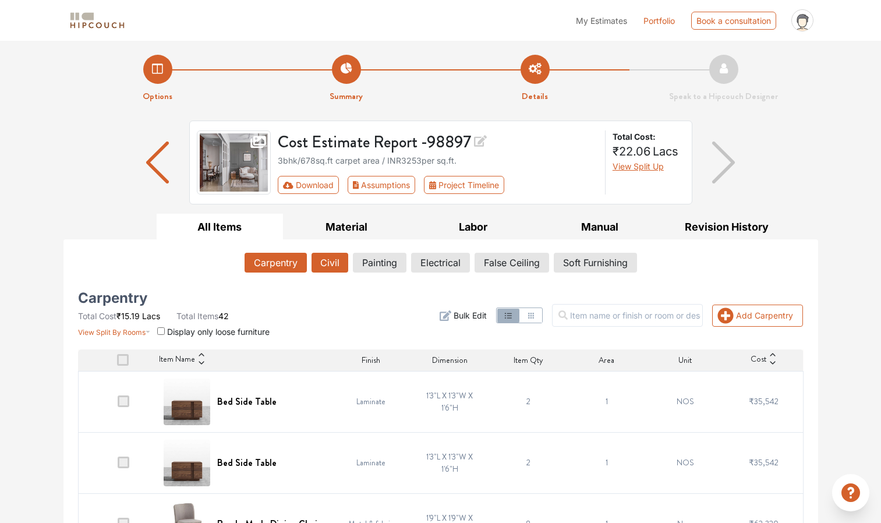
click at [328, 261] on button "Civil" at bounding box center [329, 263] width 37 height 20
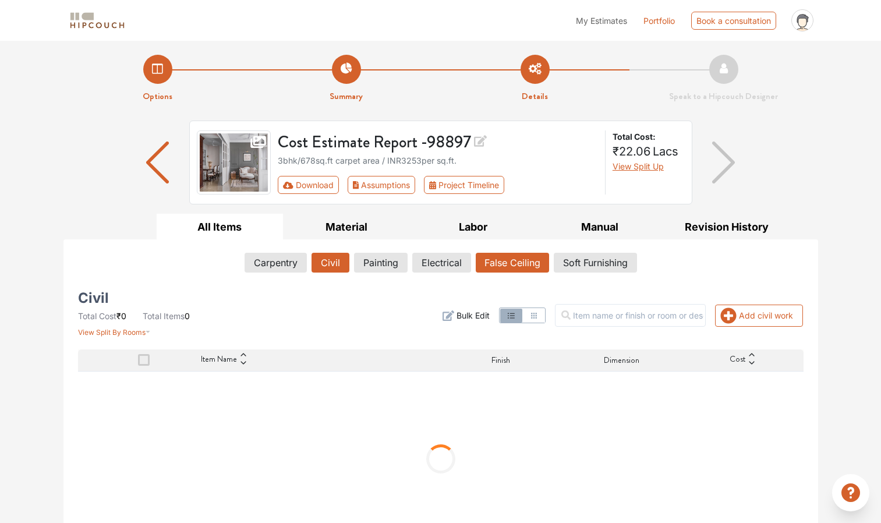
click at [504, 261] on button "False Ceiling" at bounding box center [512, 263] width 73 height 20
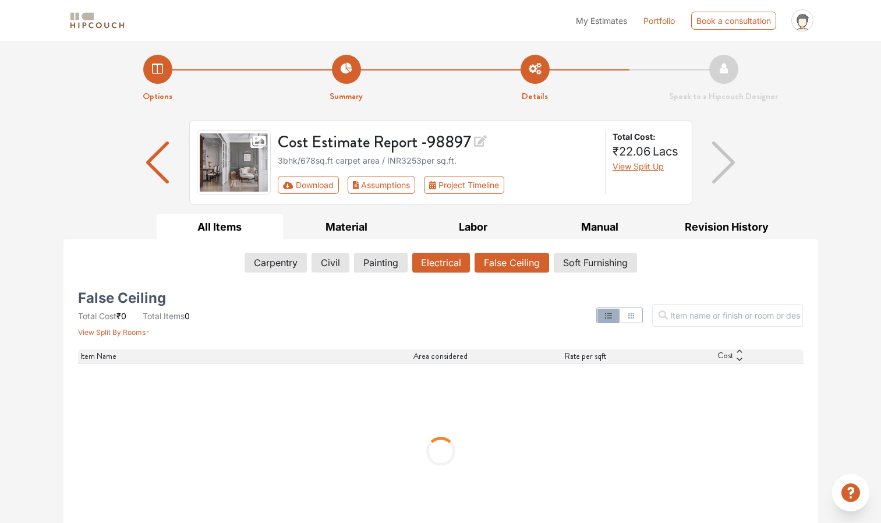
click at [427, 258] on button "Electrical" at bounding box center [441, 263] width 58 height 20
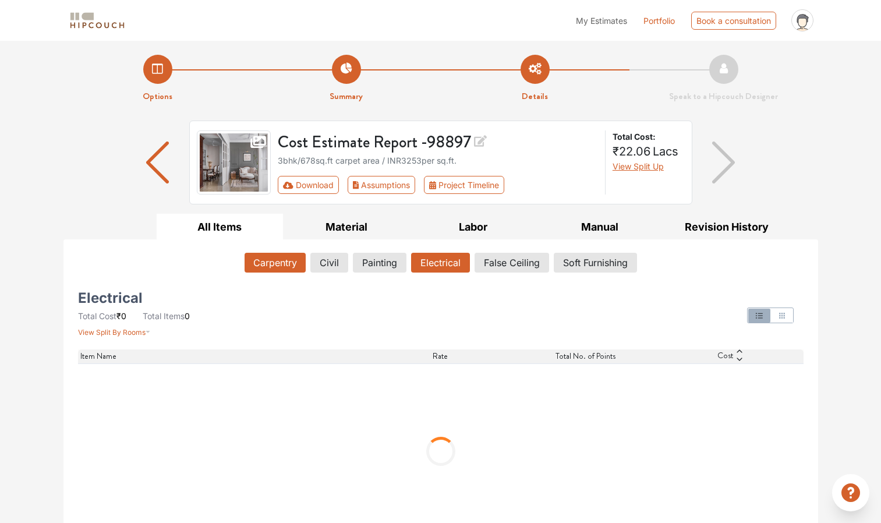
click at [266, 263] on button "Carpentry" at bounding box center [275, 263] width 61 height 20
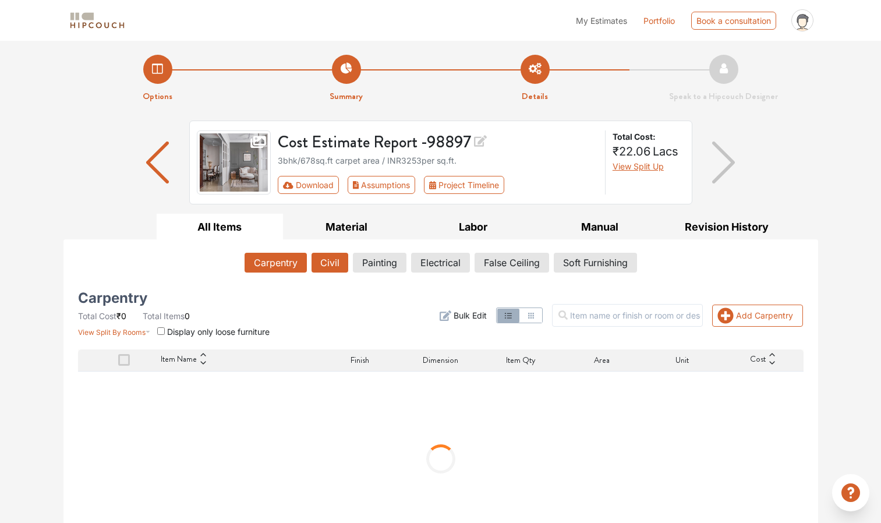
click at [335, 260] on button "Civil" at bounding box center [329, 263] width 37 height 20
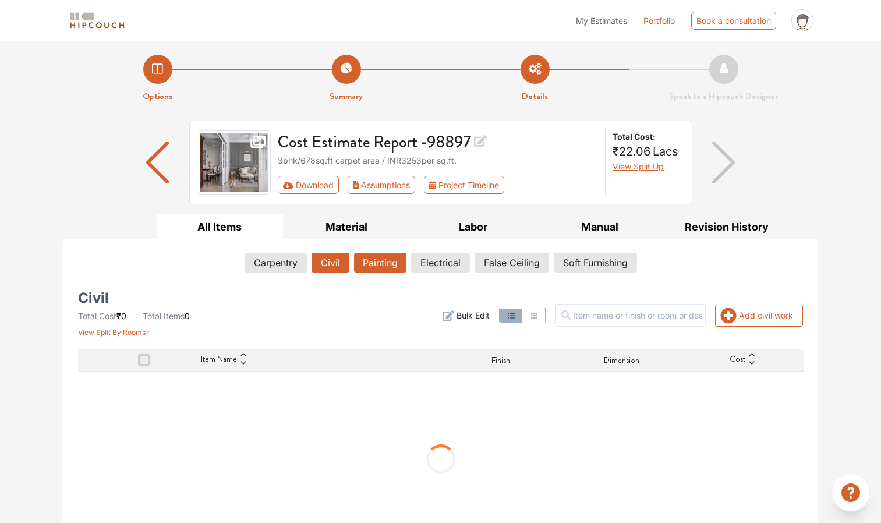
click at [371, 261] on button "Painting" at bounding box center [380, 263] width 52 height 20
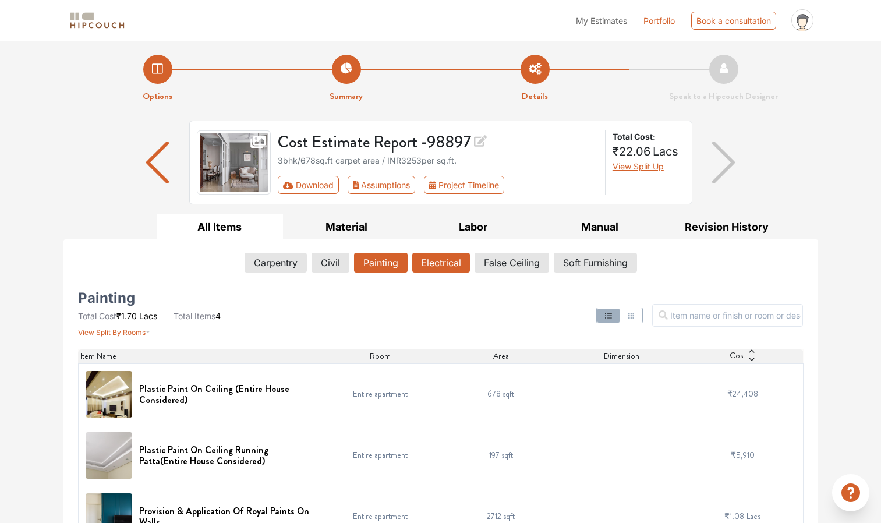
click at [440, 268] on button "Electrical" at bounding box center [441, 263] width 58 height 20
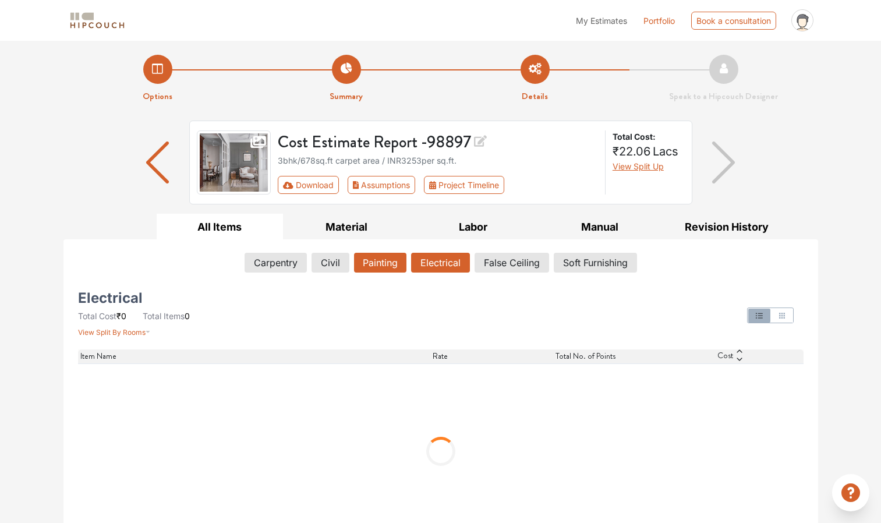
click at [365, 260] on button "Painting" at bounding box center [380, 263] width 52 height 20
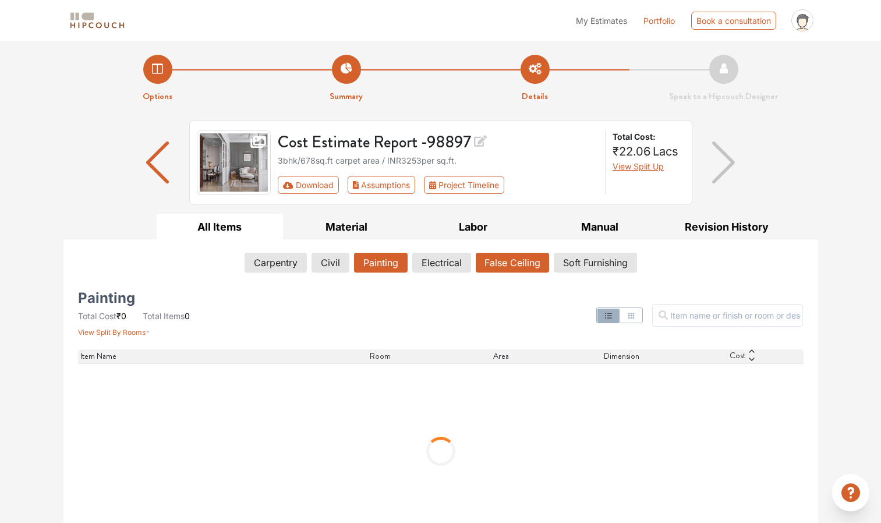
click at [502, 255] on button "False Ceiling" at bounding box center [512, 263] width 73 height 20
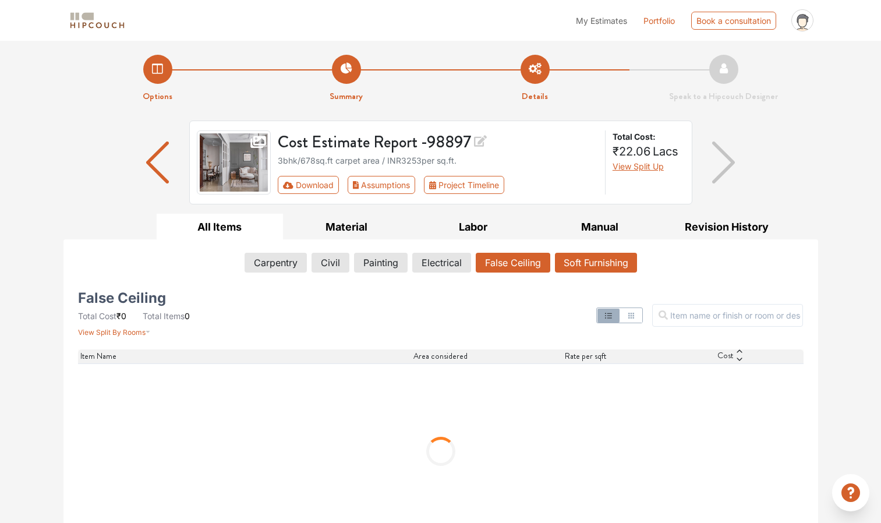
click at [594, 262] on button "Soft Furnishing" at bounding box center [596, 263] width 82 height 20
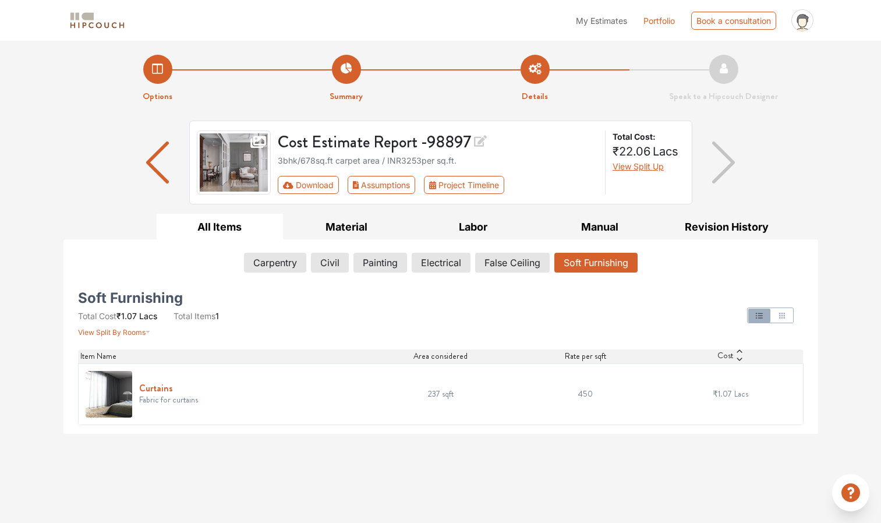
drag, startPoint x: 166, startPoint y: 388, endPoint x: 154, endPoint y: 391, distance: 12.6
click at [154, 391] on h6 "Curtains" at bounding box center [168, 388] width 59 height 11
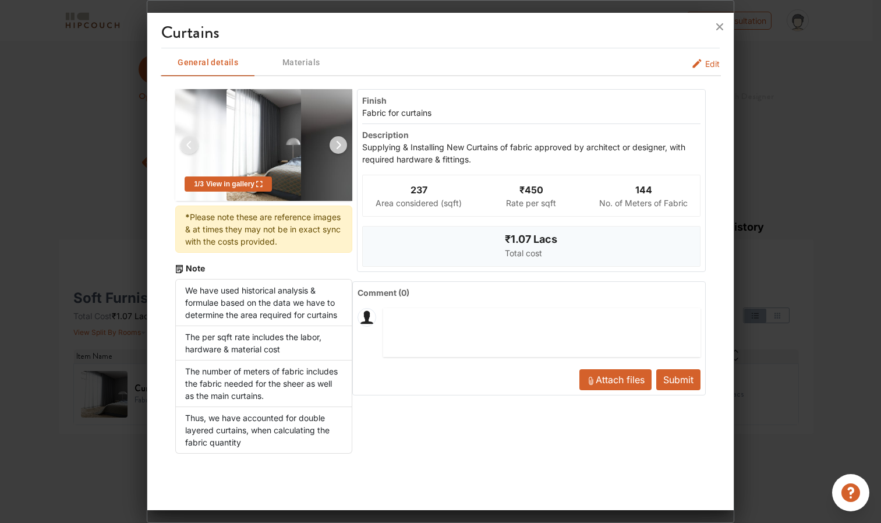
click at [344, 143] on img at bounding box center [338, 145] width 28 height 28
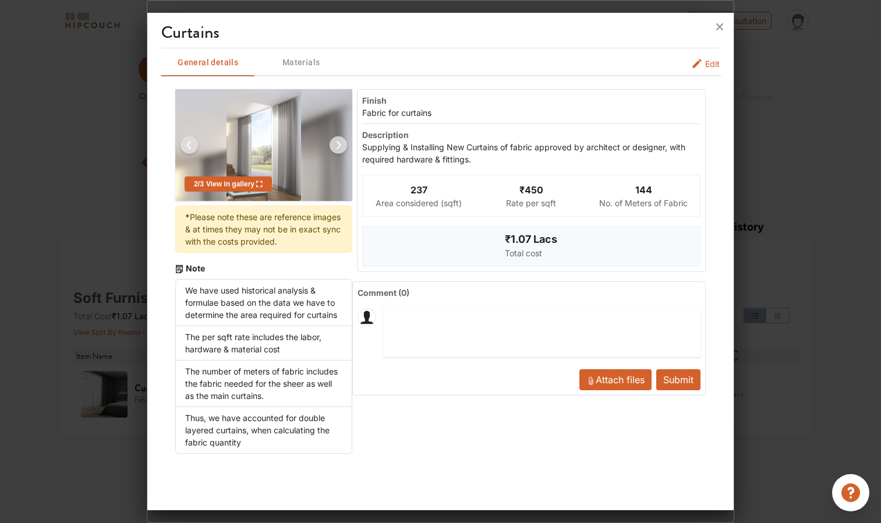
click at [344, 143] on img at bounding box center [338, 145] width 28 height 28
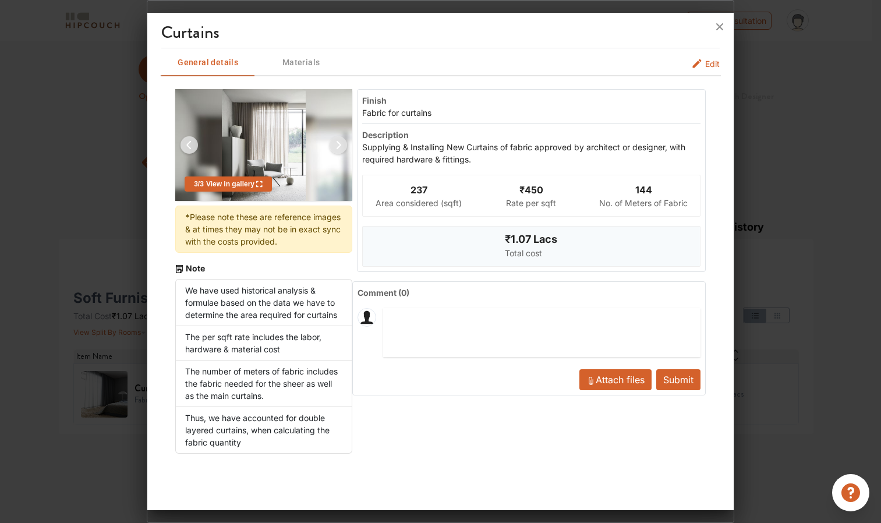
click at [435, 198] on div "Area considered (sqft)" at bounding box center [419, 203] width 86 height 12
click at [723, 17] on icon at bounding box center [719, 26] width 19 height 19
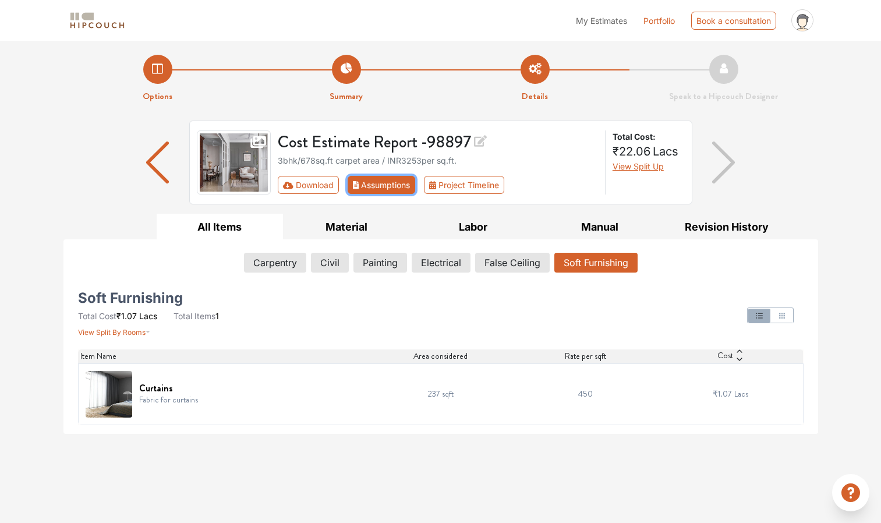
click at [377, 183] on button "Assumptions" at bounding box center [382, 185] width 68 height 18
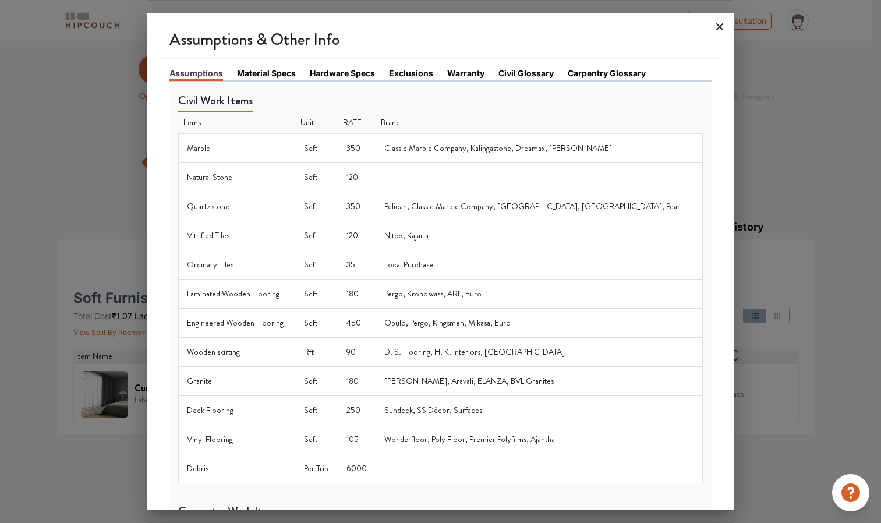
click at [719, 24] on icon at bounding box center [719, 26] width 19 height 19
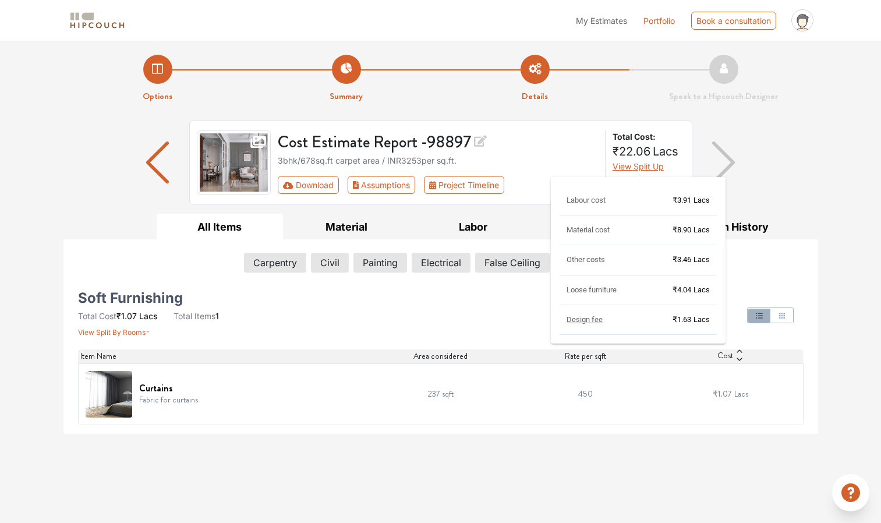
click at [650, 168] on span "View Split Up" at bounding box center [637, 166] width 51 height 10
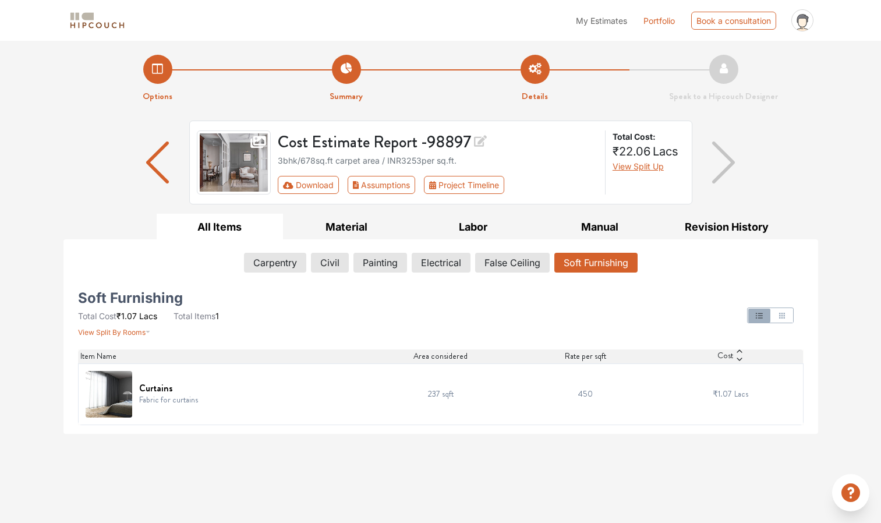
click at [766, 157] on div "Cost Estimate Report - 98897 3bhk / 678 sq.ft carpet area / INR 3253 per sq.ft.…" at bounding box center [440, 167] width 755 height 93
click at [378, 181] on button "Assumptions" at bounding box center [382, 185] width 68 height 18
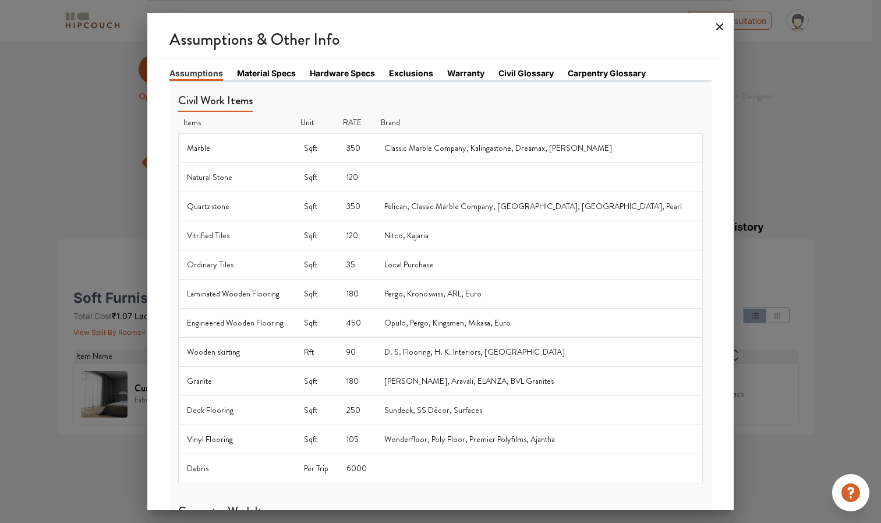
click at [718, 25] on icon at bounding box center [719, 26] width 7 height 7
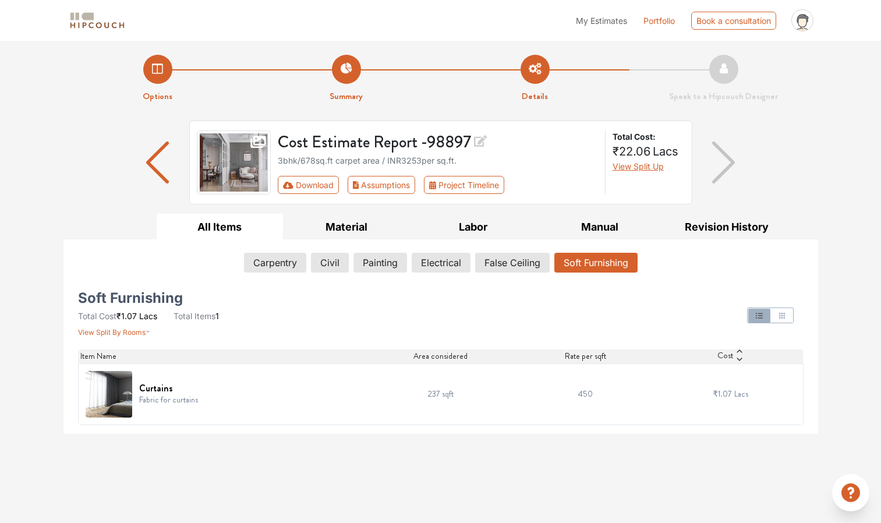
click at [784, 186] on div "Cost Estimate Report - 98897 3bhk / 678 sq.ft carpet area / INR 3253 per sq.ft.…" at bounding box center [440, 167] width 755 height 93
click at [281, 260] on button "Carpentry" at bounding box center [275, 263] width 61 height 20
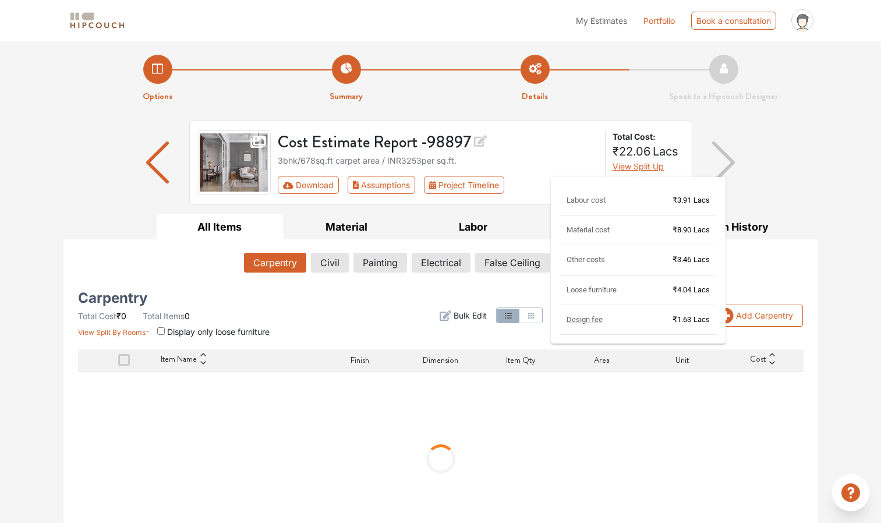
click at [639, 160] on button "View Split Up" at bounding box center [637, 166] width 51 height 12
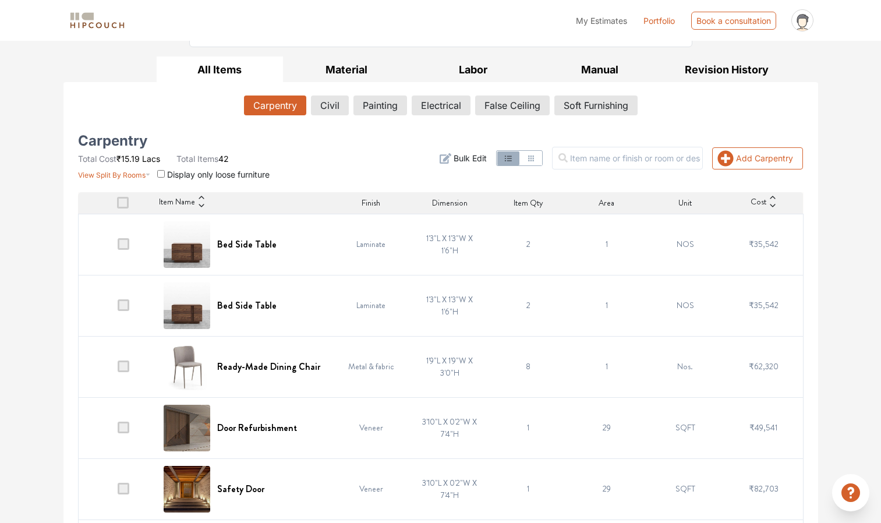
scroll to position [158, 0]
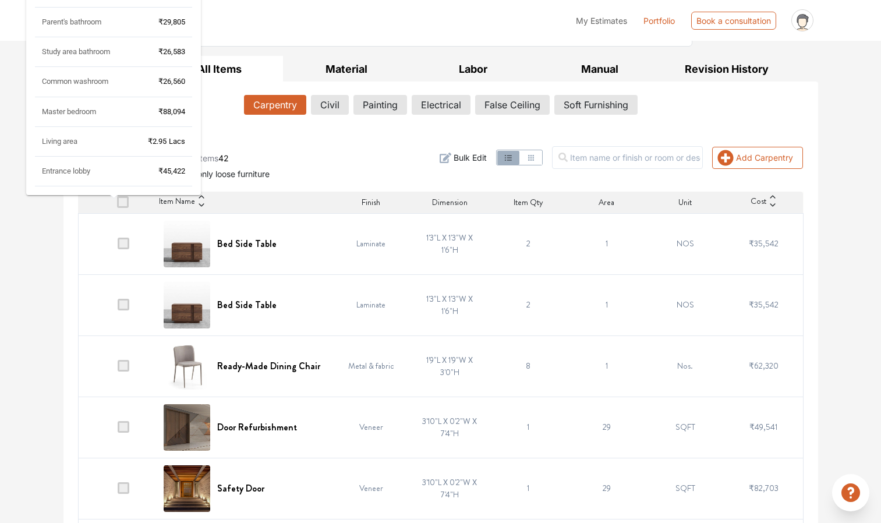
click at [121, 200] on div "Guest bedroom ₹3.90 Lacs Study area ₹2.83 Lacs Dining area ₹1.73 Lacs Entrence …" at bounding box center [113, 24] width 175 height 358
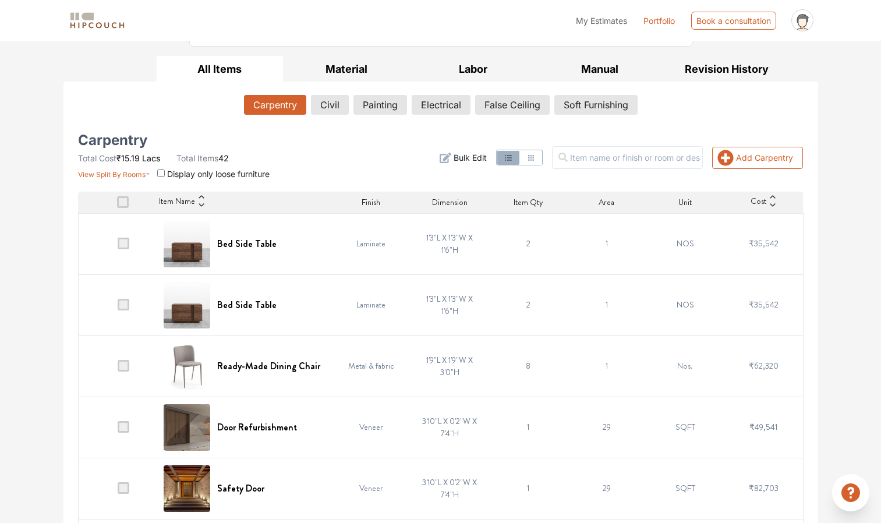
click at [165, 172] on section "View Split By Rooms Display only loose furniture" at bounding box center [174, 172] width 192 height 16
click at [160, 172] on input "checkbox" at bounding box center [161, 173] width 8 height 8
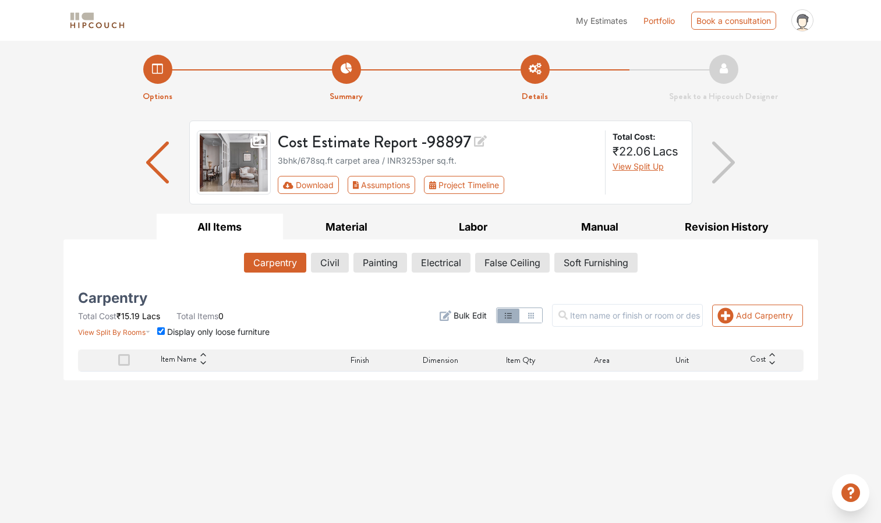
scroll to position [0, 0]
click at [161, 328] on input "checkbox" at bounding box center [161, 331] width 8 height 8
checkbox input "false"
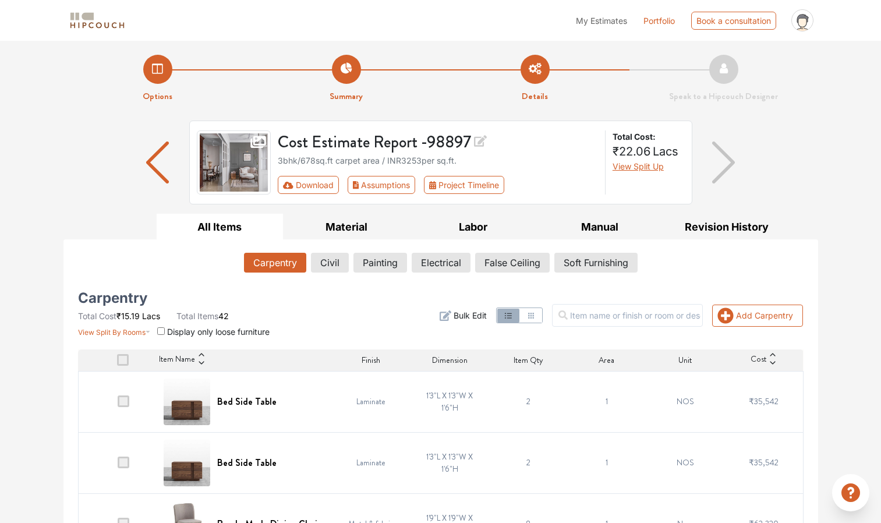
click at [126, 359] on span at bounding box center [123, 360] width 12 height 12
click at [117, 363] on input "checkbox" at bounding box center [117, 363] width 0 height 0
click at [762, 314] on icon "button" at bounding box center [766, 315] width 8 height 10
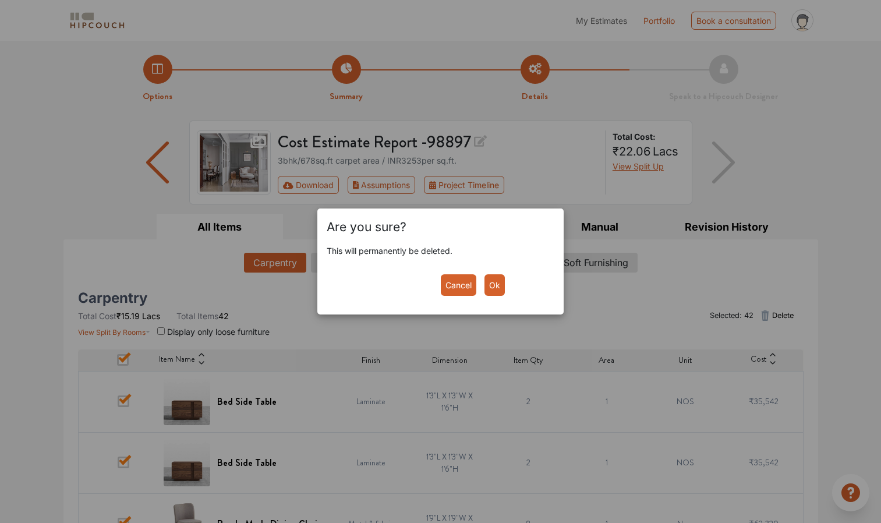
click at [491, 285] on button "Ok" at bounding box center [494, 285] width 20 height 22
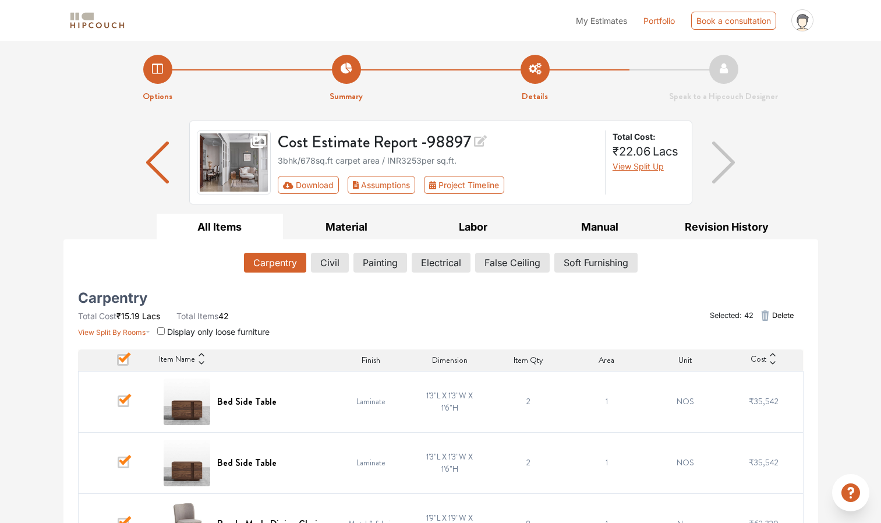
click at [762, 311] on icon "button" at bounding box center [766, 315] width 8 height 10
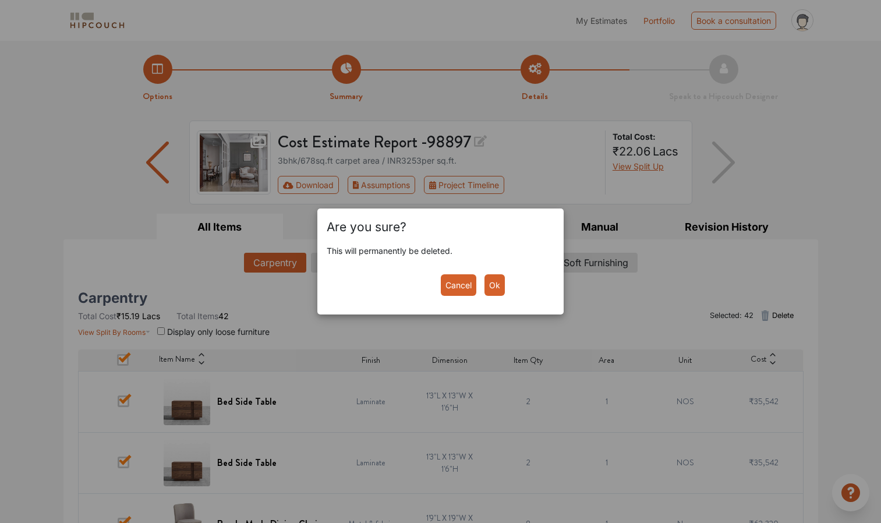
click at [493, 282] on button "Ok" at bounding box center [494, 285] width 20 height 22
